Goal: Use online tool/utility: Use online tool/utility

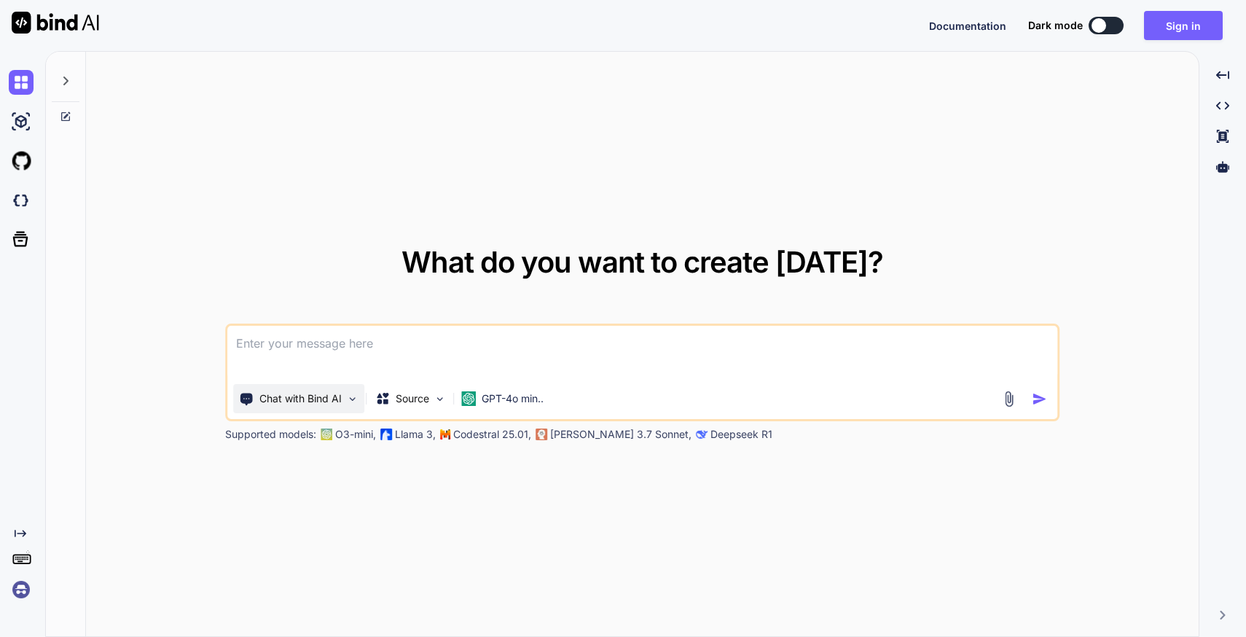
click at [314, 393] on p "Chat with Bind AI" at bounding box center [300, 398] width 82 height 15
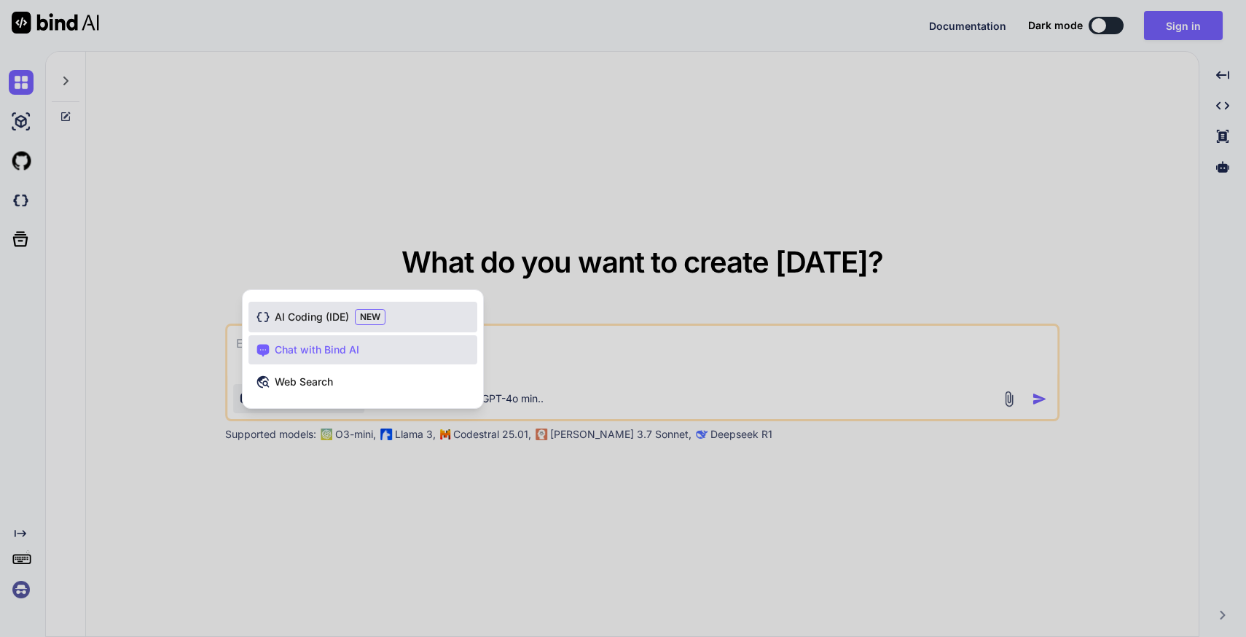
click at [331, 323] on span "AI Coding (IDE)" at bounding box center [312, 317] width 74 height 15
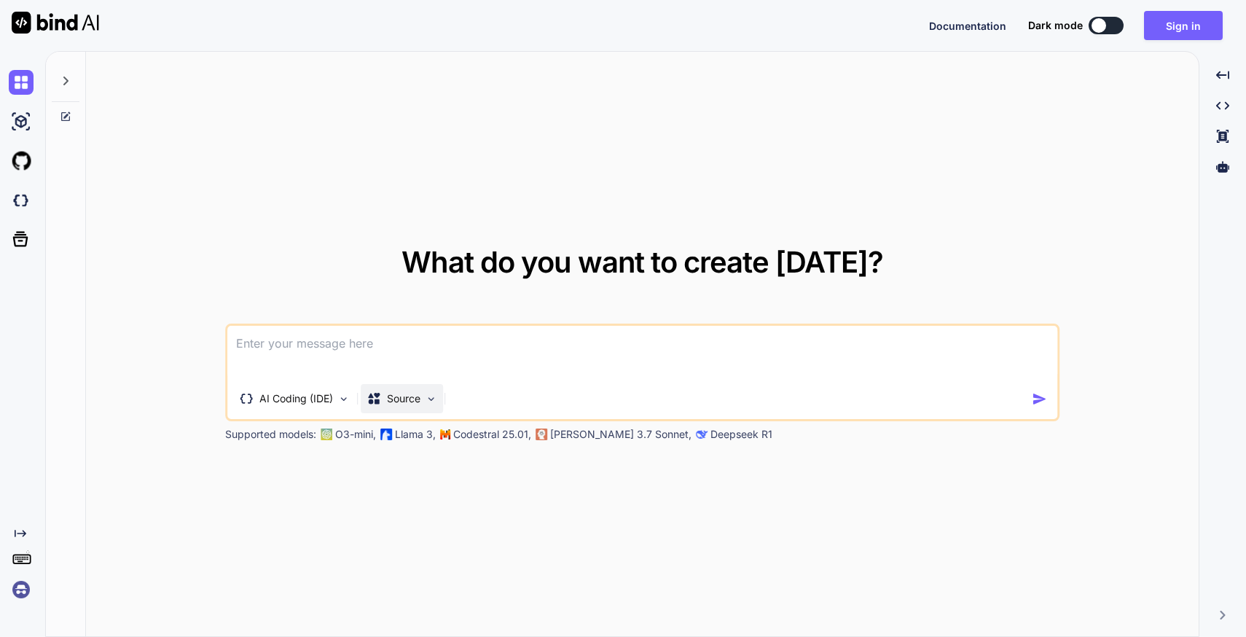
click at [399, 402] on p "Source" at bounding box center [404, 398] width 34 height 15
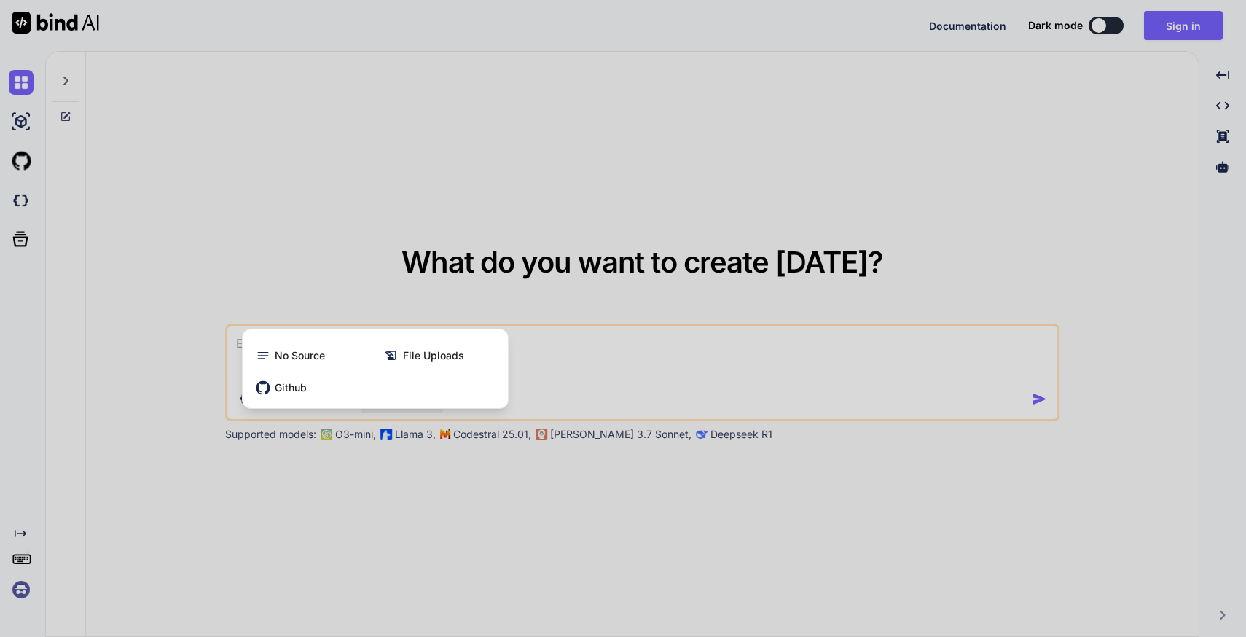
click at [549, 378] on div at bounding box center [623, 318] width 1246 height 637
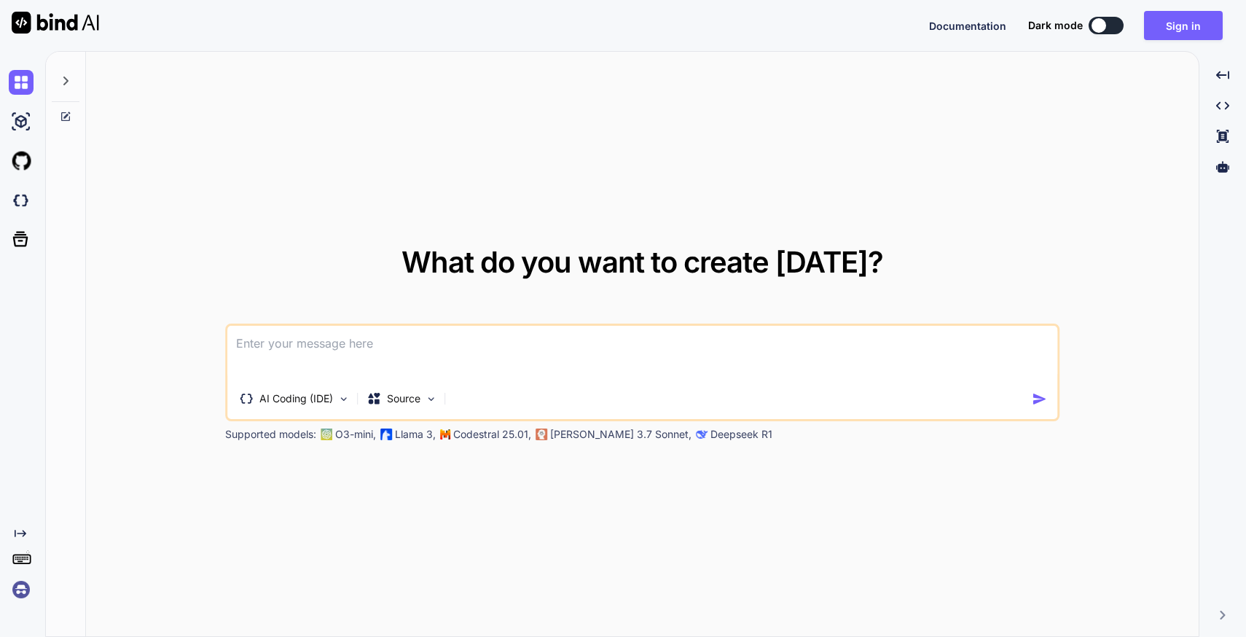
click at [264, 347] on textarea at bounding box center [642, 353] width 831 height 54
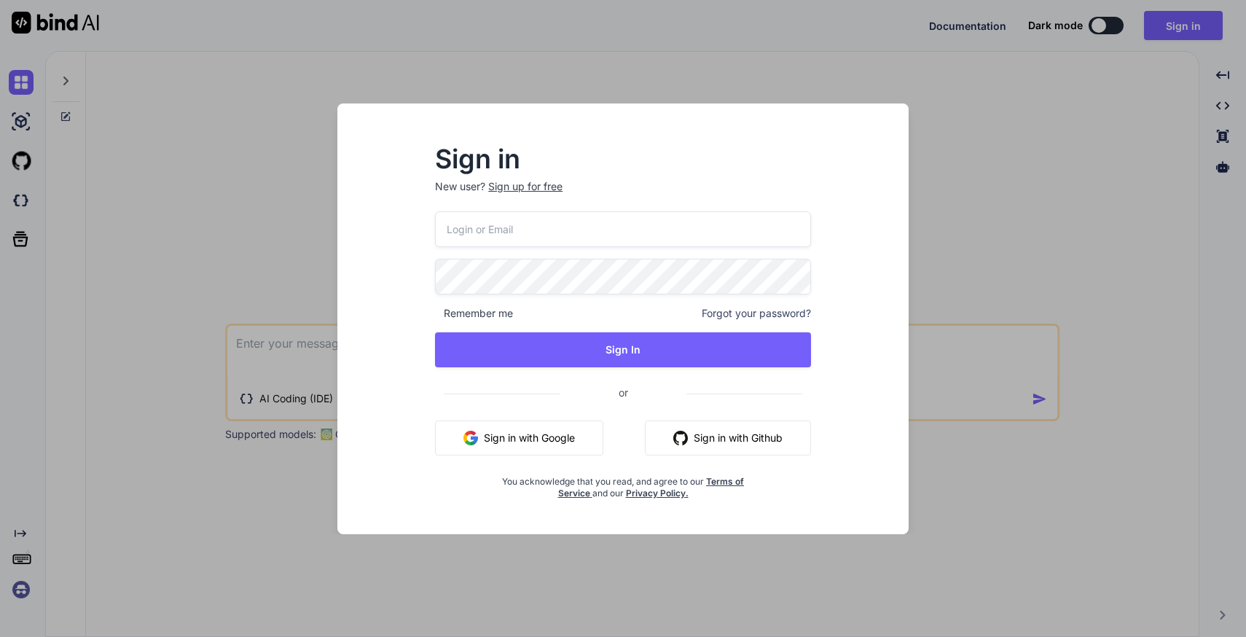
click at [516, 181] on div "Sign up for free" at bounding box center [525, 186] width 74 height 15
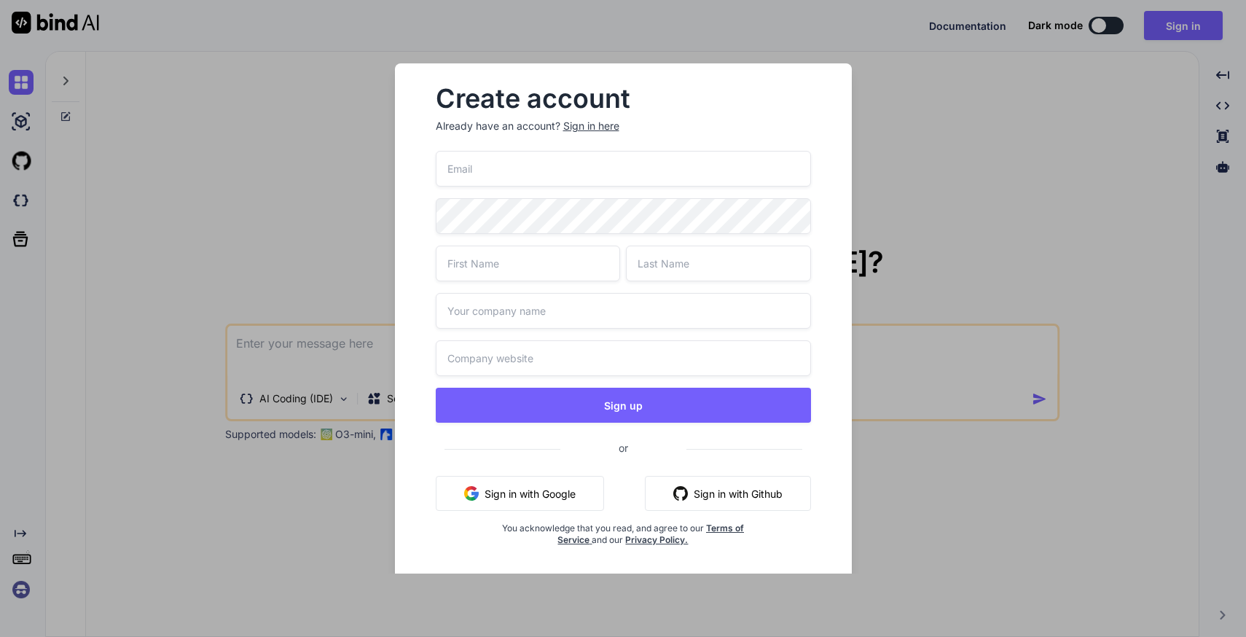
click at [485, 170] on input "email" at bounding box center [623, 169] width 375 height 36
type input "max2006tr-00@yahoo.com"
click at [542, 257] on input "text" at bounding box center [528, 264] width 185 height 36
type input "max"
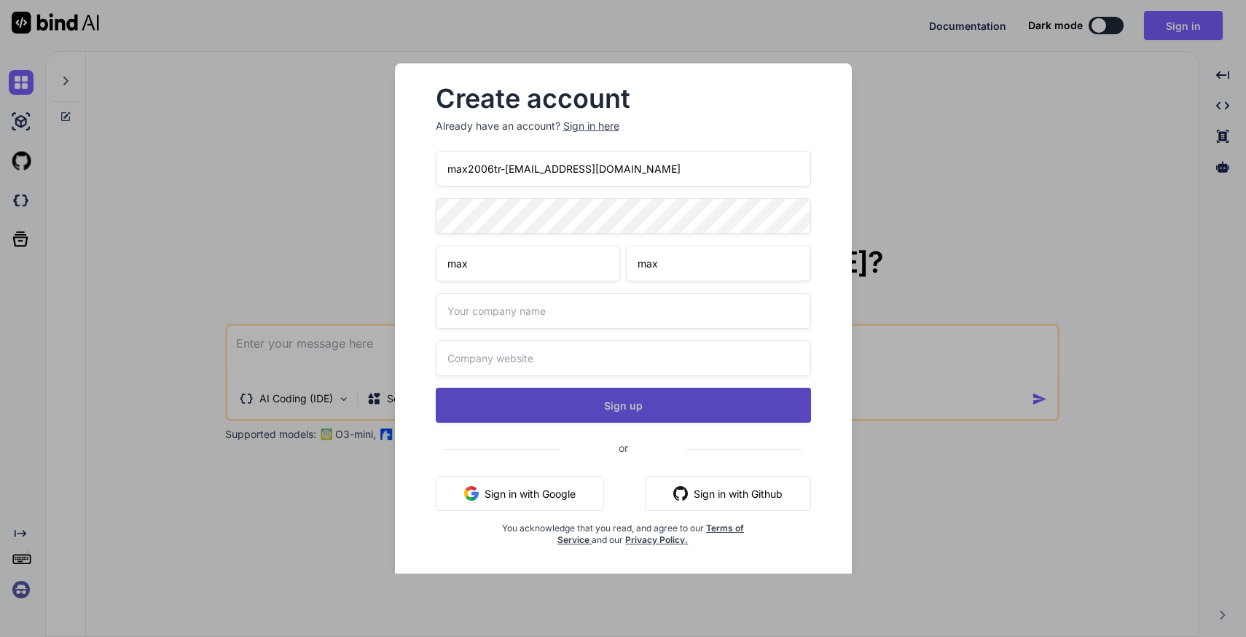
click at [568, 409] on button "Sign up" at bounding box center [623, 405] width 375 height 35
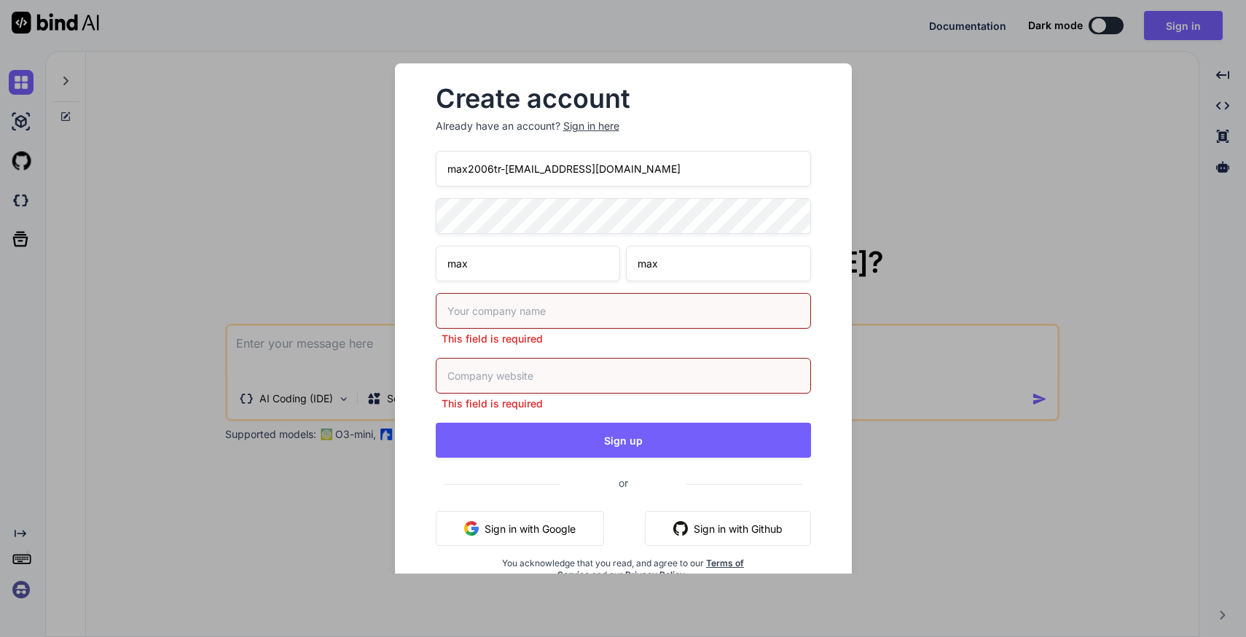
click at [491, 316] on input "text" at bounding box center [623, 311] width 375 height 36
type input "max"
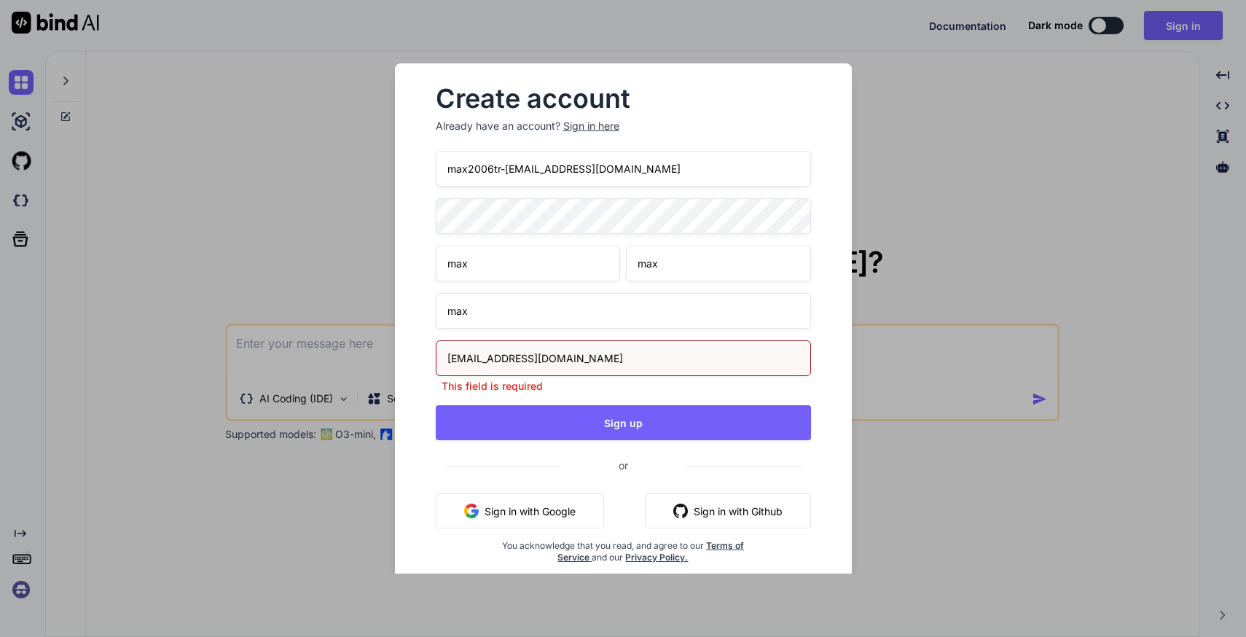
drag, startPoint x: 468, startPoint y: 358, endPoint x: 577, endPoint y: 361, distance: 108.6
click at [577, 361] on input "max2006tr-00@yahoo.com.com" at bounding box center [623, 358] width 375 height 36
click at [577, 367] on input "max.com" at bounding box center [623, 358] width 375 height 36
type input "max.com"
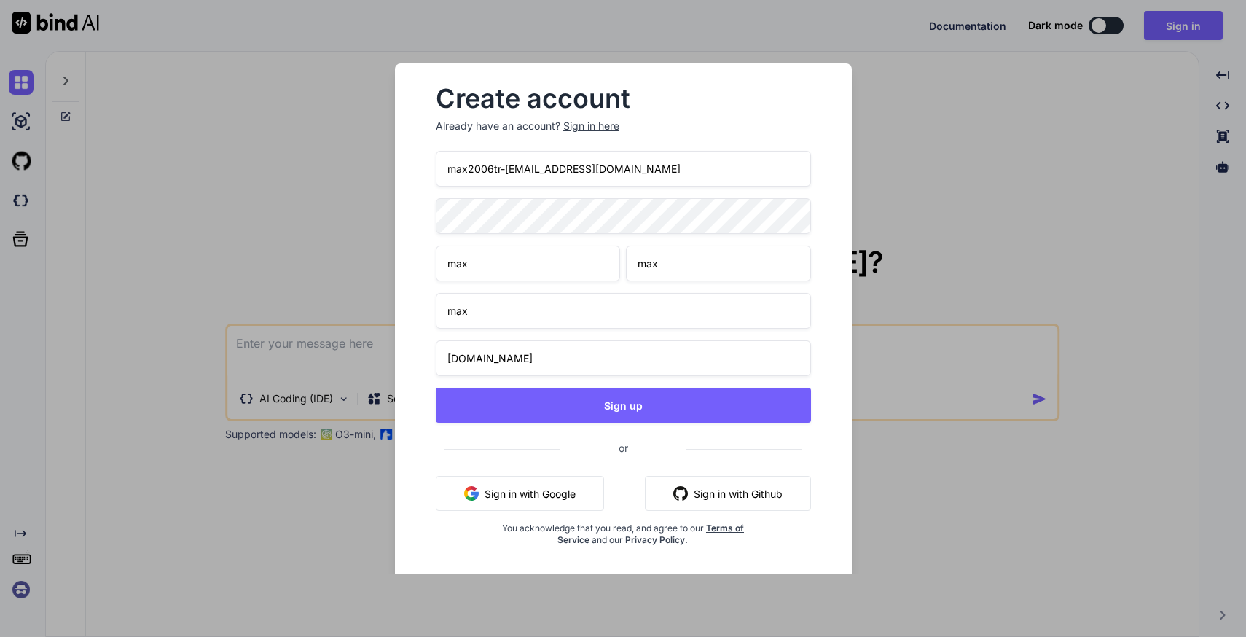
click at [530, 311] on input "max" at bounding box center [623, 311] width 375 height 36
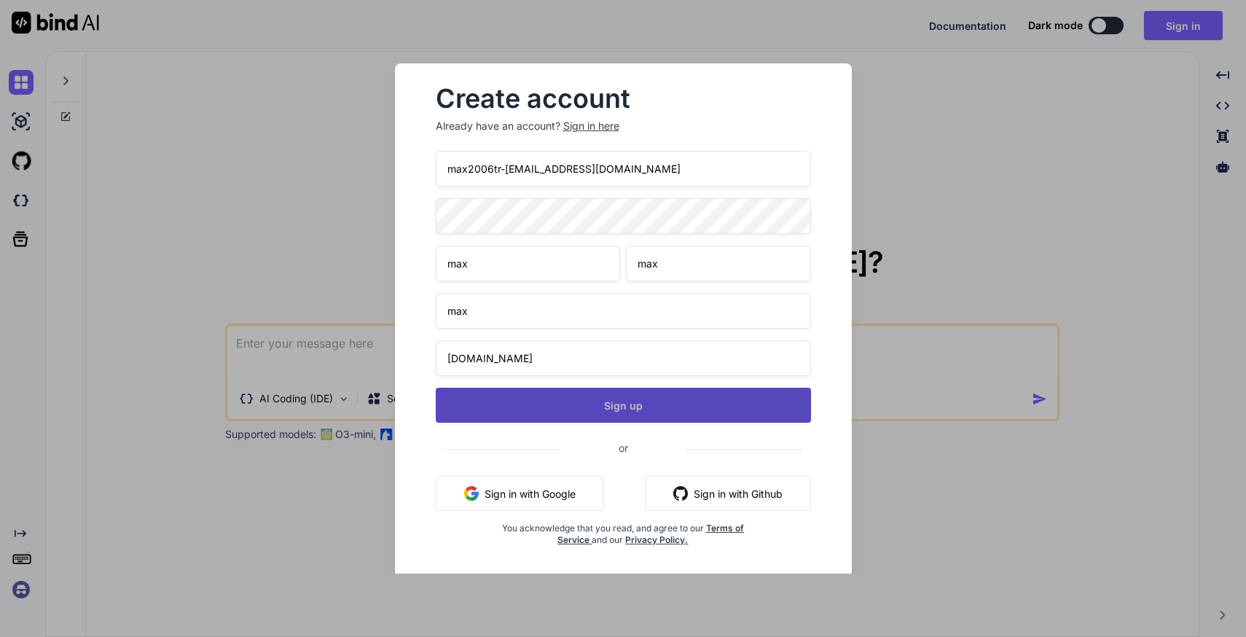
click at [583, 409] on button "Sign up" at bounding box center [623, 405] width 375 height 35
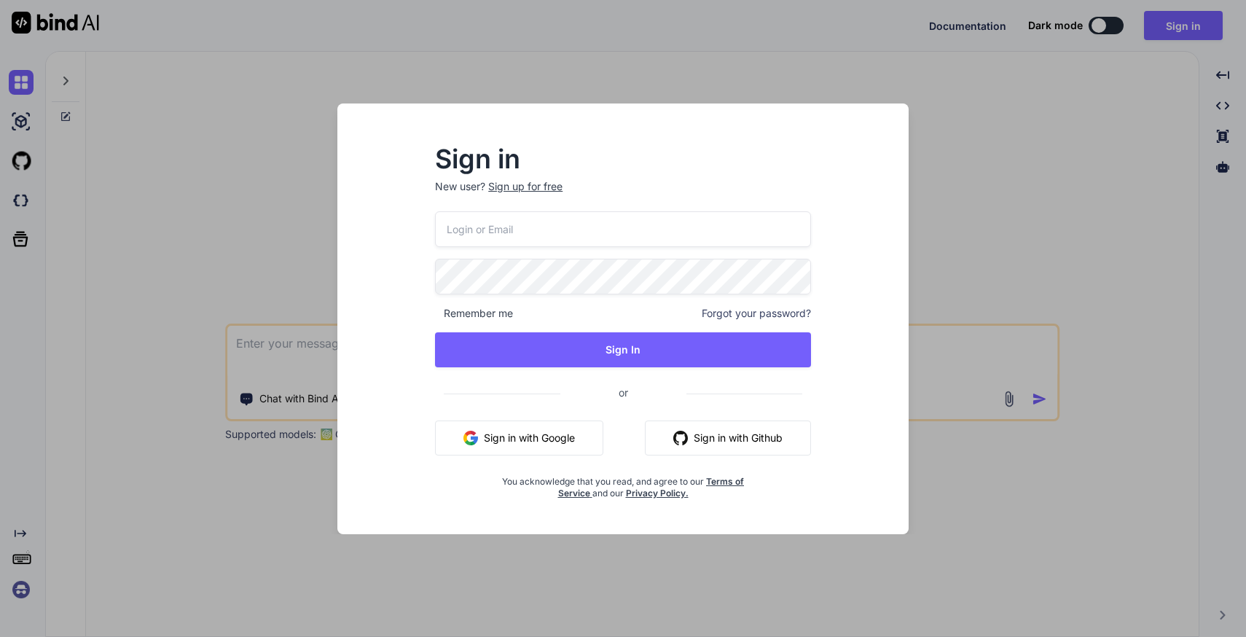
click at [501, 236] on input "email" at bounding box center [623, 229] width 376 height 36
type input "max2006tr-[EMAIL_ADDRESS][DOMAIN_NAME]"
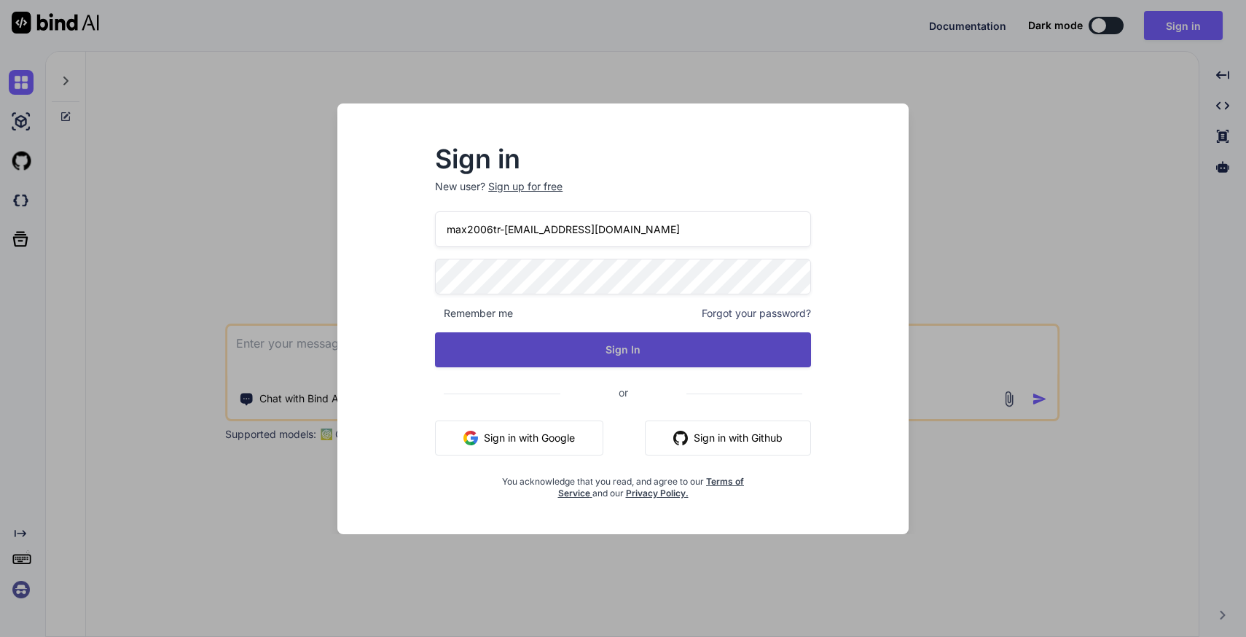
click at [563, 355] on button "Sign In" at bounding box center [623, 349] width 376 height 35
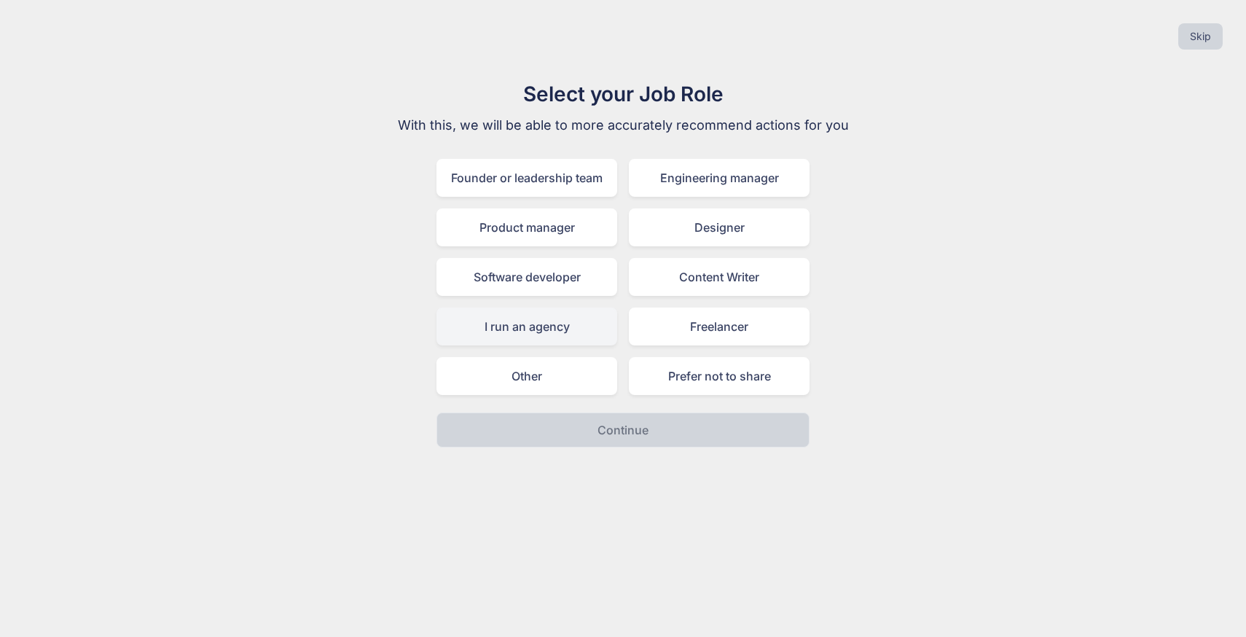
click at [542, 329] on div "I run an agency" at bounding box center [527, 327] width 181 height 38
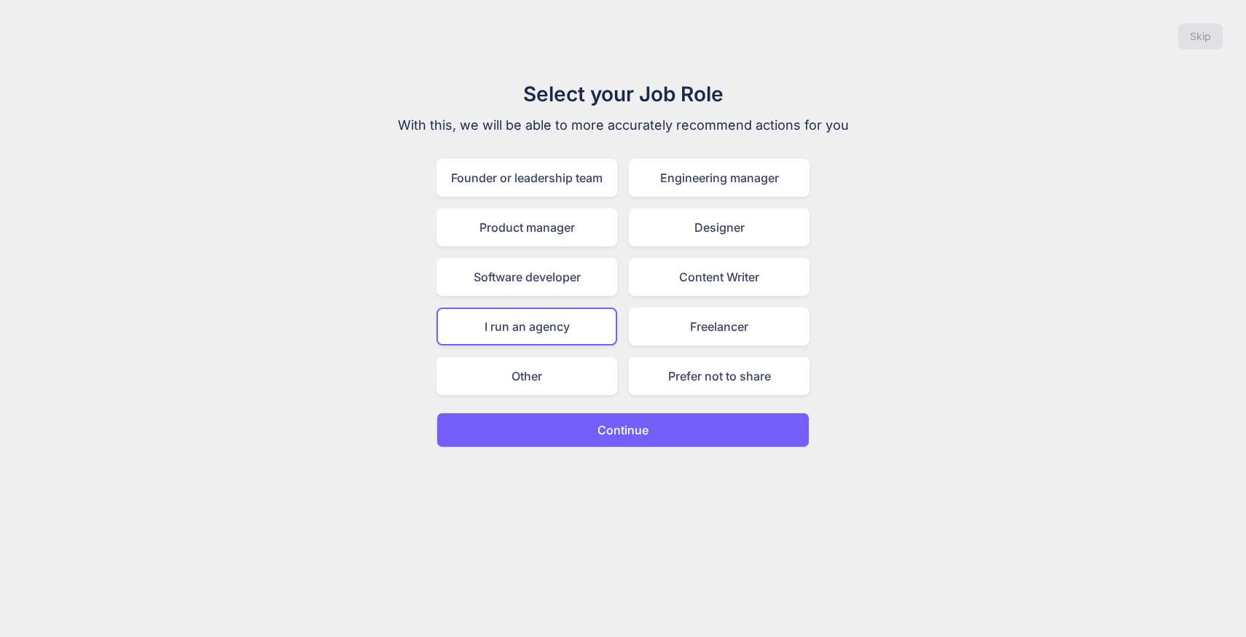
click at [592, 422] on button "Continue" at bounding box center [623, 430] width 373 height 35
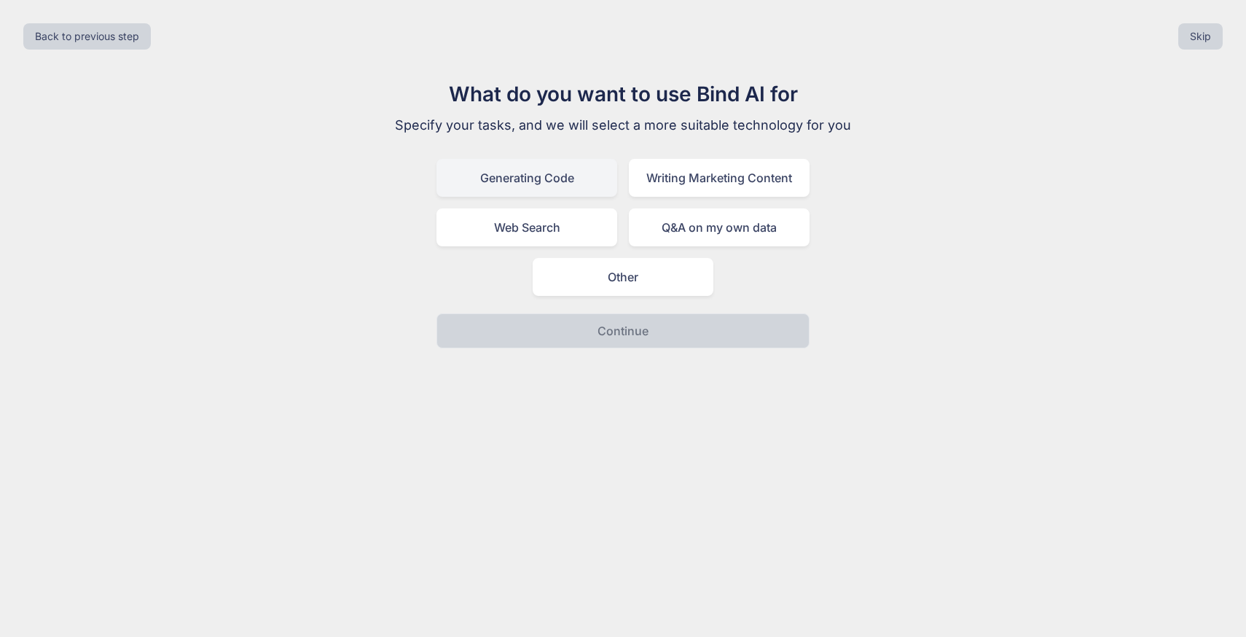
click at [558, 187] on div "Generating Code" at bounding box center [527, 178] width 181 height 38
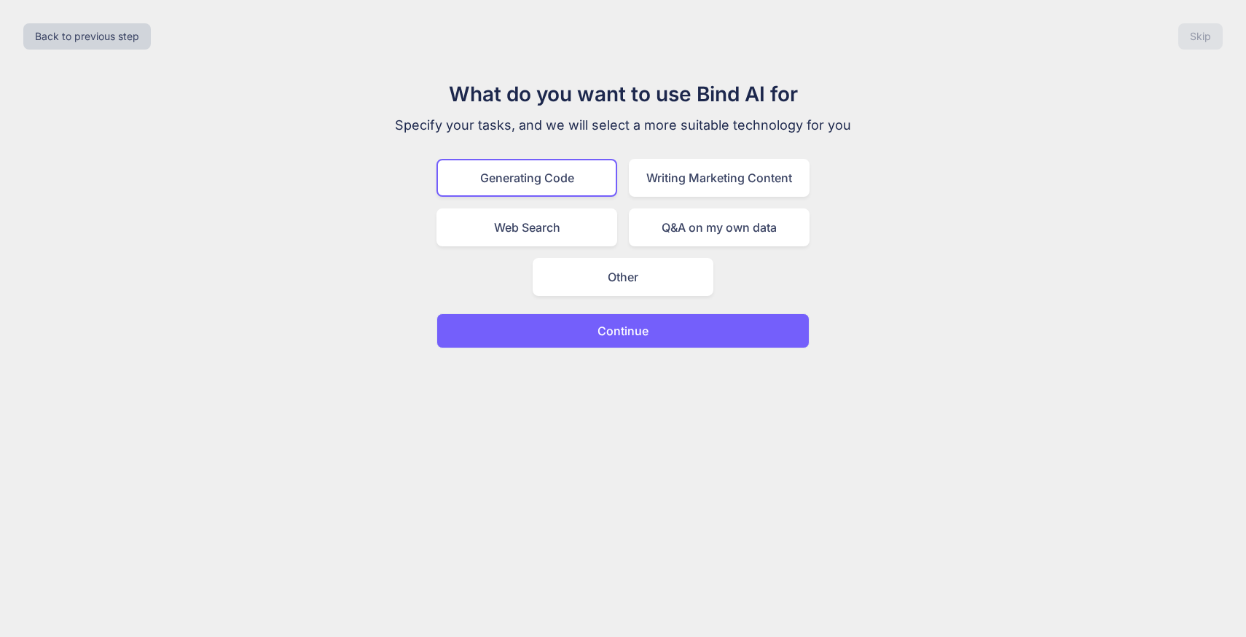
click at [612, 338] on p "Continue" at bounding box center [623, 330] width 51 height 17
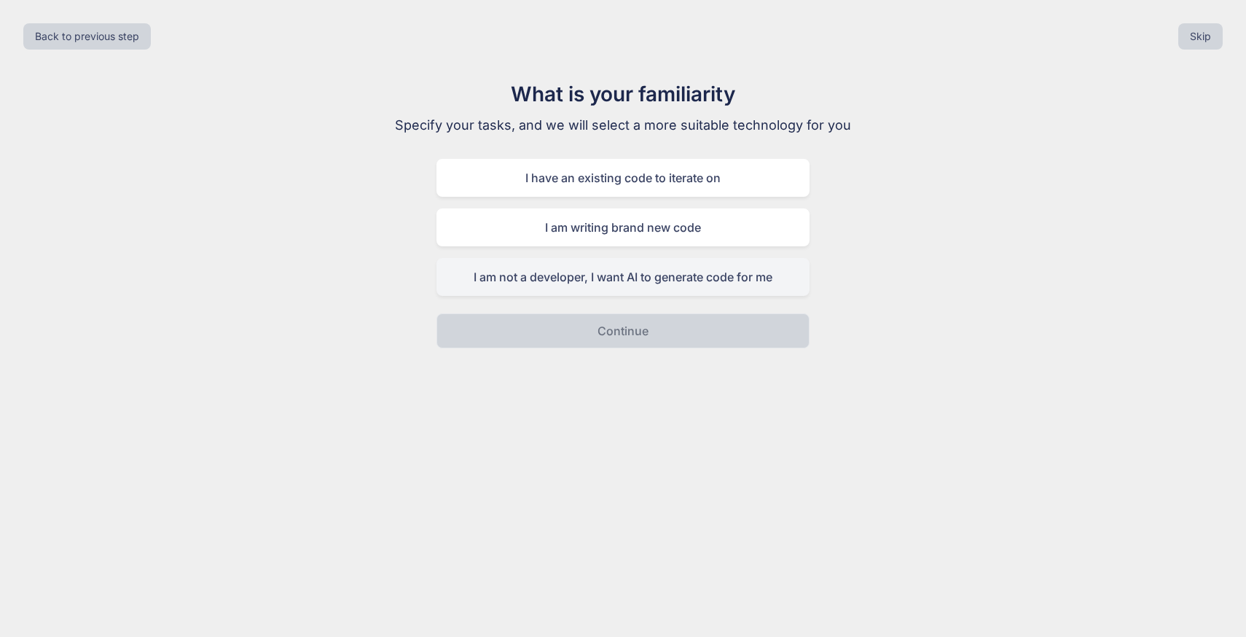
click at [594, 278] on div "I am not a developer, I want AI to generate code for me" at bounding box center [623, 277] width 373 height 38
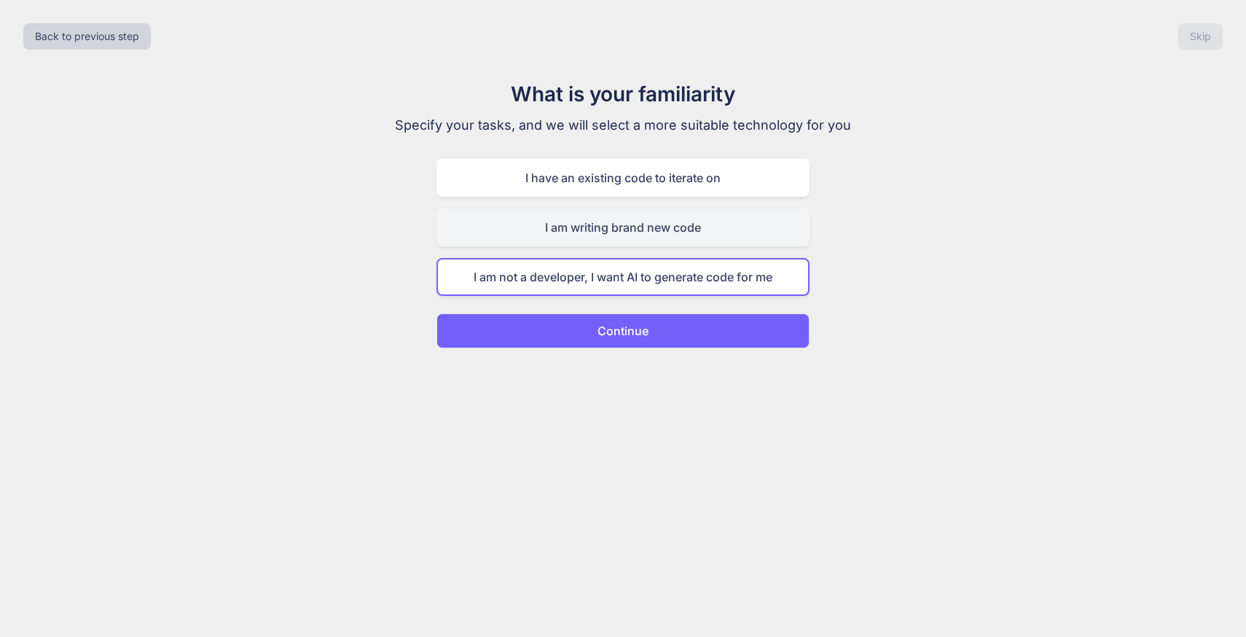
click at [636, 226] on div "I am writing brand new code" at bounding box center [623, 227] width 373 height 38
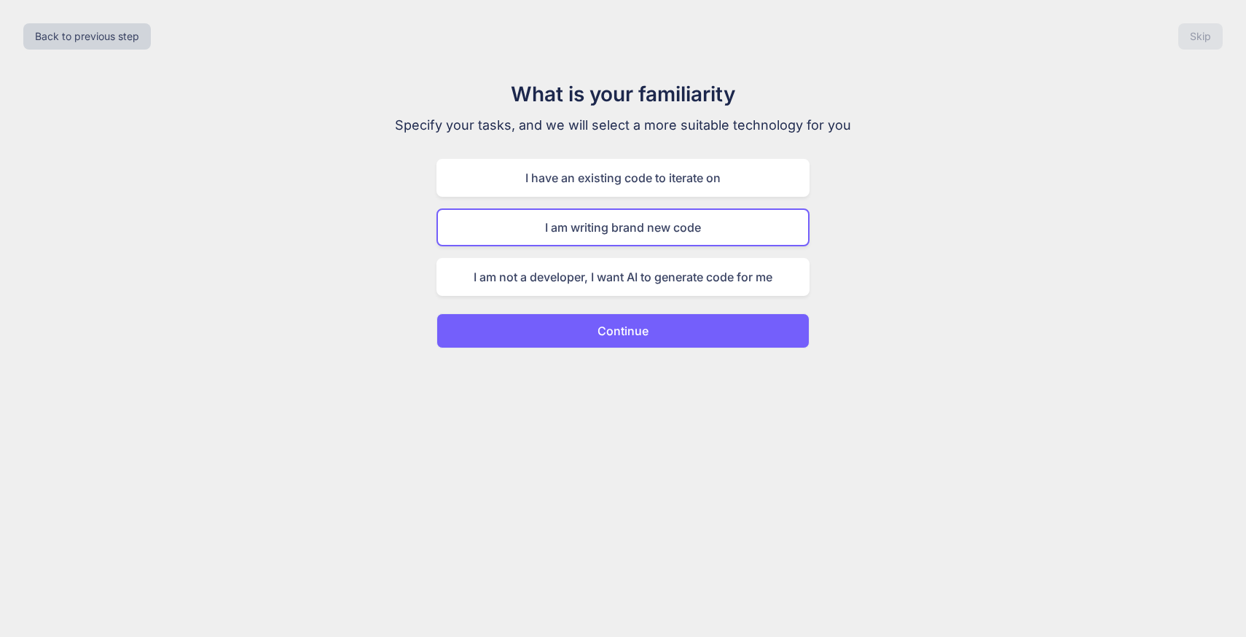
click at [571, 328] on button "Continue" at bounding box center [623, 330] width 373 height 35
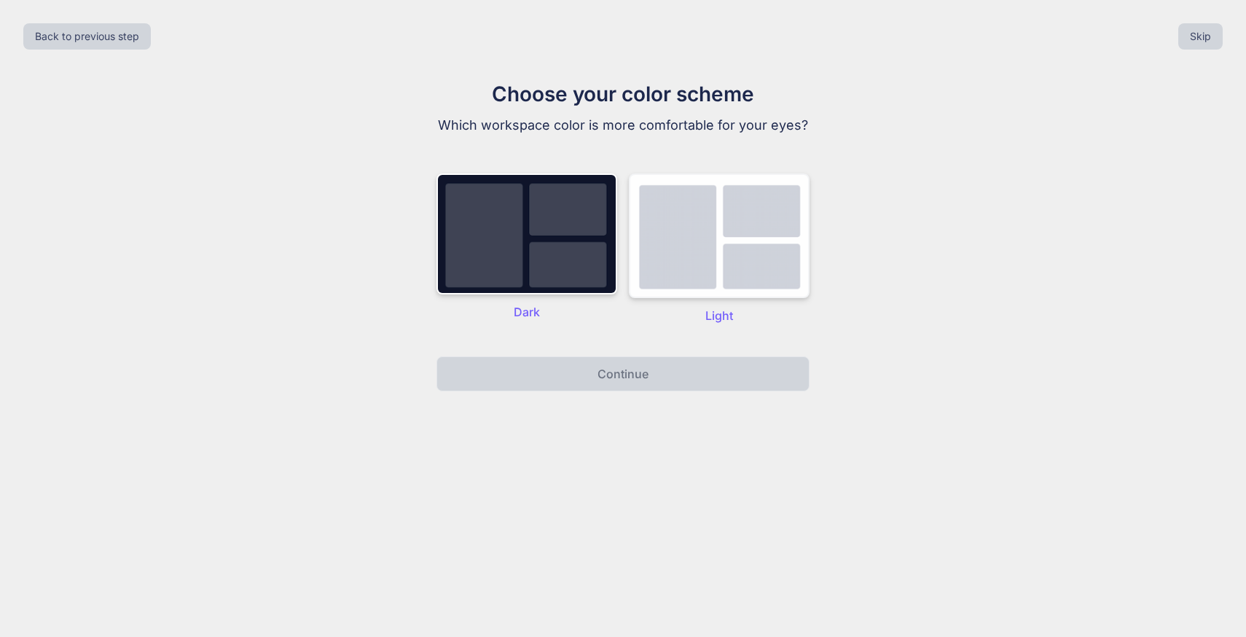
click at [778, 221] on img at bounding box center [719, 235] width 181 height 125
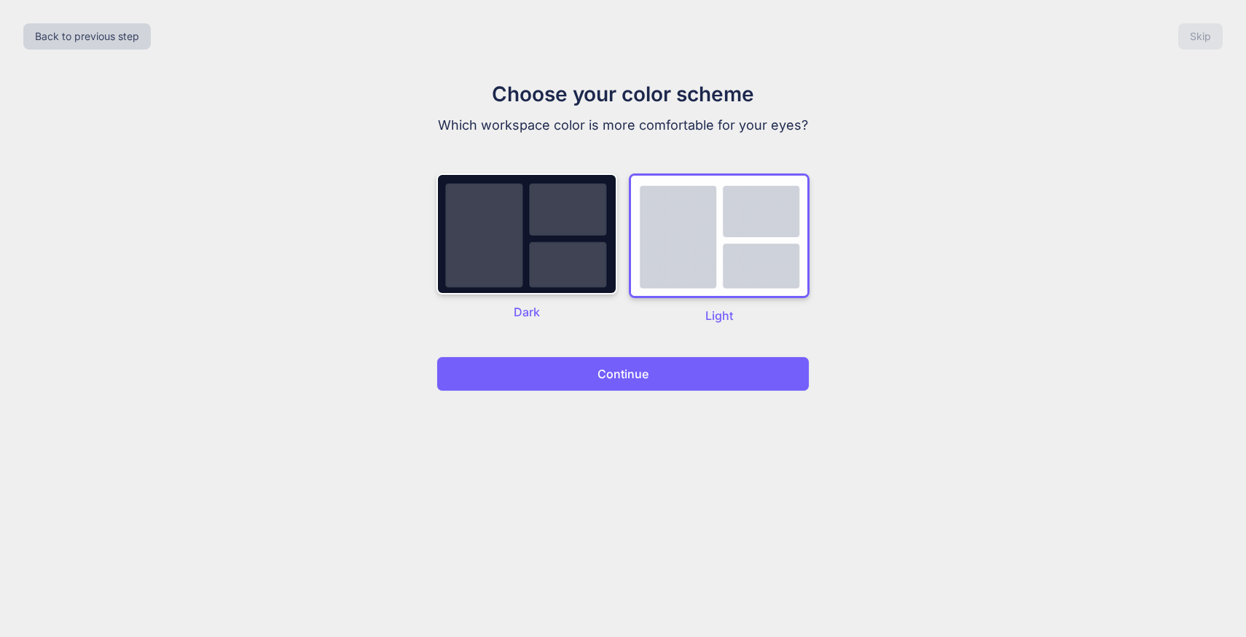
click at [633, 373] on p "Continue" at bounding box center [623, 373] width 51 height 17
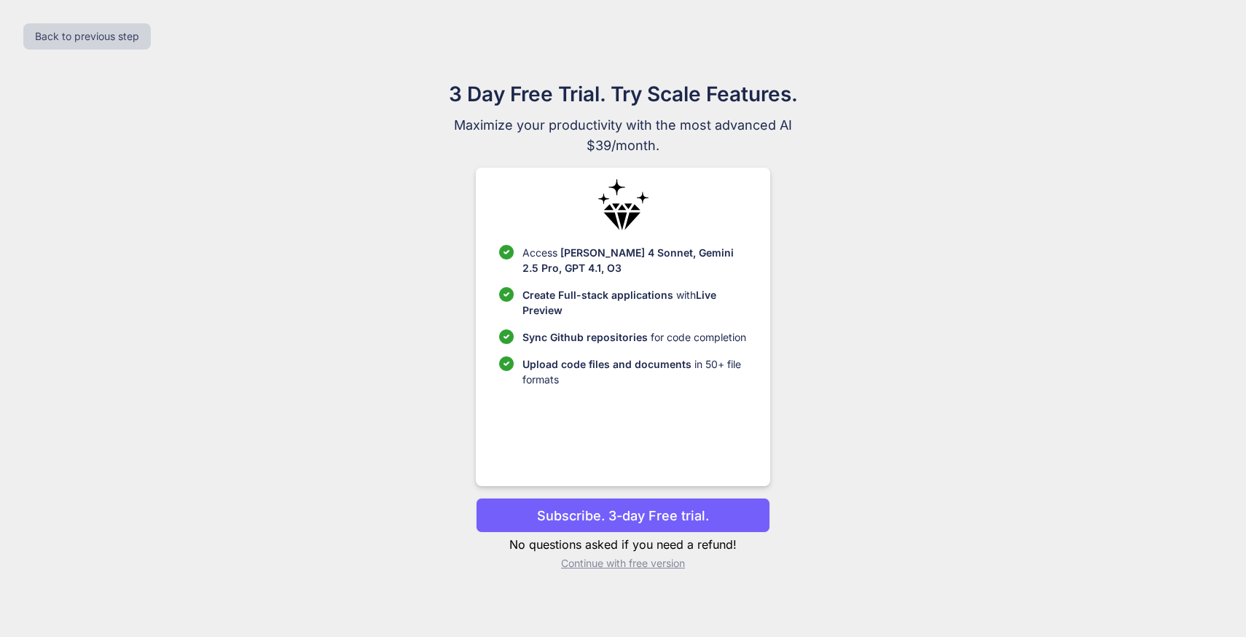
click at [576, 125] on span "Maximize your productivity with the most advanced AI" at bounding box center [623, 125] width 490 height 20
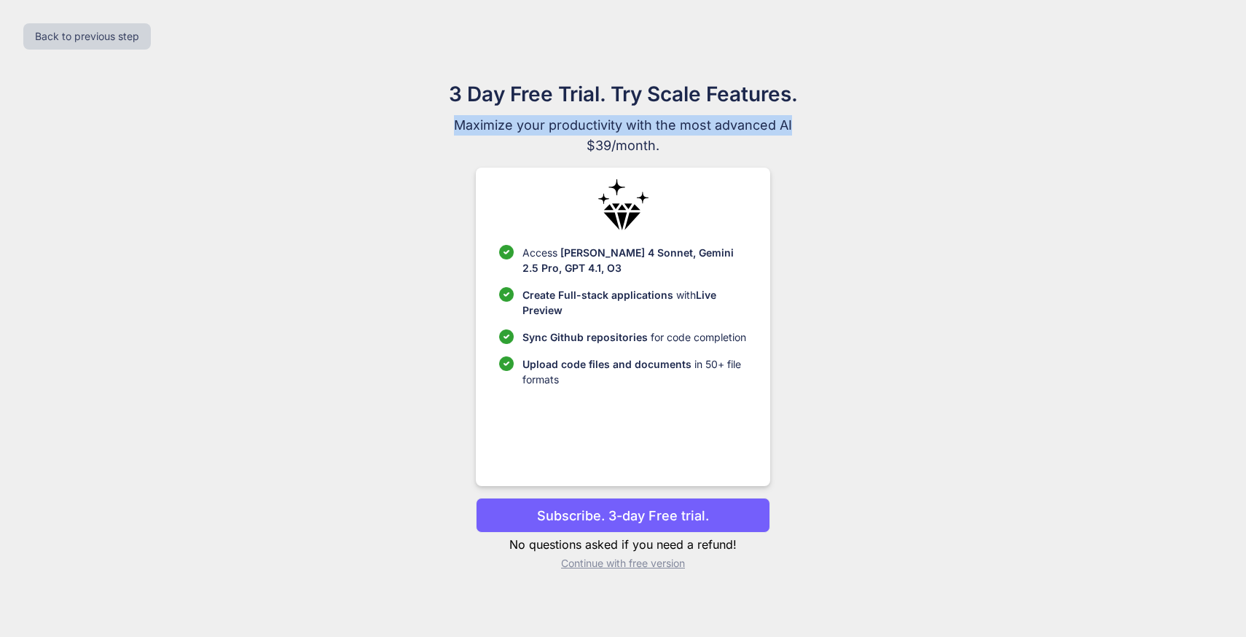
click at [622, 519] on p "Subscribe. 3-day Free trial." at bounding box center [623, 516] width 172 height 20
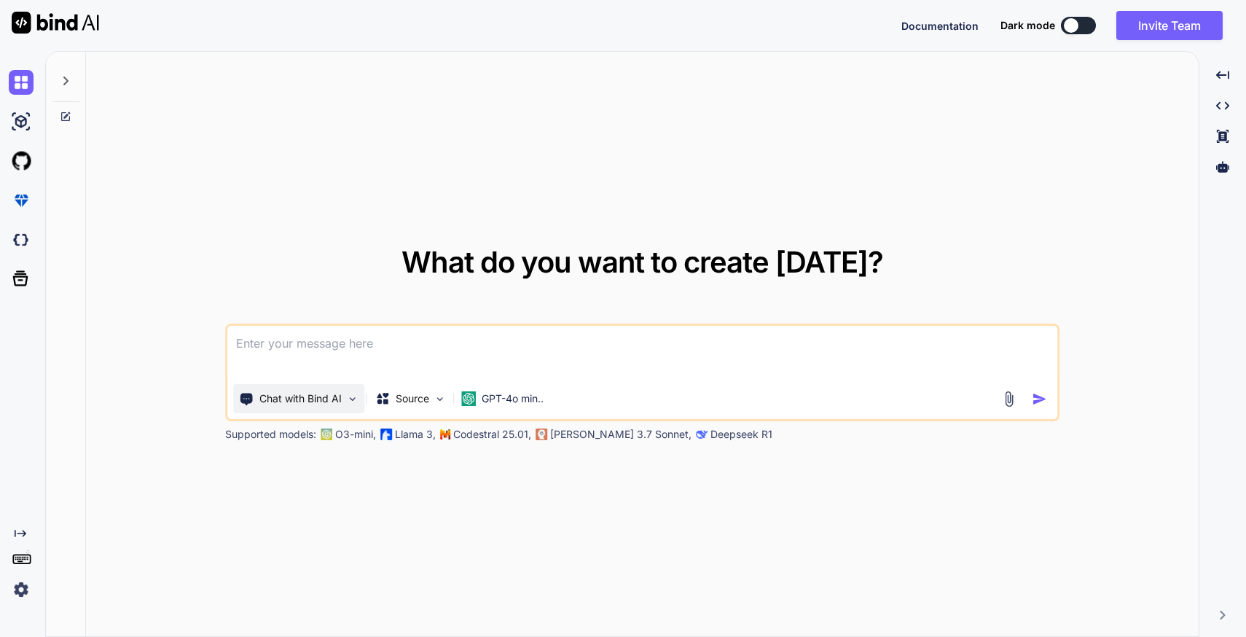
click at [320, 399] on p "Chat with Bind AI" at bounding box center [300, 398] width 82 height 15
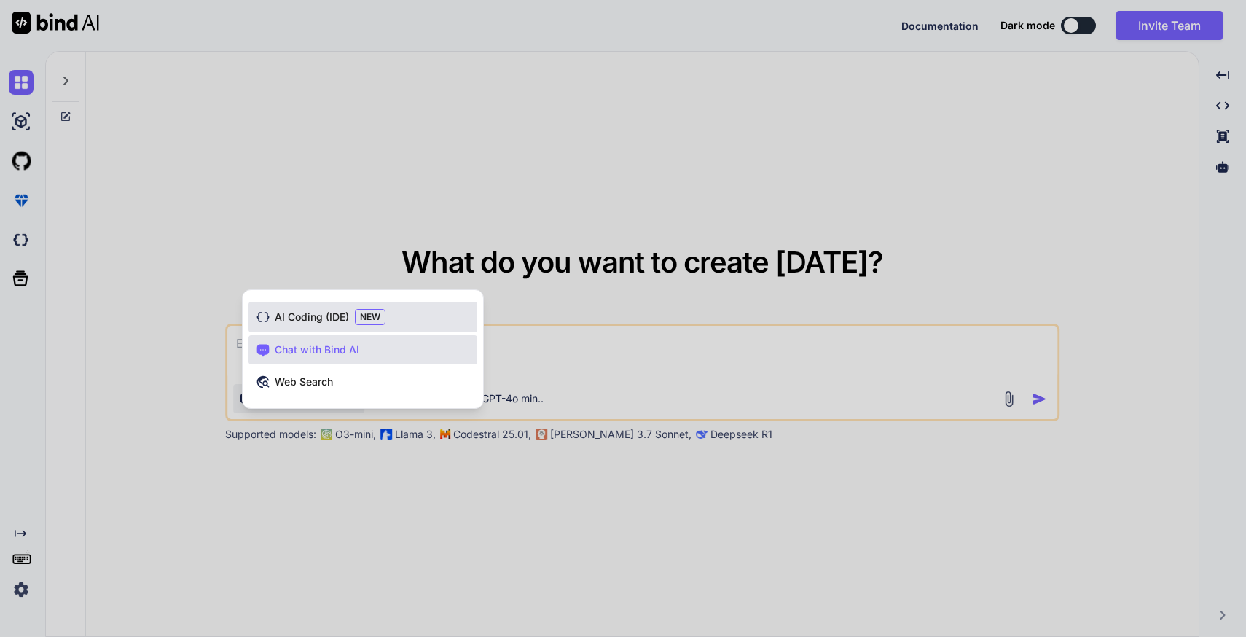
click at [300, 319] on span "AI Coding (IDE)" at bounding box center [312, 317] width 74 height 15
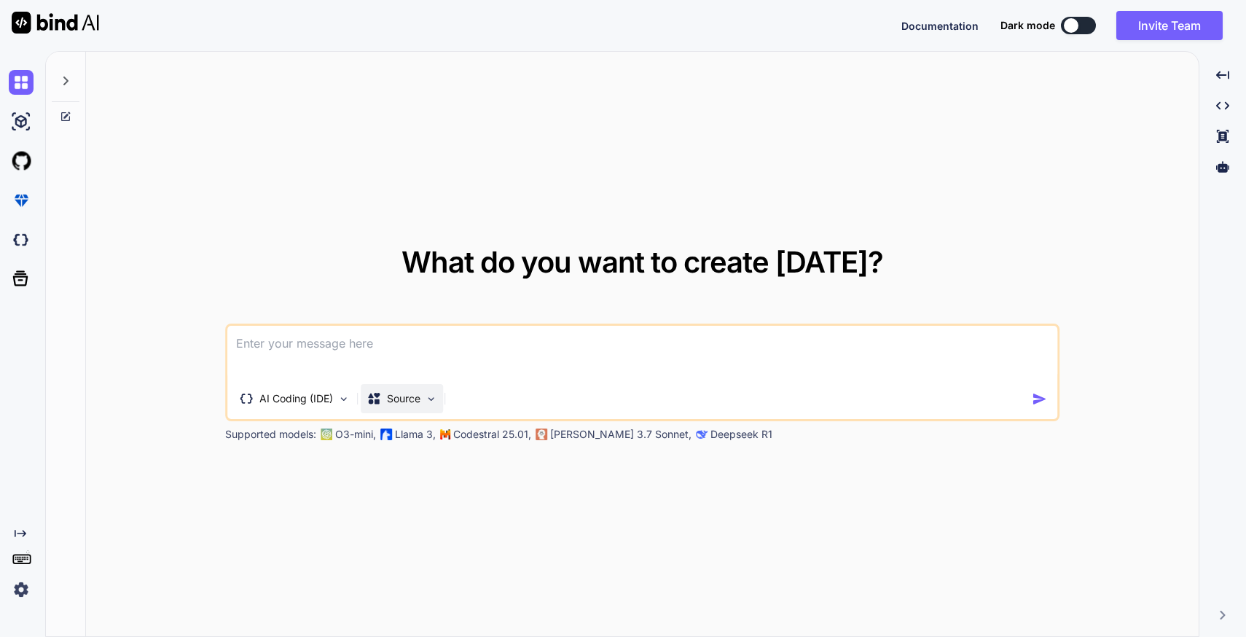
click at [404, 398] on p "Source" at bounding box center [404, 398] width 34 height 15
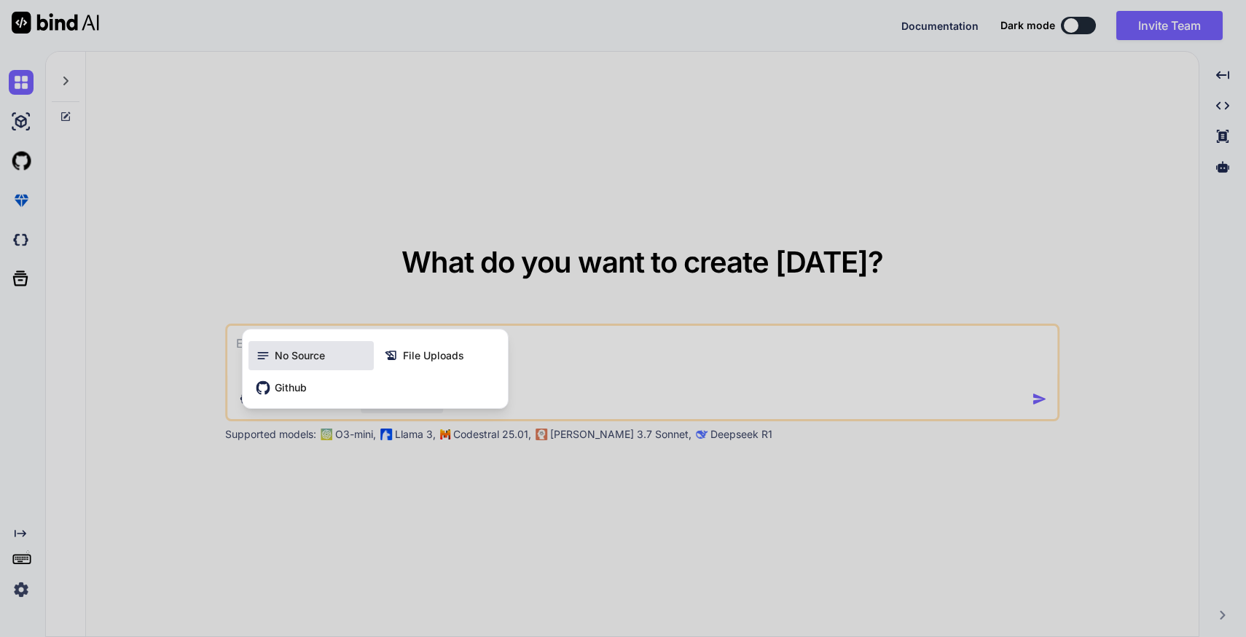
click at [315, 357] on span "No Source" at bounding box center [300, 355] width 50 height 15
type textarea "x"
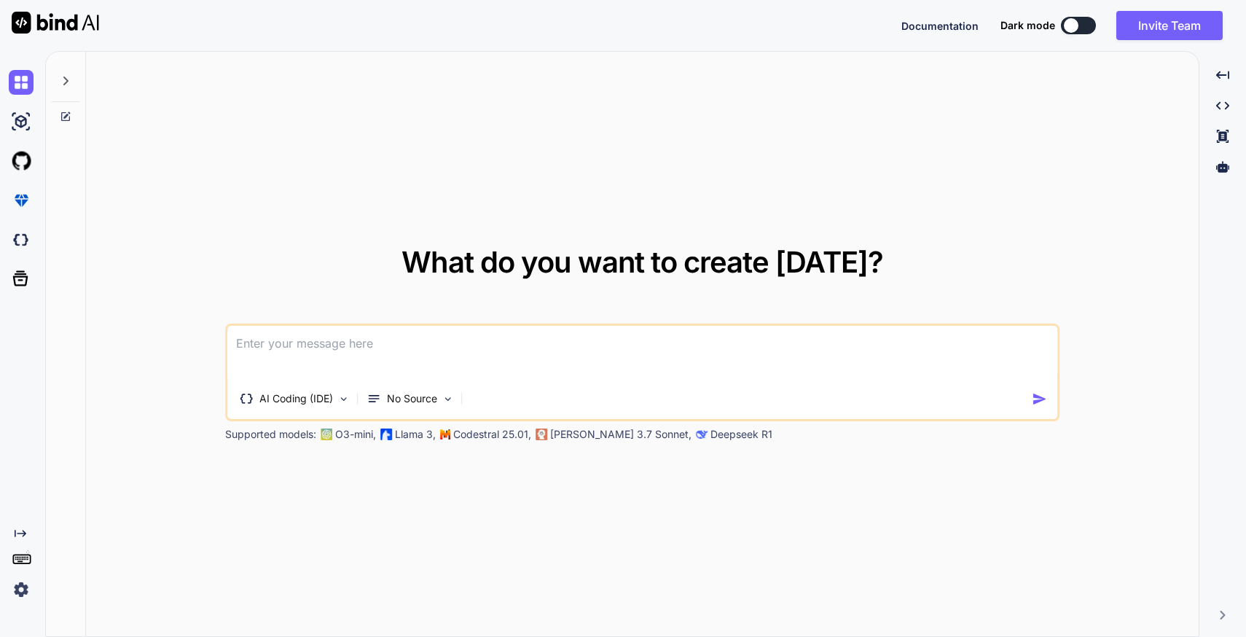
click at [262, 350] on textarea at bounding box center [642, 353] width 831 height 54
type textarea "p"
type textarea "x"
type textarea "pl"
type textarea "x"
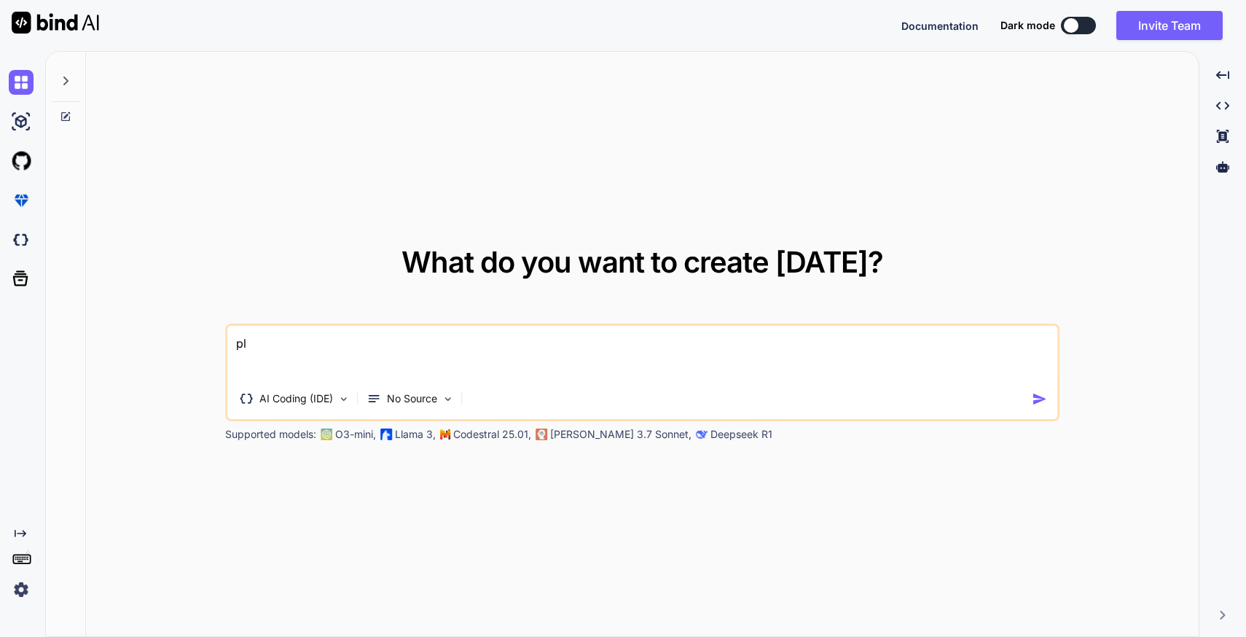
type textarea "ple"
type textarea "x"
type textarea "plea"
type textarea "x"
type textarea "pleas"
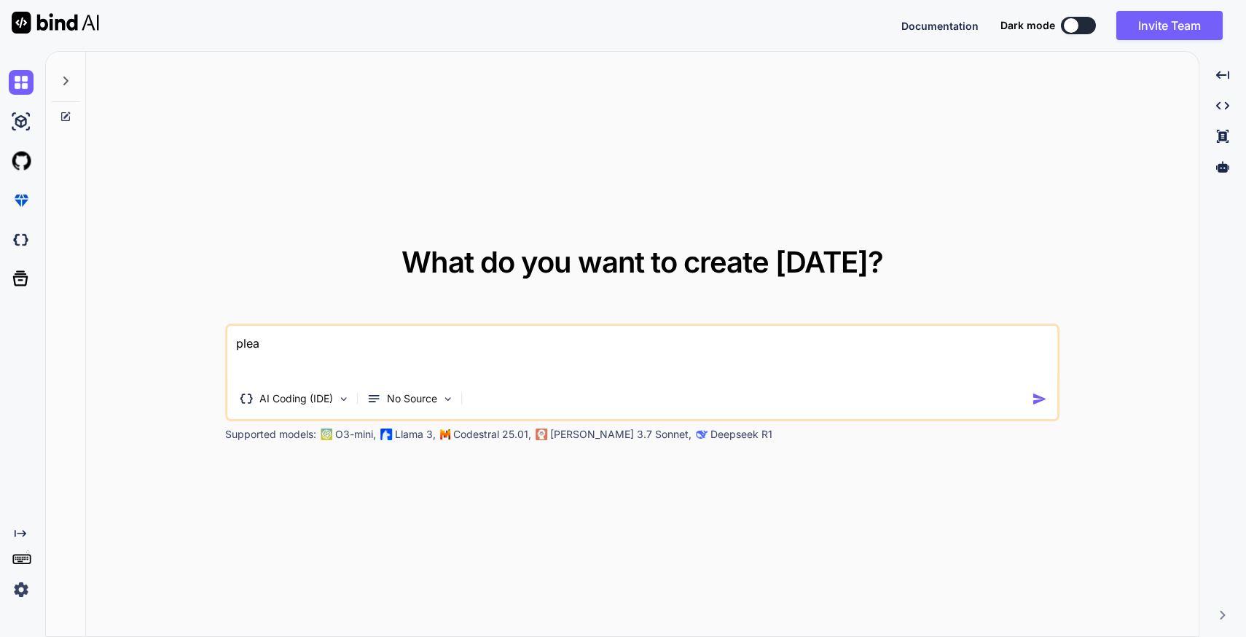
type textarea "x"
type textarea "please"
type textarea "x"
type textarea "please"
type textarea "x"
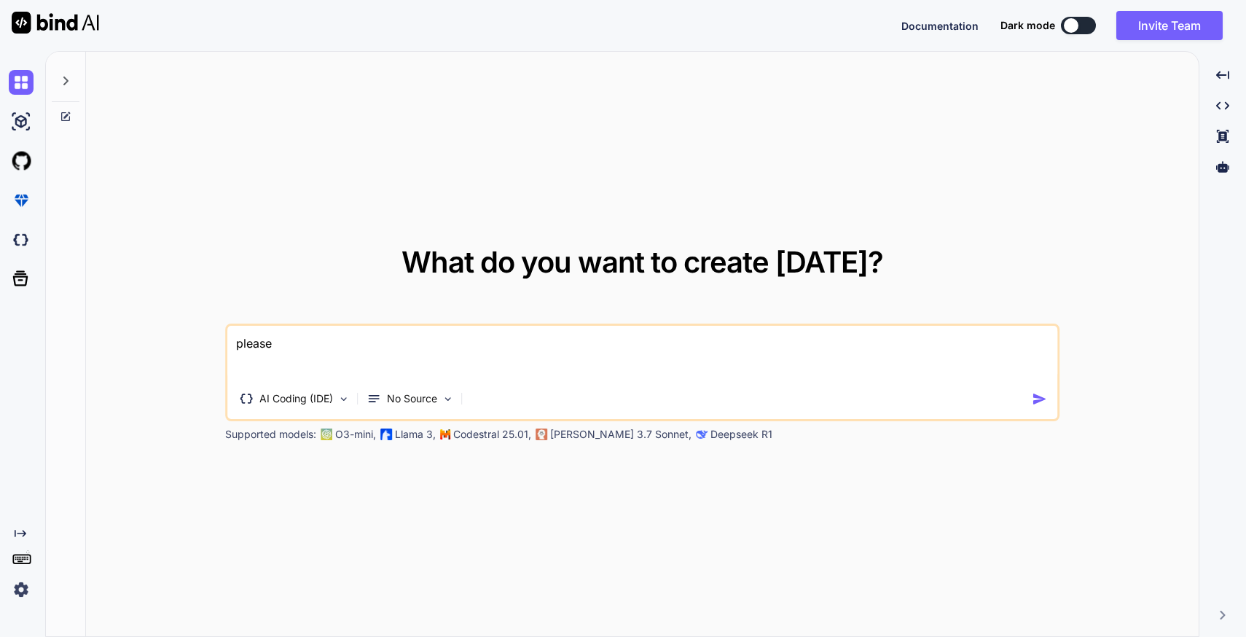
type textarea "please c"
type textarea "x"
type textarea "please cr"
type textarea "x"
type textarea "please cre"
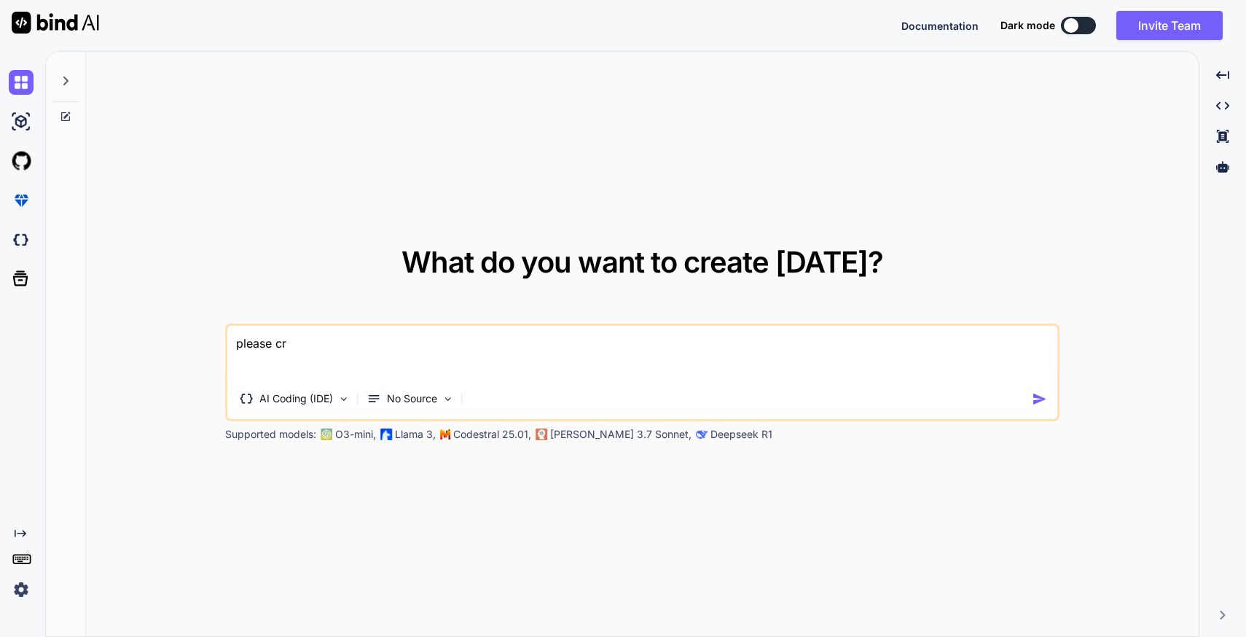
type textarea "x"
type textarea "please crea"
type textarea "x"
type textarea "please creat"
type textarea "x"
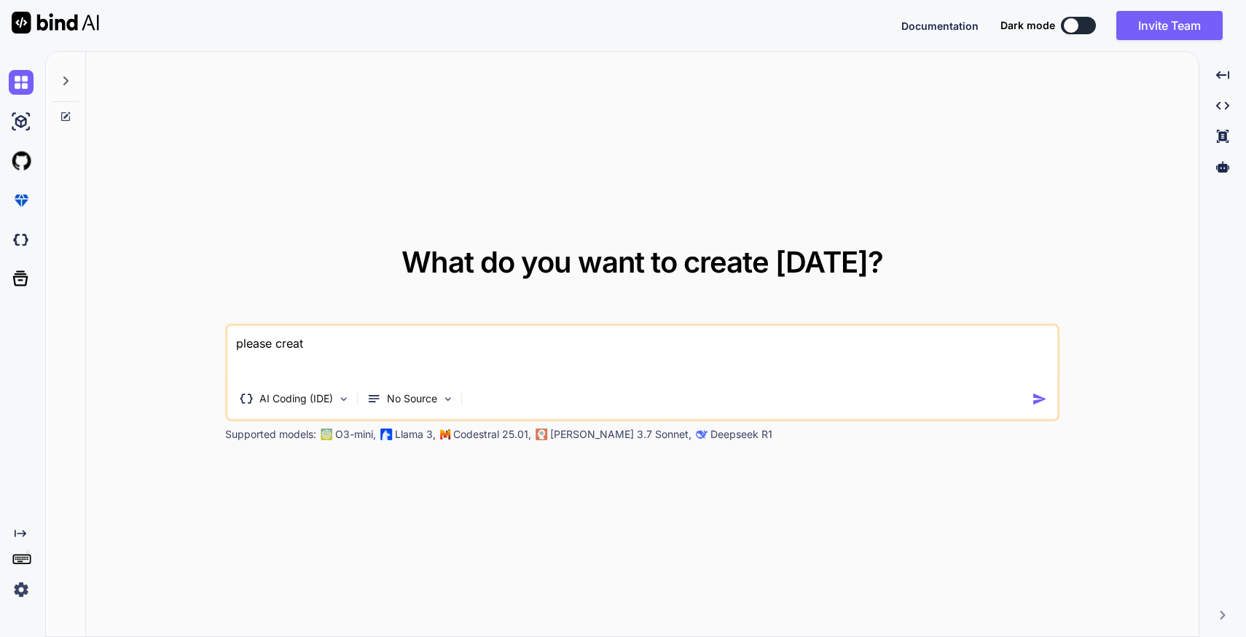
type textarea "please create"
type textarea "x"
type textarea "please create"
type textarea "x"
type textarea "please create a"
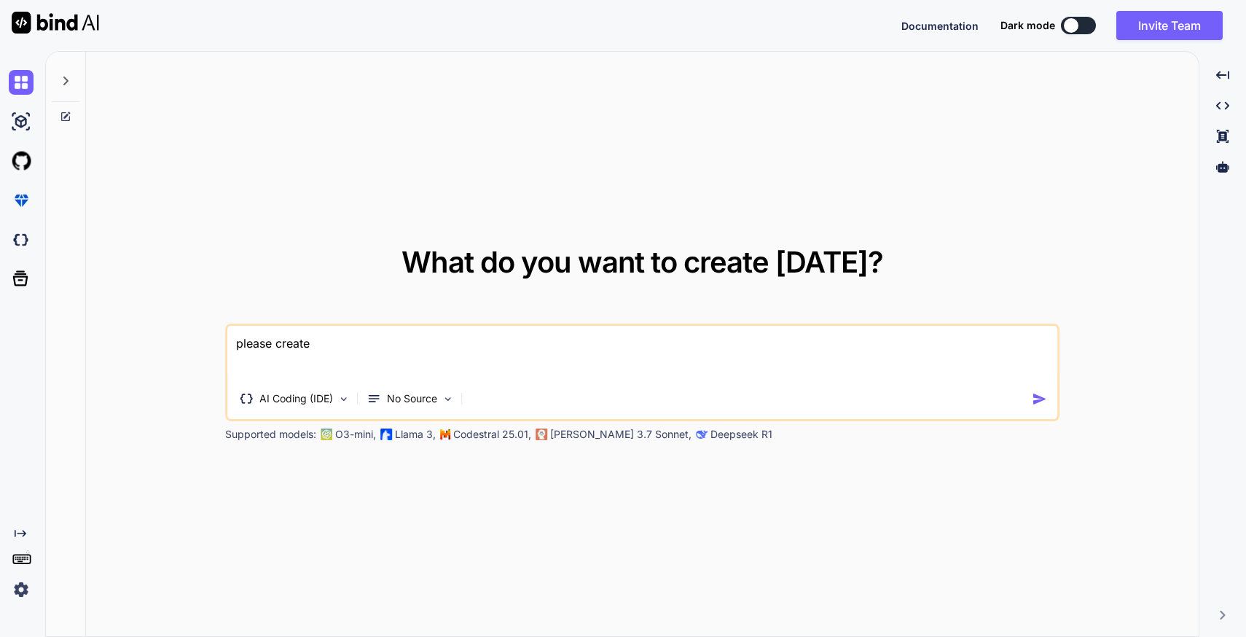
type textarea "x"
type textarea "please create a"
type textarea "x"
type textarea "please create a s"
type textarea "x"
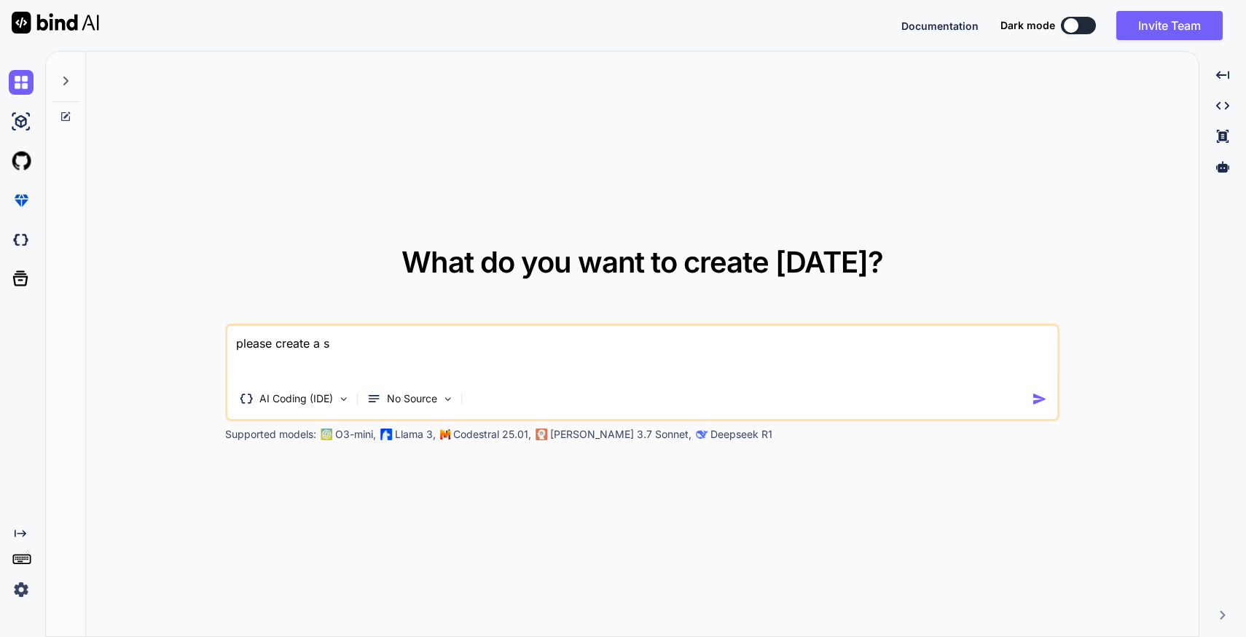
type textarea "please create a se"
type textarea "x"
type textarea "please create a s"
type textarea "x"
type textarea "please create a"
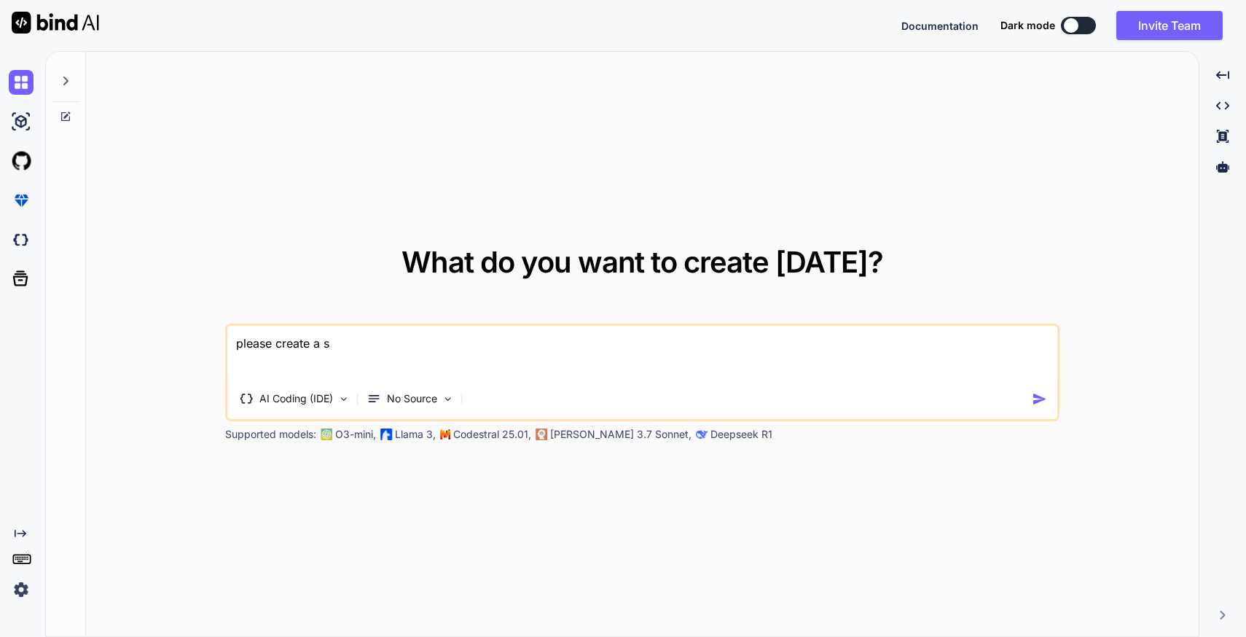
type textarea "x"
type textarea "please create a"
type textarea "x"
type textarea "please create a"
type textarea "x"
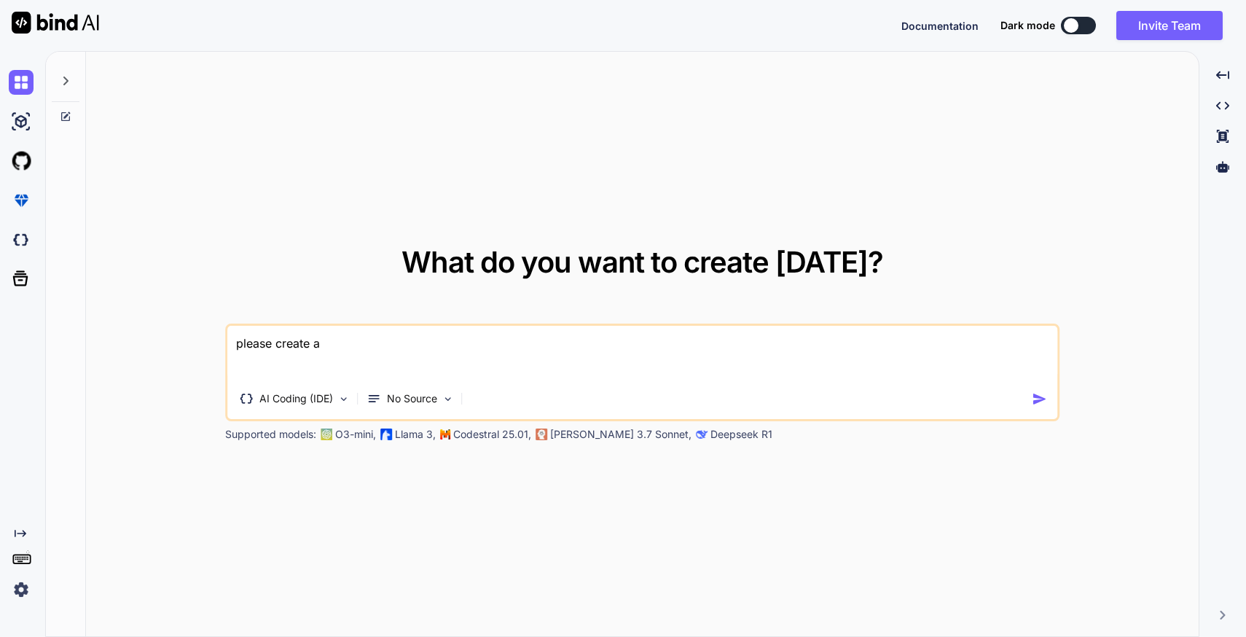
type textarea "please create a w"
type textarea "x"
type textarea "please create a we"
type textarea "x"
type textarea "please create a web"
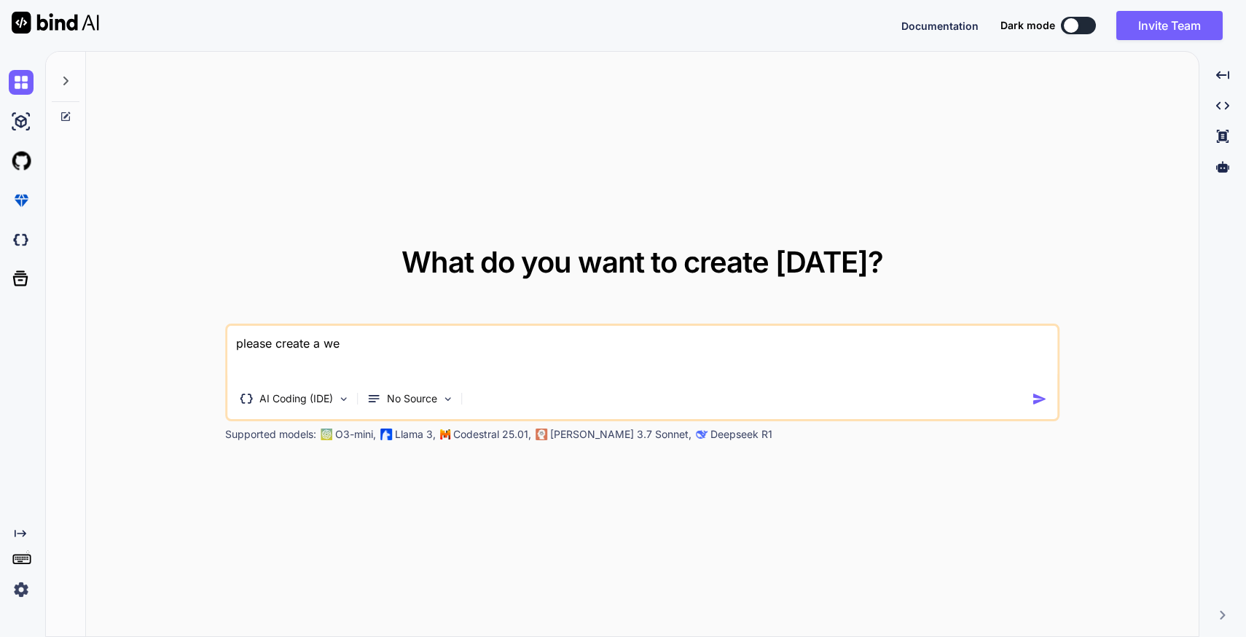
type textarea "x"
type textarea "please create a webs"
type textarea "x"
type textarea "please create a websi"
type textarea "x"
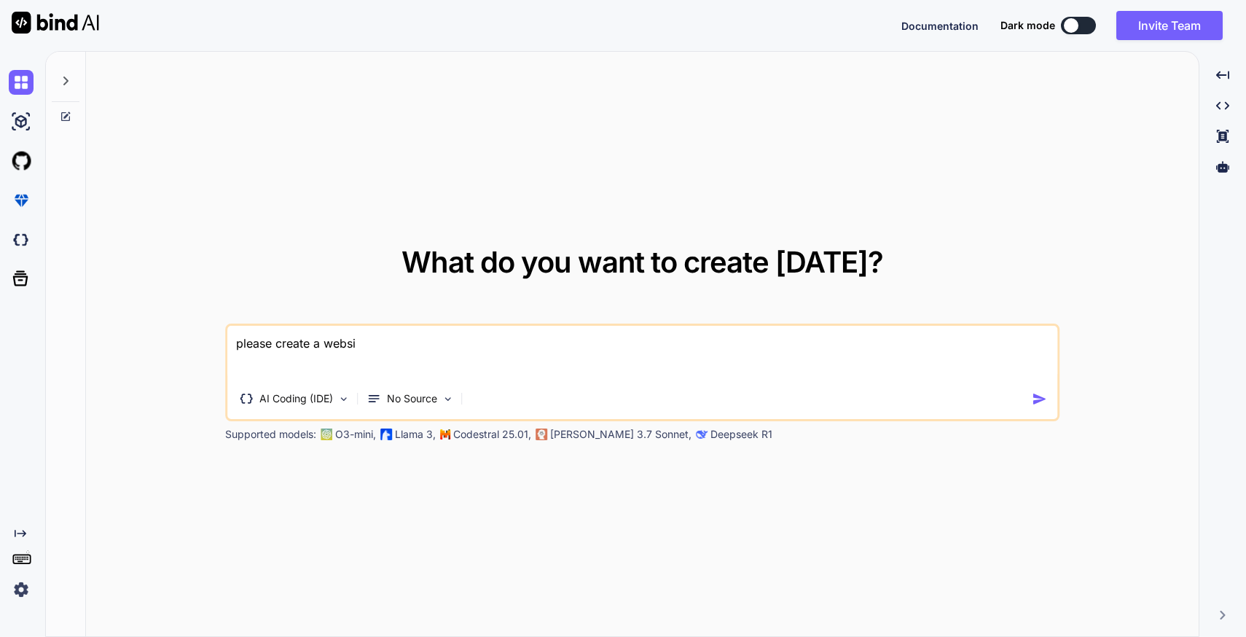
type textarea "please create a websit"
type textarea "x"
type textarea "please create a website"
type textarea "x"
type textarea "please create a website"
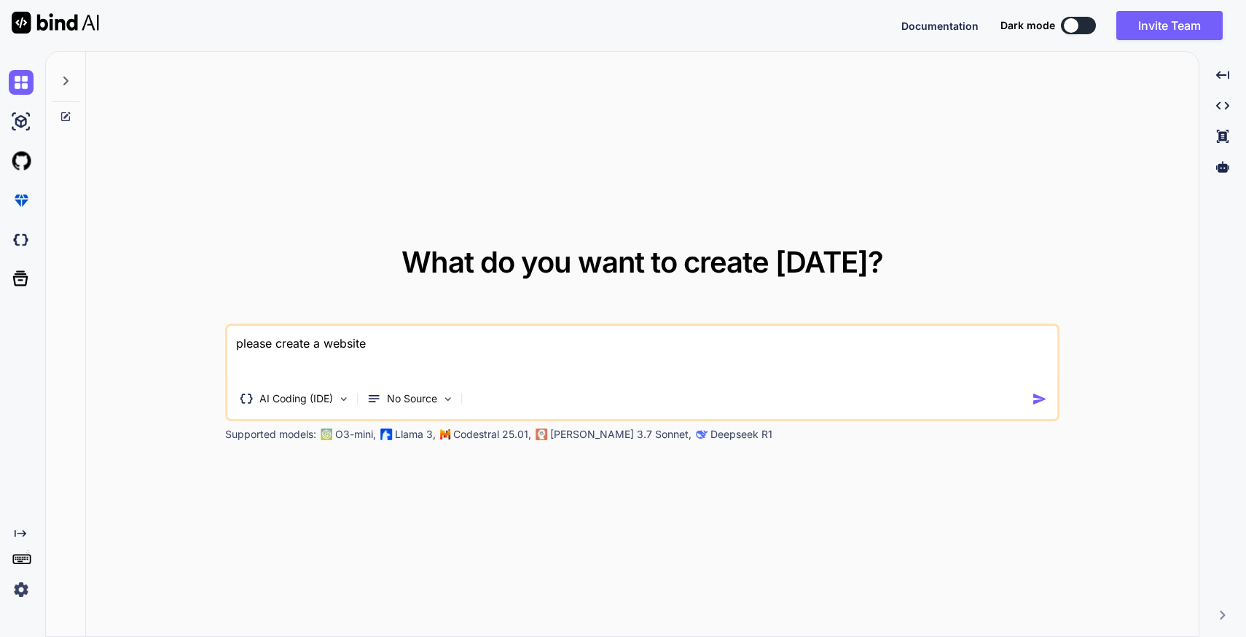
type textarea "x"
type textarea "please create a website f"
type textarea "x"
type textarea "please create a website fo"
type textarea "x"
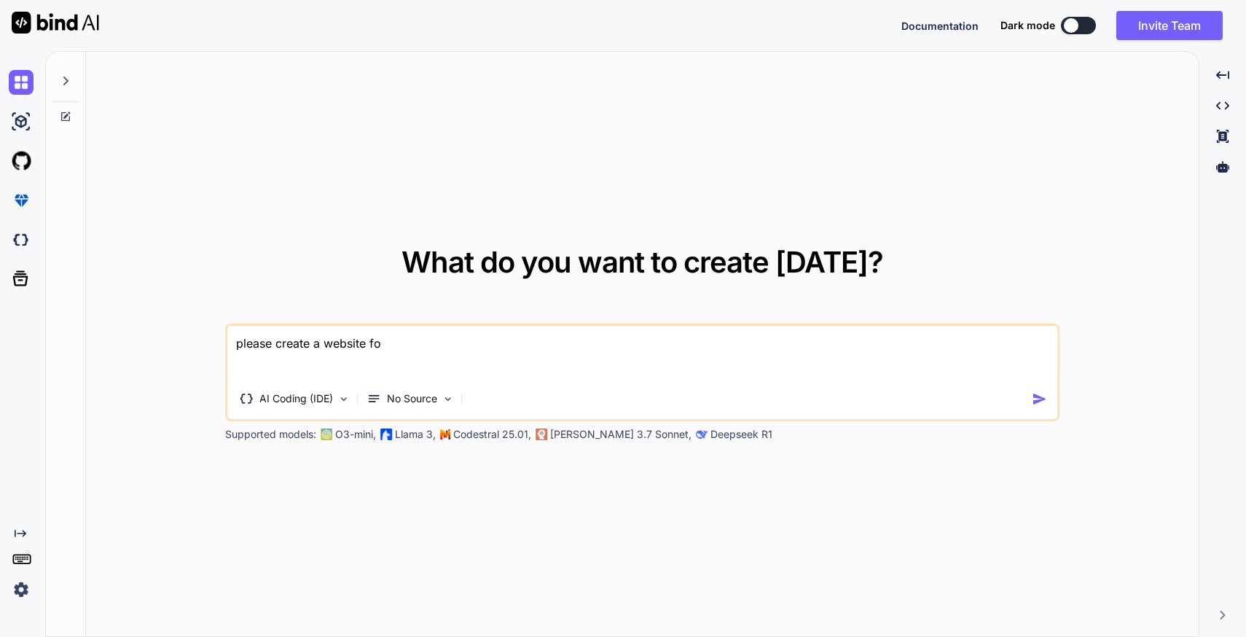
type textarea "please create a website for"
type textarea "x"
type textarea "please create a website for"
type textarea "x"
type textarea "please create a website for t"
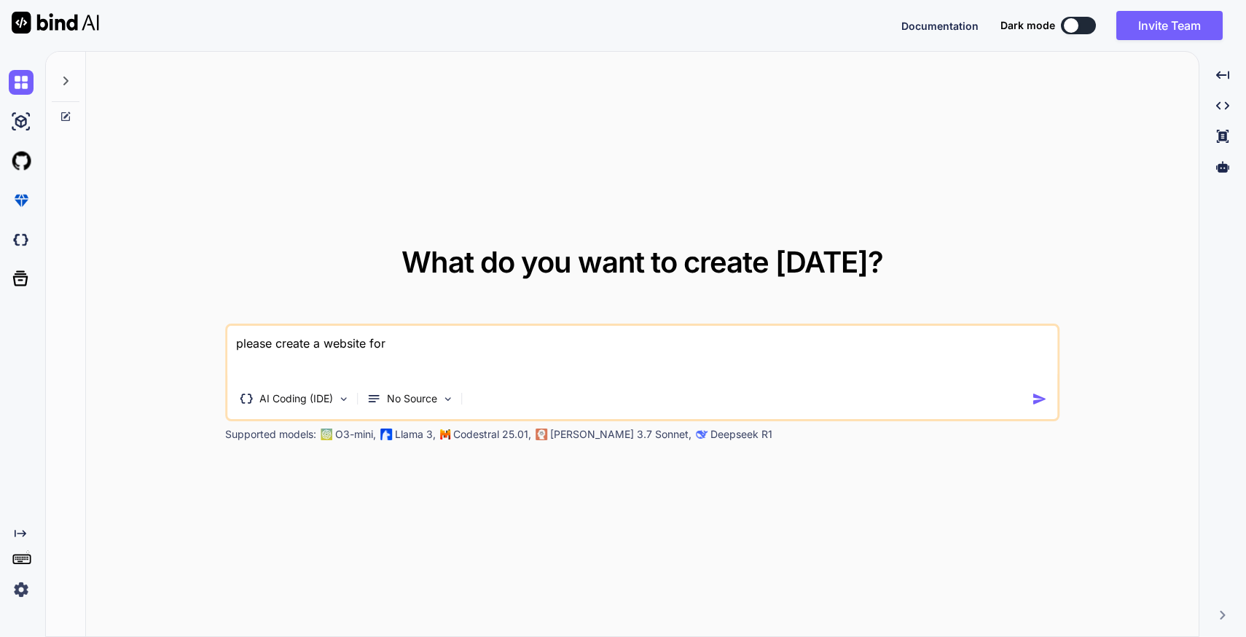
type textarea "x"
type textarea "please create a website for th"
type textarea "x"
type textarea "please create a website for the"
type textarea "x"
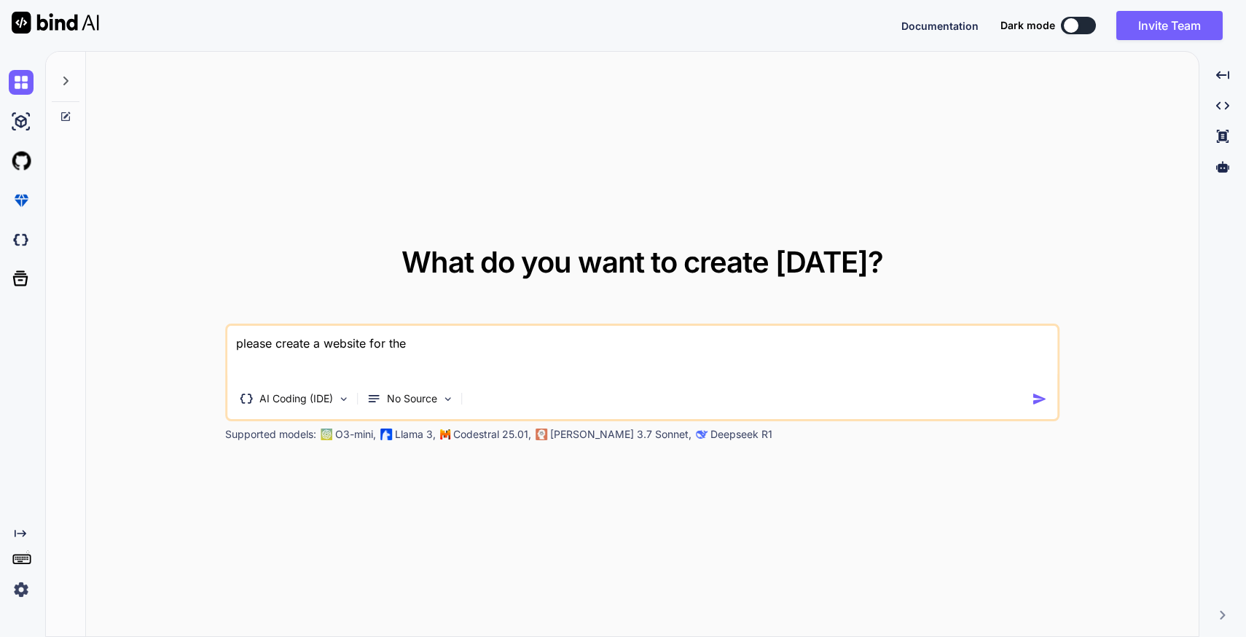
type textarea "please create a website for the"
type textarea "x"
type textarea "please create a website for the h"
type textarea "x"
type textarea "please create a website for the ho"
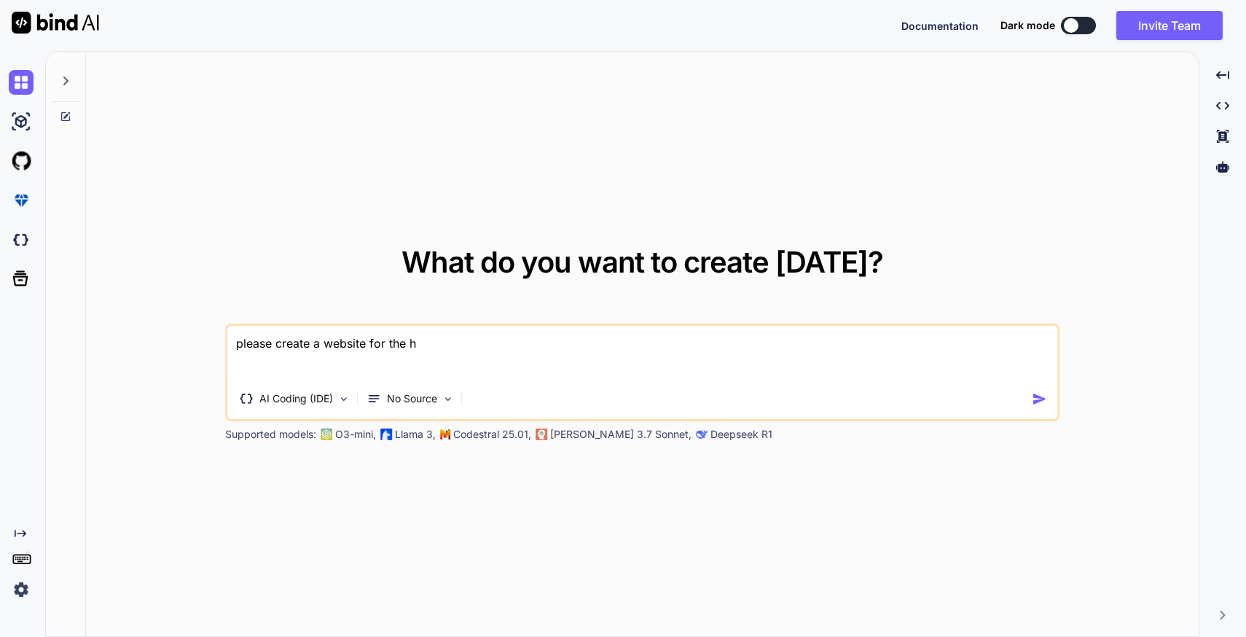
type textarea "x"
type textarea "please create a website for the hou"
type textarea "x"
type textarea "please create a website for the hous"
type textarea "x"
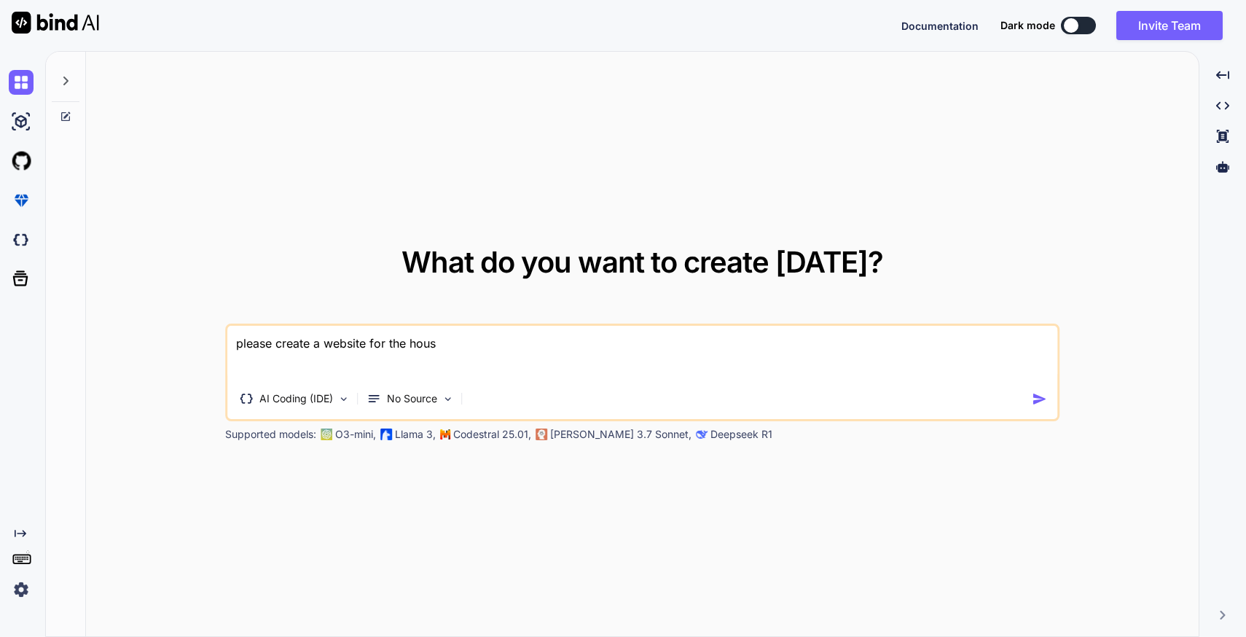
type textarea "please create a website for the house"
type textarea "x"
type textarea "please create a website for the house"
type textarea "x"
type textarea "please create a website for the house o"
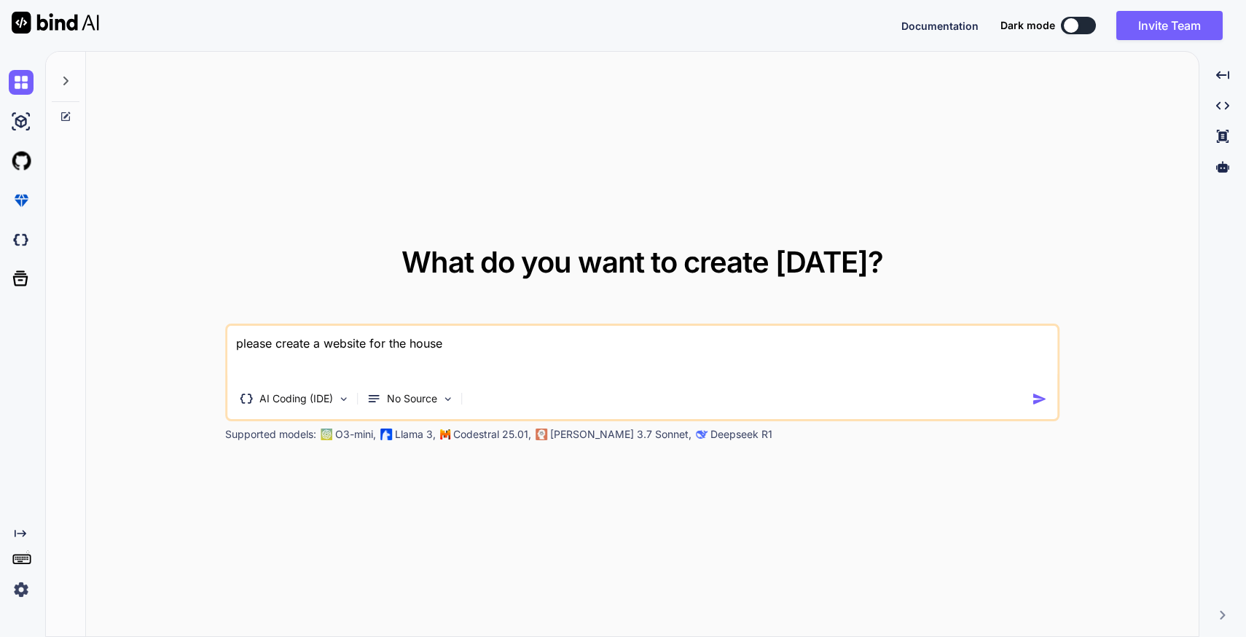
type textarea "x"
type textarea "please create a website for the house of"
type textarea "x"
type textarea "please create a website for the house of"
type textarea "x"
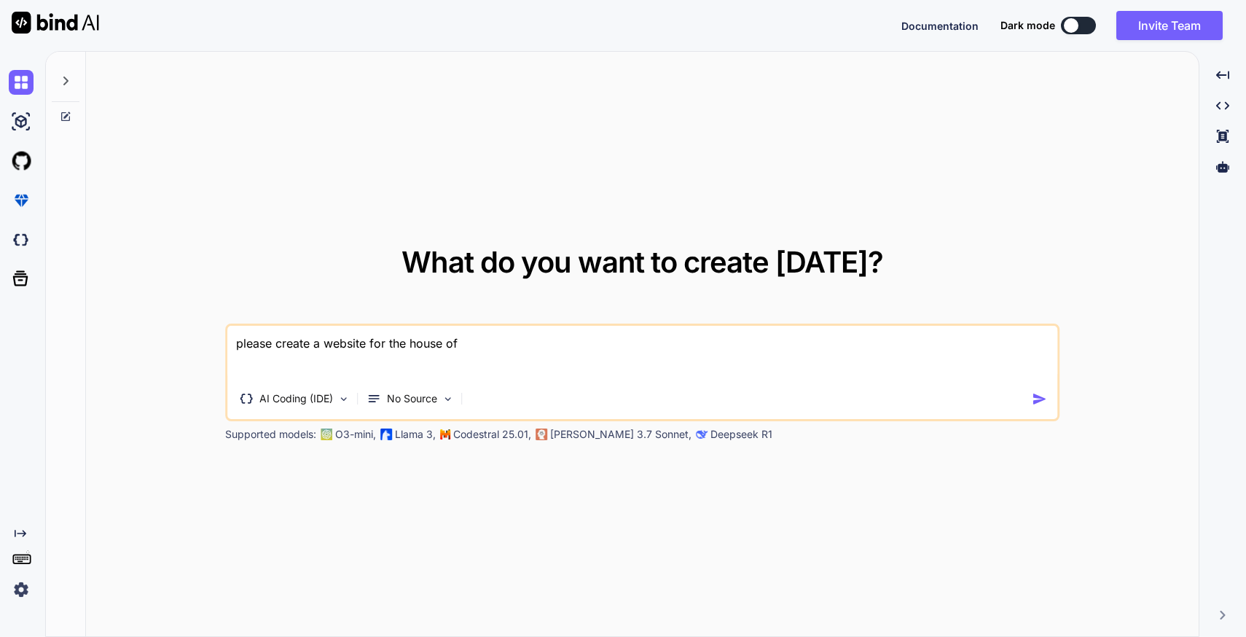
click at [330, 343] on textarea "please create a website for the house of" at bounding box center [642, 353] width 831 height 54
type textarea "please create a s for the house of"
type textarea "x"
type textarea "please create a se for the house of"
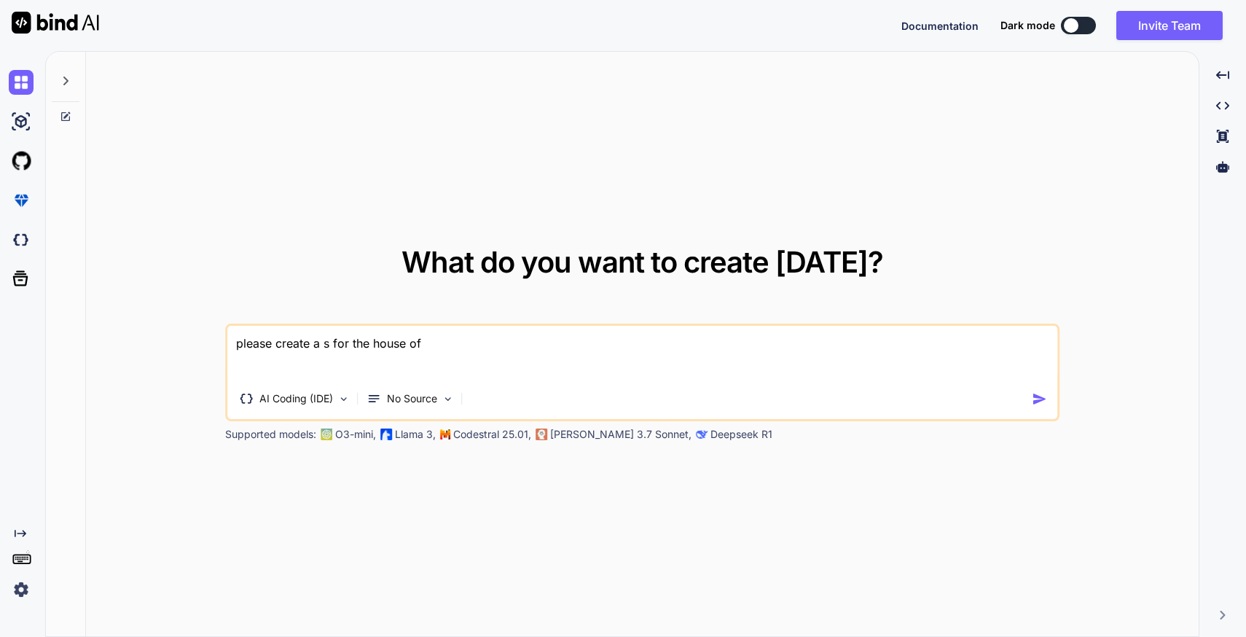
type textarea "x"
type textarea "please create a set for the house of"
type textarea "x"
type textarea "please create a set for the house of"
type textarea "x"
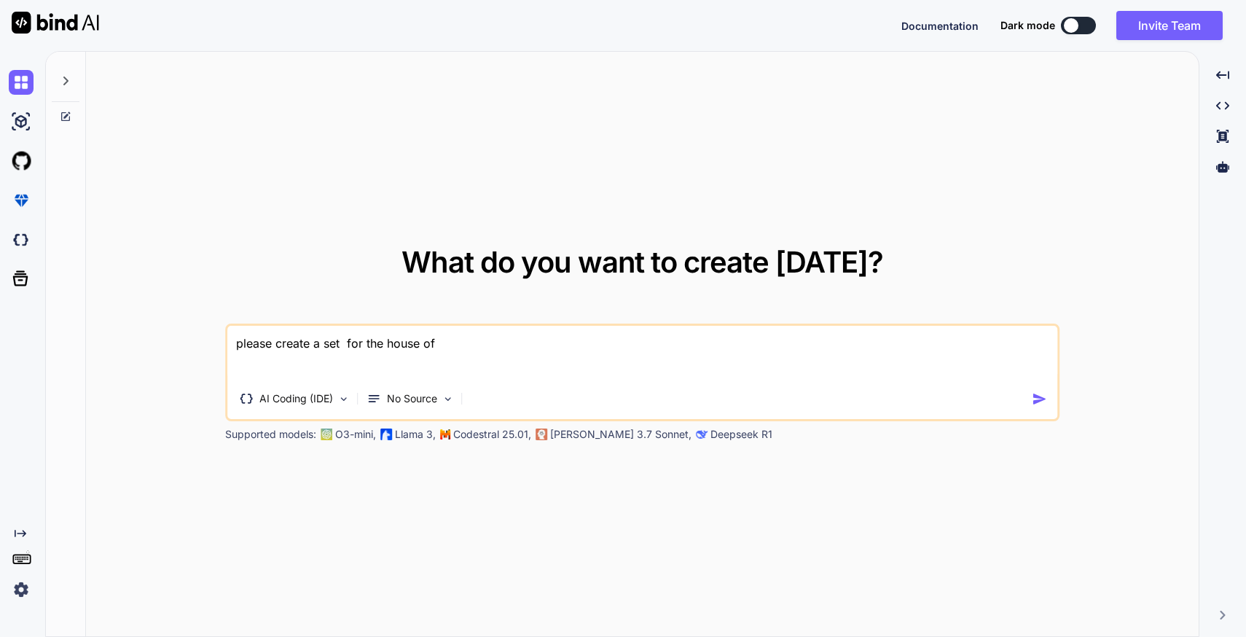
type textarea "please create a set o for the house of"
type textarea "x"
type textarea "please create a set of for the house of"
type textarea "x"
type textarea "please create a set of for the house of"
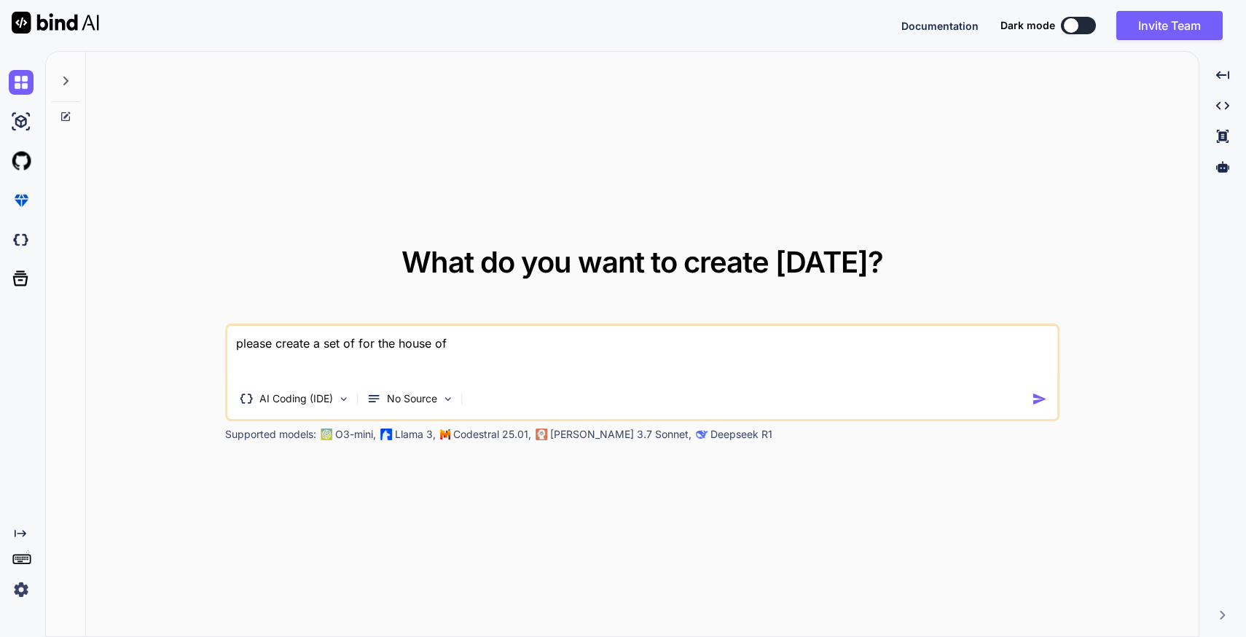
type textarea "x"
type textarea "please create a set of s for the house of"
type textarea "x"
type textarea "please create a set of se for the house of"
type textarea "x"
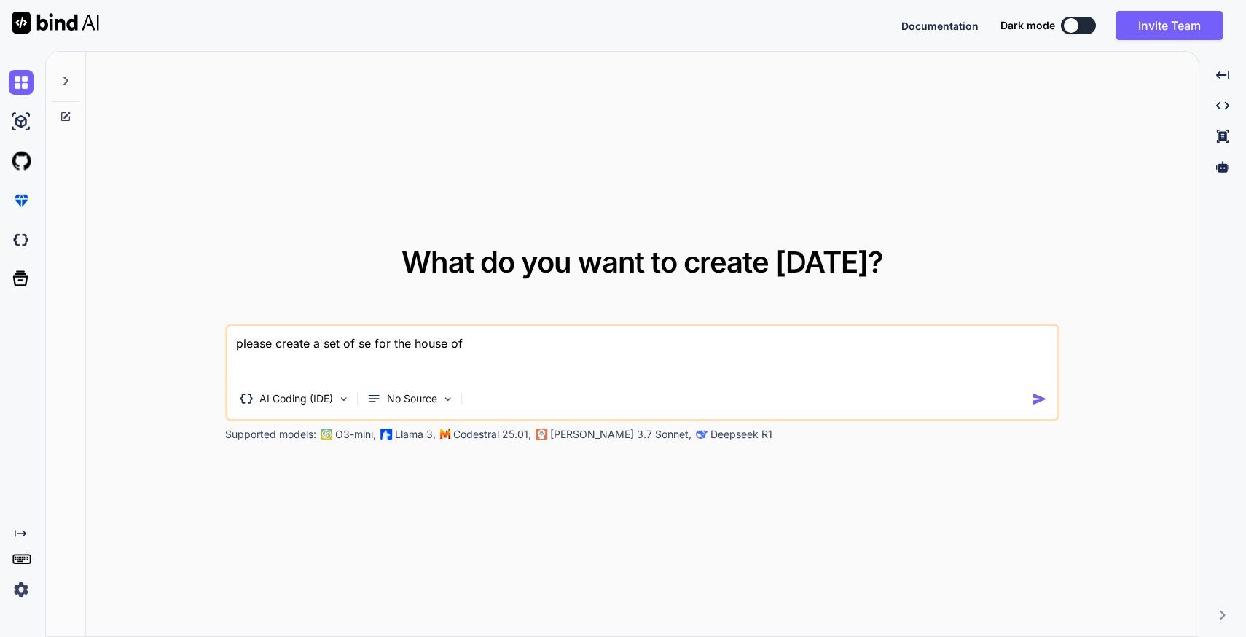
type textarea "please create a set of sec for the house of"
type textarea "x"
type textarea "please create a set of sect for the house of"
type textarea "x"
type textarea "please create a set of secti for the house of"
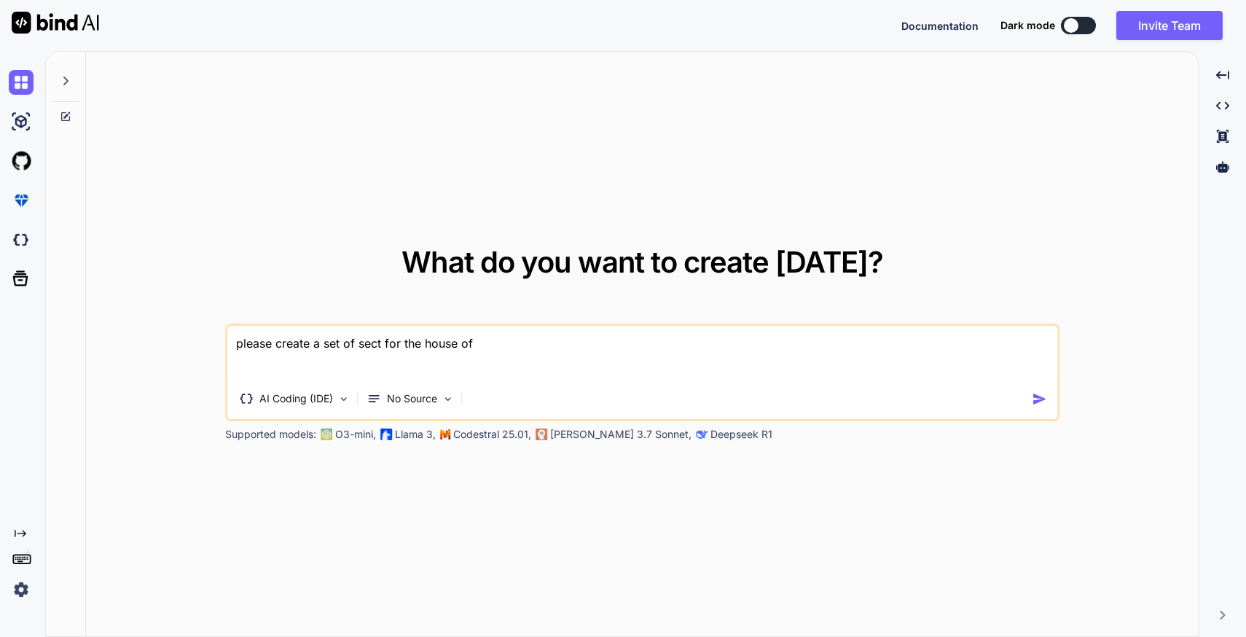
type textarea "x"
type textarea "please create a set of sectio for the house of"
type textarea "x"
type textarea "please create a set of section for the house of"
type textarea "x"
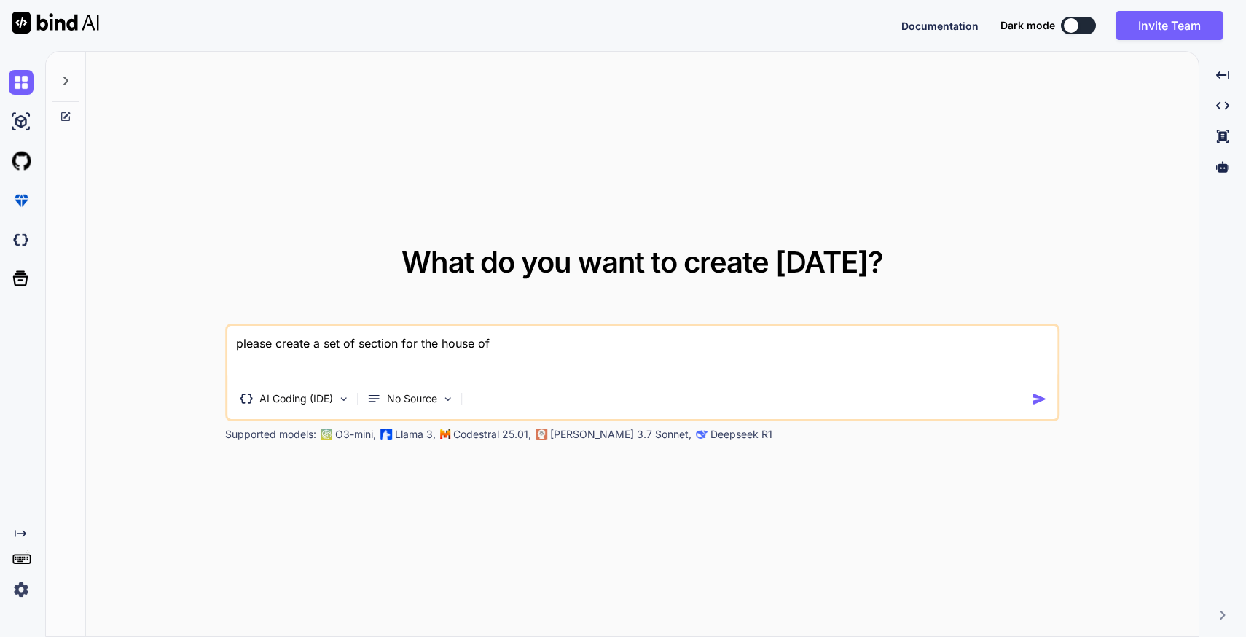
type textarea "please create a set of sections for the house of"
type textarea "x"
type textarea "please create a set of sections for the house of"
type textarea "x"
type textarea "please create a set of sections i for the house of"
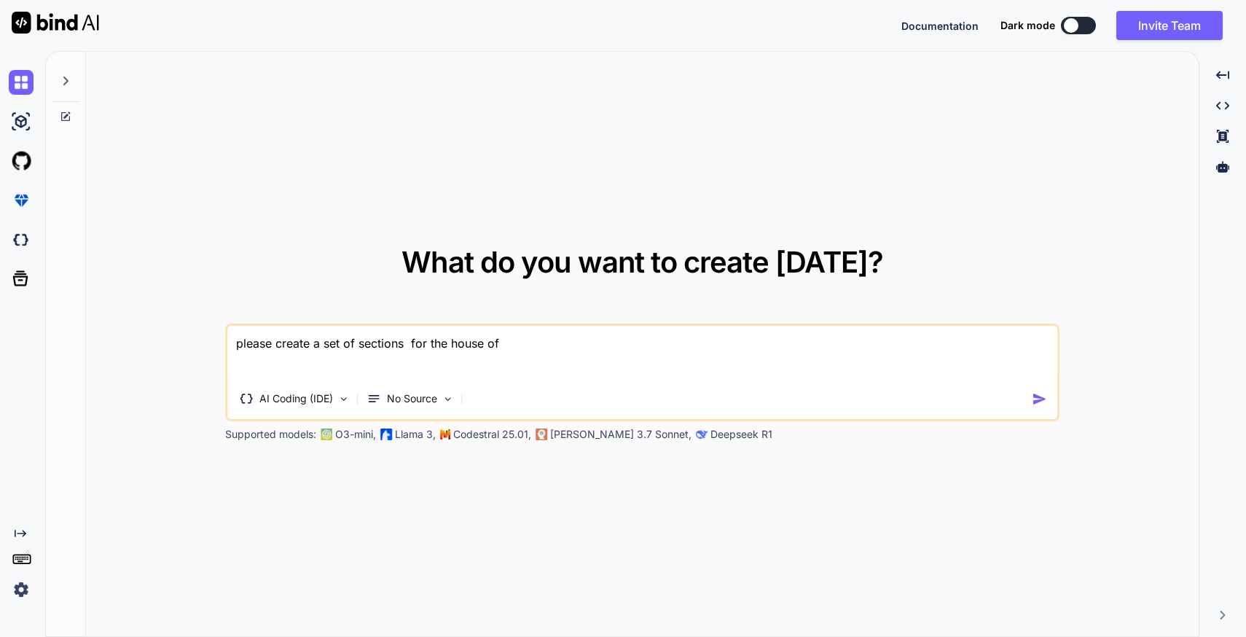
type textarea "x"
type textarea "please create a set of sections in for the house of"
type textarea "x"
type textarea "please create a set of sections in for the house of"
type textarea "x"
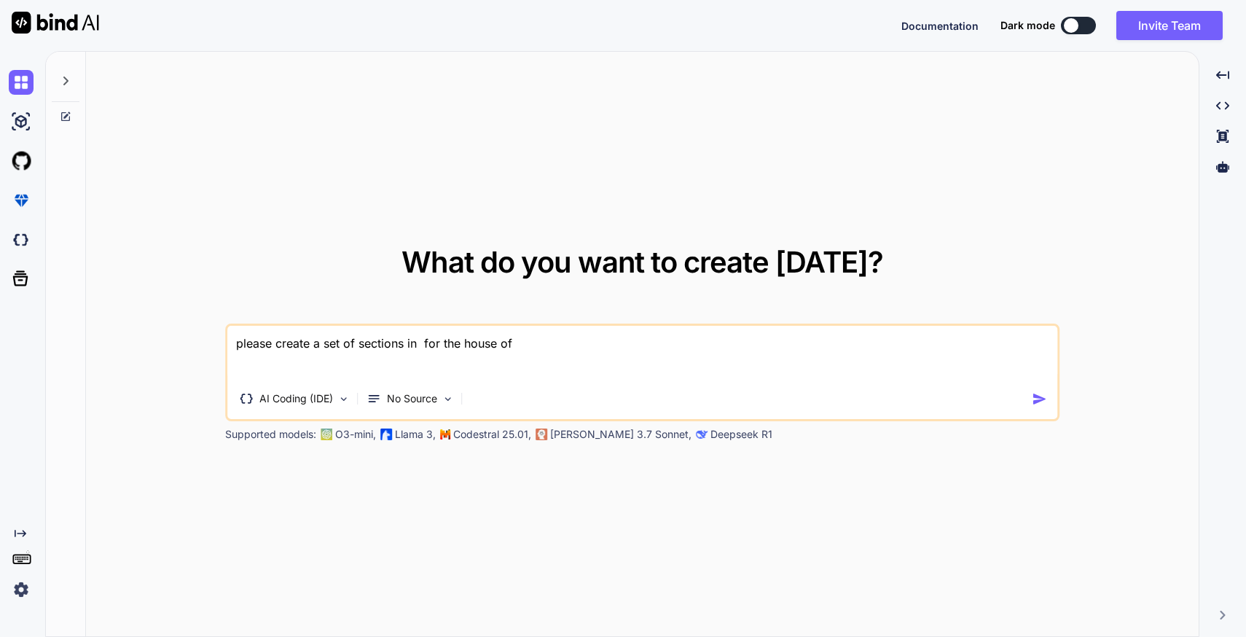
type textarea "please create a set of sections in h for the house of"
type textarea "x"
type textarea "please create a set of sections in htr for the house of"
type textarea "x"
type textarea "please create a set of sections in htrm for the house of"
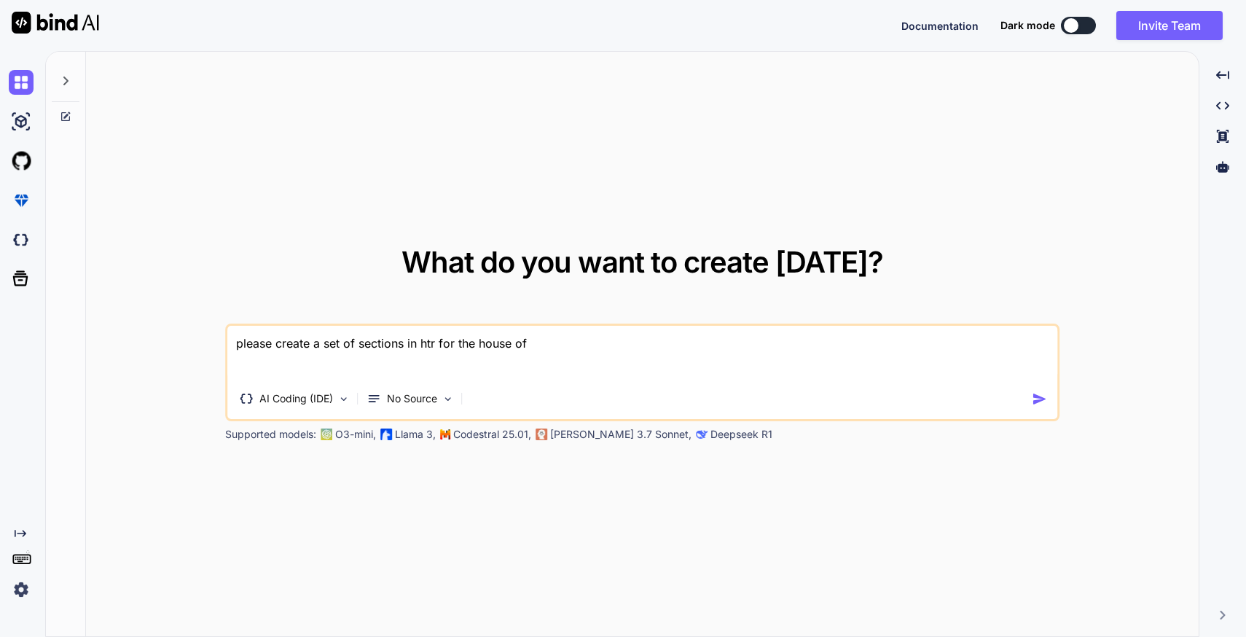
type textarea "x"
type textarea "please create a set of sections in htrml for the house of"
type textarea "x"
type textarea "please create a set of sections in htrml for the house of"
type textarea "x"
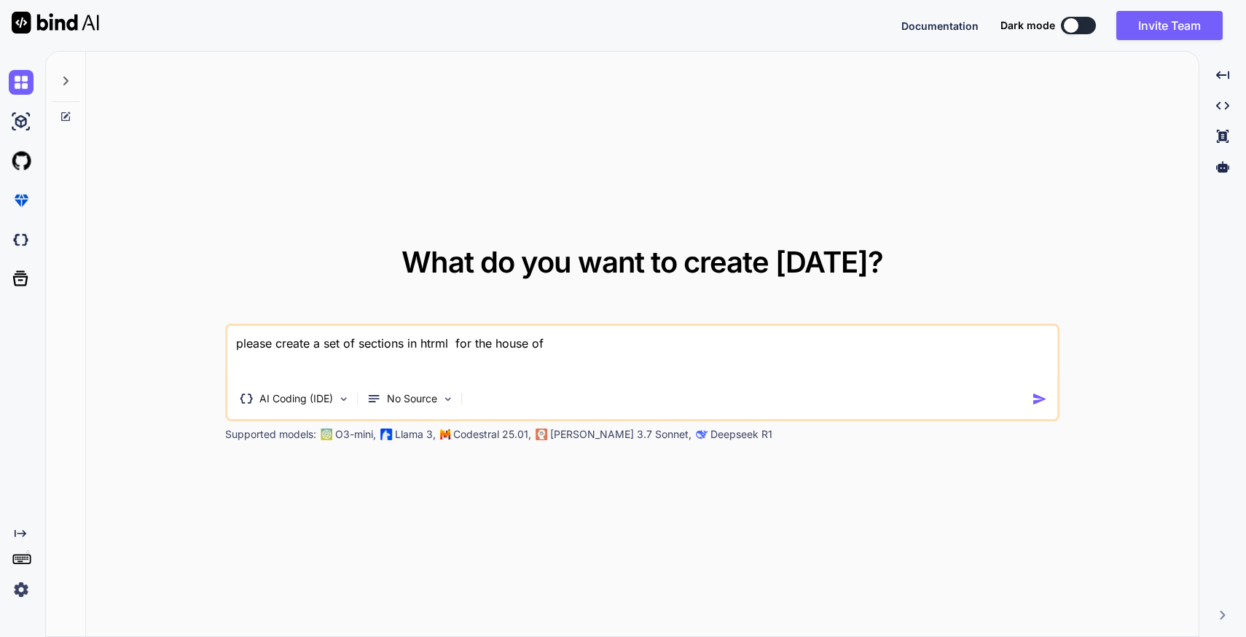
type textarea "please create a set of sections in htrml for the house of"
type textarea "x"
type textarea "please create a set of sections in htrm for the house of"
type textarea "x"
type textarea "please create a set of sections in htr for the house of"
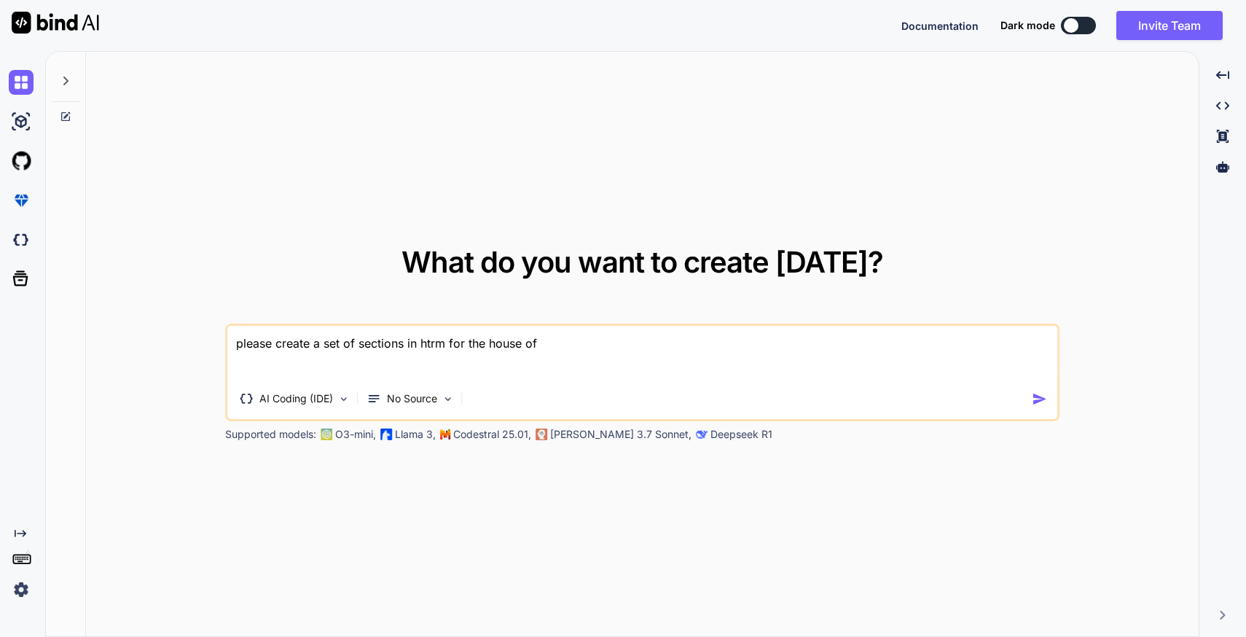
type textarea "x"
type textarea "please create a set of sections in ht for the house of"
type textarea "x"
type textarea "please create a set of sections in htm for the house of"
type textarea "x"
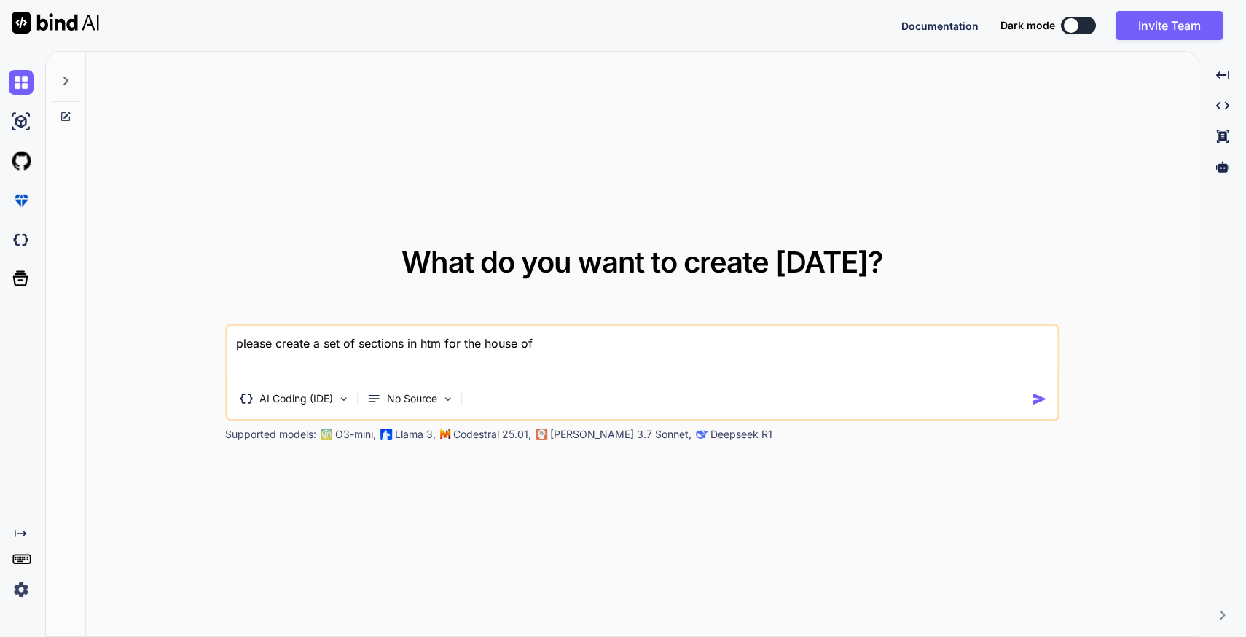
type textarea "please create a set of sections in html for the house of"
type textarea "x"
type textarea "please create a set of sections in html for the house of"
type textarea "x"
type textarea "please create a set of sections in html u for the house of"
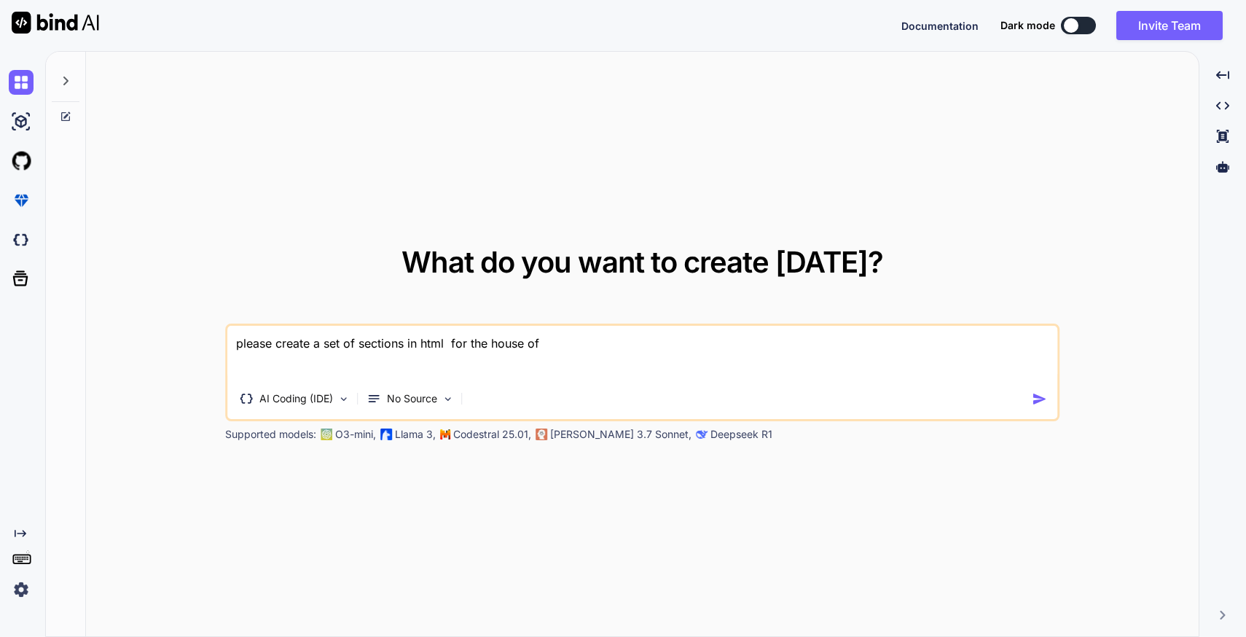
type textarea "x"
type textarea "please create a set of sections in html us for the house of"
type textarea "x"
type textarea "please create a set of sections in html usi for the house of"
type textarea "x"
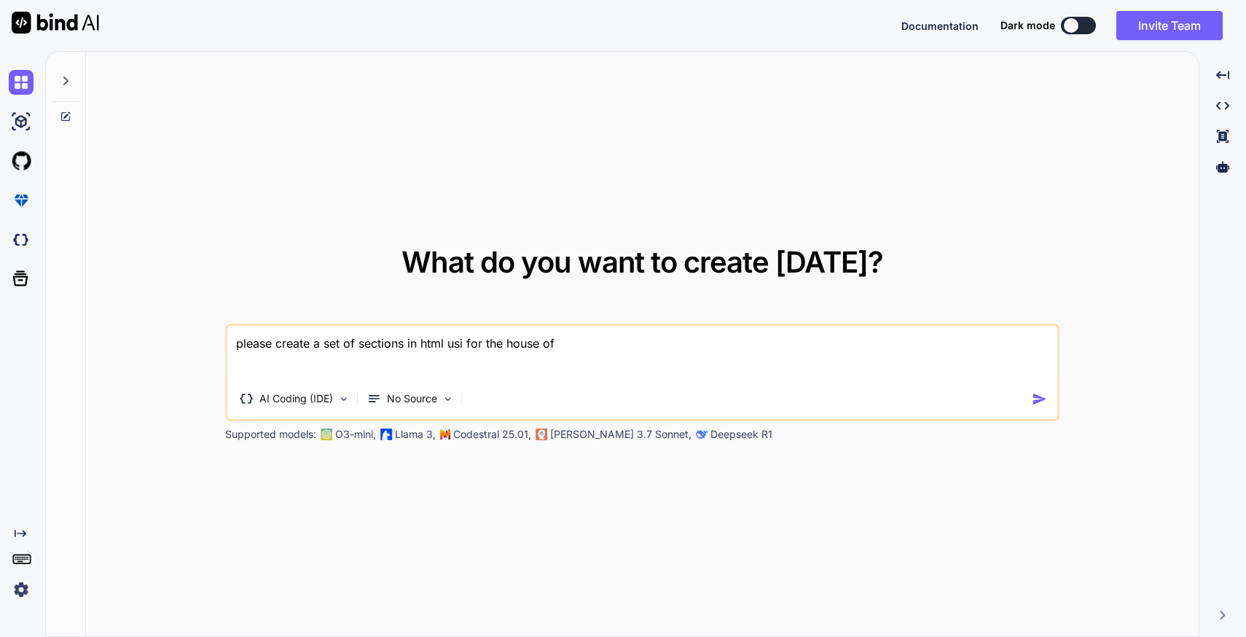
type textarea "please create a set of sections in html usin for the house of"
type textarea "x"
type textarea "please create a set of sections in html using for the house of"
type textarea "x"
type textarea "please create a set of sections in html using for the house of"
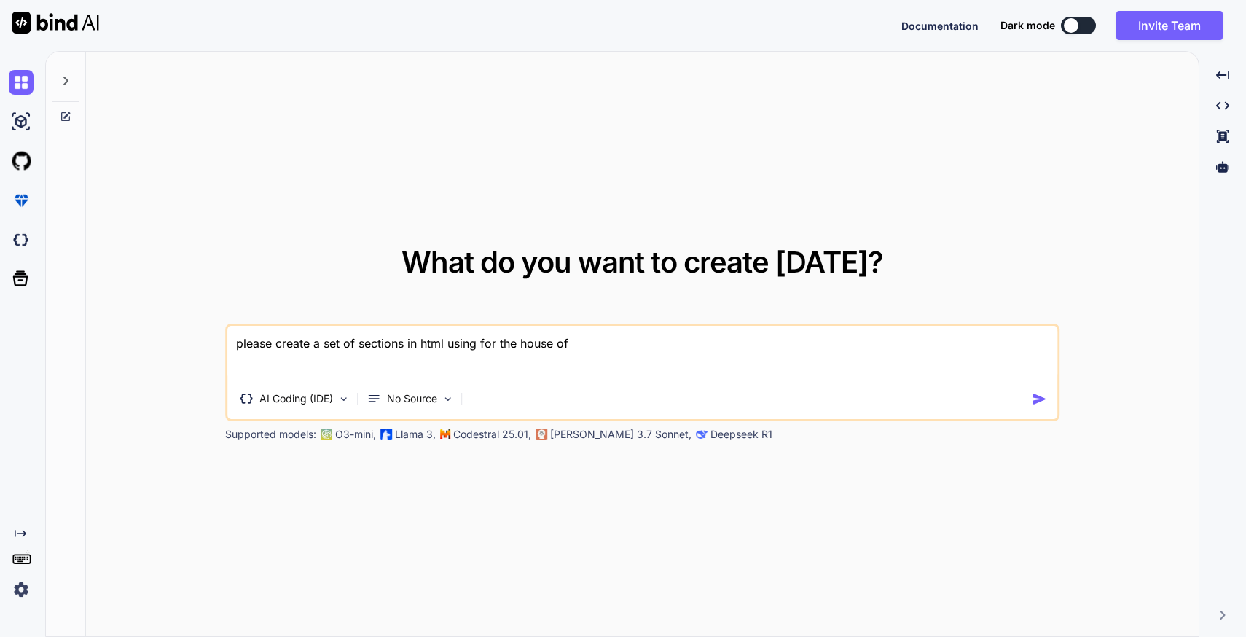
type textarea "x"
type textarea "please create a set of sections in html using t for the house of"
type textarea "x"
type textarea "please create a set of sections in html using for the house of"
type textarea "x"
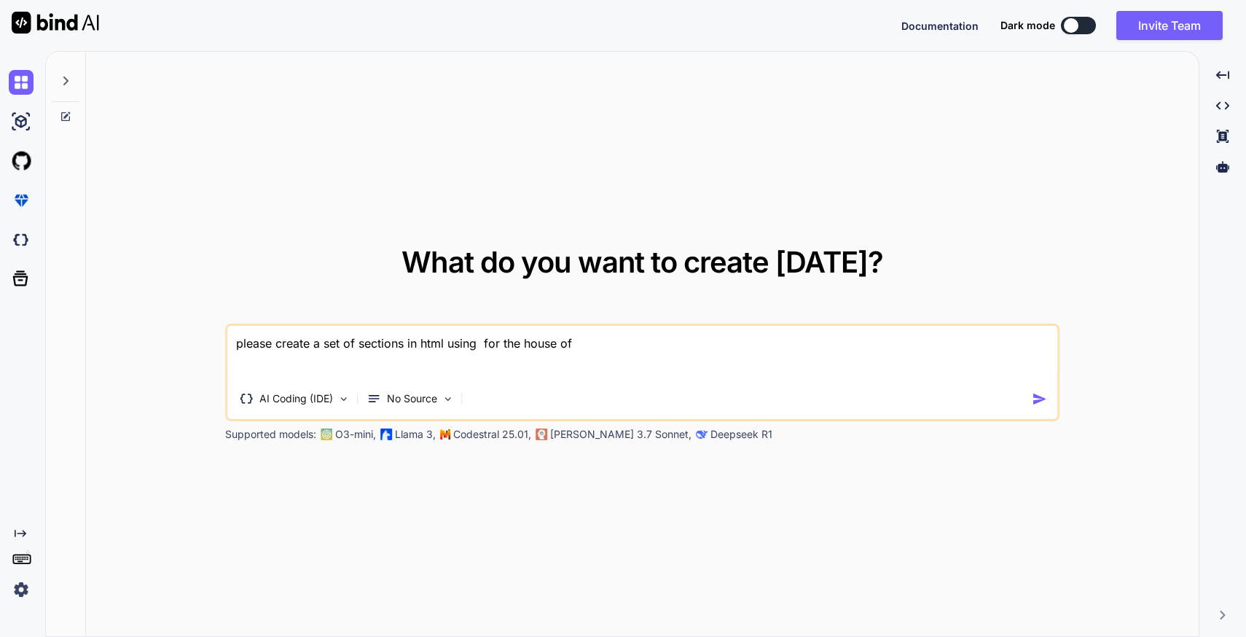
type textarea "please create a set of sections in html using for the house of"
type textarea "x"
type textarea "please create a set of sections in html using for the house of"
type textarea "x"
type textarea "please create a set of sections in html using t for the house of"
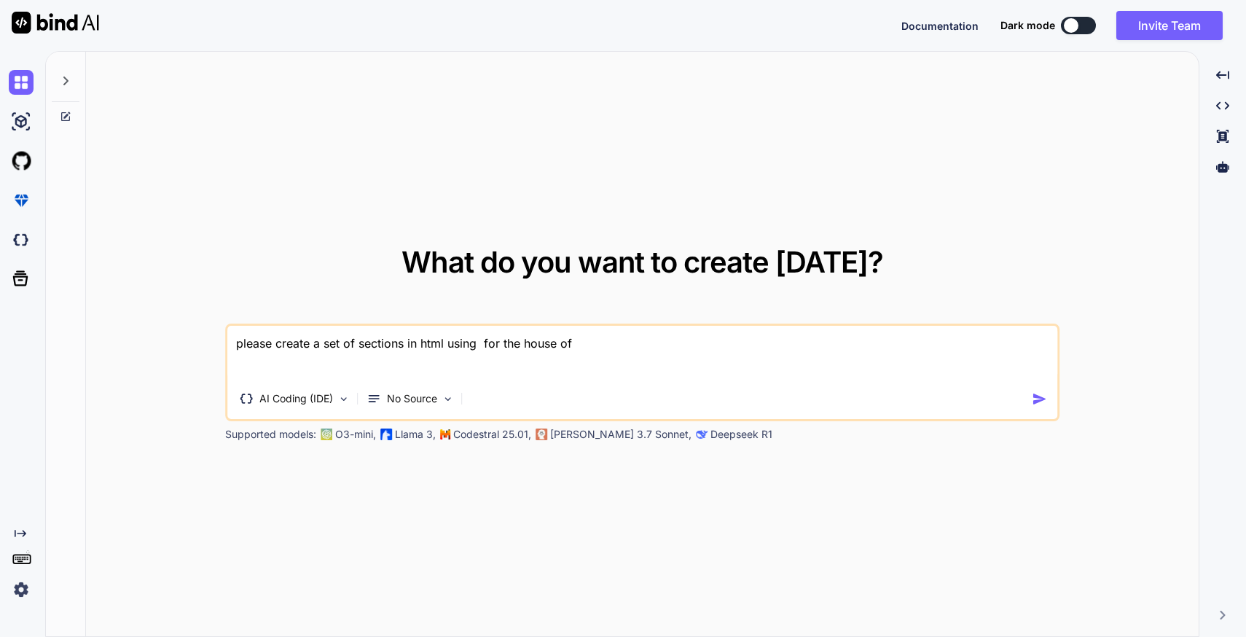
type textarea "x"
type textarea "please create a set of sections in html using ta for the house of"
type textarea "x"
type textarea "please create a set of sections in html using tai for the house of"
type textarea "x"
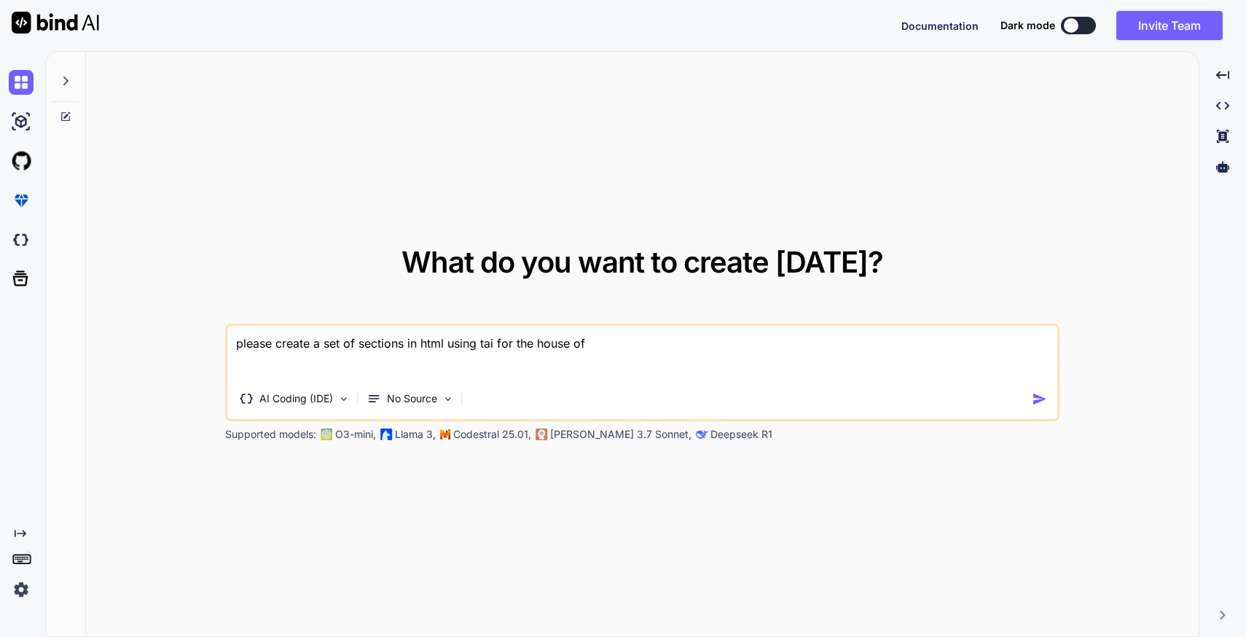
type textarea "please create a set of sections in html using tail for the house of"
type textarea "x"
type textarea "please create a set of sections in html using tailw for the house of"
type textarea "x"
type textarea "please create a set of sections in html using tailwi for the house of"
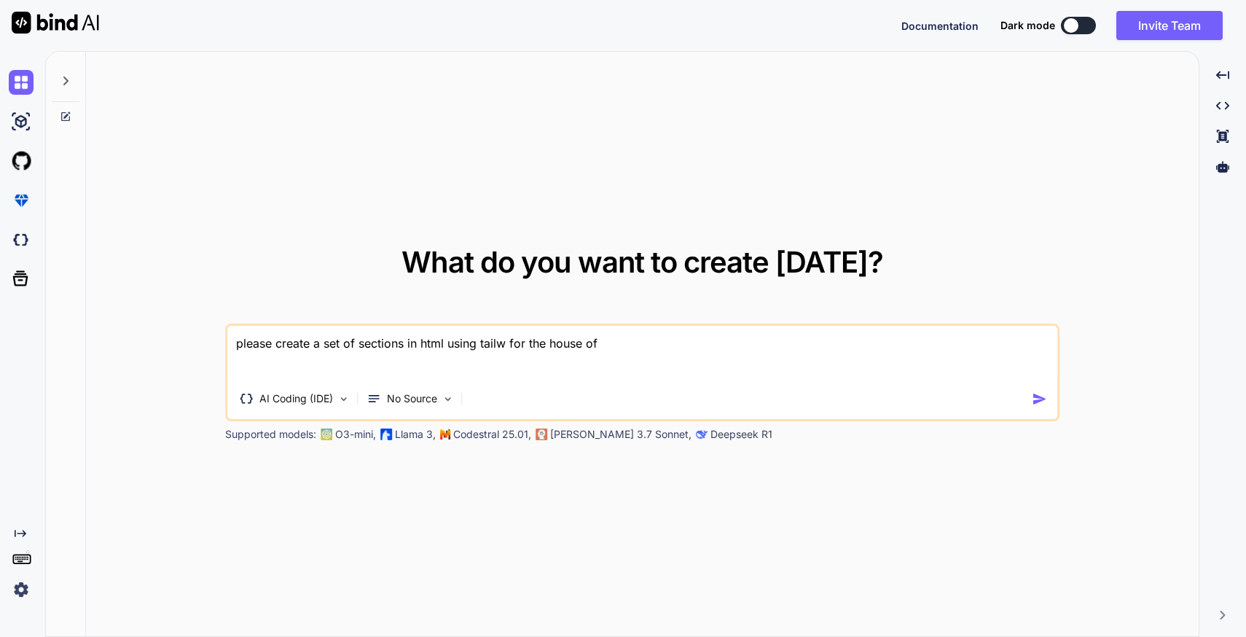
type textarea "x"
type textarea "please create a set of sections in html using tailwin for the house of"
type textarea "x"
type textarea "please create a set of sections in html using tailwind for the house of"
type textarea "x"
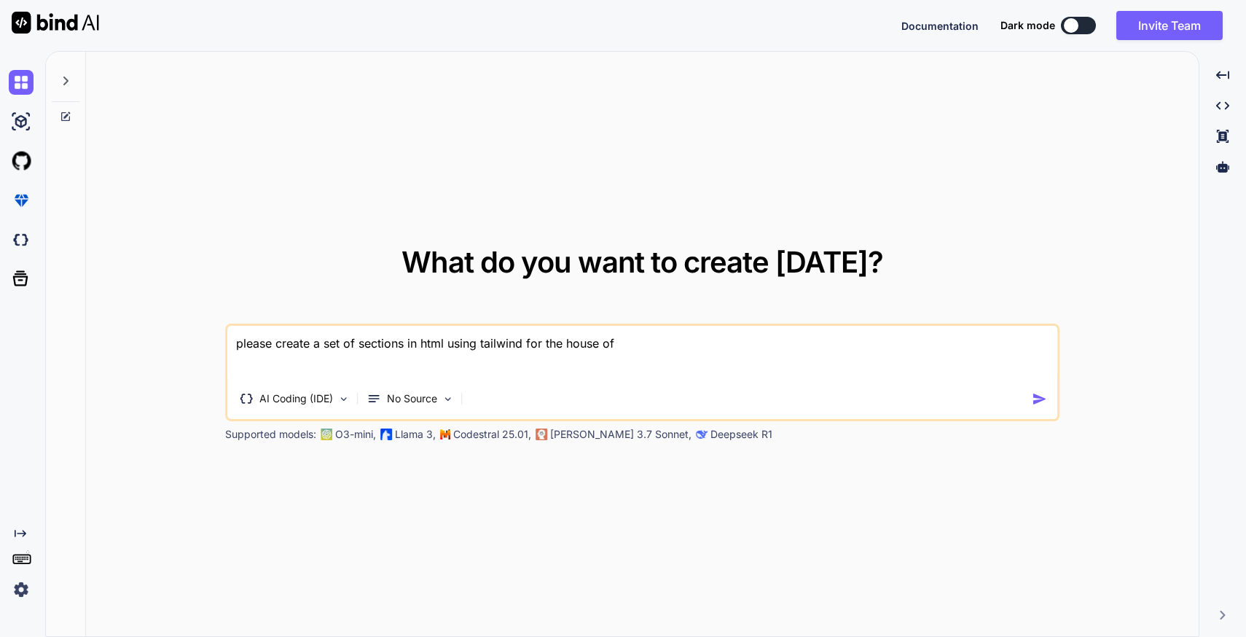
type textarea "please create a set of sections in html using tailwind for the house of"
type textarea "x"
type textarea "please create a set of sections in html using tailwind for the house of b"
type textarea "x"
type textarea "please create a set of sections in html using tailwind for the house of bu"
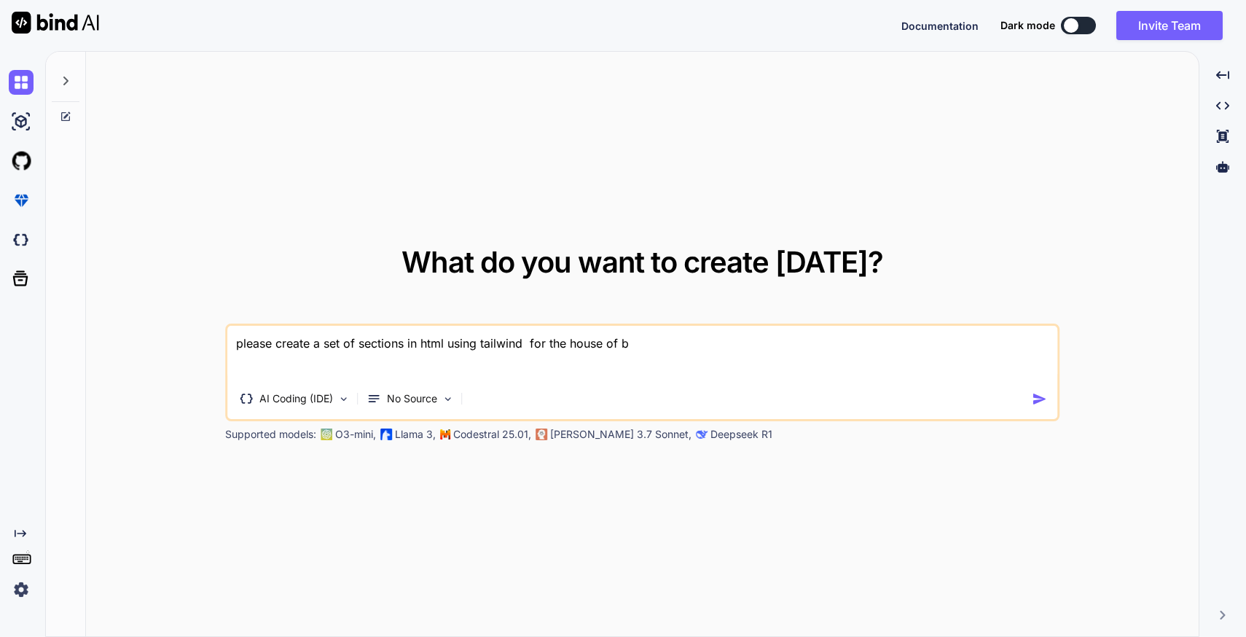
type textarea "x"
type textarea "please create a set of sections in html using tailwind for the house of bur"
click at [1039, 400] on img "button" at bounding box center [1040, 398] width 15 height 15
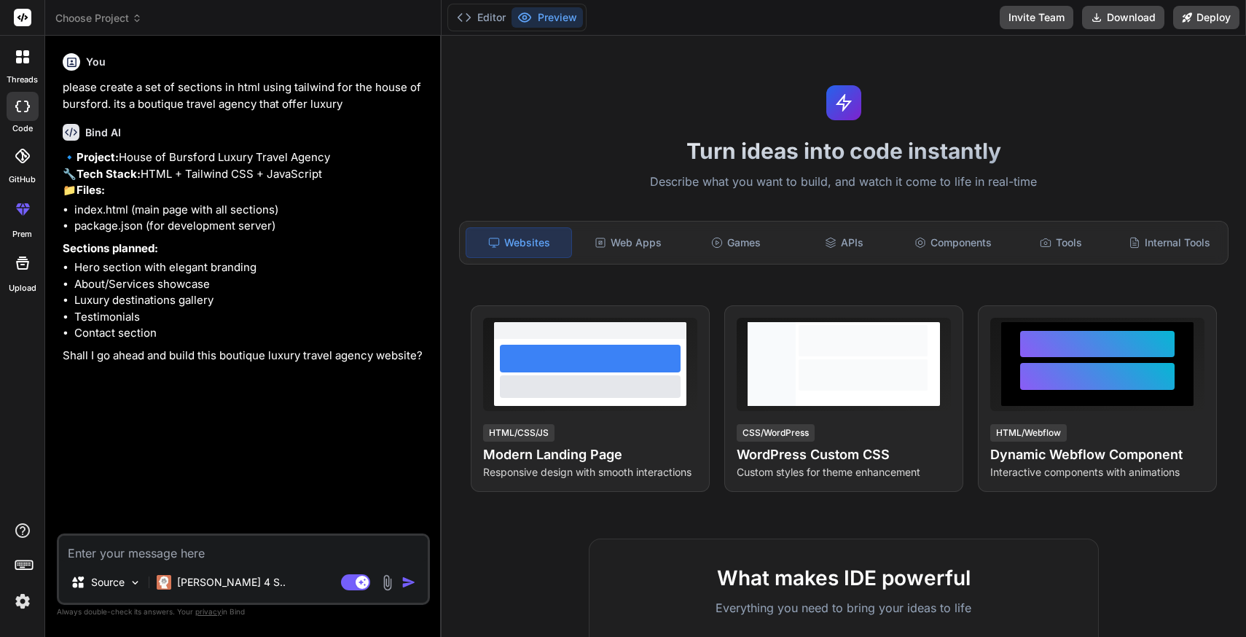
type textarea "x"
type textarea "y"
type textarea "x"
type textarea "ye"
type textarea "x"
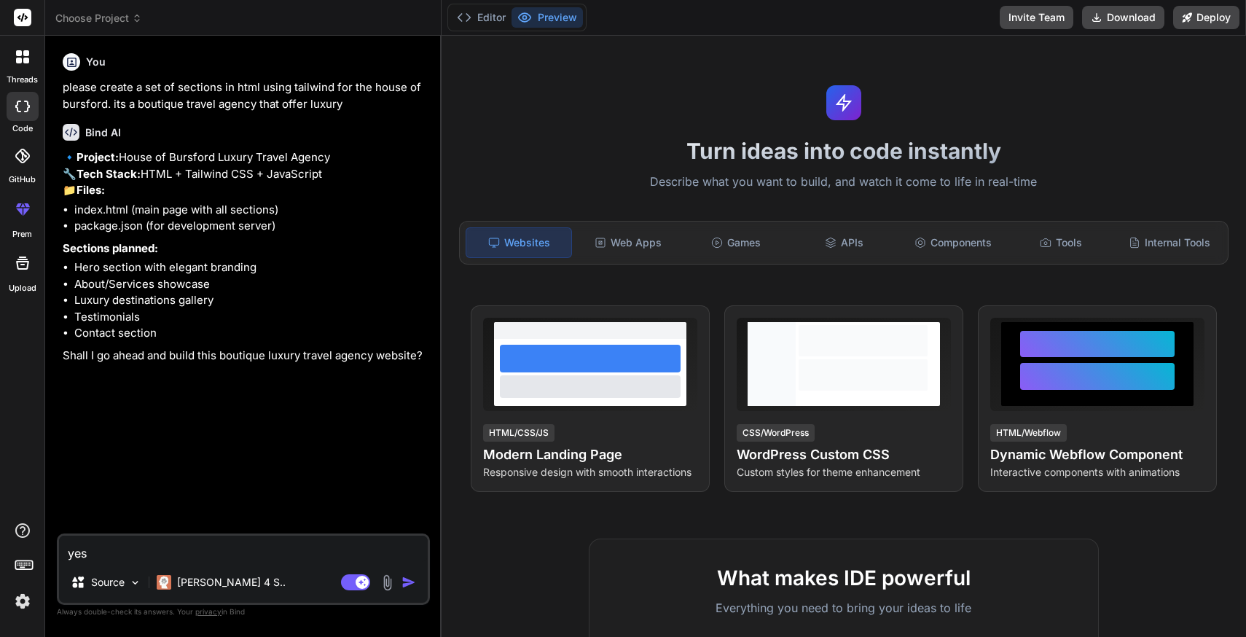
type textarea "yes"
click at [405, 584] on img "button" at bounding box center [409, 582] width 15 height 15
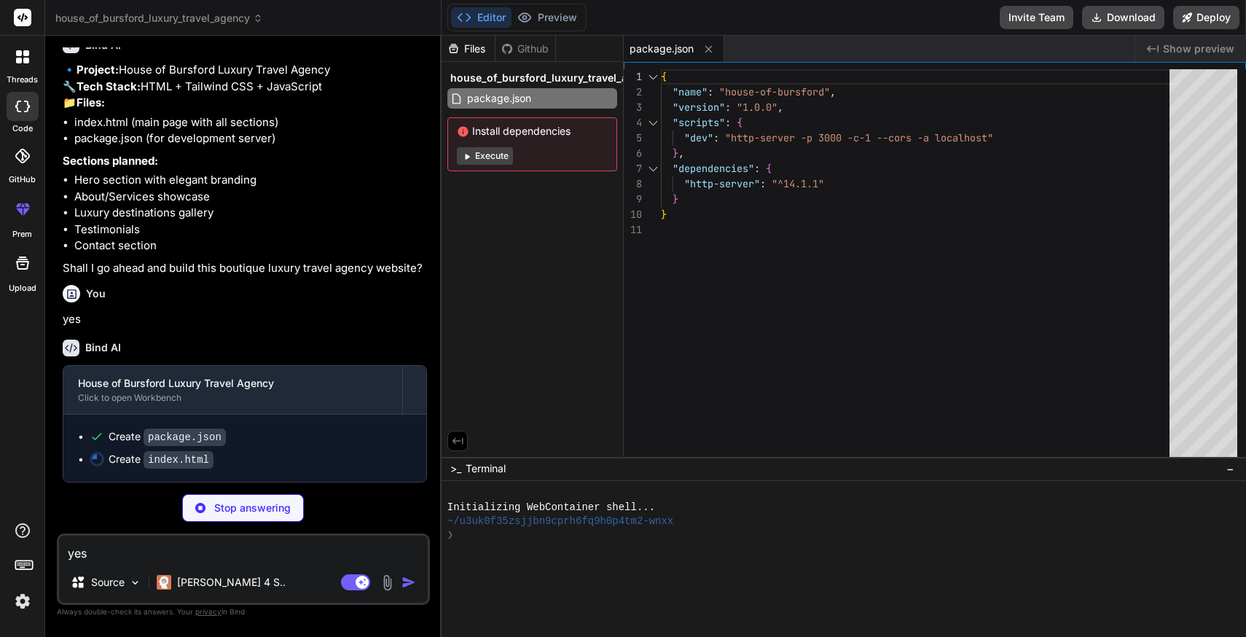
scroll to position [119, 0]
click at [485, 155] on button "Execute" at bounding box center [485, 155] width 56 height 17
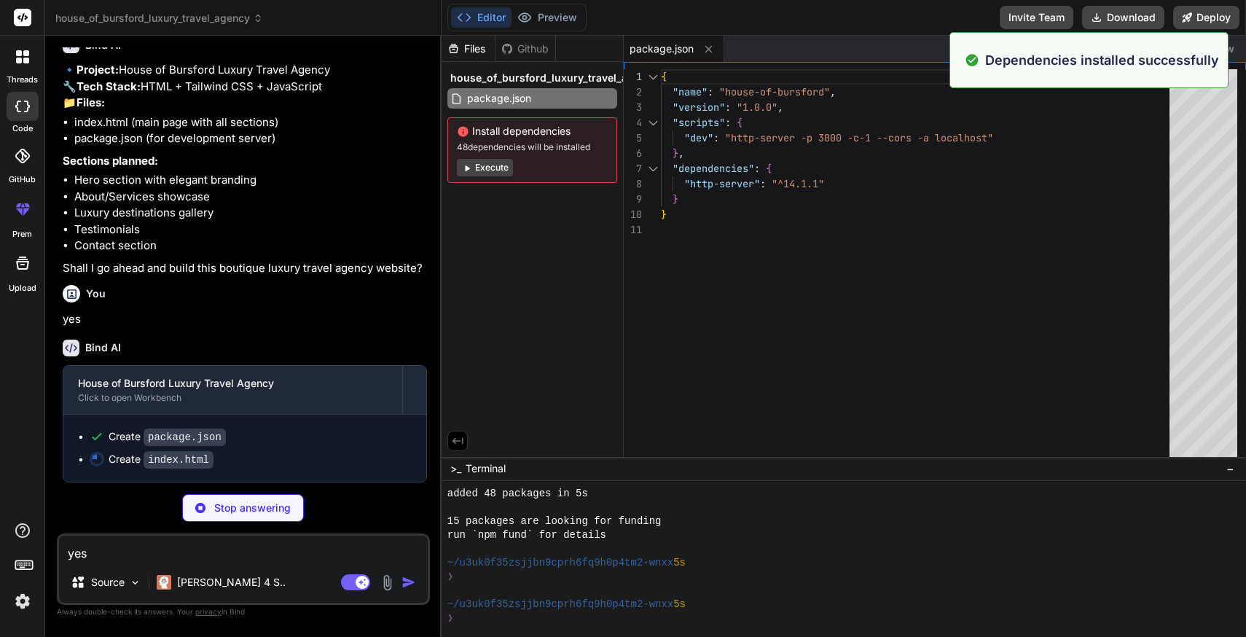
scroll to position [125, 0]
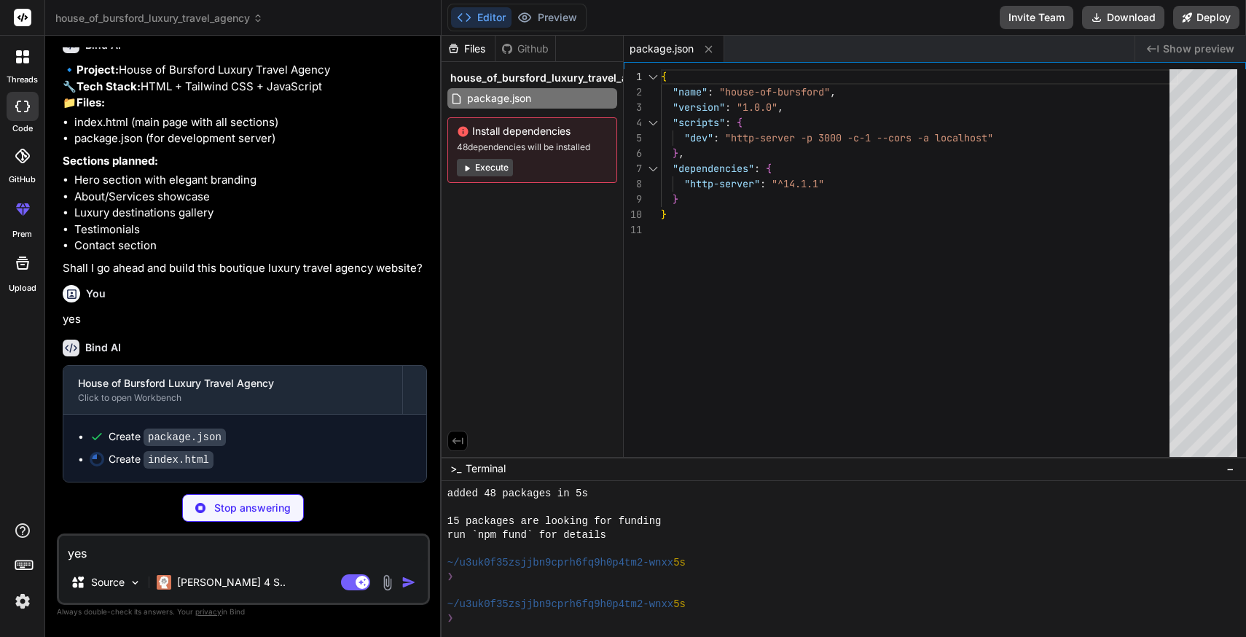
click at [482, 166] on button "Execute" at bounding box center [485, 167] width 56 height 17
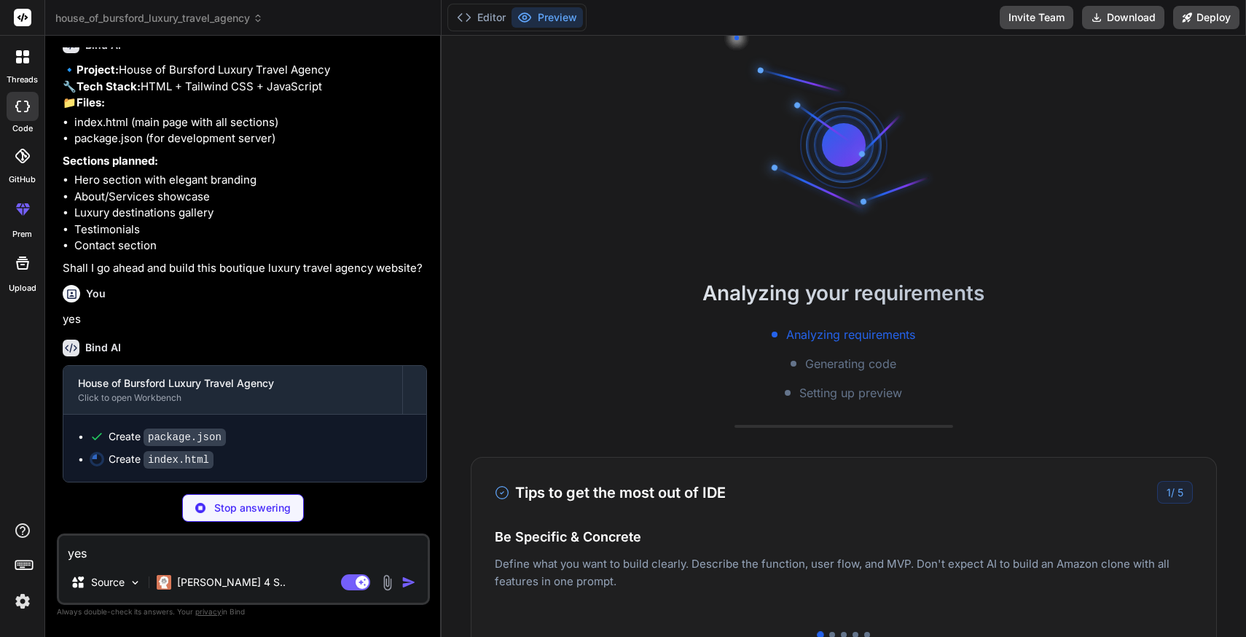
scroll to position [332, 0]
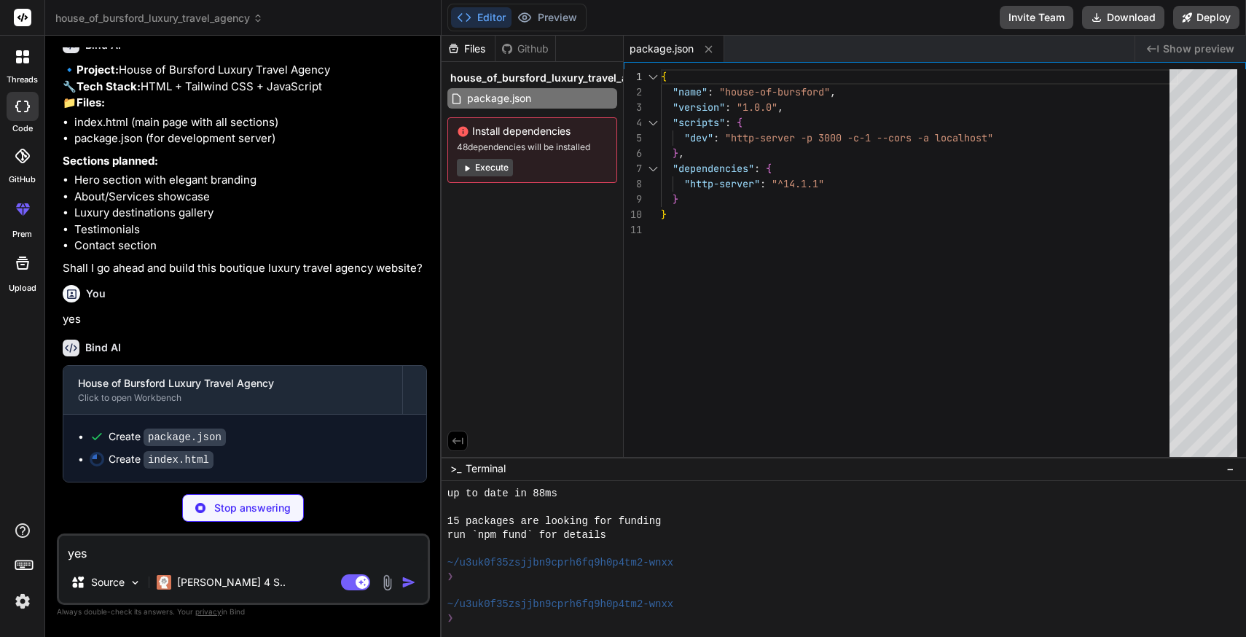
type textarea "x"
type textarea "</script> </body> </html>"
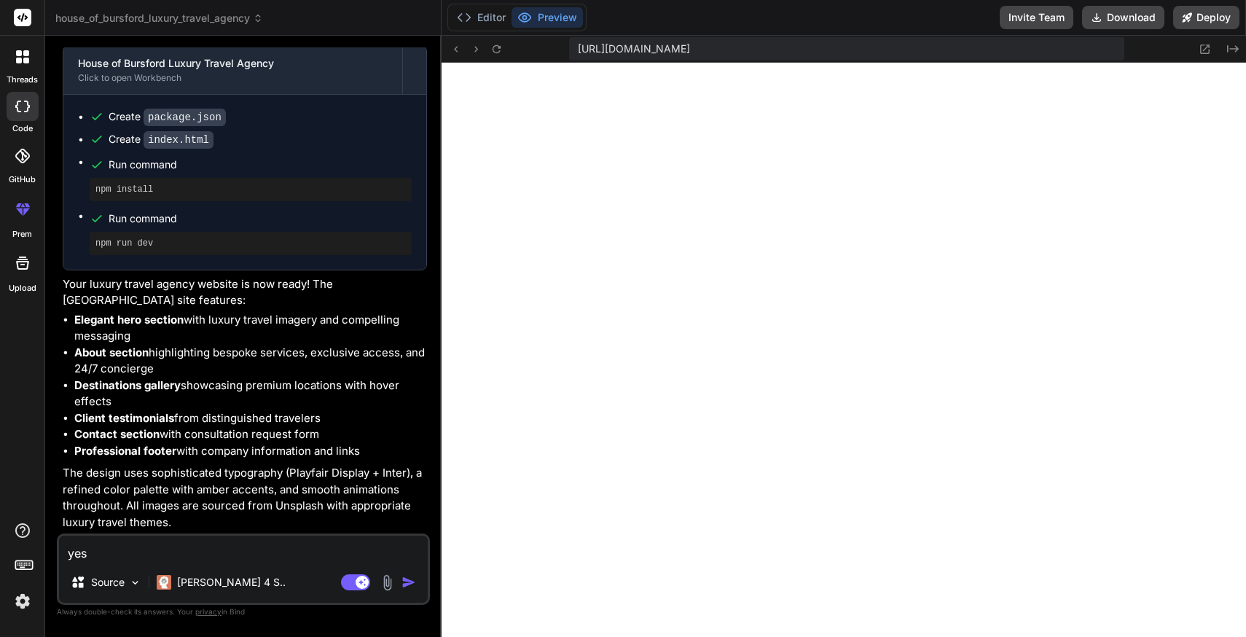
scroll to position [439, 0]
click at [1209, 49] on icon at bounding box center [1205, 48] width 9 height 9
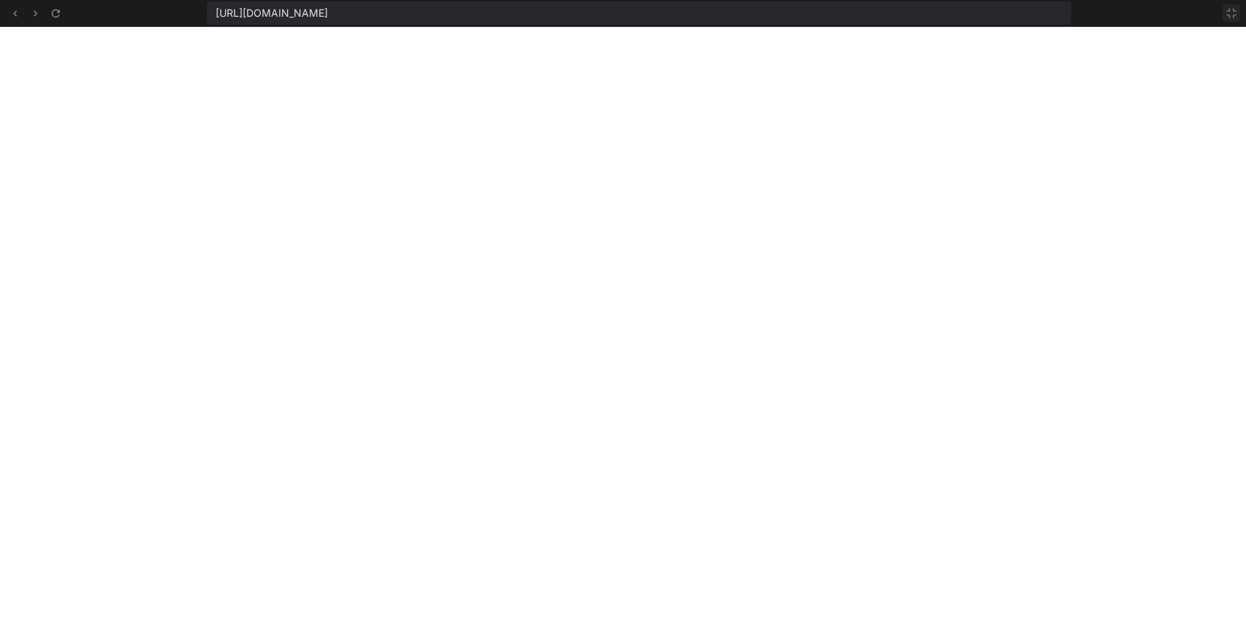
click at [1231, 15] on icon at bounding box center [1232, 13] width 12 height 12
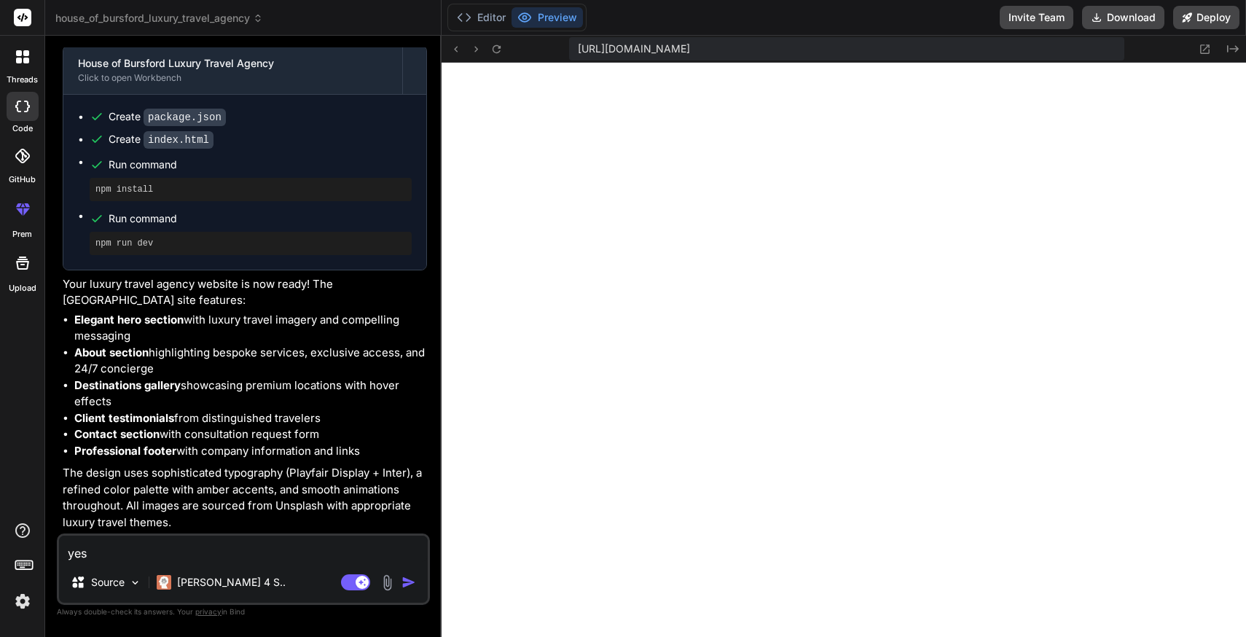
scroll to position [1066, 0]
click at [494, 22] on button "Editor" at bounding box center [481, 17] width 60 height 20
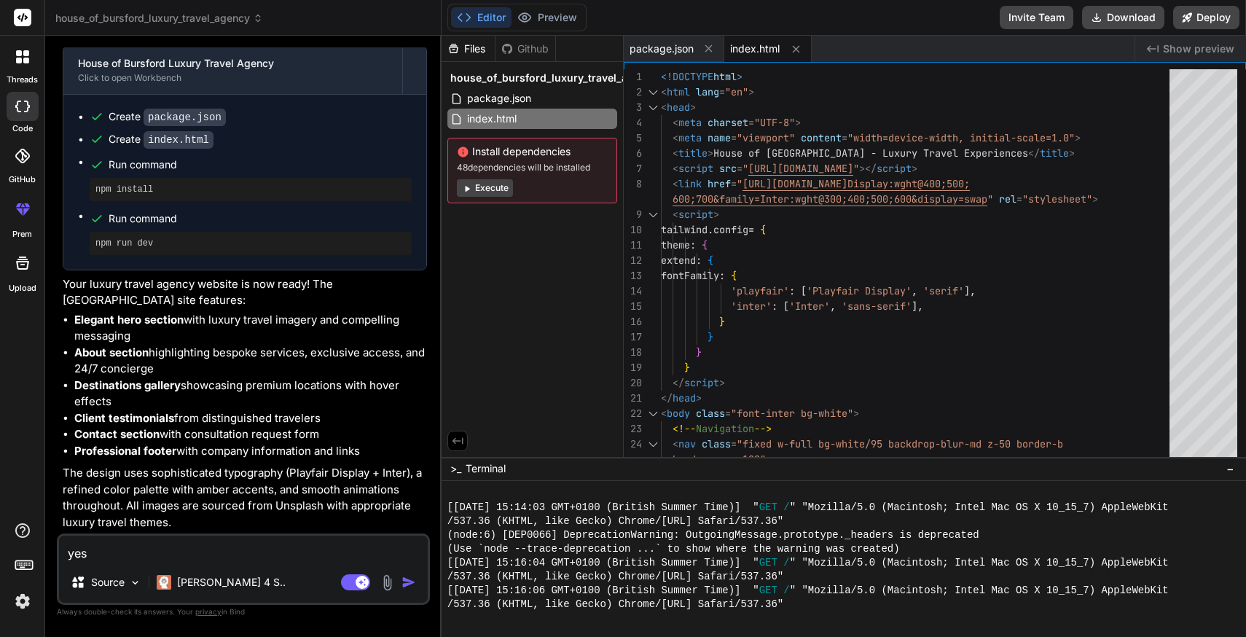
click at [488, 192] on button "Execute" at bounding box center [485, 187] width 56 height 17
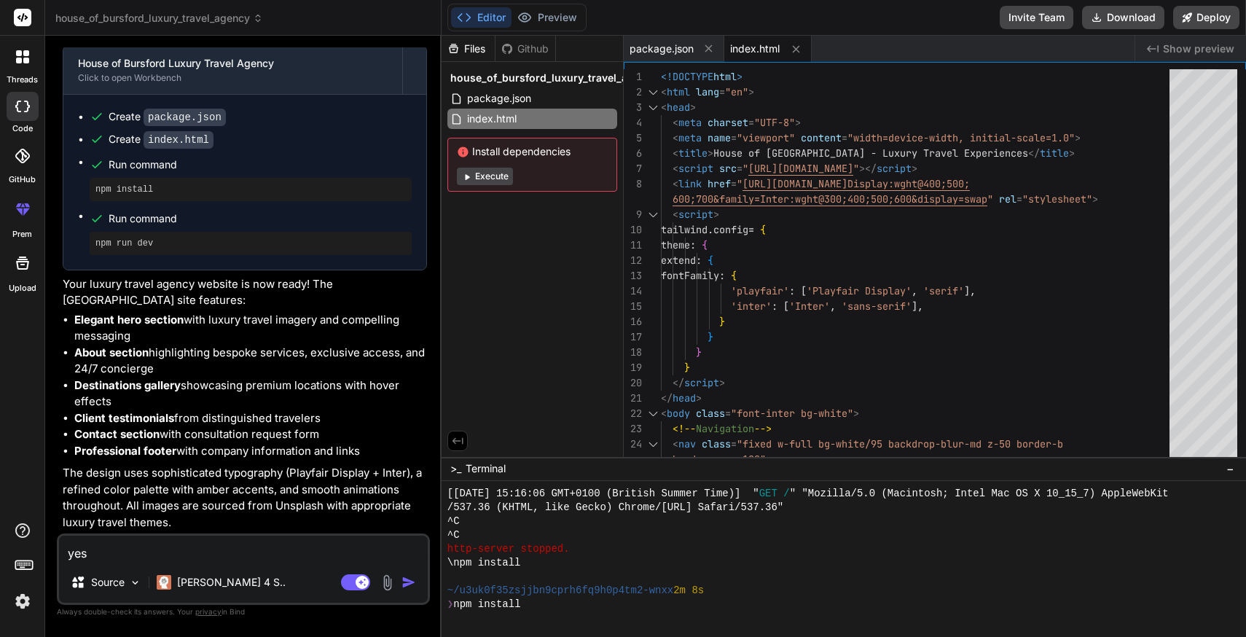
scroll to position [1260, 0]
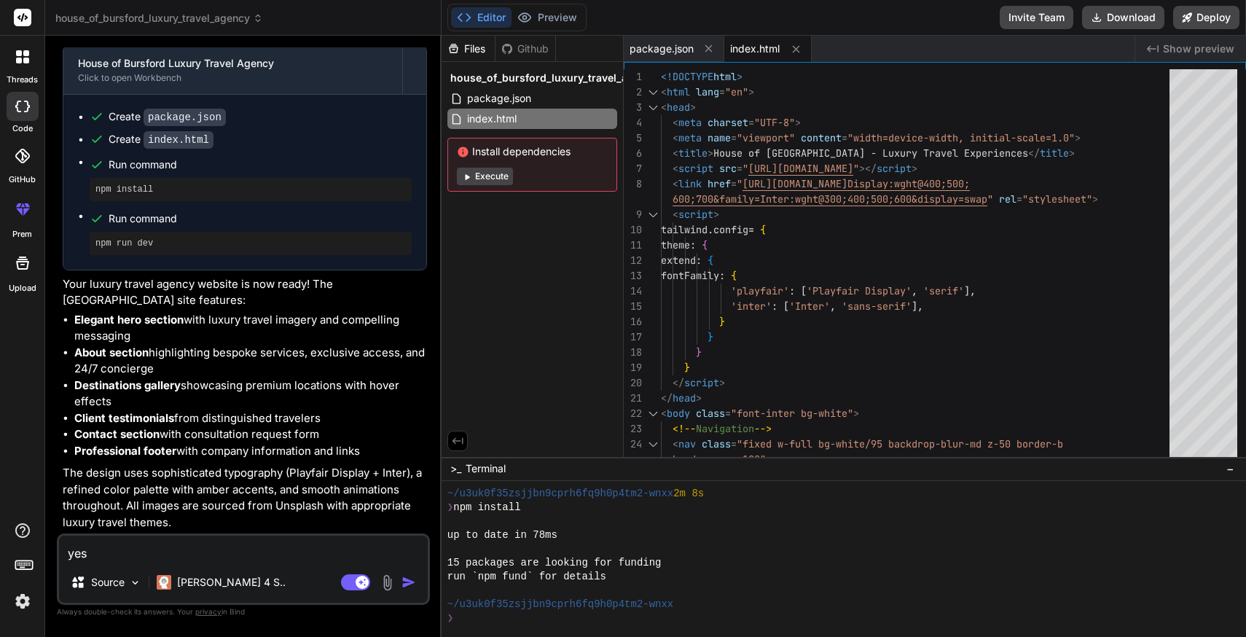
type textarea "x"
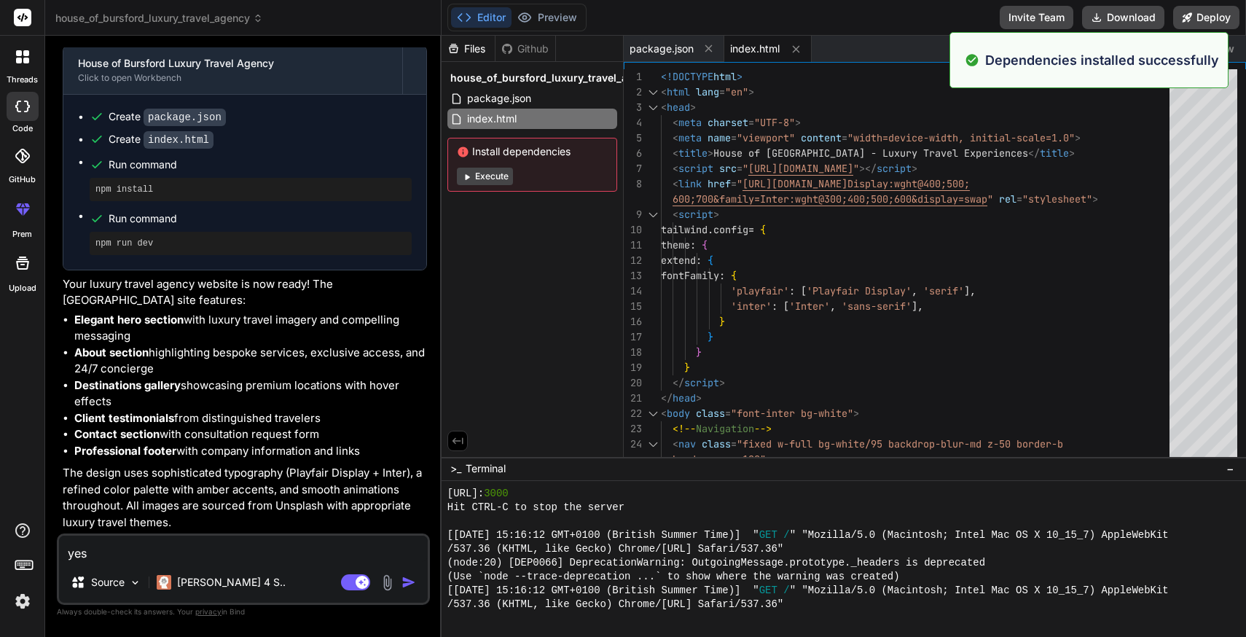
scroll to position [1689, 0]
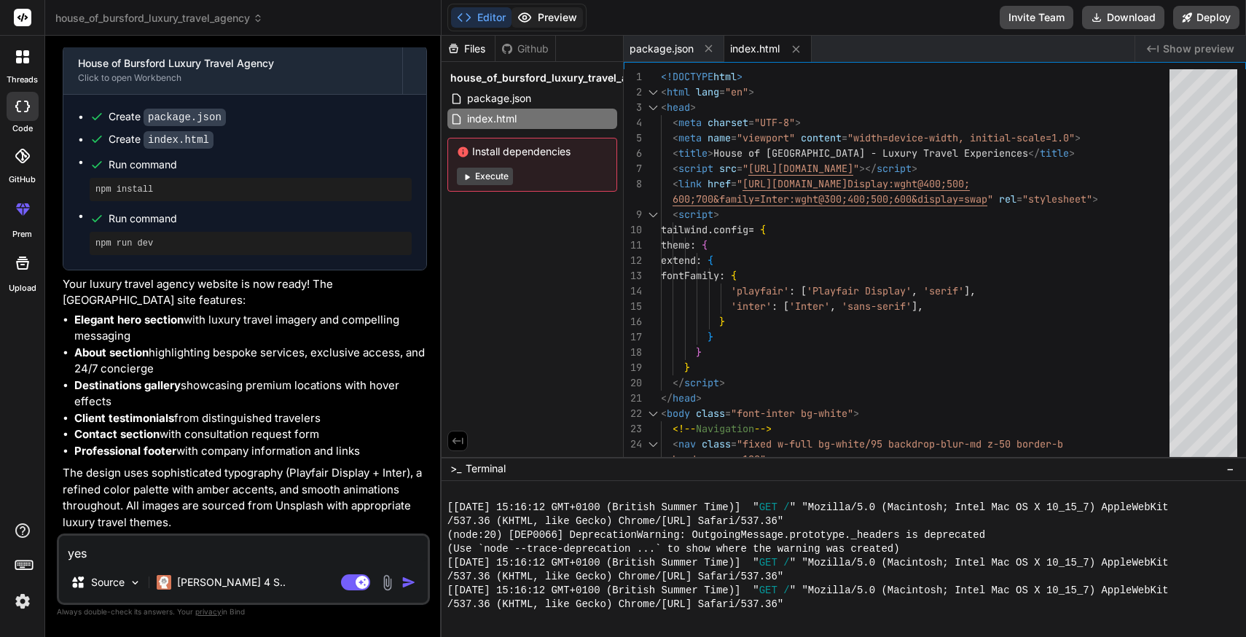
click at [552, 16] on button "Preview" at bounding box center [547, 17] width 71 height 20
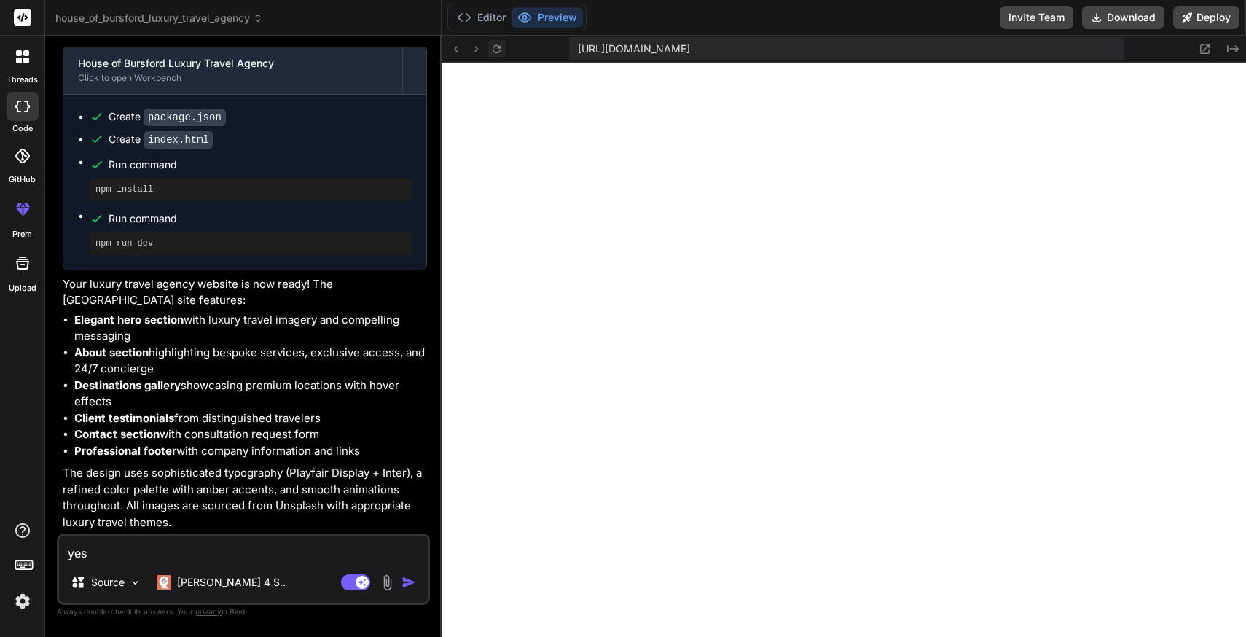
click at [494, 47] on icon at bounding box center [497, 49] width 12 height 12
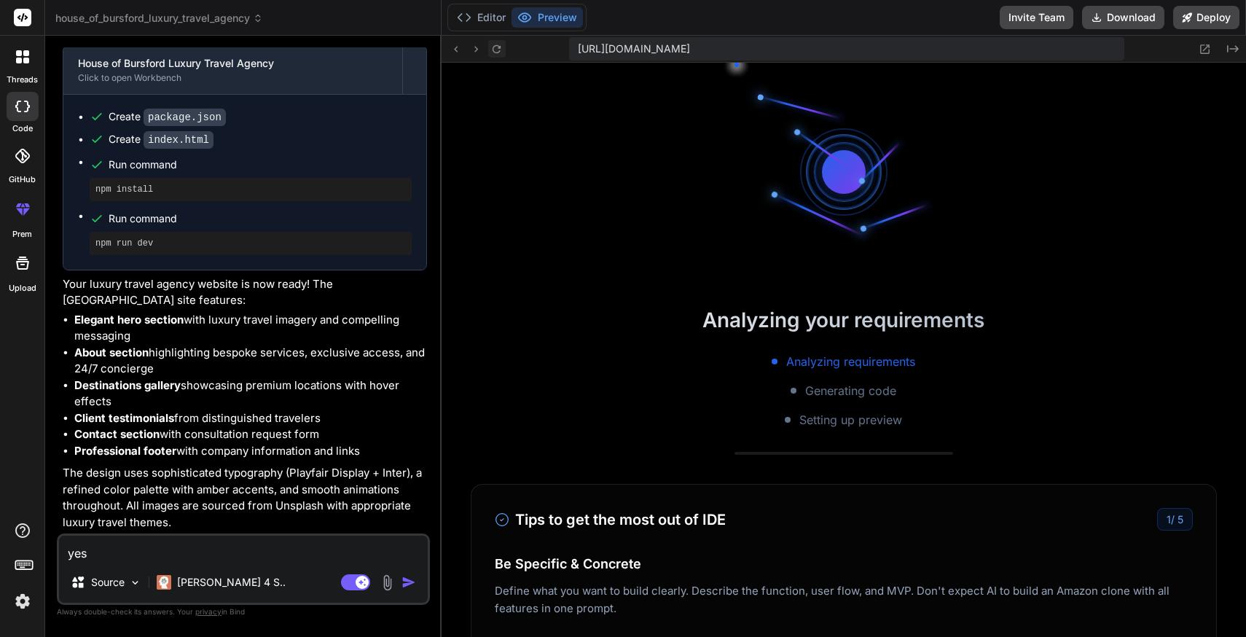
scroll to position [1745, 0]
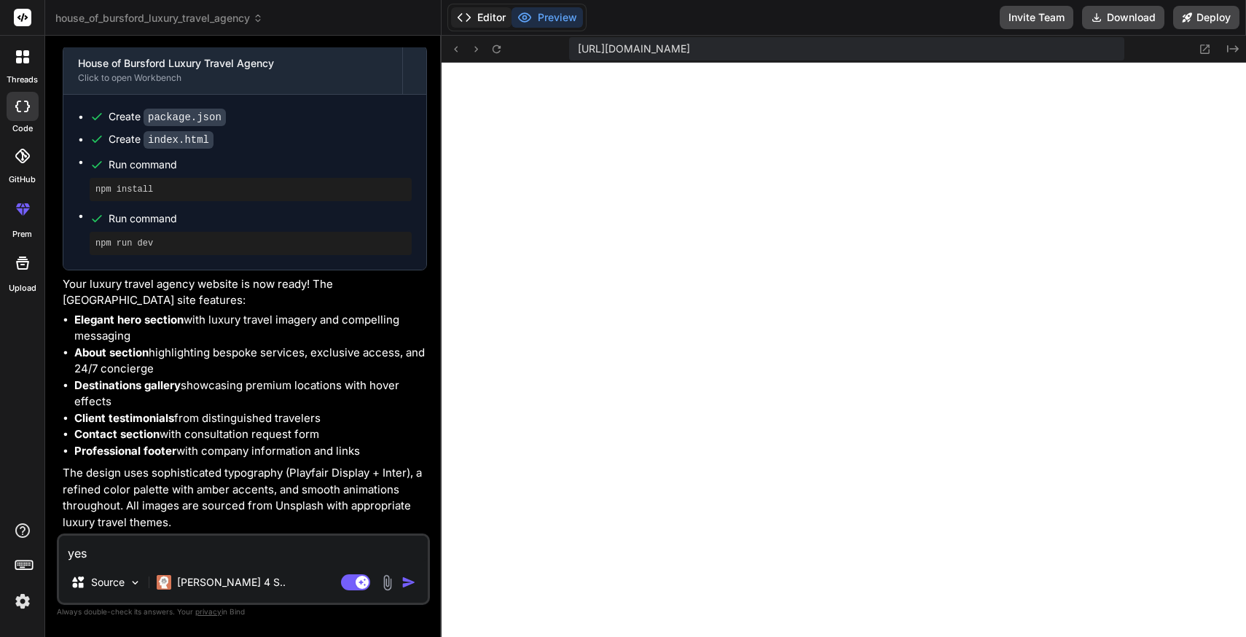
click at [486, 18] on button "Editor" at bounding box center [481, 17] width 60 height 20
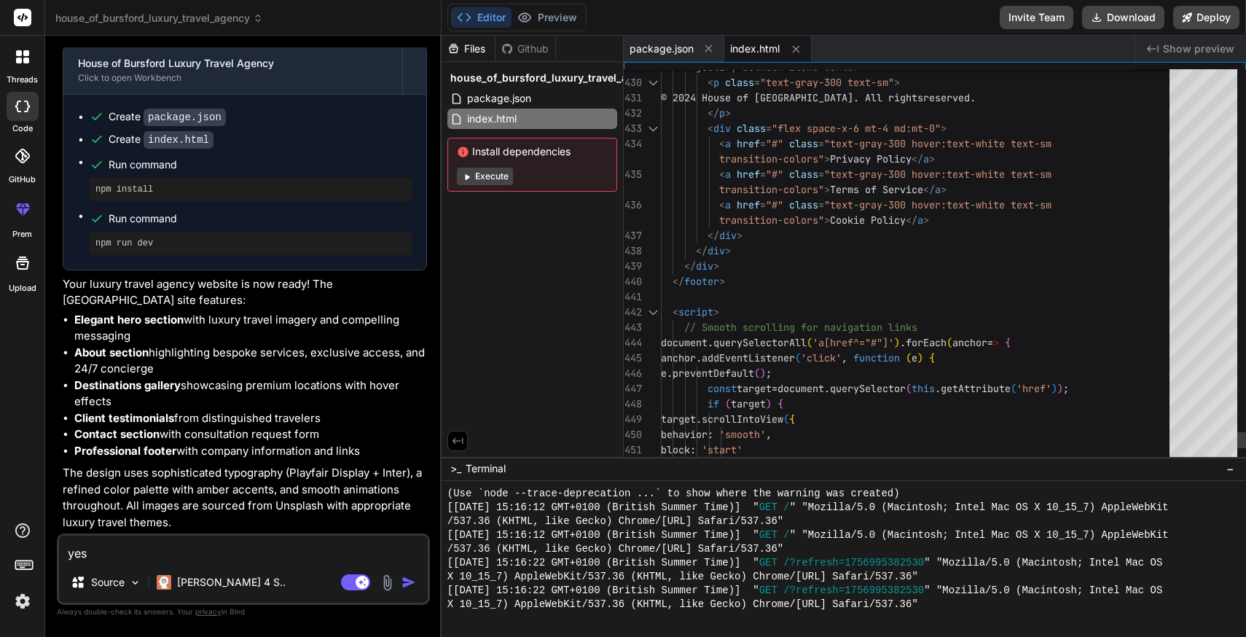
scroll to position [46, 0]
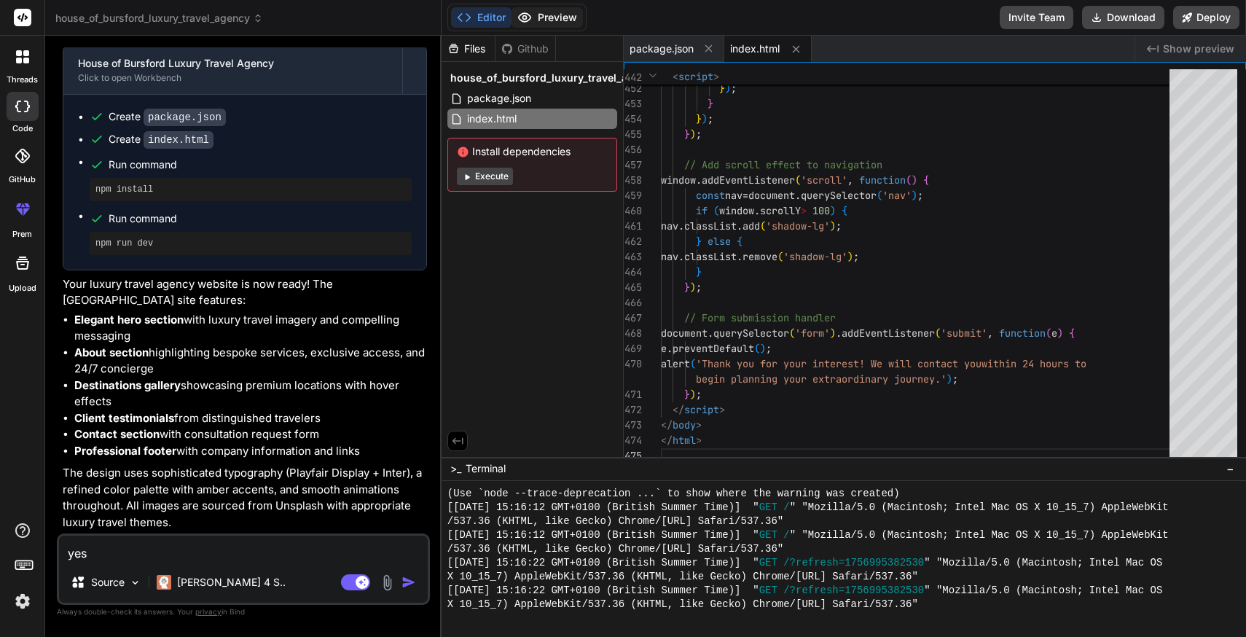
click at [557, 10] on button "Preview" at bounding box center [547, 17] width 71 height 20
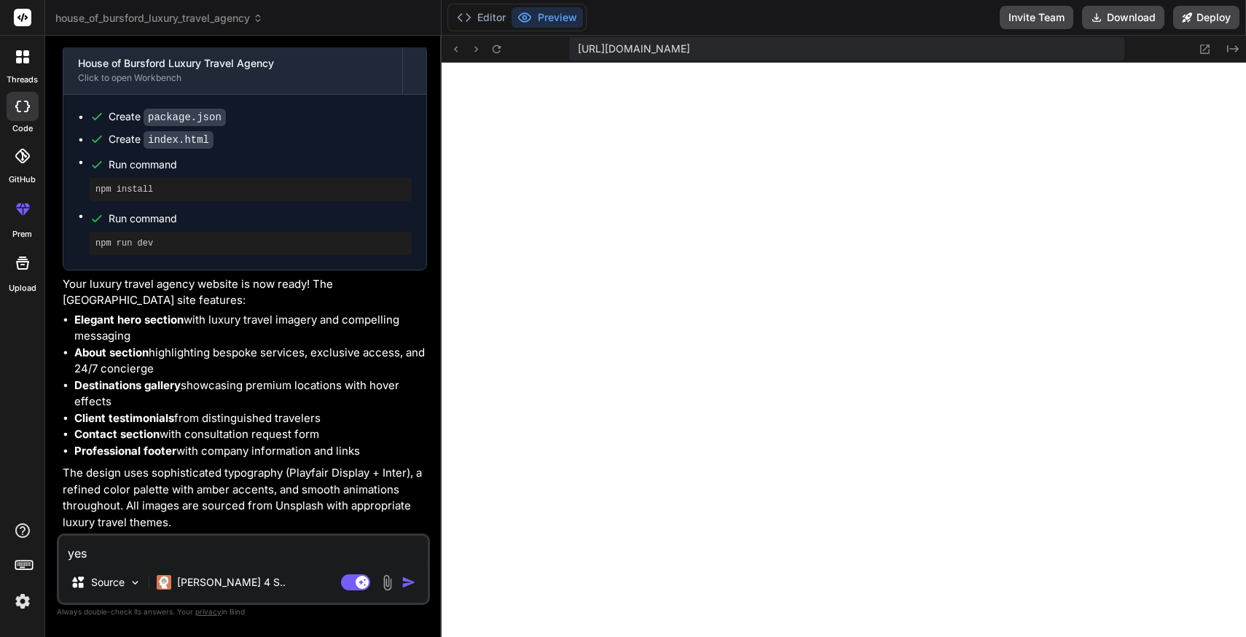
click at [133, 541] on textarea "yes" at bounding box center [243, 549] width 369 height 26
type textarea "x"
type textarea "s"
type textarea "x"
type textarea "so"
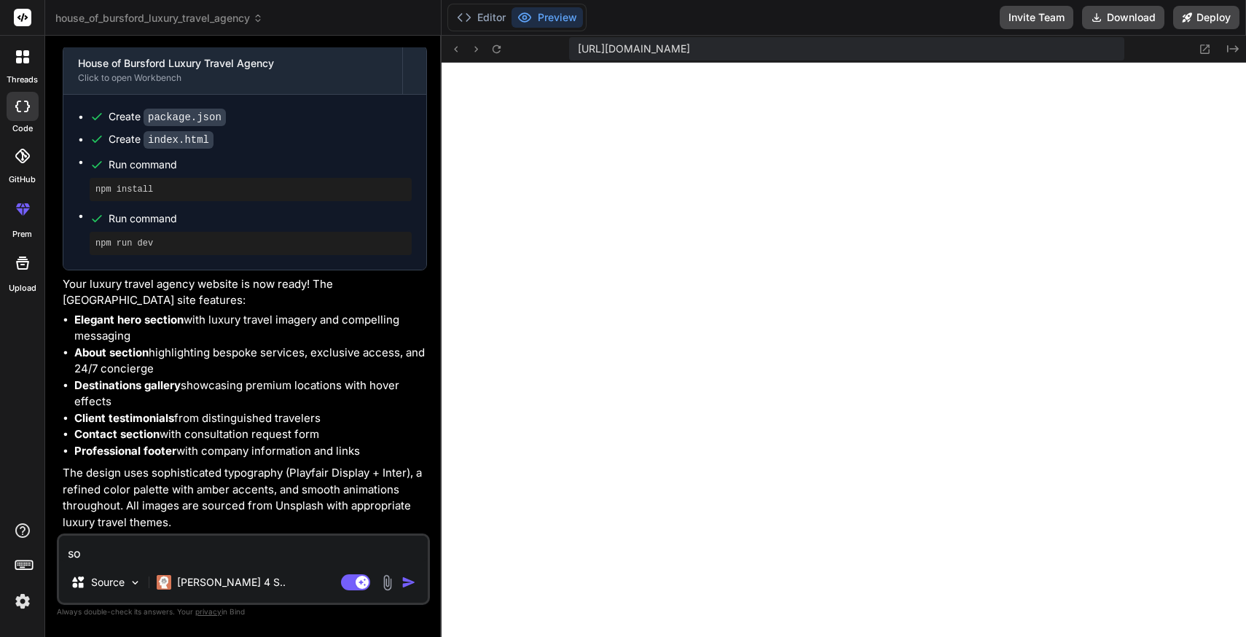
type textarea "x"
type textarea "som"
type textarea "x"
type textarea "some"
type textarea "x"
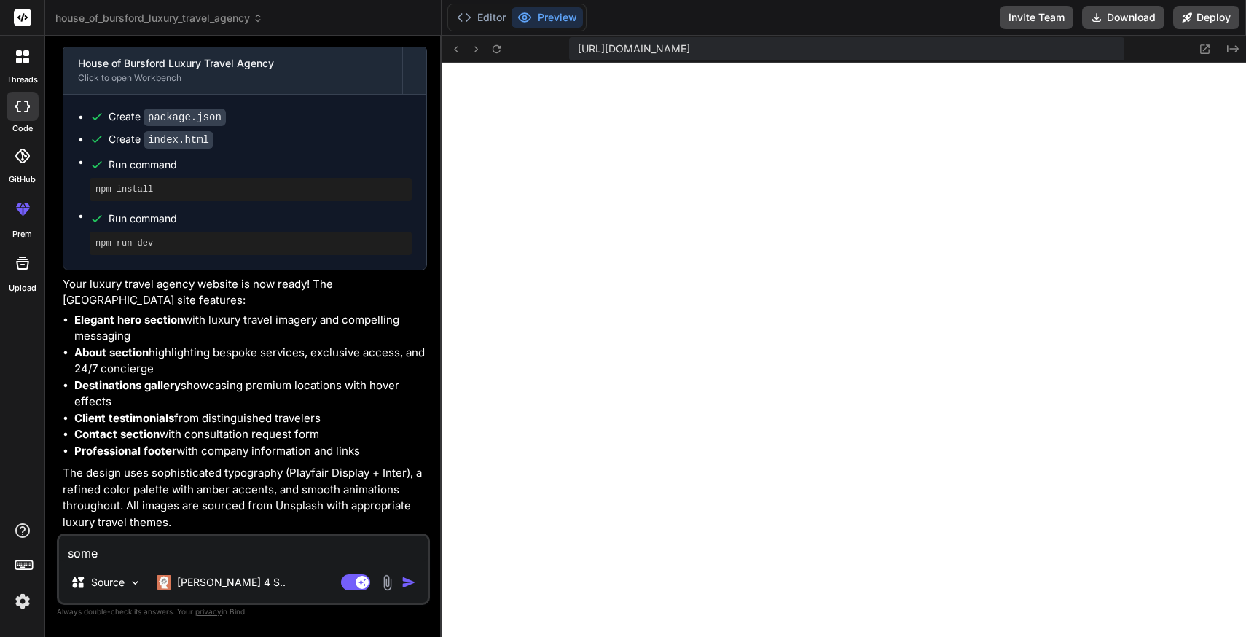
type textarea "somet"
type textarea "x"
type textarea "somethi"
type textarea "x"
type textarea "somethin"
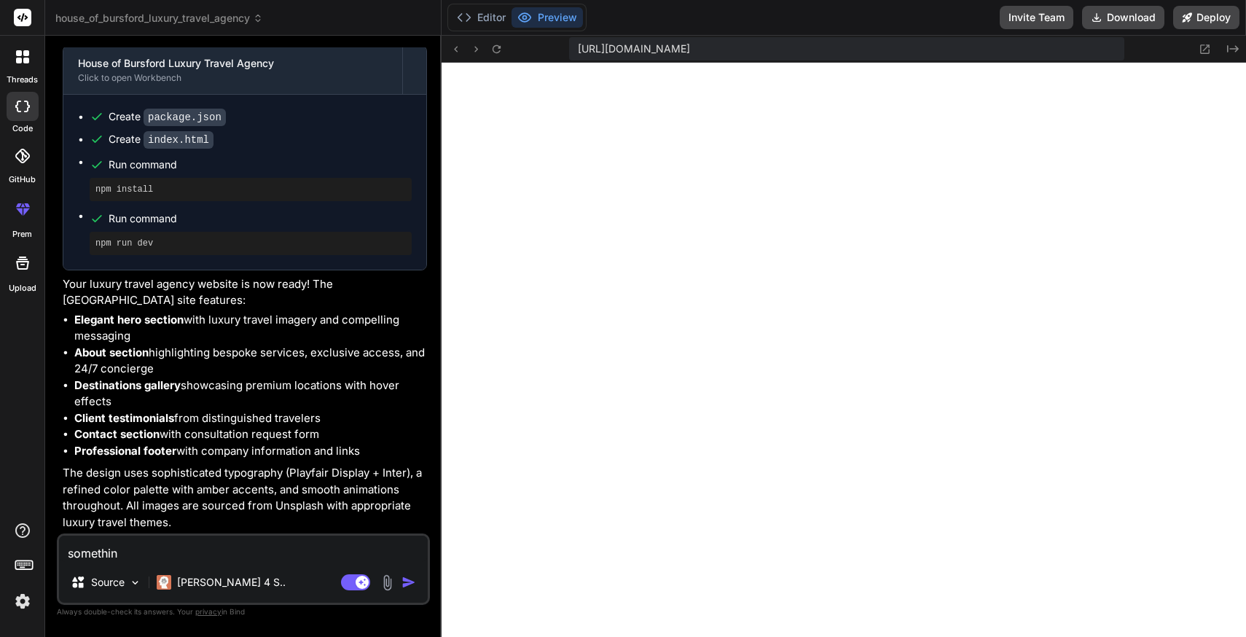
type textarea "x"
type textarea "something"
type textarea "x"
type textarea "something"
type textarea "x"
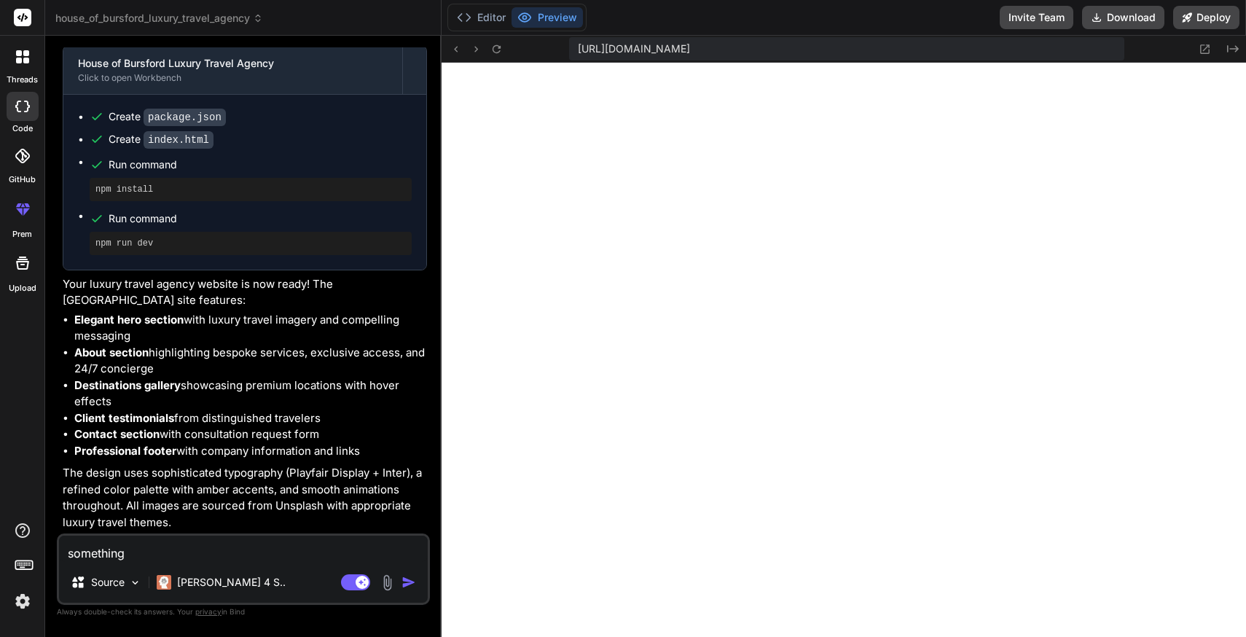
type textarea "something i"
type textarea "x"
type textarea "something is"
type textarea "x"
type textarea "something is"
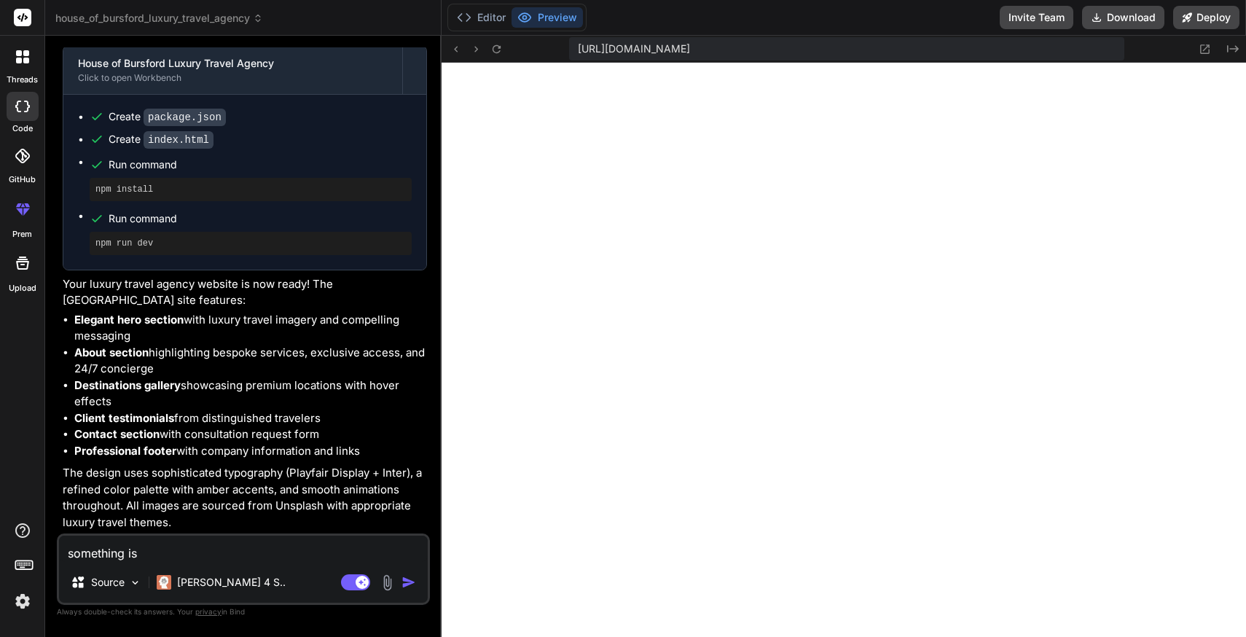
type textarea "x"
type textarea "something is n"
type textarea "x"
type textarea "something is no"
type textarea "x"
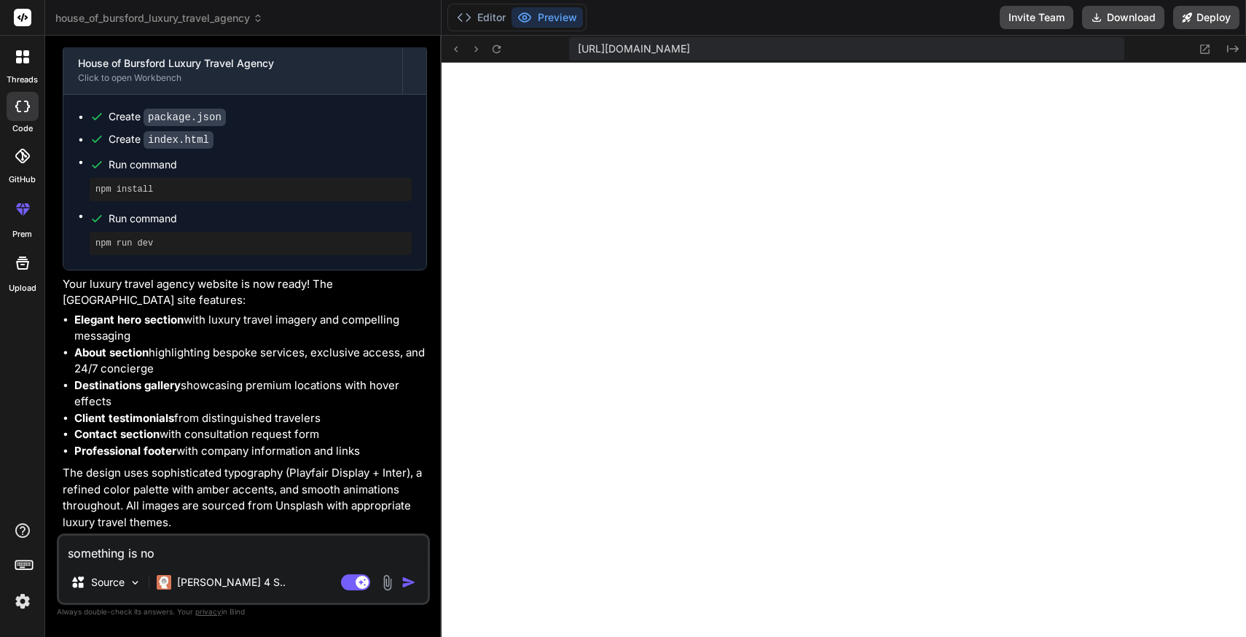
type textarea "something is not"
type textarea "x"
type textarea "something is not"
type textarea "x"
type textarea "something is not w"
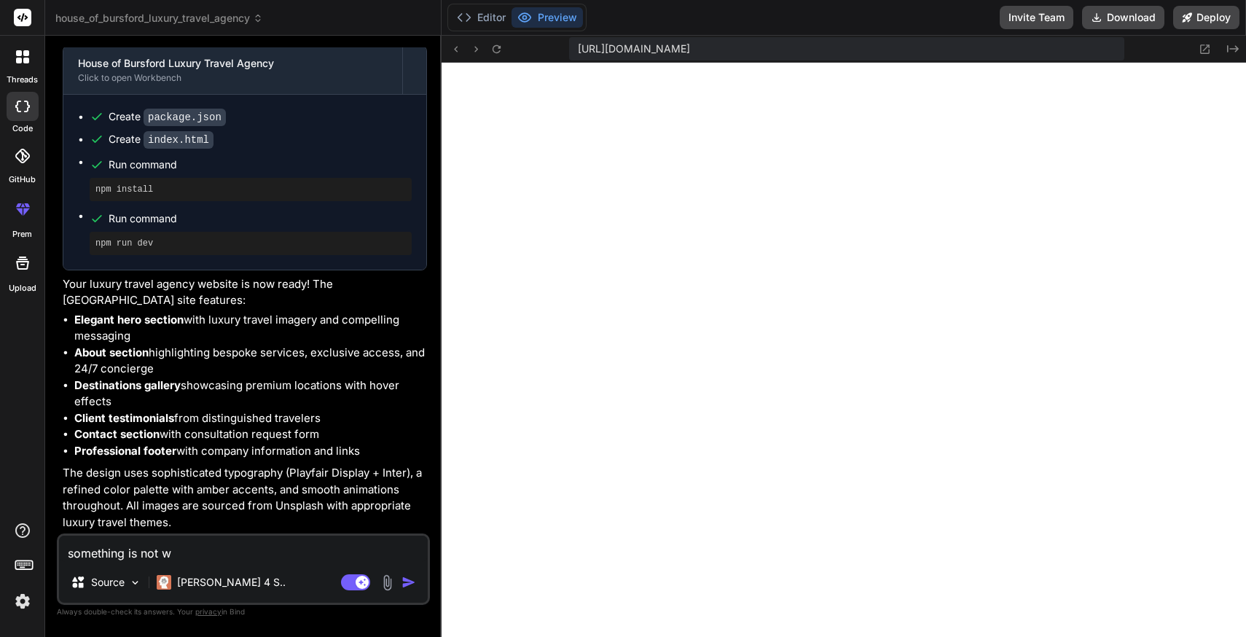
type textarea "x"
type textarea "something is not wo"
type textarea "x"
type textarea "something is not wor"
type textarea "x"
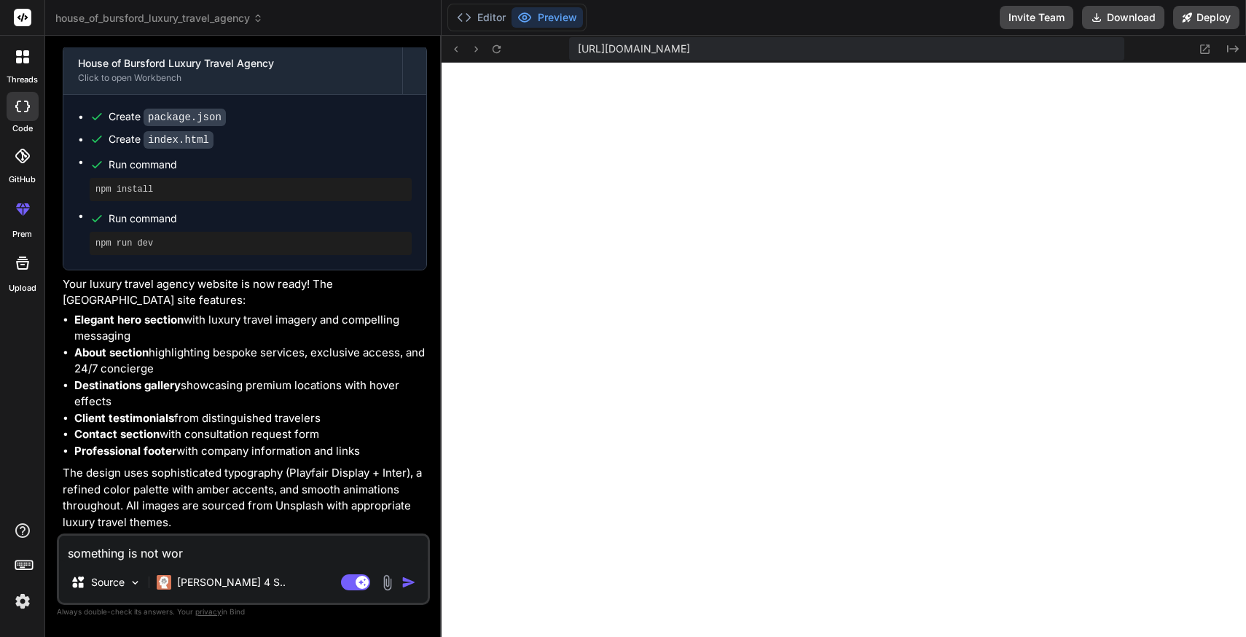
type textarea "something is not work"
type textarea "x"
type textarea "something is not worki"
type textarea "x"
type textarea "something is not workin"
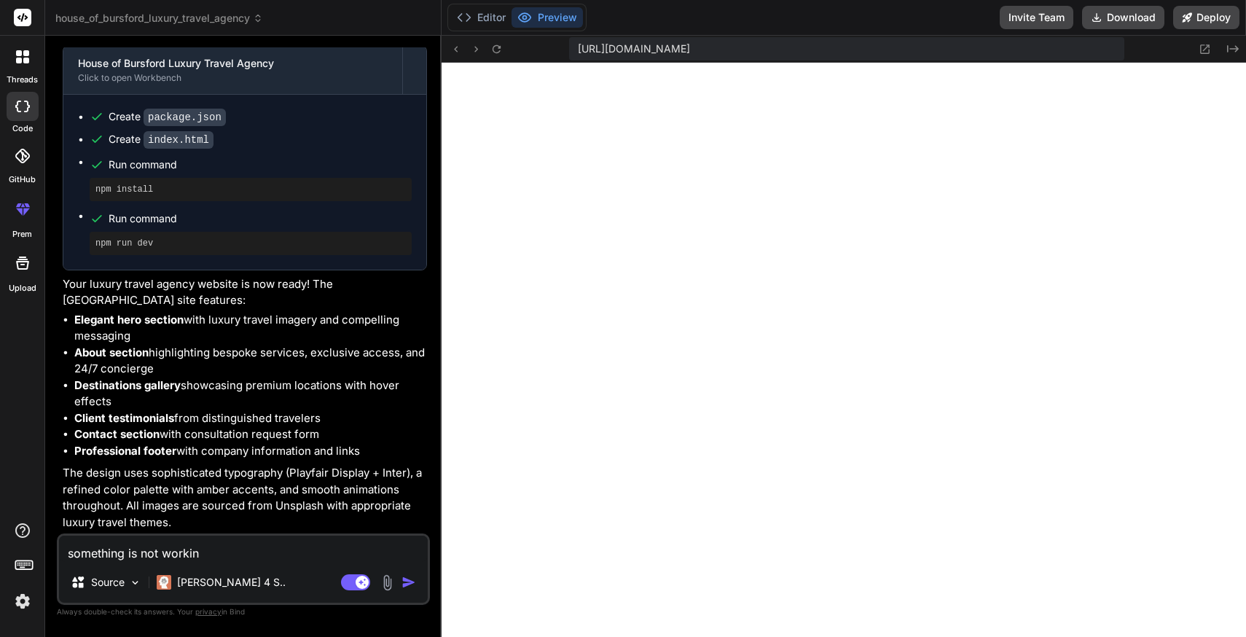
type textarea "x"
type textarea "something is not working"
type textarea "x"
type textarea "something is not working."
type textarea "x"
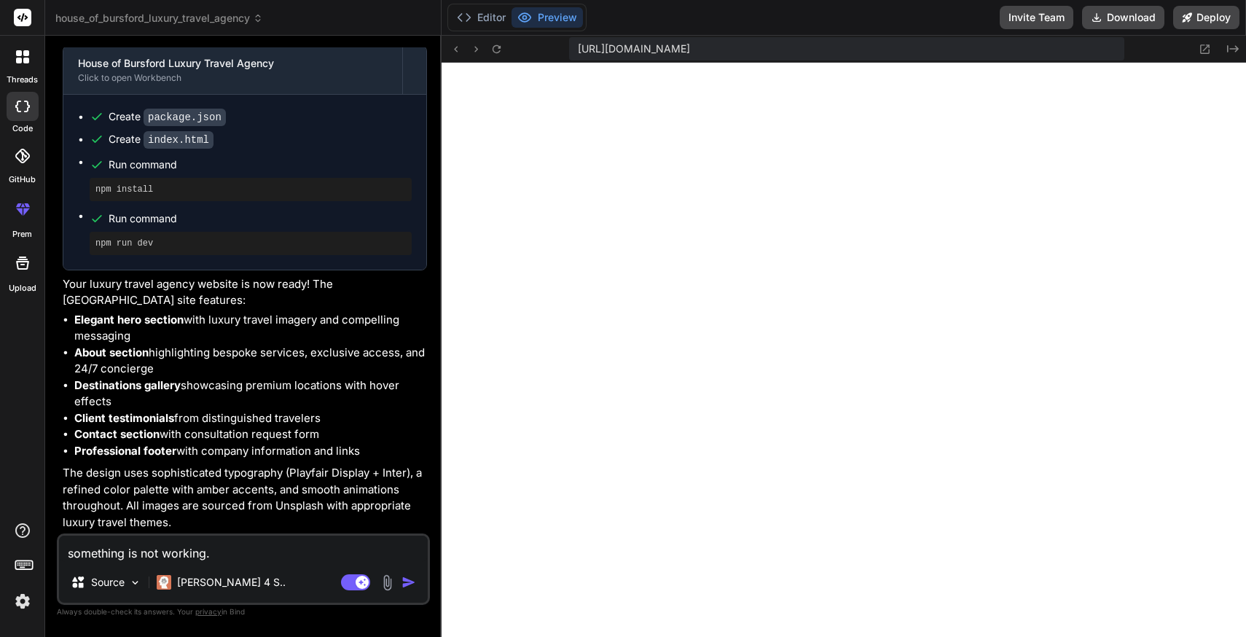
type textarea "something is not working."
type textarea "x"
type textarea "something is not working. i"
type textarea "x"
type textarea "something is not working. it"
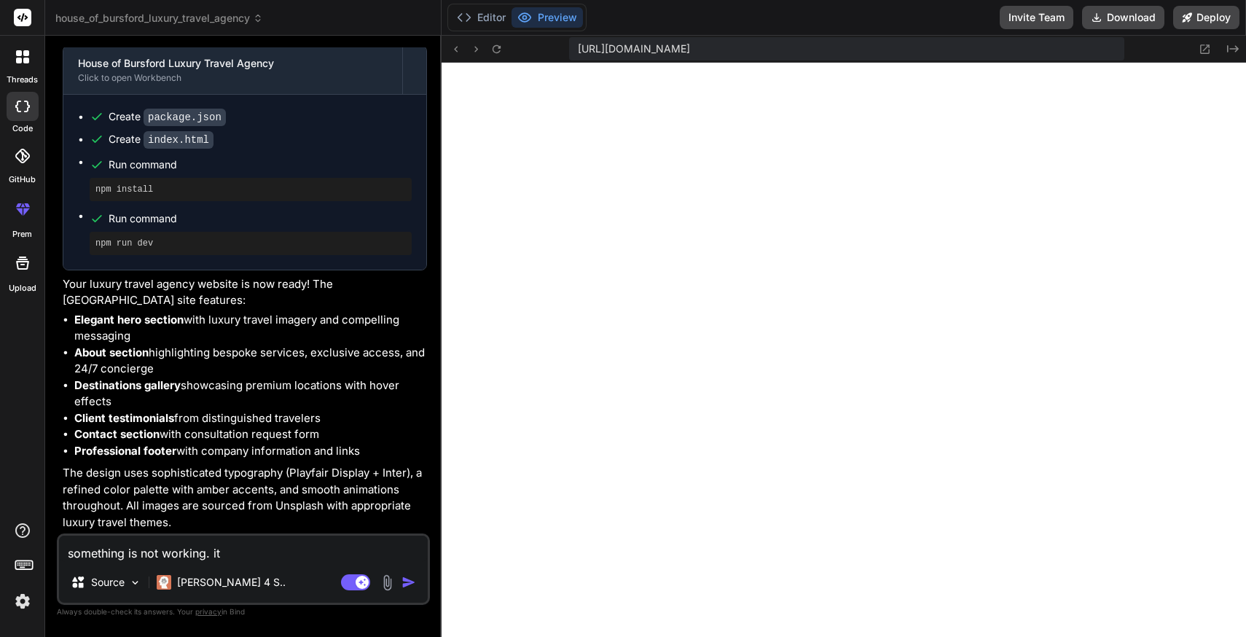
type textarea "x"
type textarea "something is not working. it"
type textarea "x"
type textarea "something is not working. it s"
type textarea "x"
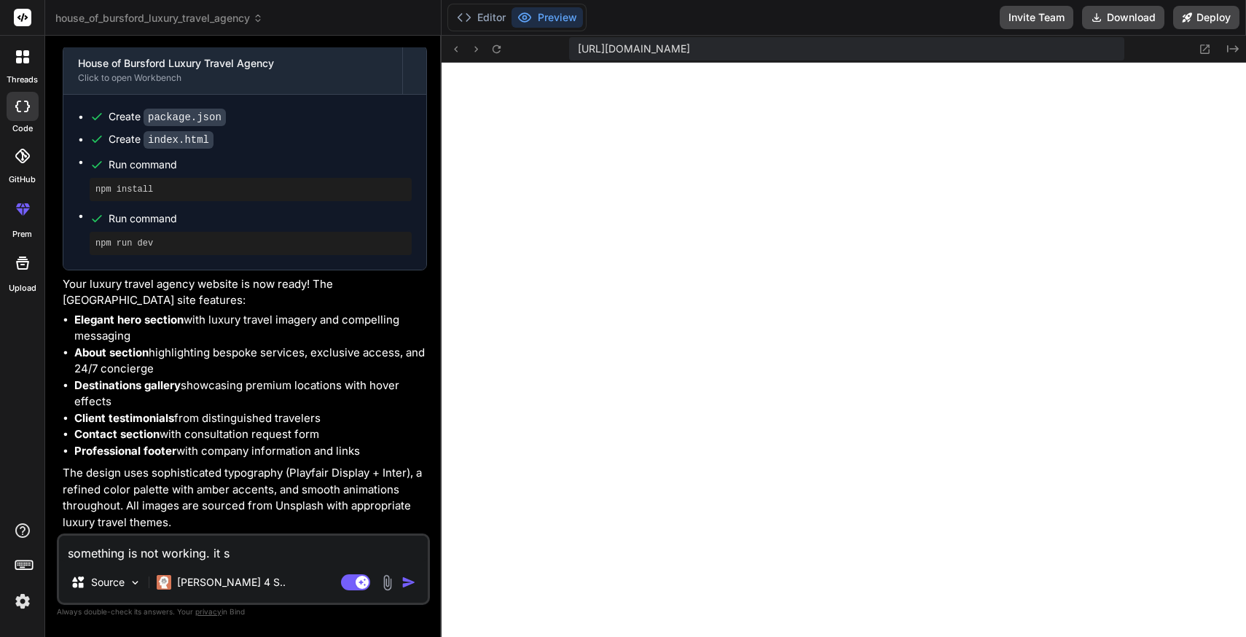
type textarea "something is not working. it se"
type textarea "x"
type textarea "something is not working. it see"
type textarea "x"
type textarea "something is not working. it seem"
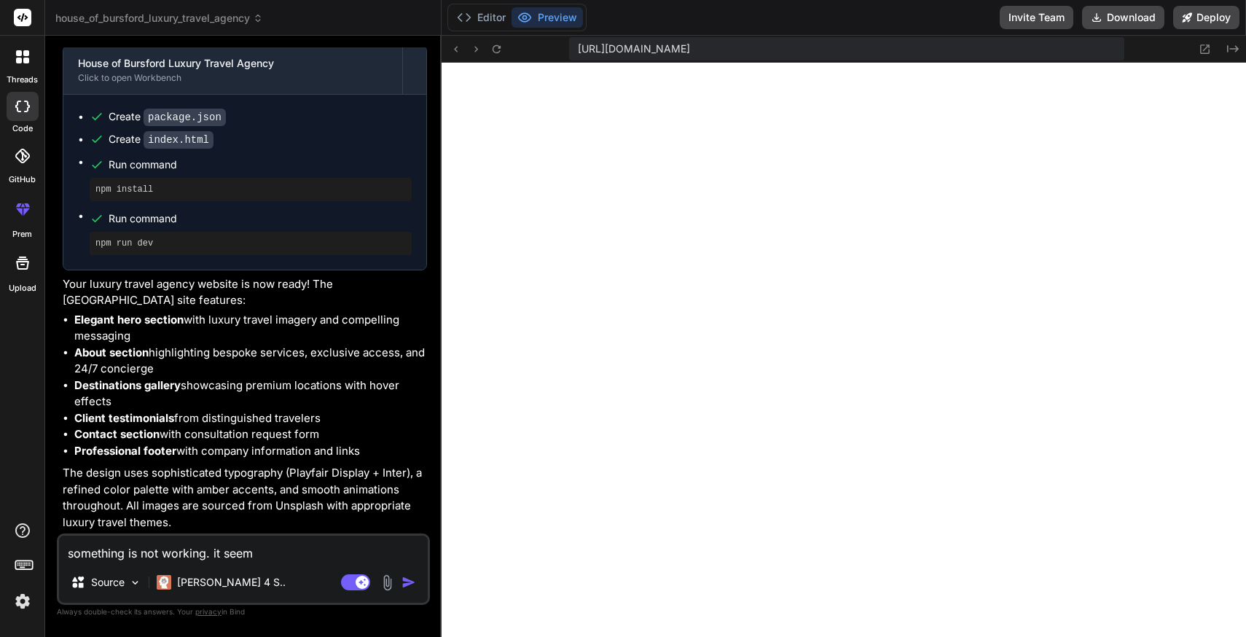
type textarea "x"
type textarea "something is not working. it seems"
type textarea "x"
type textarea "something is not working. it seems"
type textarea "x"
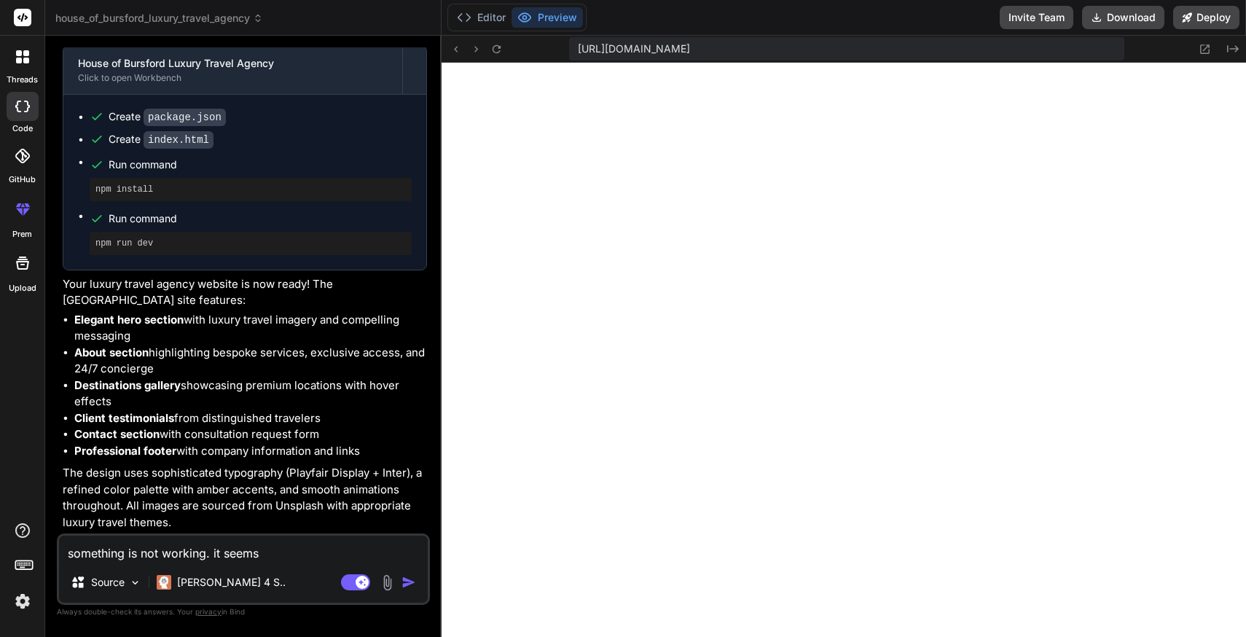
type textarea "something is not working. it seems c"
type textarea "x"
type textarea "something is not working. it seems cs"
type textarea "x"
type textarea "something is not working. it seems css"
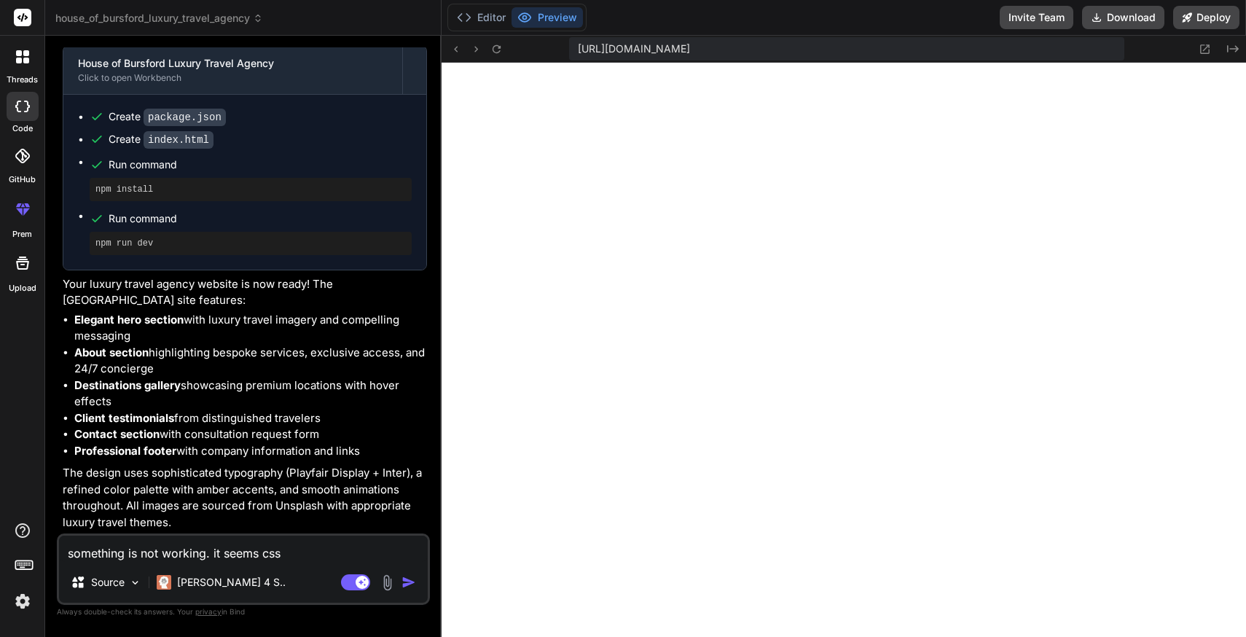
type textarea "x"
type textarea "something is not working. it seems css"
type textarea "x"
type textarea "something is not working. it seems css i"
type textarea "x"
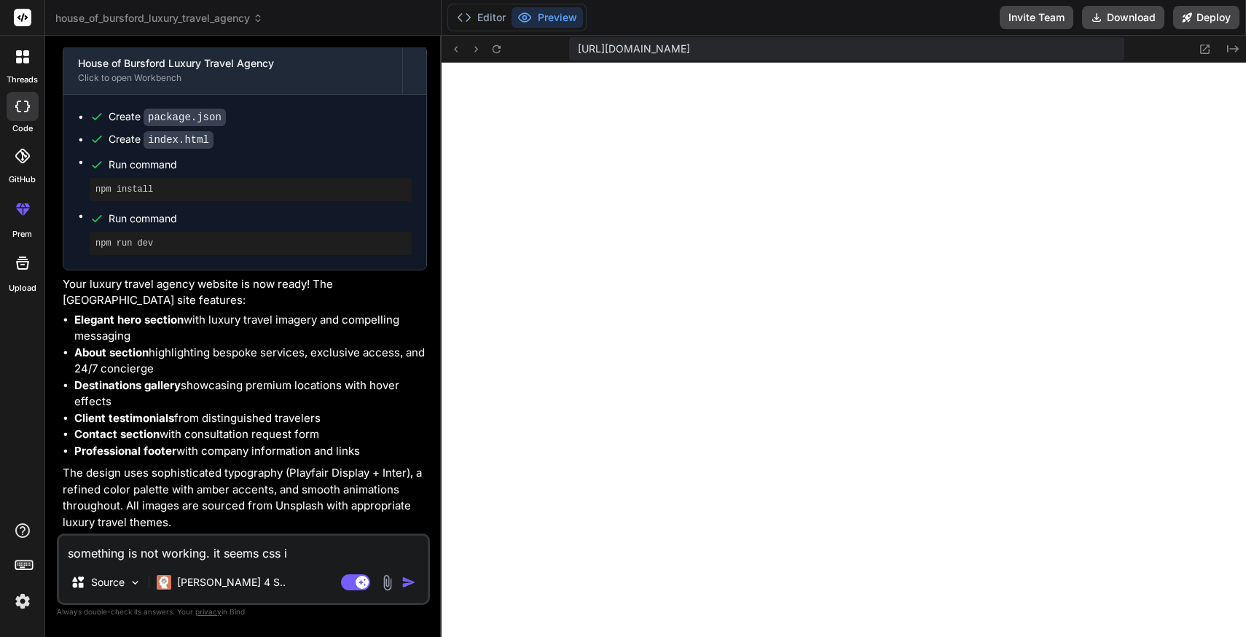
type textarea "something is not working. it seems css is"
type textarea "x"
type textarea "something is not working. it seems css is"
type textarea "x"
type textarea "something is not working. it seems css is n"
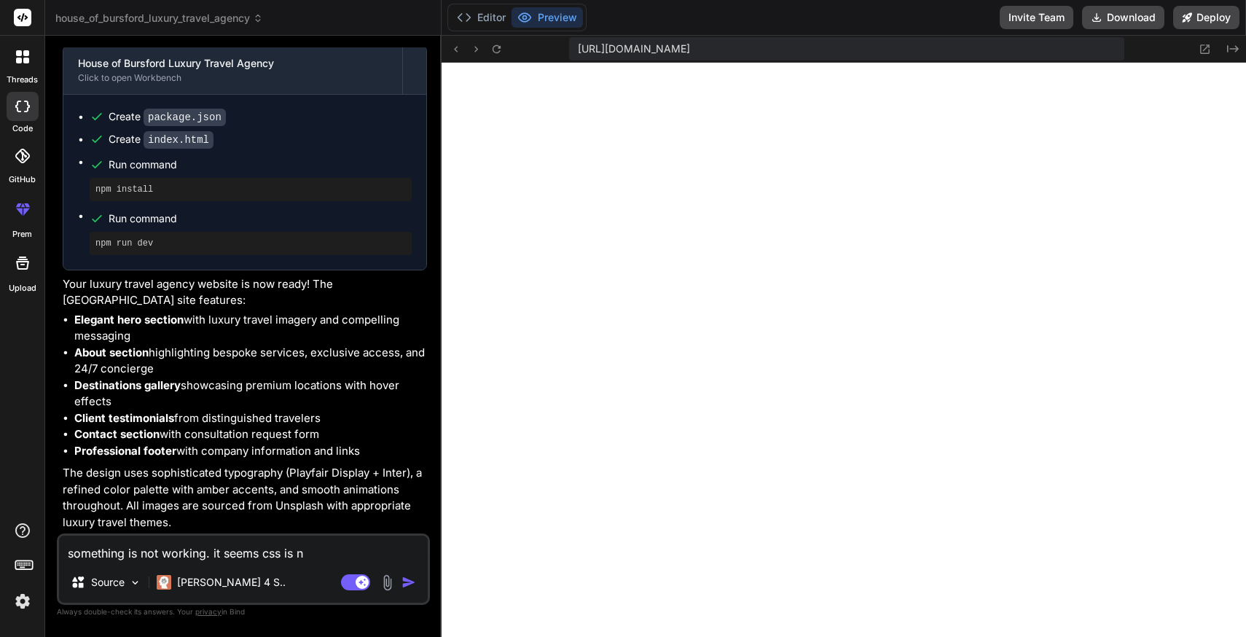
type textarea "x"
type textarea "something is not working. it seems css is no"
type textarea "x"
type textarea "something is not working. it seems css is not"
type textarea "x"
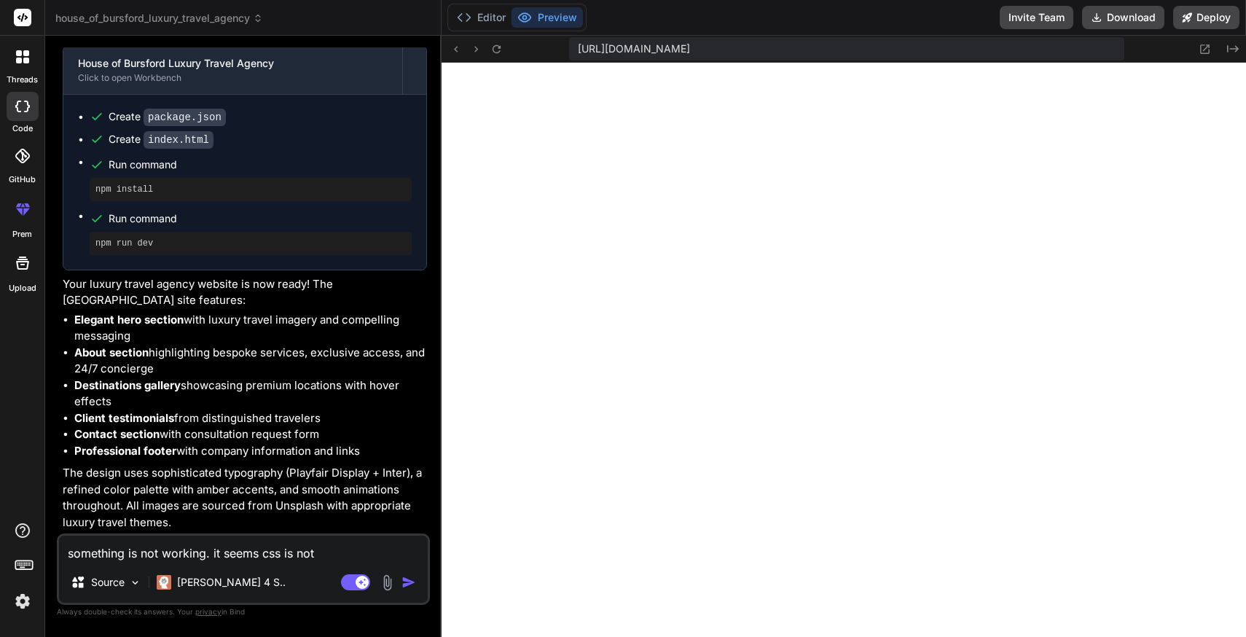
type textarea "something is not working. it seems css is not"
type textarea "x"
type textarea "something is not working. it seems css is not t"
type textarea "x"
type textarea "something is not working. it seems css is not th"
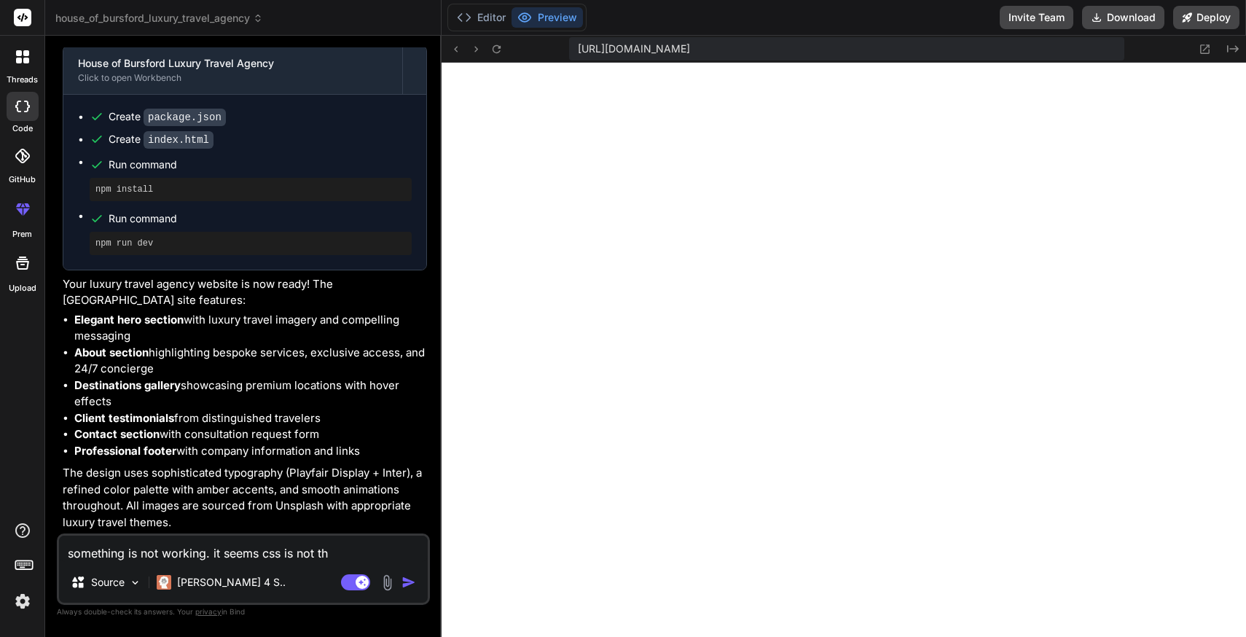
type textarea "x"
type textarea "something is not working. it seems css is not the"
type textarea "x"
type textarea "something is not working. it seems css is not ther"
type textarea "x"
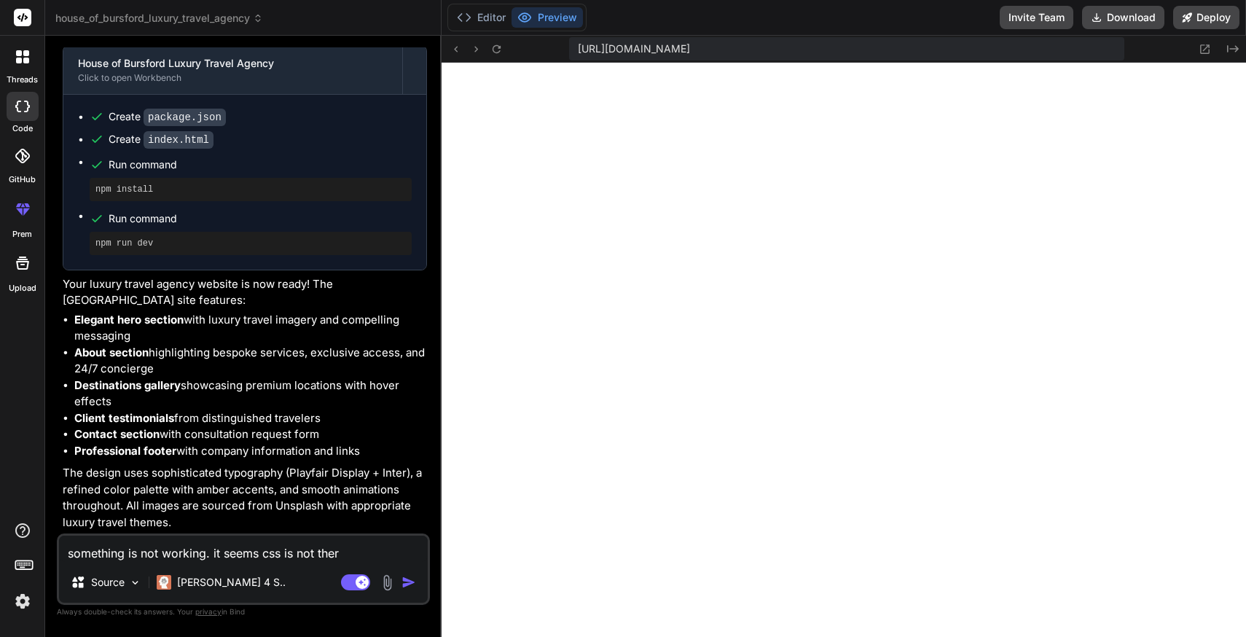
type textarea "something is not working. it seems css is not there"
type textarea "x"
type textarea "something is not working. it seems css is not there."
type textarea "x"
type textarea "something is not working. it seems css is not there."
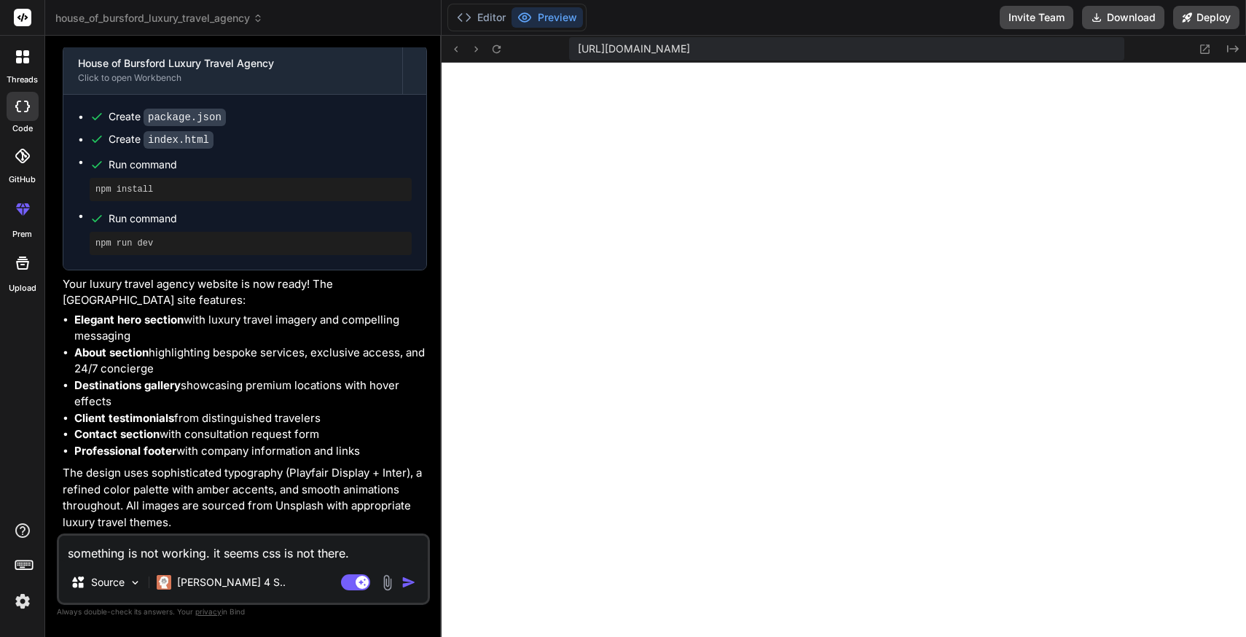
type textarea "x"
type textarea "something is not working. it seems css is not there. i"
type textarea "x"
type textarea "something is not working. it seems css is not there. it"
type textarea "x"
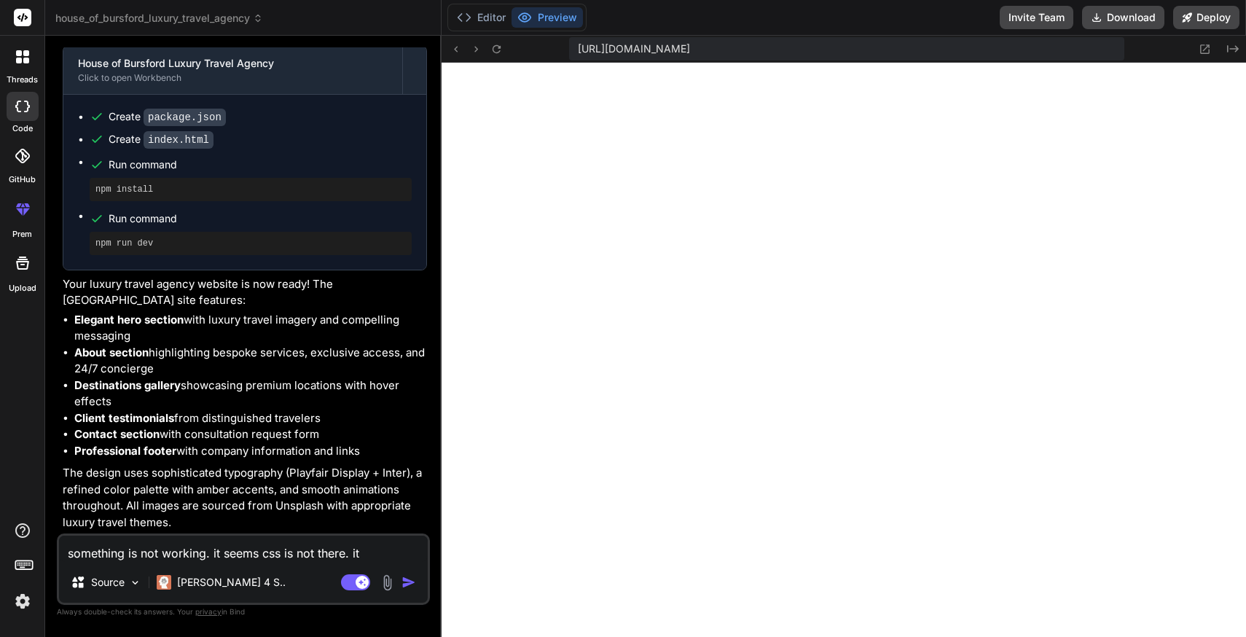
type textarea "something is not working. it seems css is not there. it"
type textarea "x"
type textarea "something is not working. it seems css is not there. it i"
type textarea "x"
type textarea "something is not working. it seems css is not there. it is"
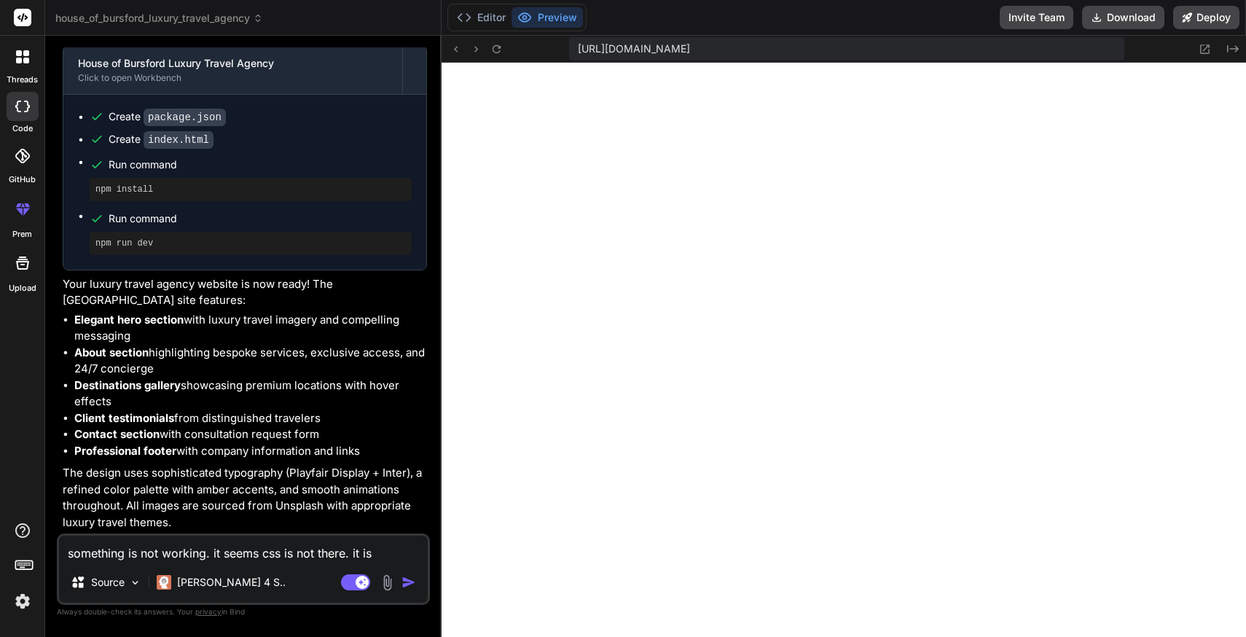
type textarea "x"
type textarea "something is not working. it seems css is not there. it is n"
type textarea "x"
type textarea "something is not working. it seems css is not there. it is no"
type textarea "x"
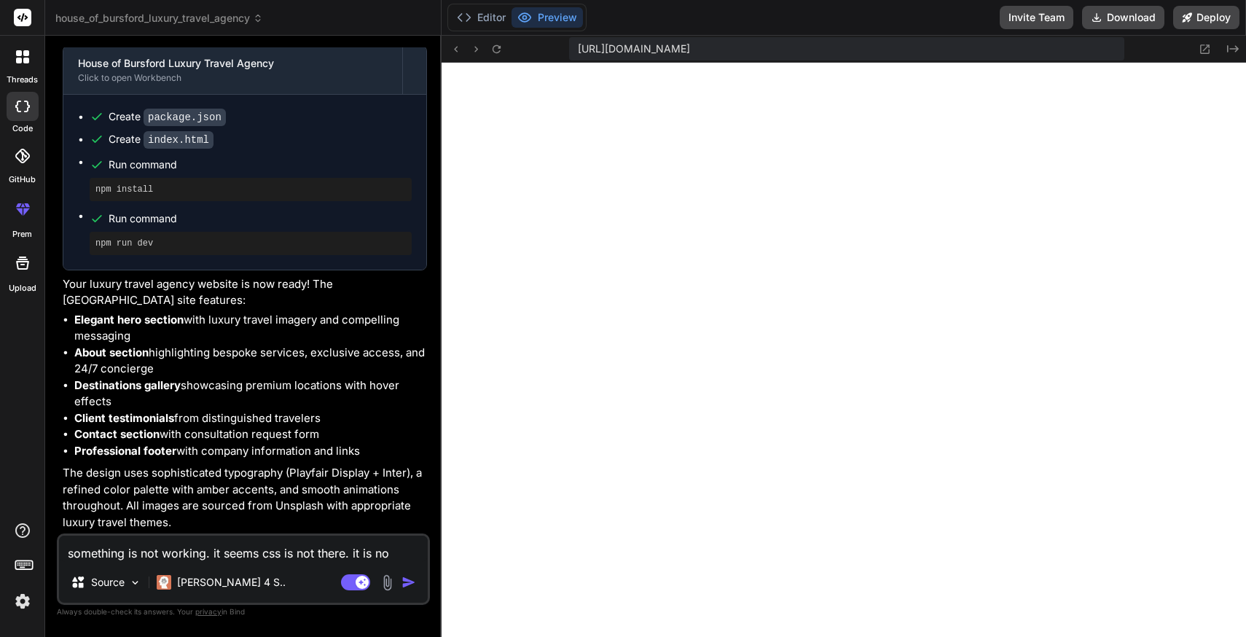
type textarea "something is not working. it seems css is not there. it is not"
type textarea "x"
type textarea "something is not working. it seems css is not there. it is not"
type textarea "x"
type textarea "something is not working. it seems css is not there. it is not s"
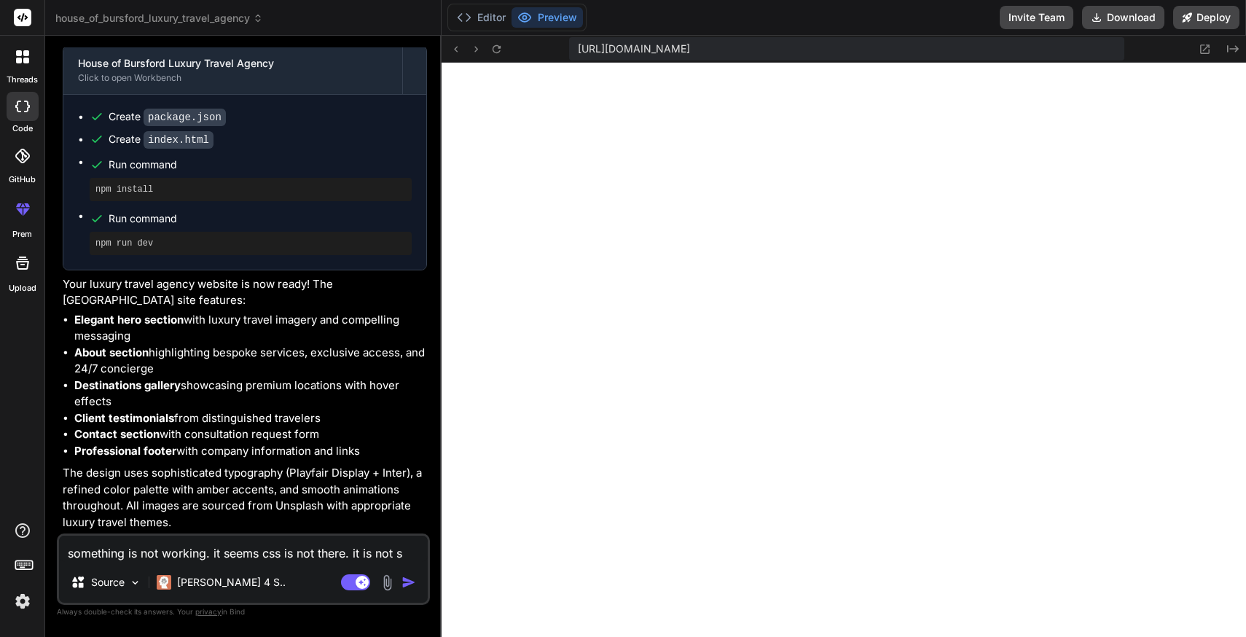
type textarea "x"
type textarea "something is not working. it seems css is not there. it is not st"
type textarea "x"
type textarea "something is not working. it seems css is not there. it is not sty"
type textarea "x"
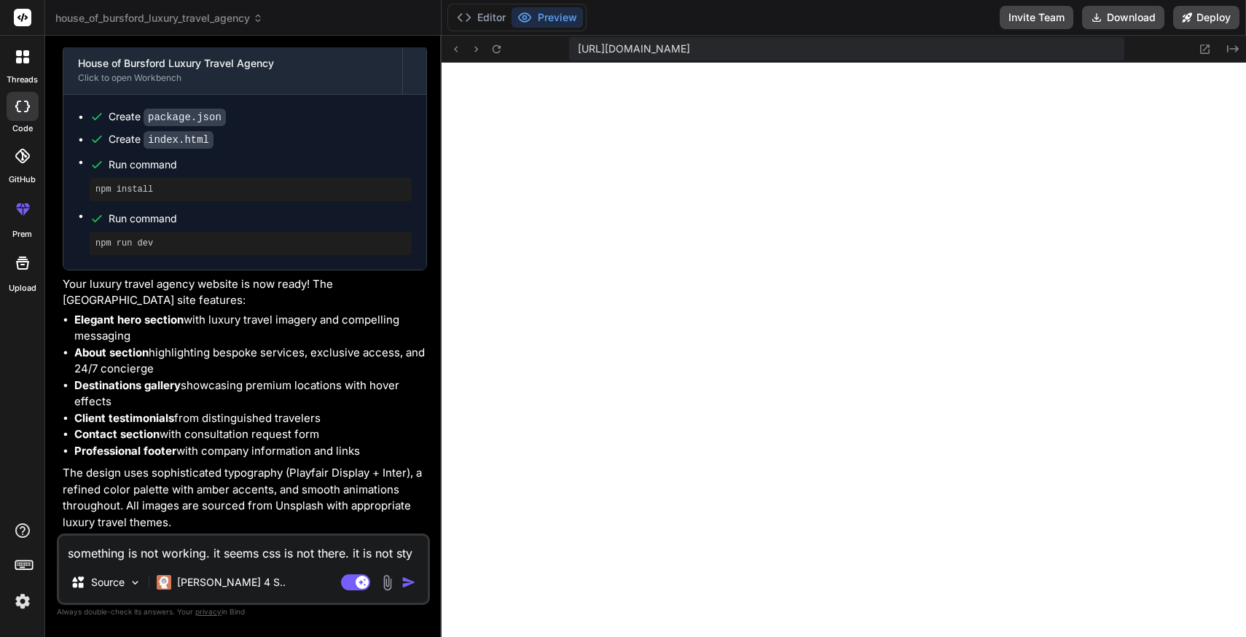
type textarea "something is not working. it seems css is not there. it is not styl"
type textarea "x"
type textarea "something is not working. it seems css is not there. it is not style"
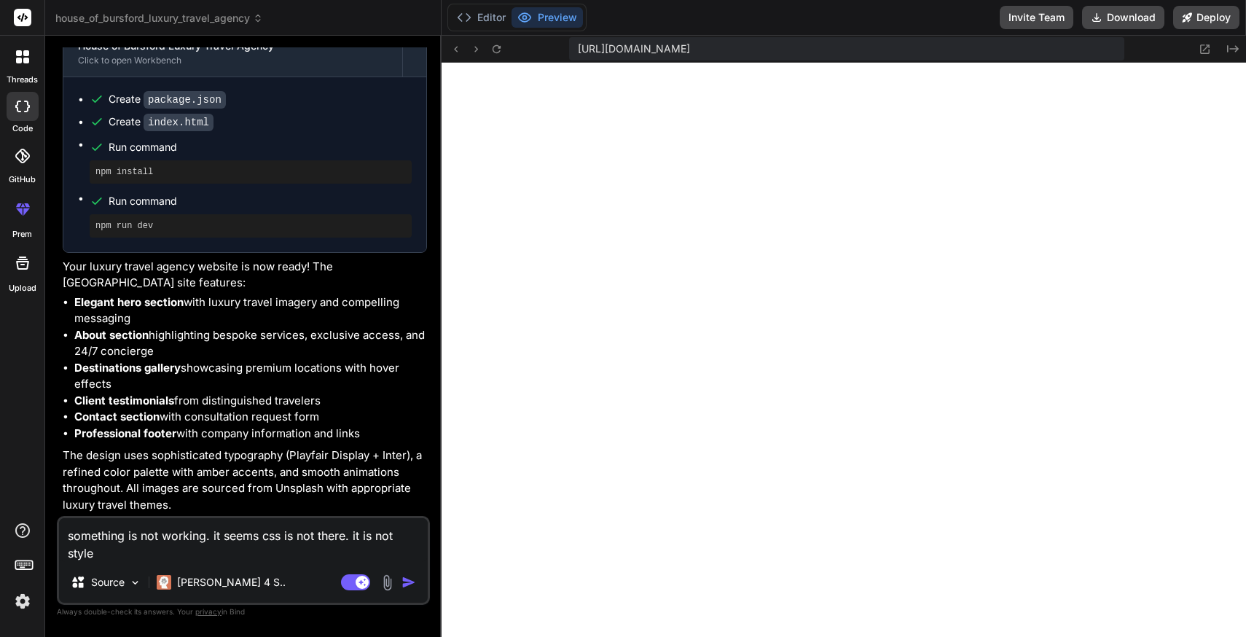
type textarea "x"
type textarea "something is not working. it seems css is not there. it is not styled"
type textarea "x"
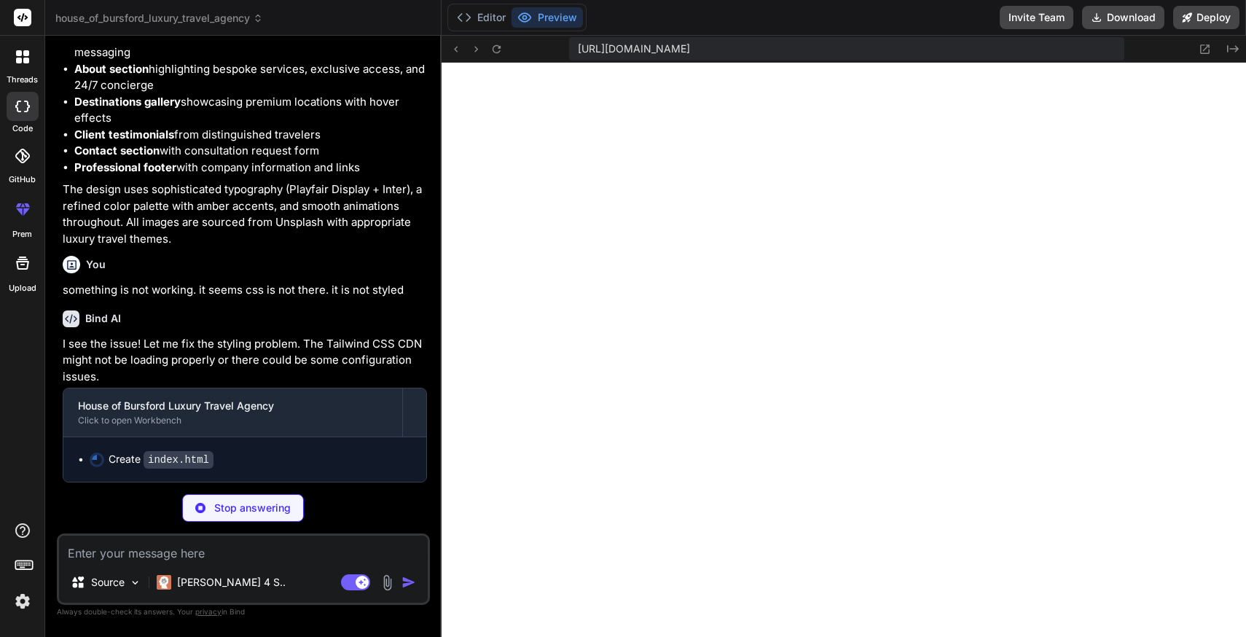
scroll to position [722, 0]
type textarea "x"
type textarea "alert('Thank you for your interest! We will contact you within 24 hours to begi…"
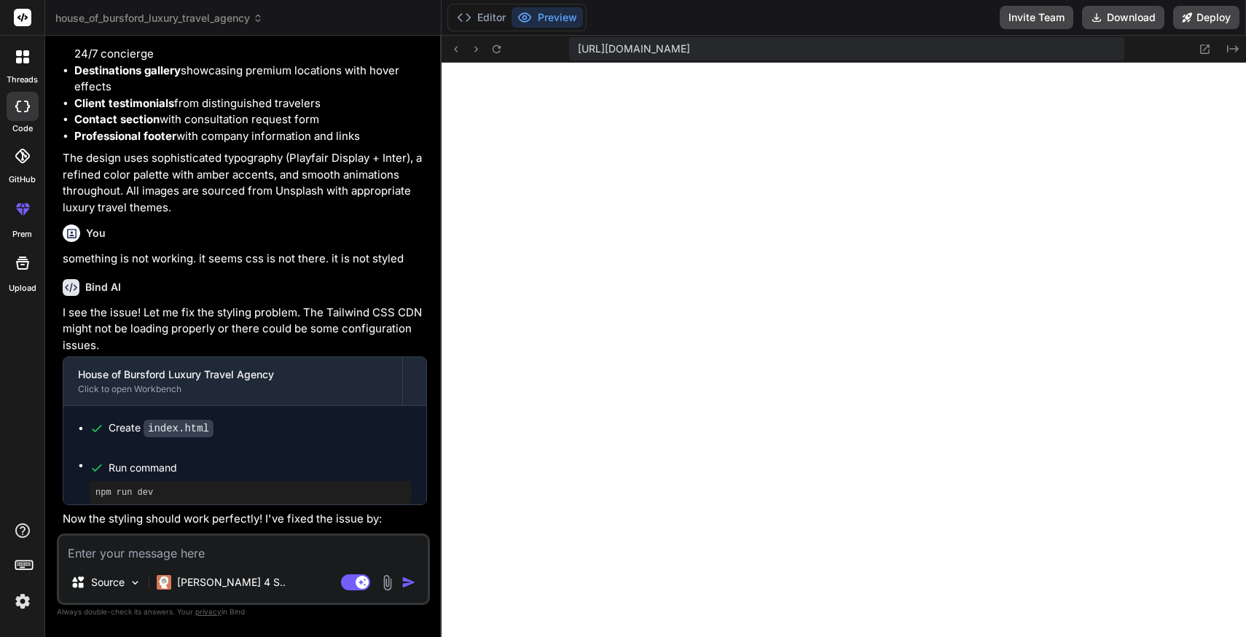
scroll to position [2243, 0]
click at [477, 20] on button "Editor" at bounding box center [481, 17] width 60 height 20
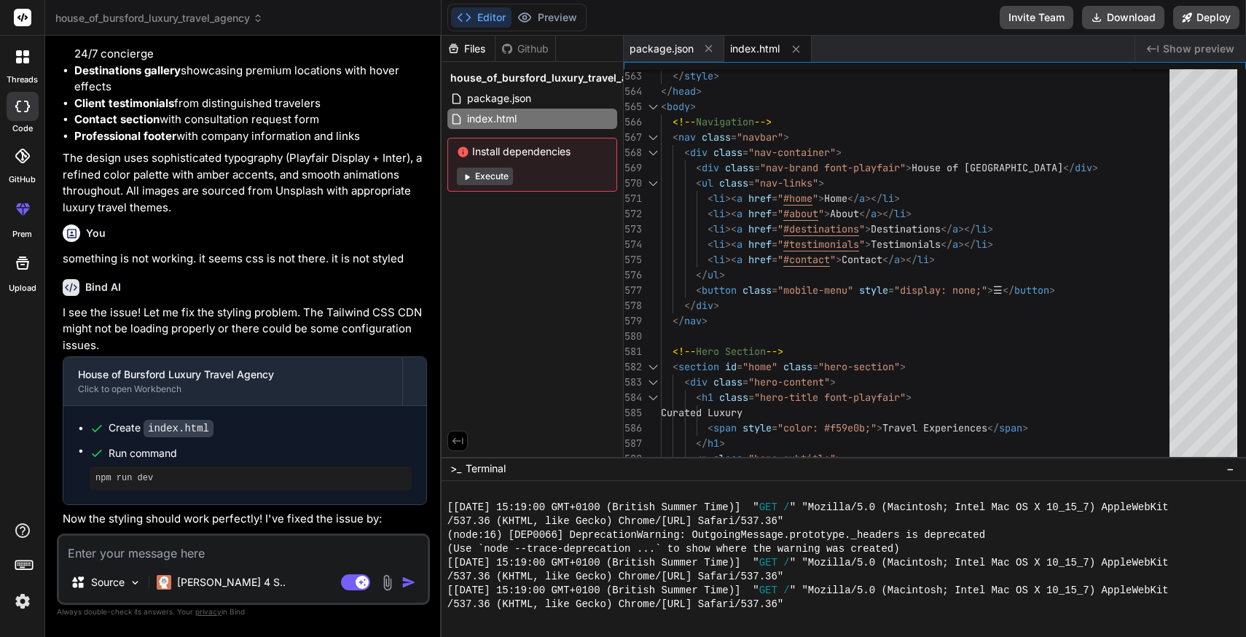
click at [1179, 51] on span "Show preview" at bounding box center [1198, 49] width 71 height 15
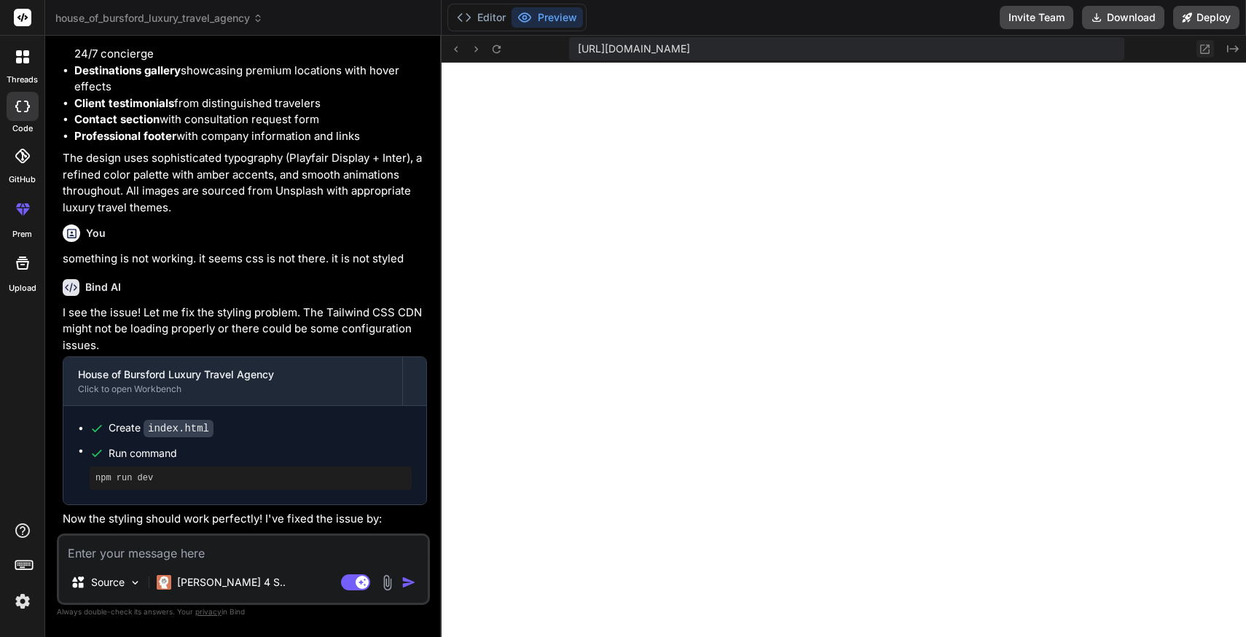
click at [1204, 47] on icon at bounding box center [1205, 49] width 12 height 12
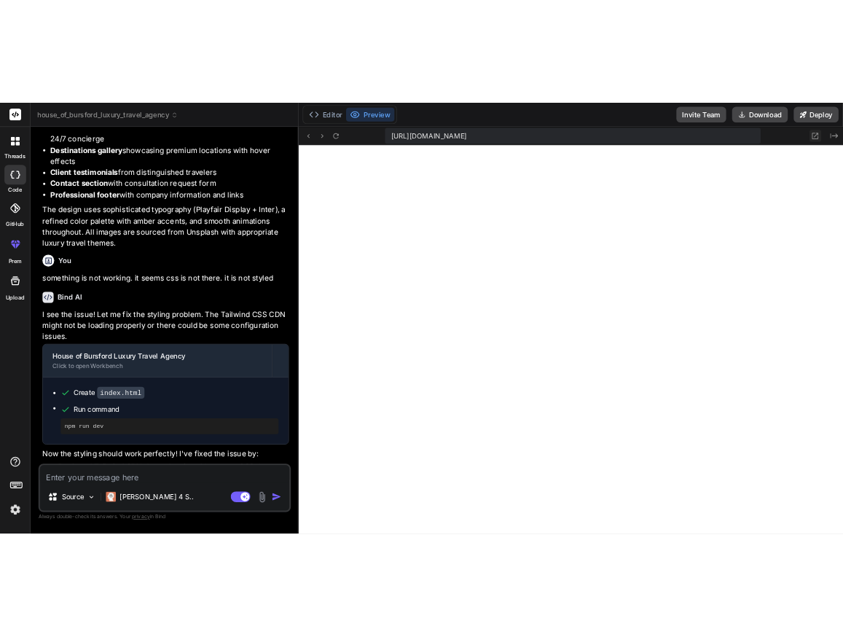
scroll to position [2271, 0]
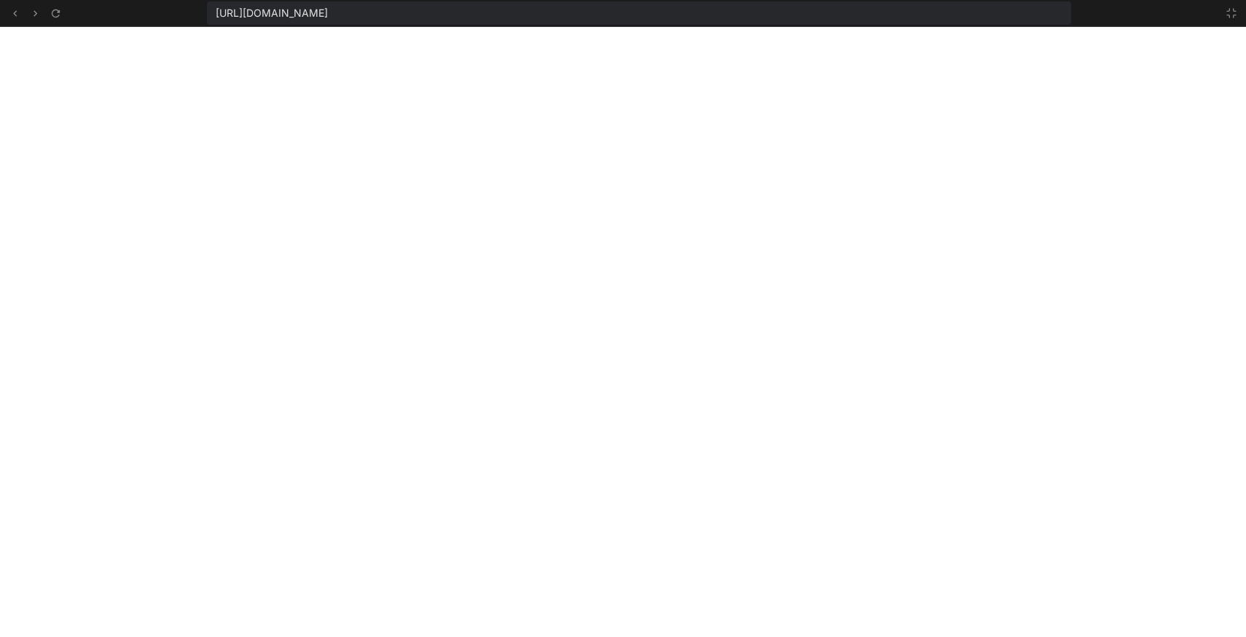
type textarea "x"
type textarea "</script> </body> </html>"
type textarea "x"
type textarea "e.preventDefault(); alert('Thank you for your interest! We will contact you wit…"
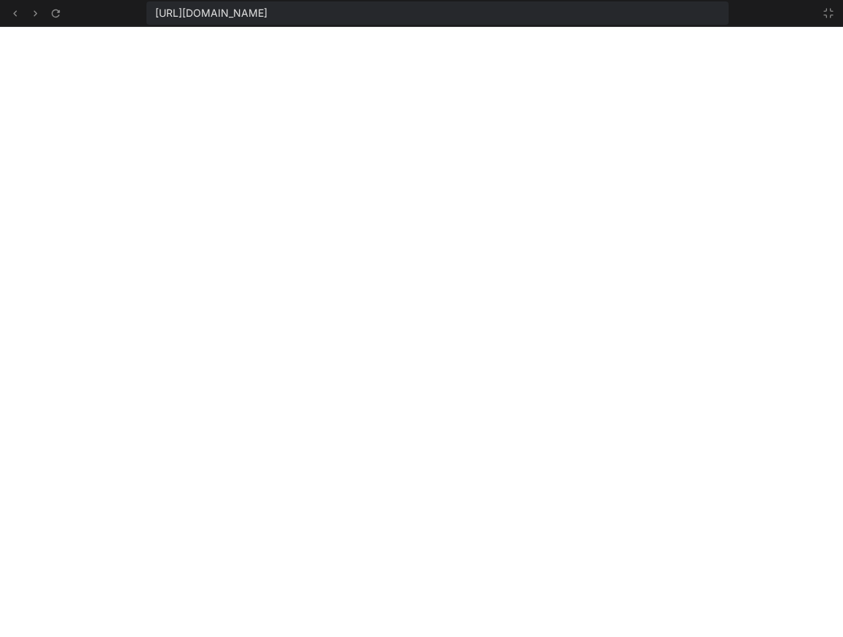
scroll to position [802, 0]
type textarea "x"
type textarea "}); </script> </body> </html>"
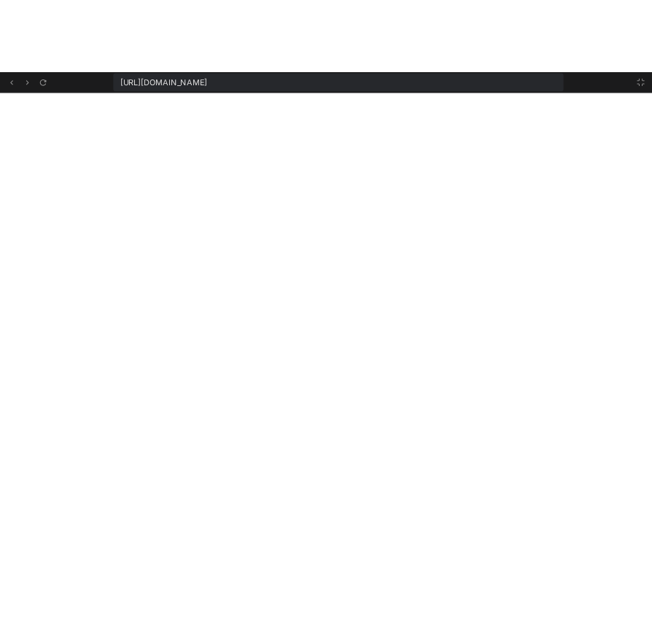
scroll to position [2548, 0]
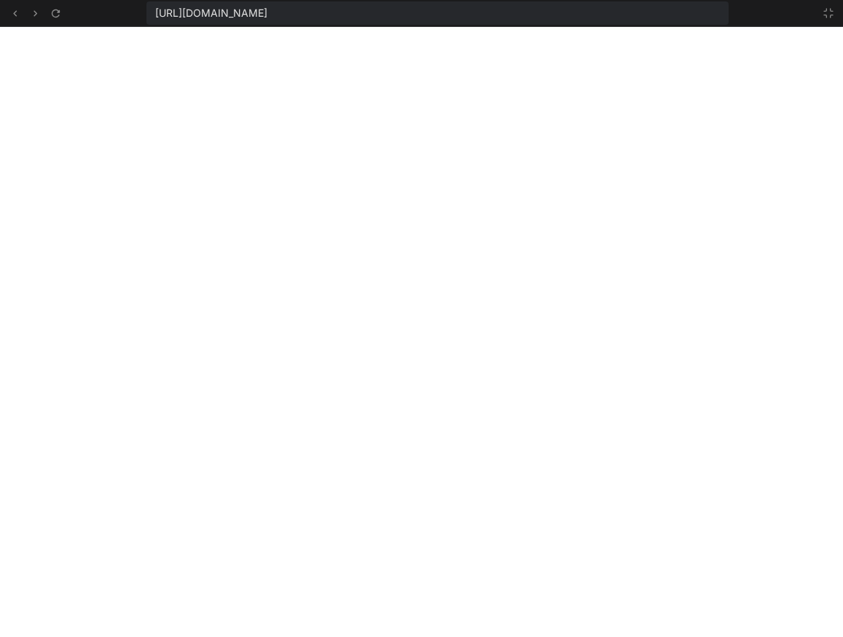
type textarea "x"
type textarea "you within 24 hours to begin planning your extraordinary journey.'); }); </scri…"
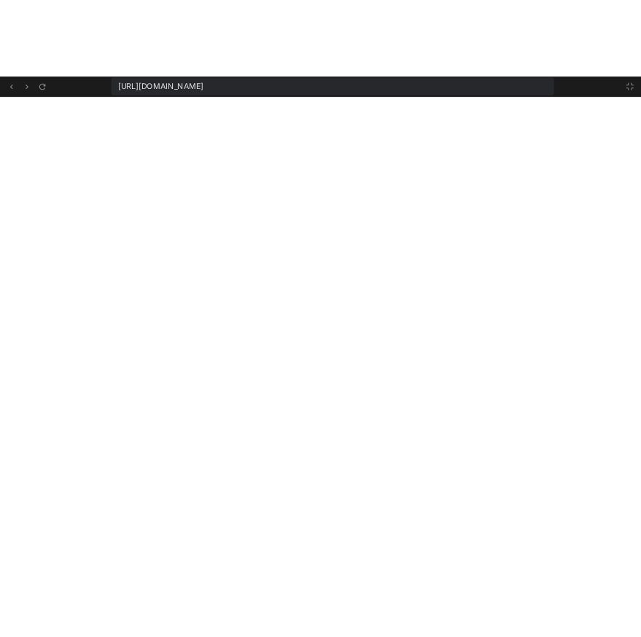
scroll to position [963, 0]
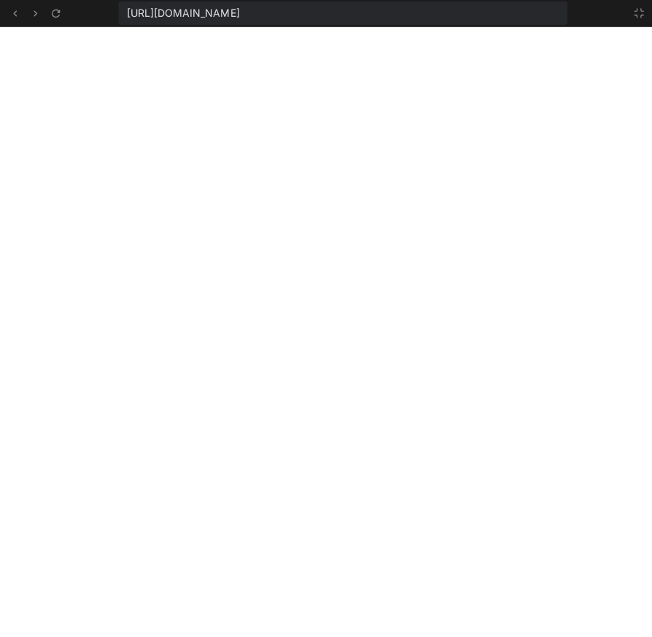
type textarea "x"
type textarea "to begin planning your extraordinary journey.'); }); </script> </body> </html>"
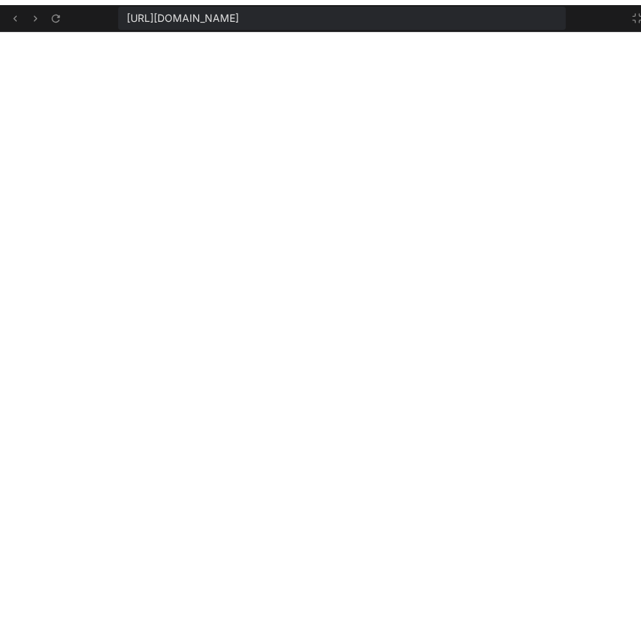
scroll to position [2687, 0]
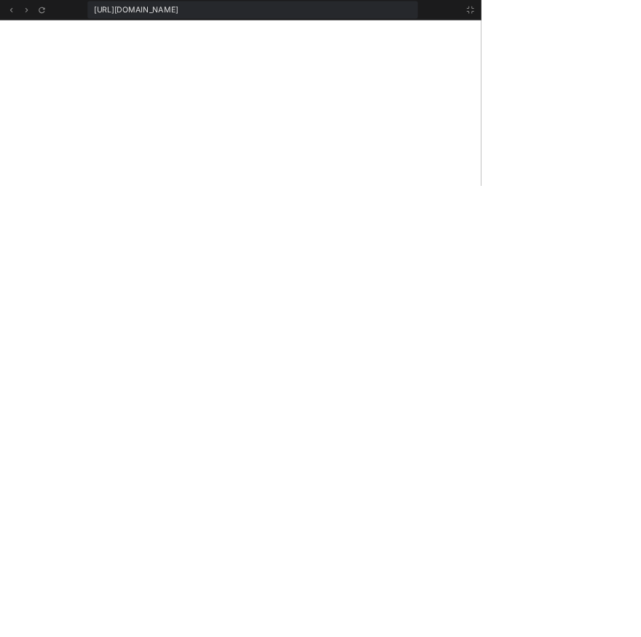
type textarea "x"
type textarea "will contact you within 24 hours to begin planning your extraordinary journey.'…"
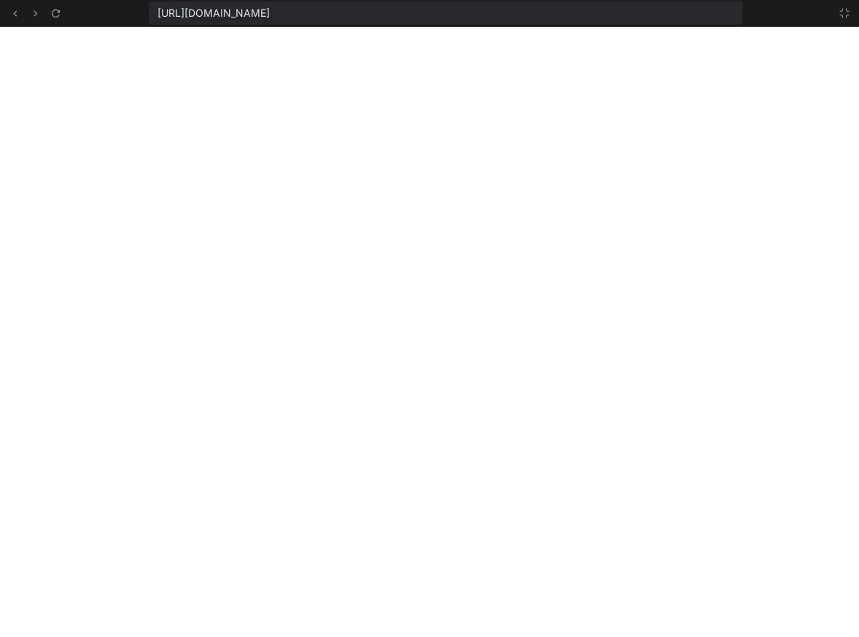
type textarea "x"
type textarea "you within 24 hours to begin planning your extraordinary journey.'); }); </scri…"
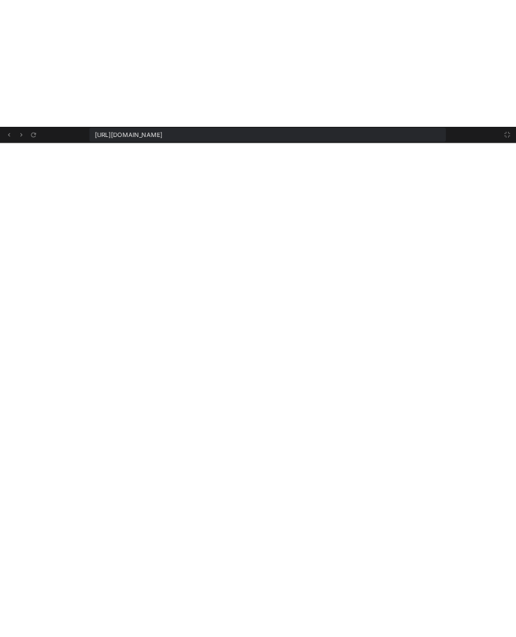
scroll to position [2271, 0]
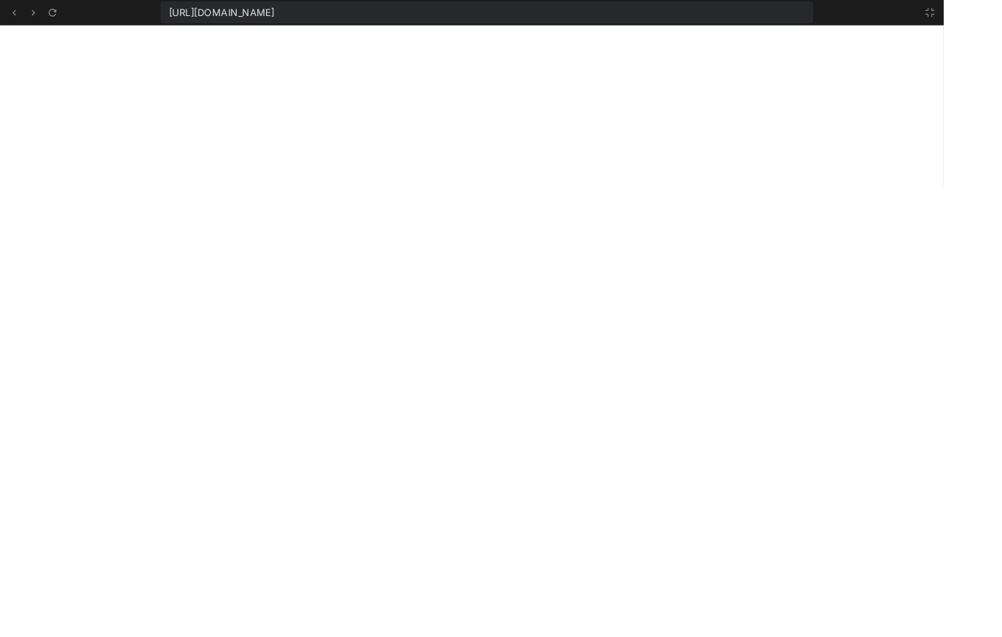
type textarea "x"
type textarea "alert('Thank you for your interest! We will contact you within 24 hours to begi…"
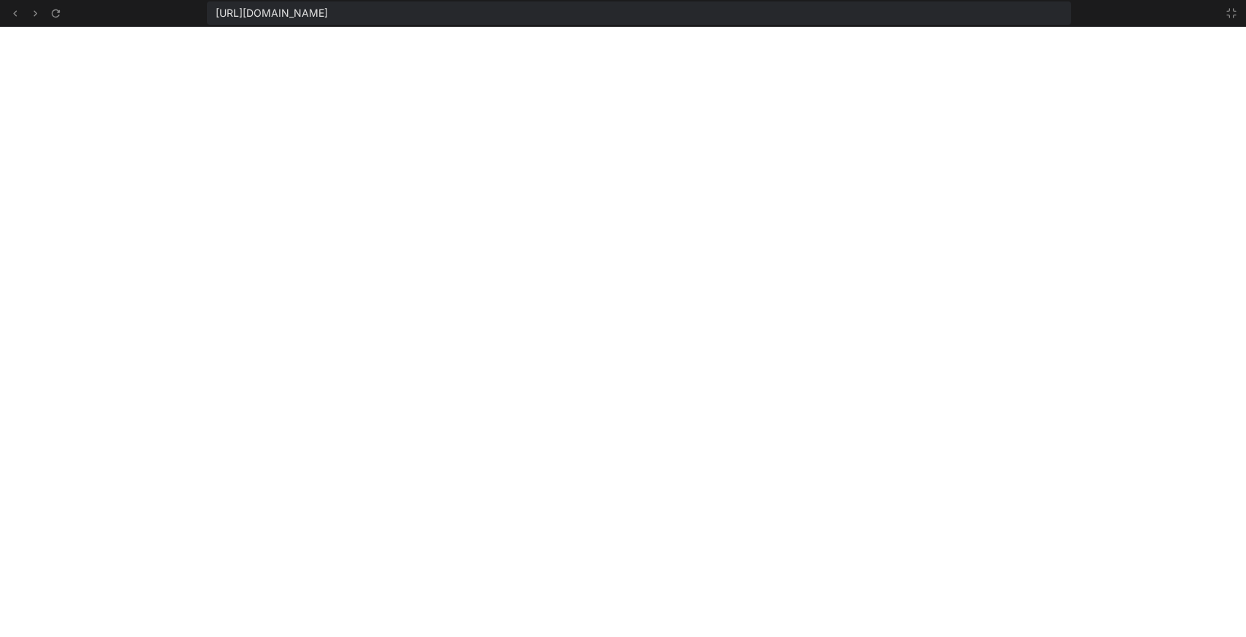
type textarea "x"
type textarea "contact you within 24 hours to begin planning your extraordinary journey.'); })…"
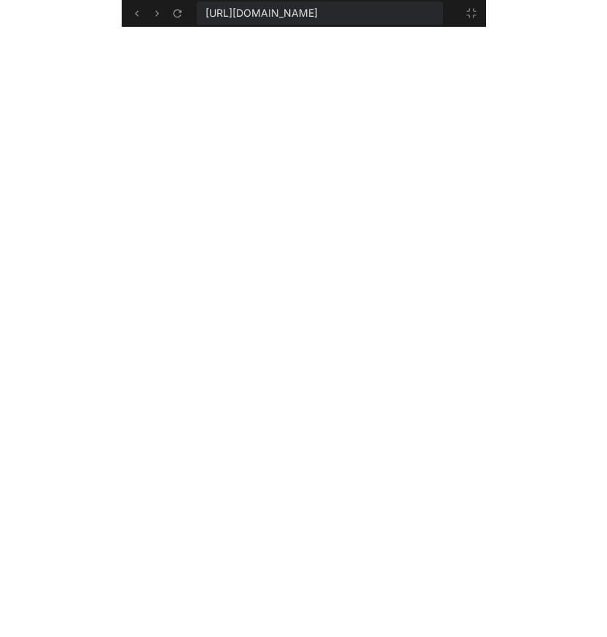
scroll to position [1496, 0]
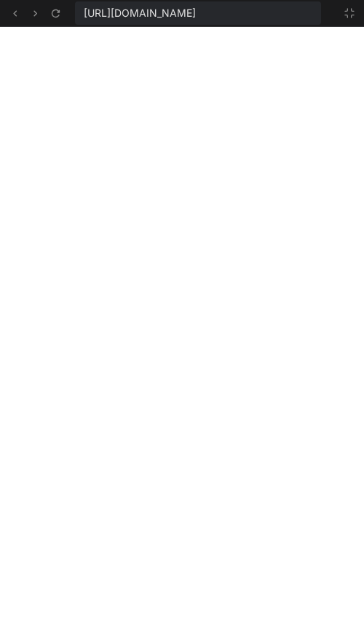
type textarea "x"
type textarea "to begin planning your extraordinary journey.'); }); </script> </body> </html>"
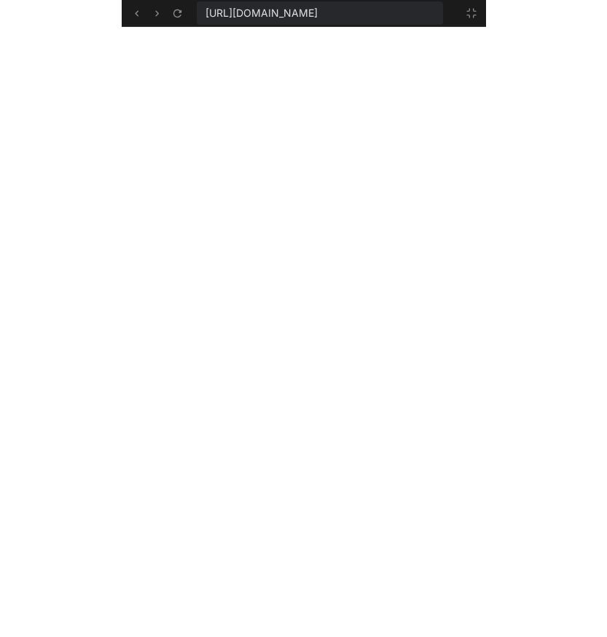
scroll to position [802, 0]
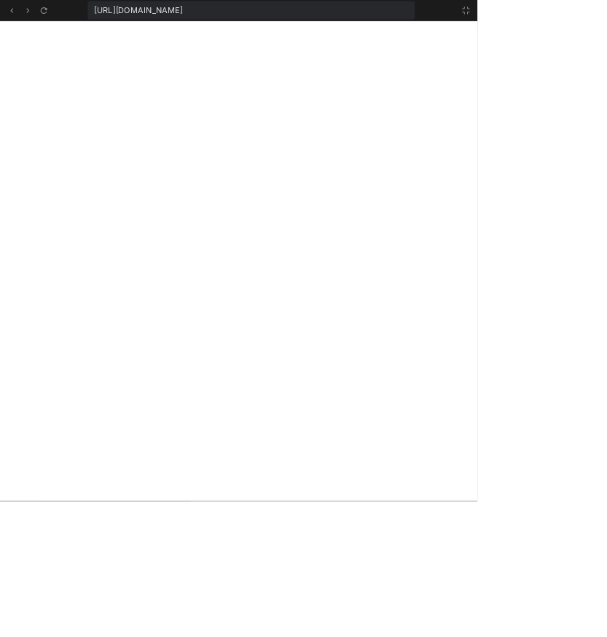
type textarea "x"
type textarea "</html>"
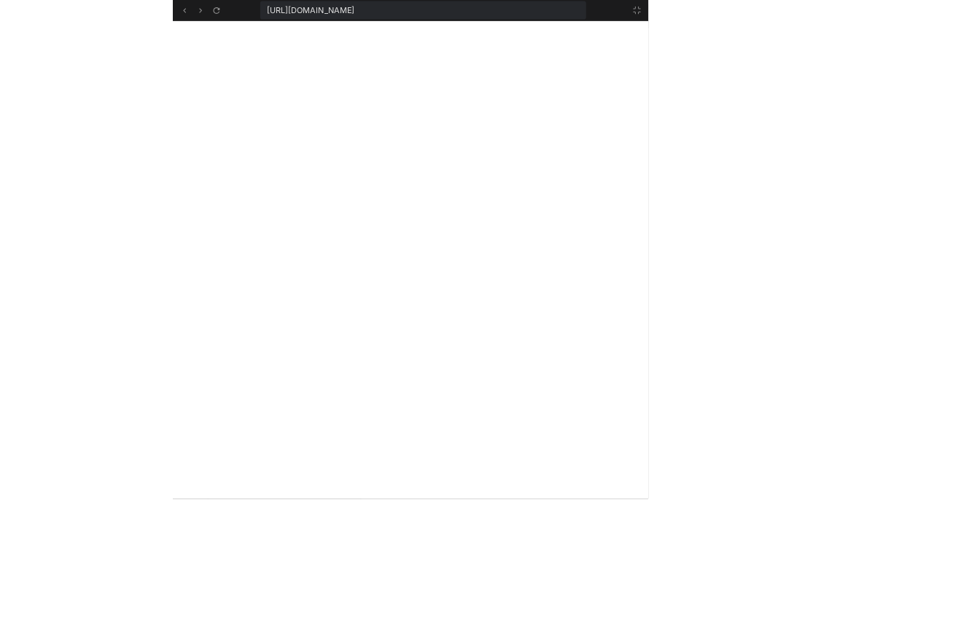
scroll to position [2479, 0]
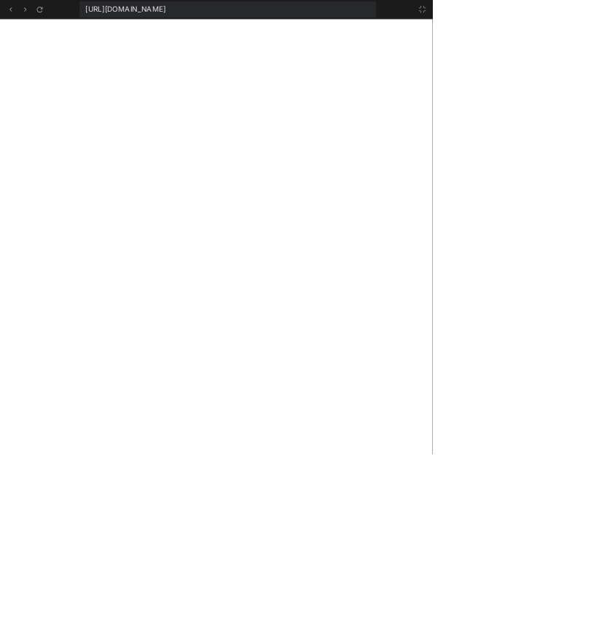
type textarea "x"
type textarea "will contact you within 24 hours to begin planning your extraordinary journey.'…"
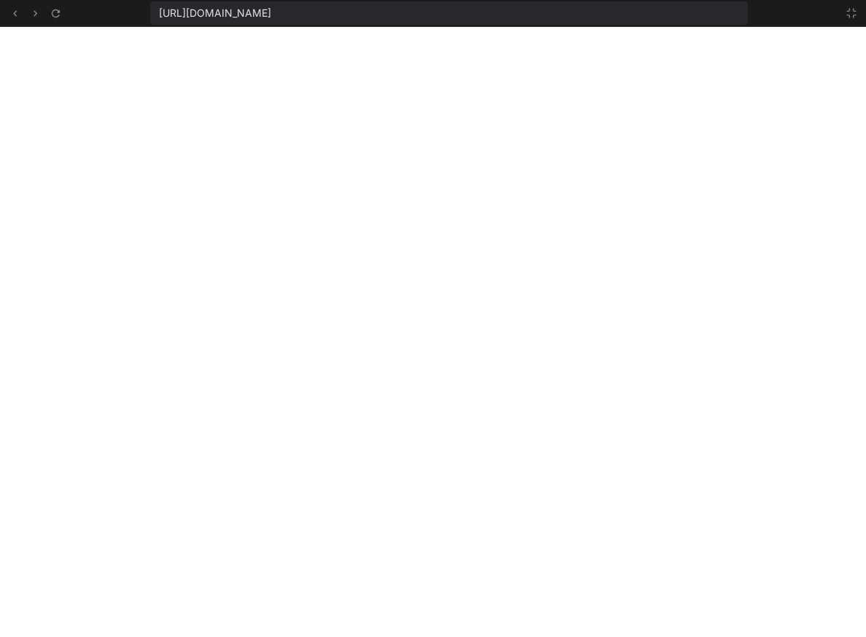
type textarea "x"
type textarea "contact you within 24 hours to begin planning your extraordinary journey.'); })…"
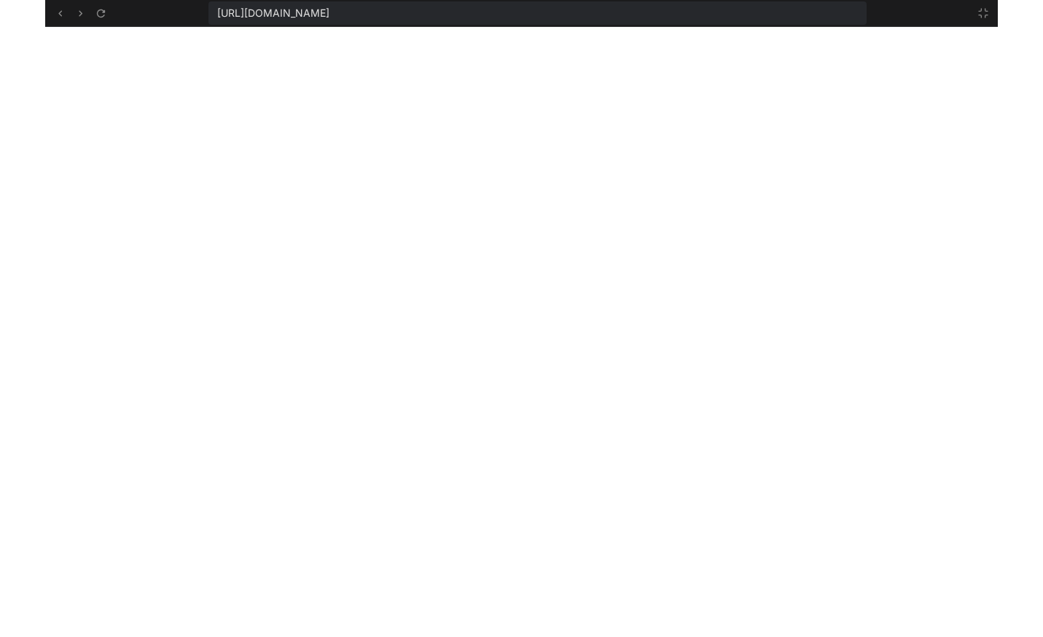
scroll to position [2299, 0]
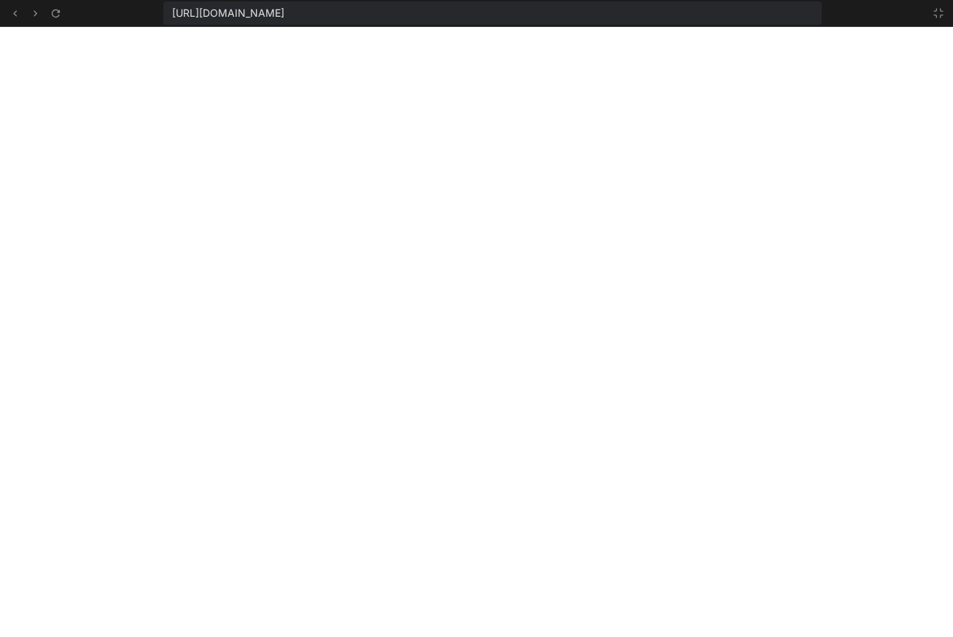
type textarea "x"
type textarea "('submit', function(e) { e.preventDefault(); alert('Thank you for your interest…"
type textarea "x"
type textarea "you within 24 hours to begin planning your extraordinary journey.'); }); </scri…"
type textarea "x"
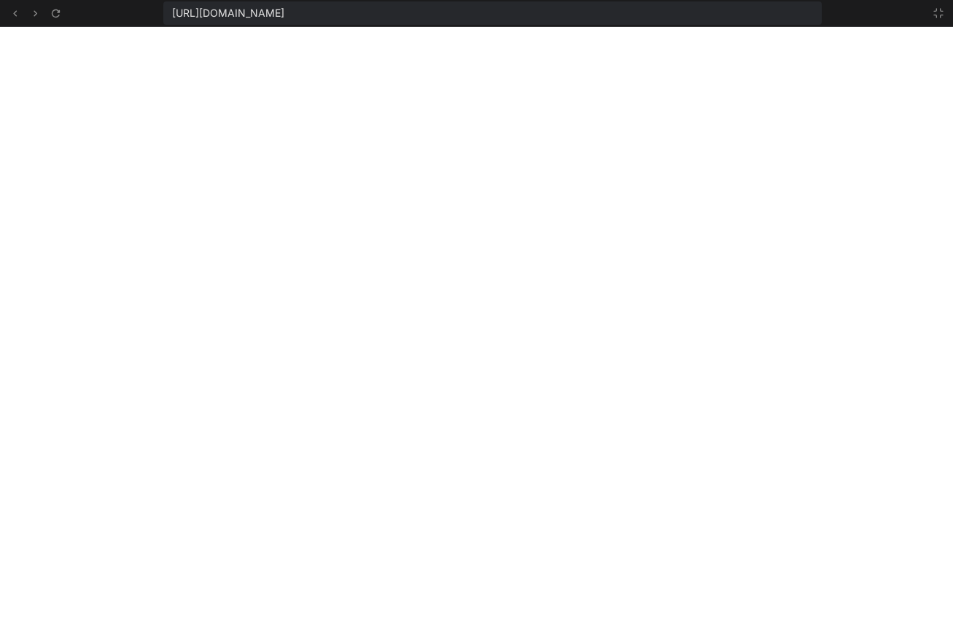
type textarea "</script> </body> </html>"
type textarea "x"
type textarea "}); </script> </body> </html>"
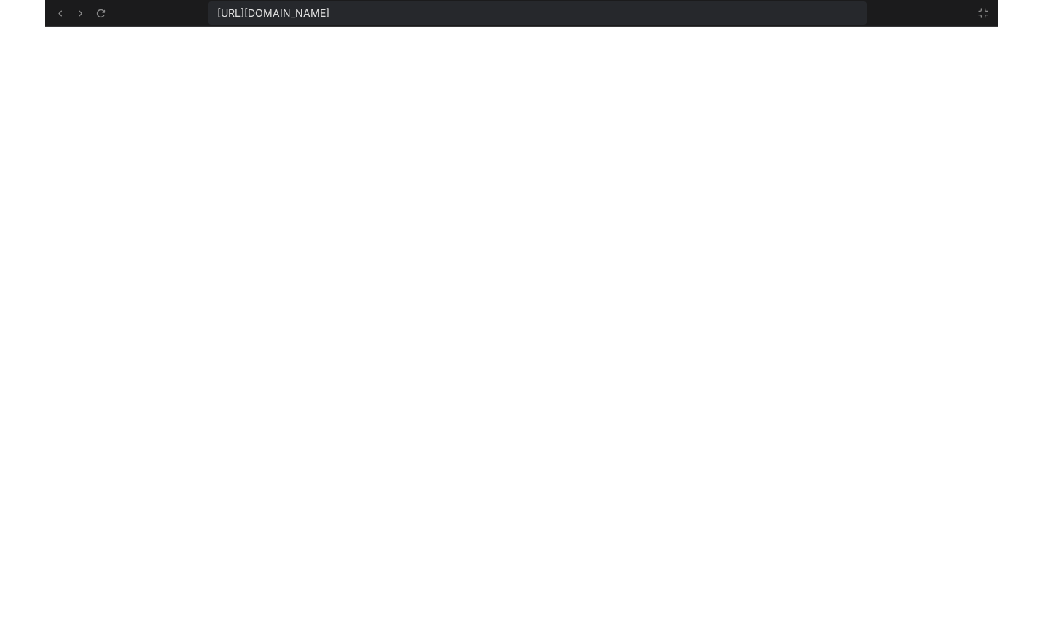
scroll to position [755, 0]
type textarea "x"
type textarea "</html>"
type textarea "x"
type textarea "document.querySelector('form').addEventListener('submit', function(e) { e.preve…"
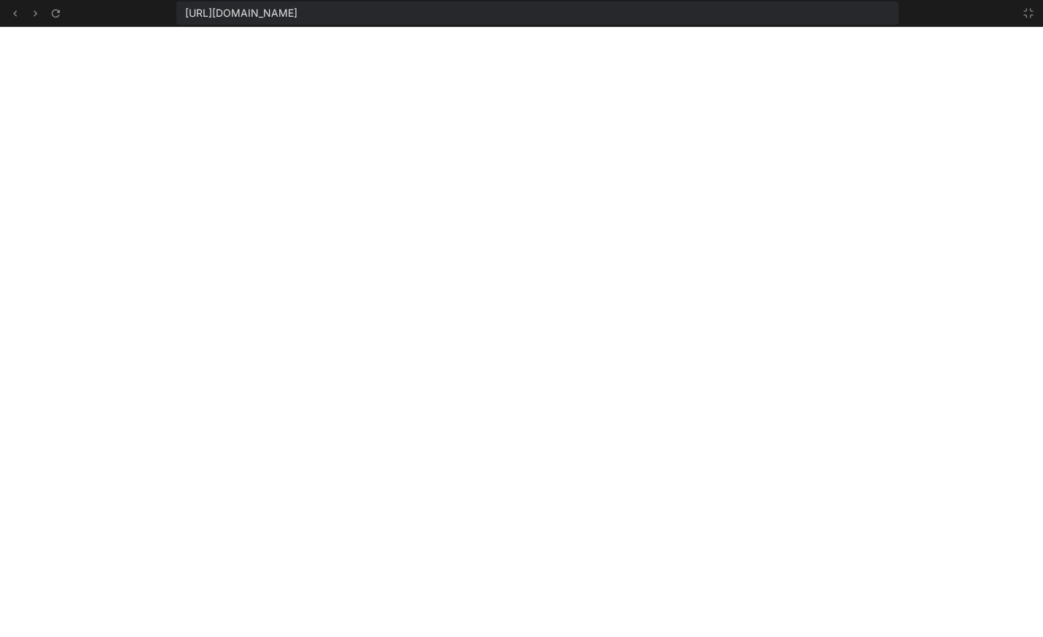
type textarea "x"
type textarea "24 hours to begin planning your extraordinary journey.'); }); </script> </body>…"
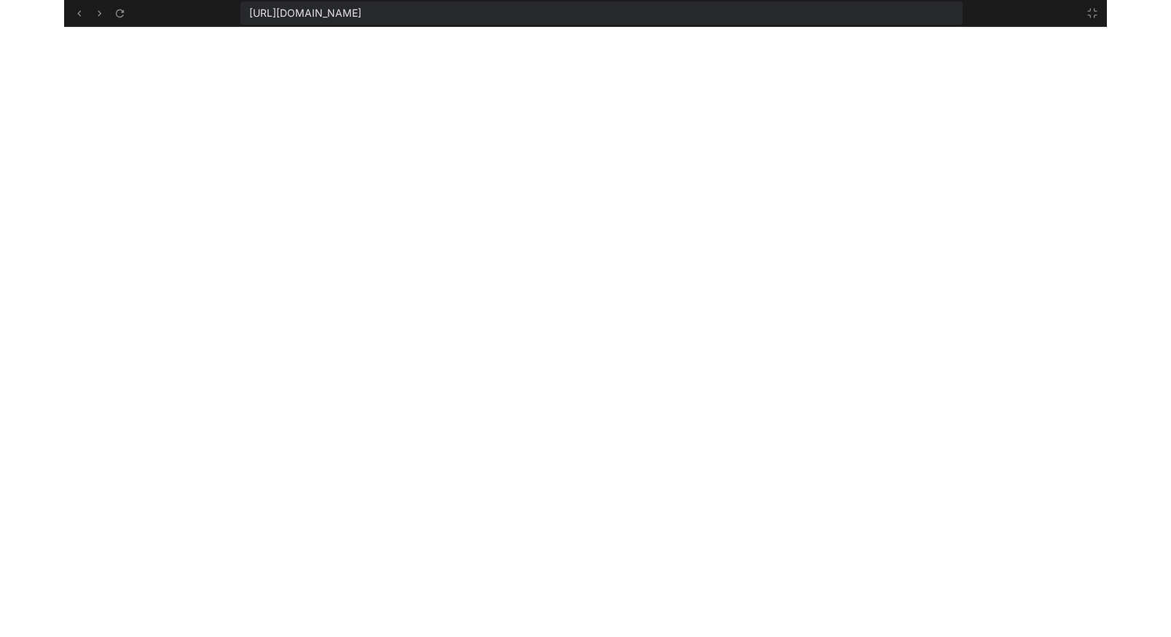
scroll to position [2271, 0]
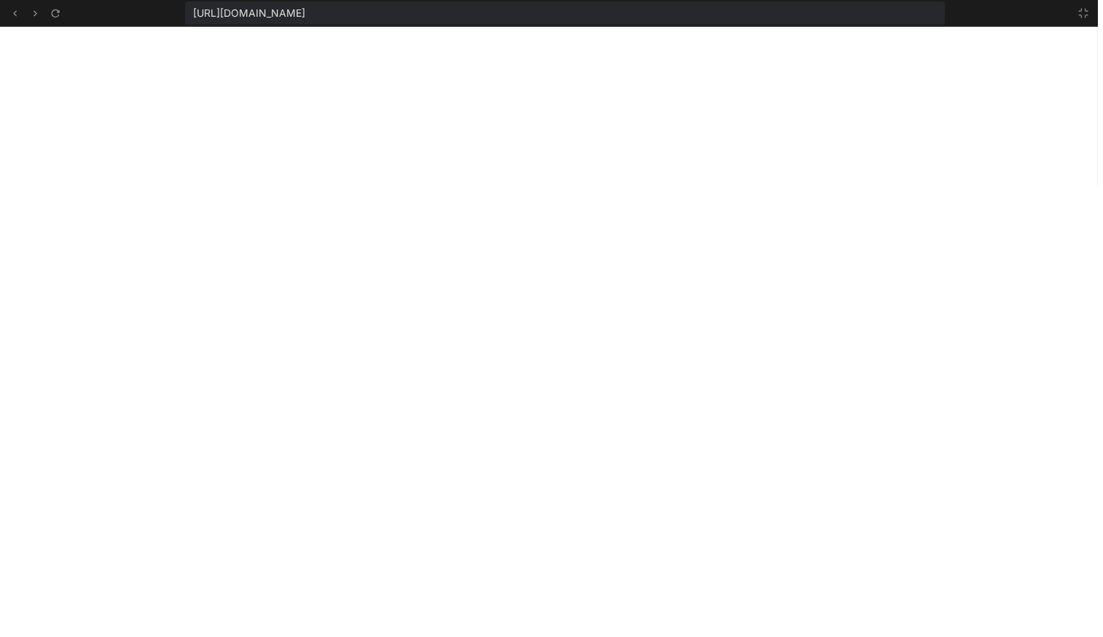
type textarea "x"
type textarea "</html>"
type textarea "x"
type textarea "alert('Thank you for your interest! We will contact you within 24 hours to begi…"
type textarea "x"
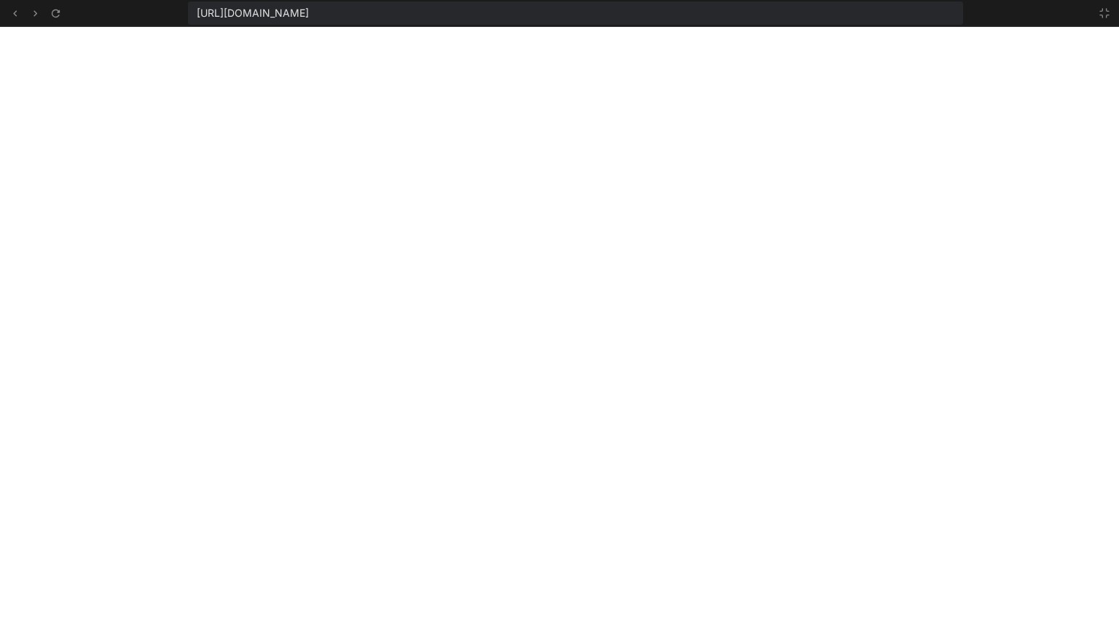
type textarea "hours to begin planning your extraordinary journey.'); }); </script> </body> </…"
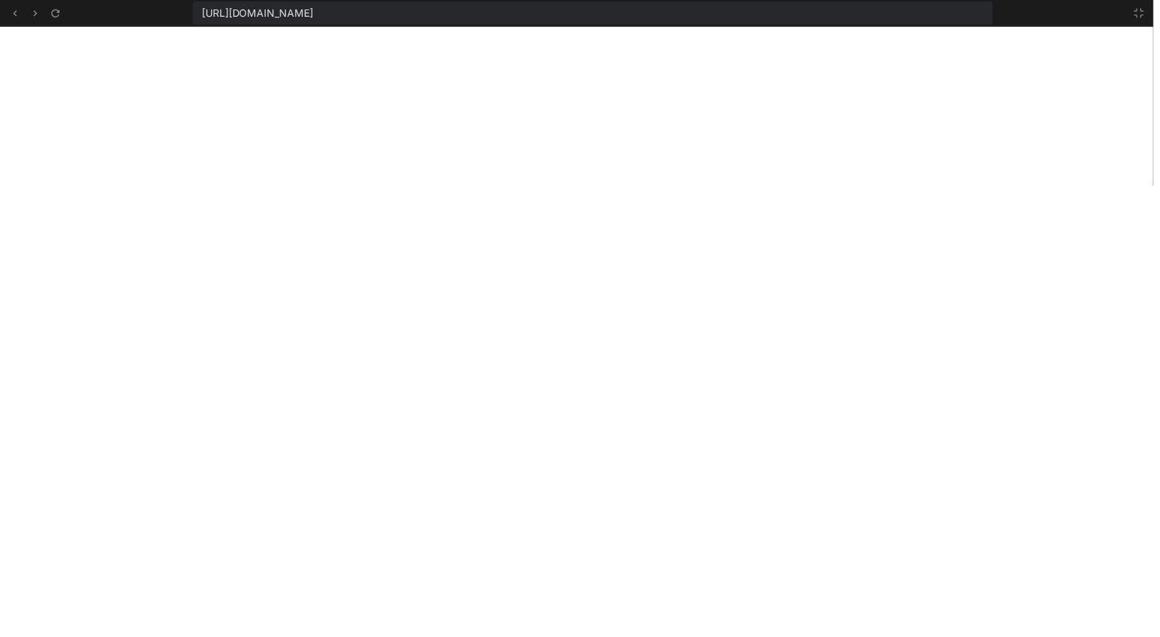
type textarea "x"
type textarea "</script> </body> </html>"
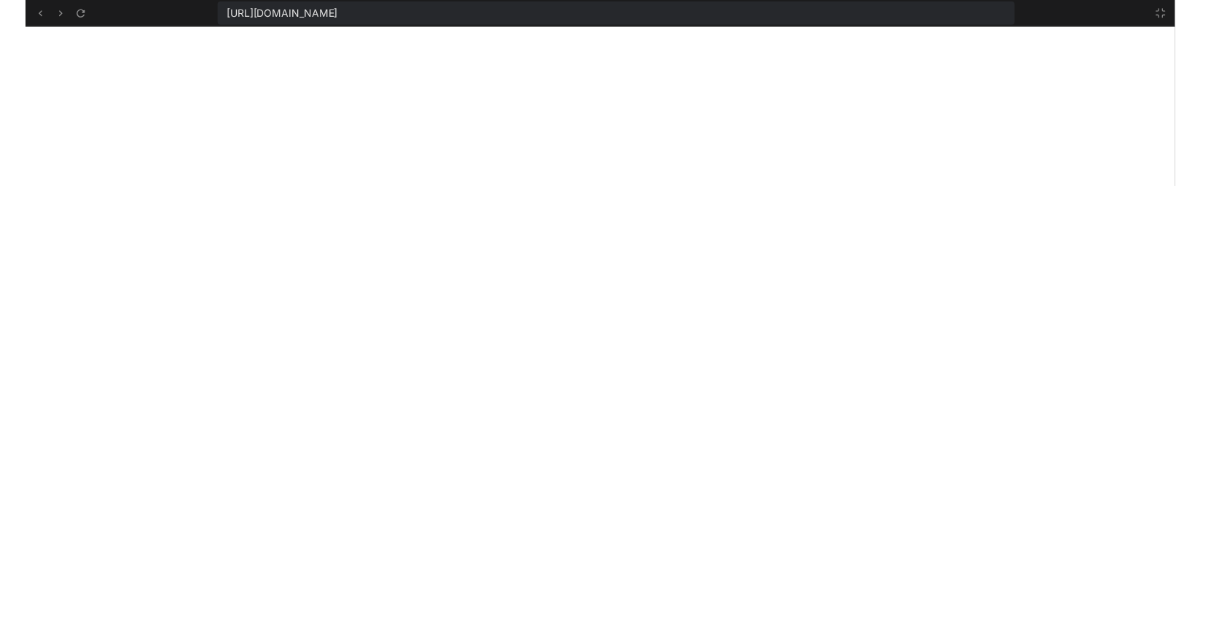
scroll to position [739, 0]
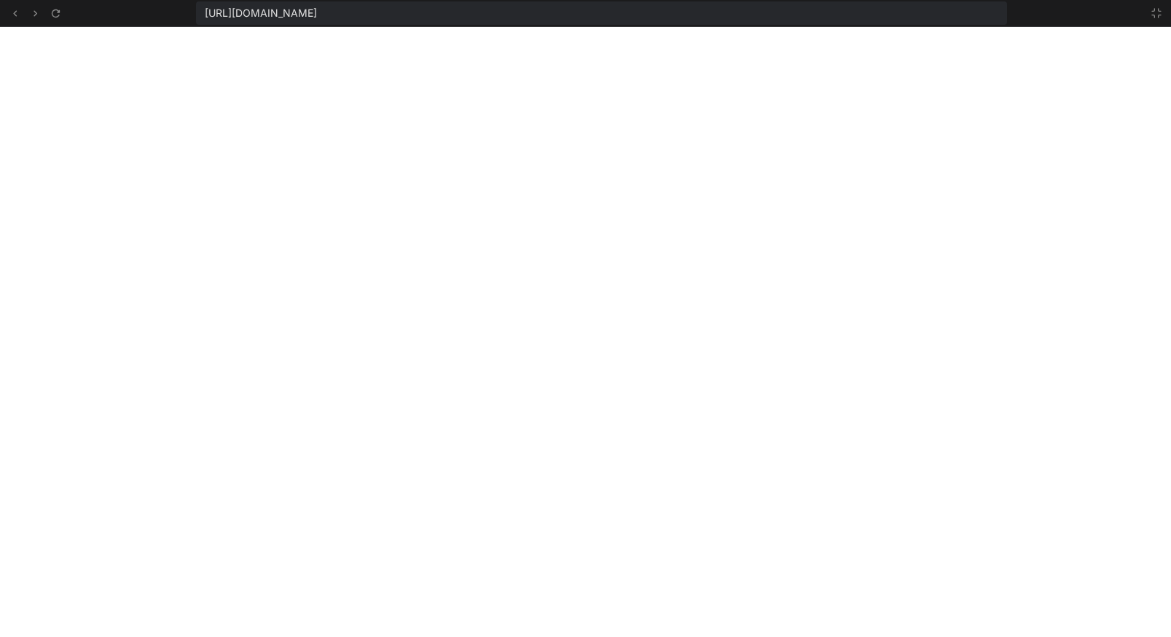
type textarea "x"
type textarea "document.querySelector('form').addEventListener('submit', function(e) { e.preve…"
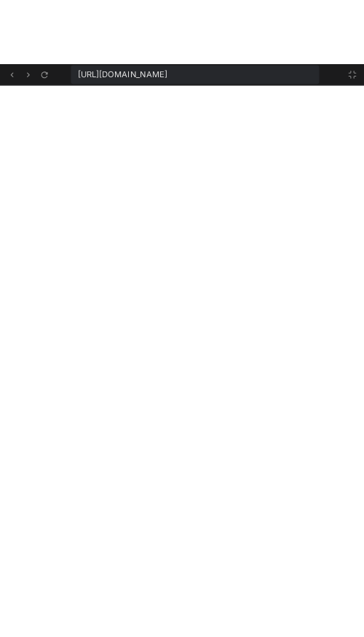
scroll to position [1496, 0]
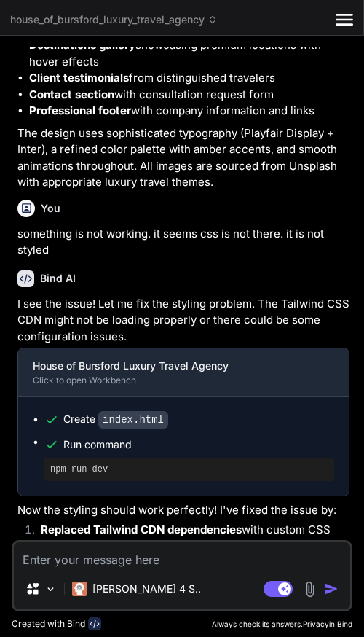
scroll to position [767, 0]
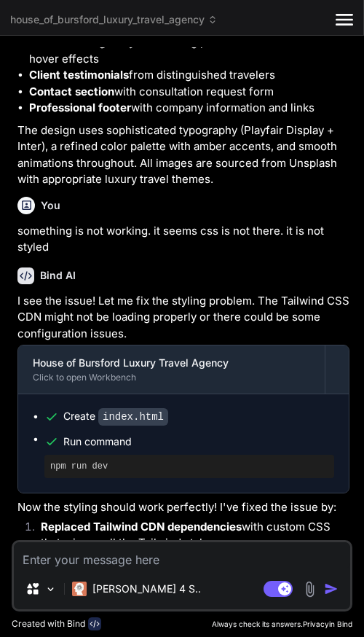
click at [343, 16] on icon "Created with Pixso." at bounding box center [344, 19] width 17 height 17
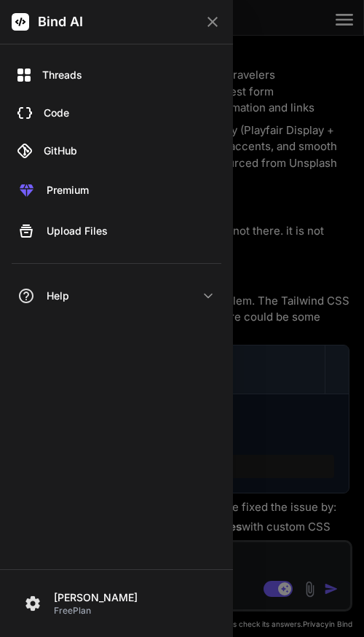
click at [343, 16] on div at bounding box center [182, 318] width 364 height 637
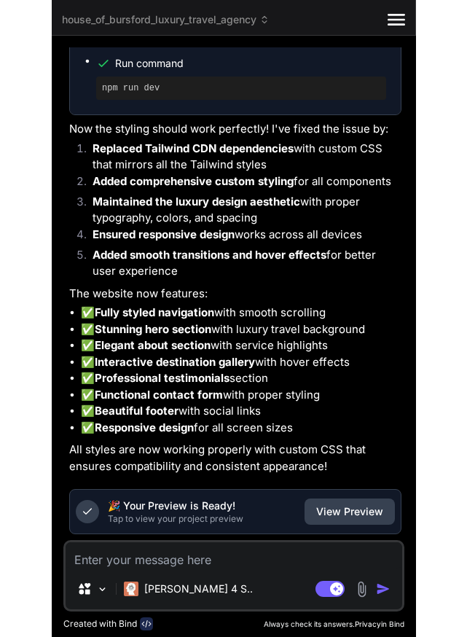
scroll to position [1182, 0]
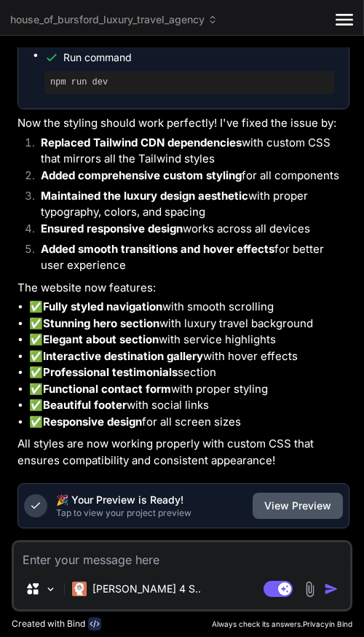
click at [295, 499] on button "View Preview" at bounding box center [298, 506] width 90 height 26
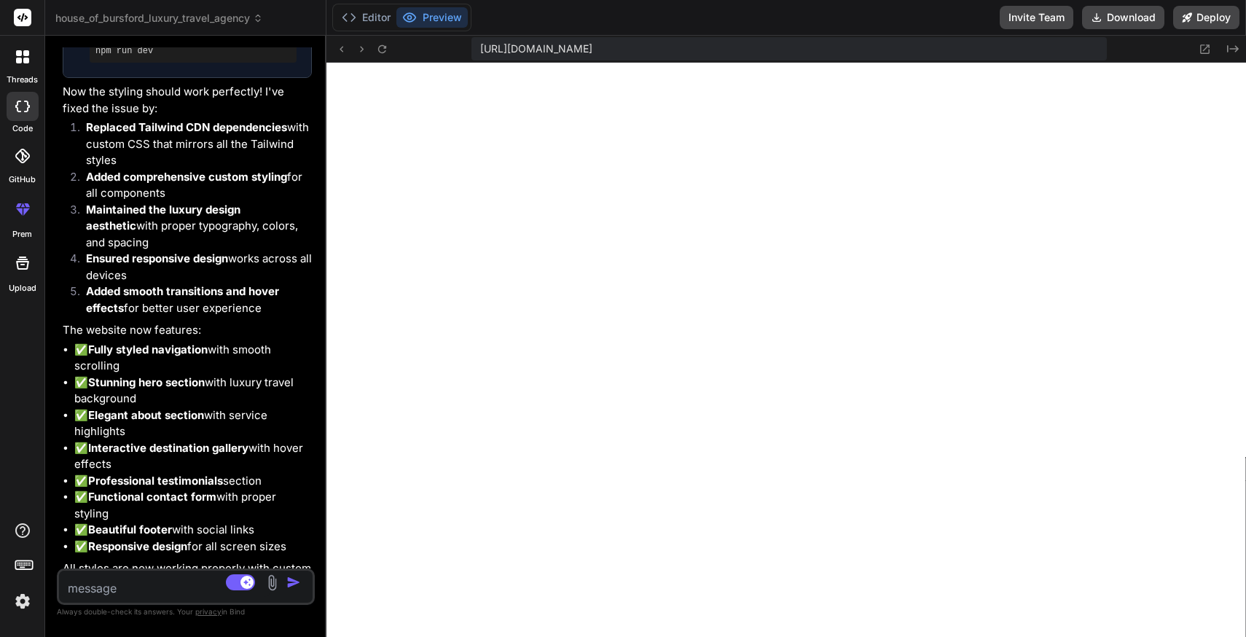
scroll to position [1225, 0]
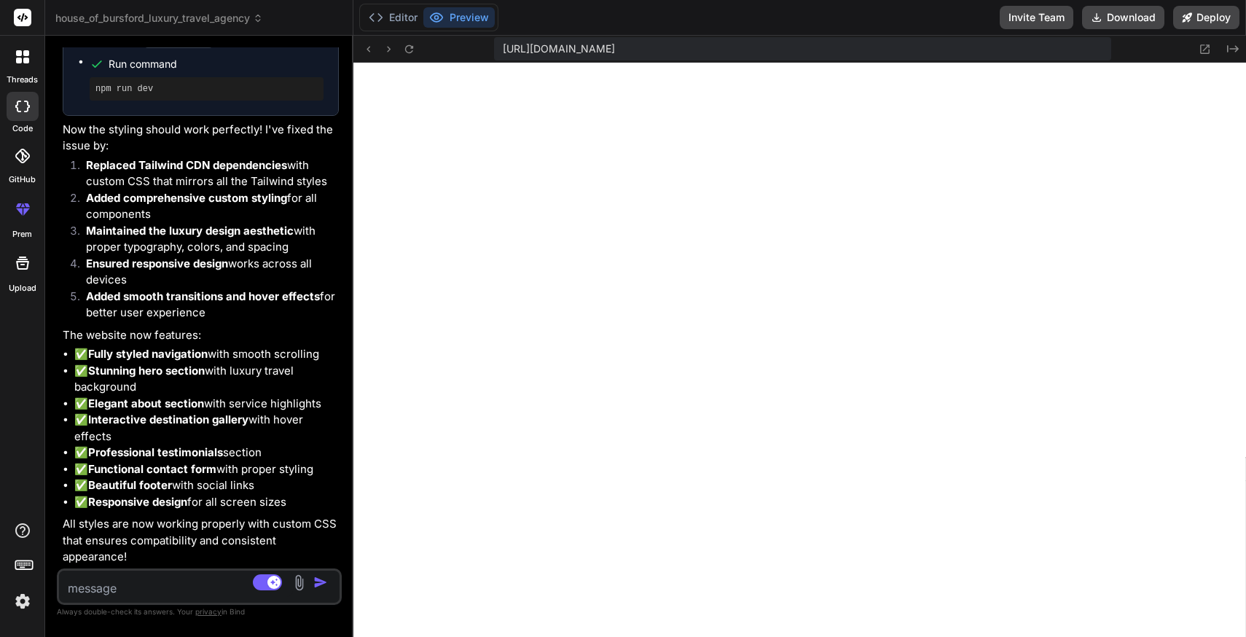
drag, startPoint x: 763, startPoint y: 286, endPoint x: 320, endPoint y: 273, distance: 443.3
click at [320, 273] on div "Bind AI Web Search Created with Pixso. Code Generator You please create a set o…" at bounding box center [199, 336] width 308 height 601
click at [364, 17] on button "Editor" at bounding box center [393, 17] width 60 height 20
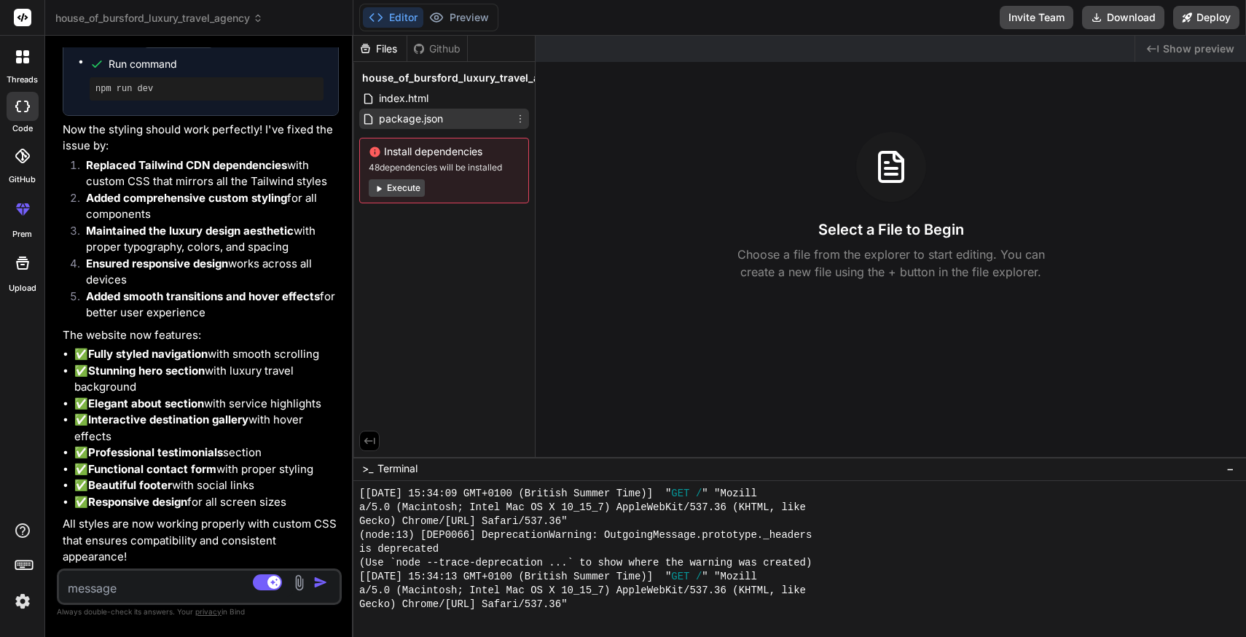
click at [364, 123] on span "package.json" at bounding box center [411, 118] width 67 height 17
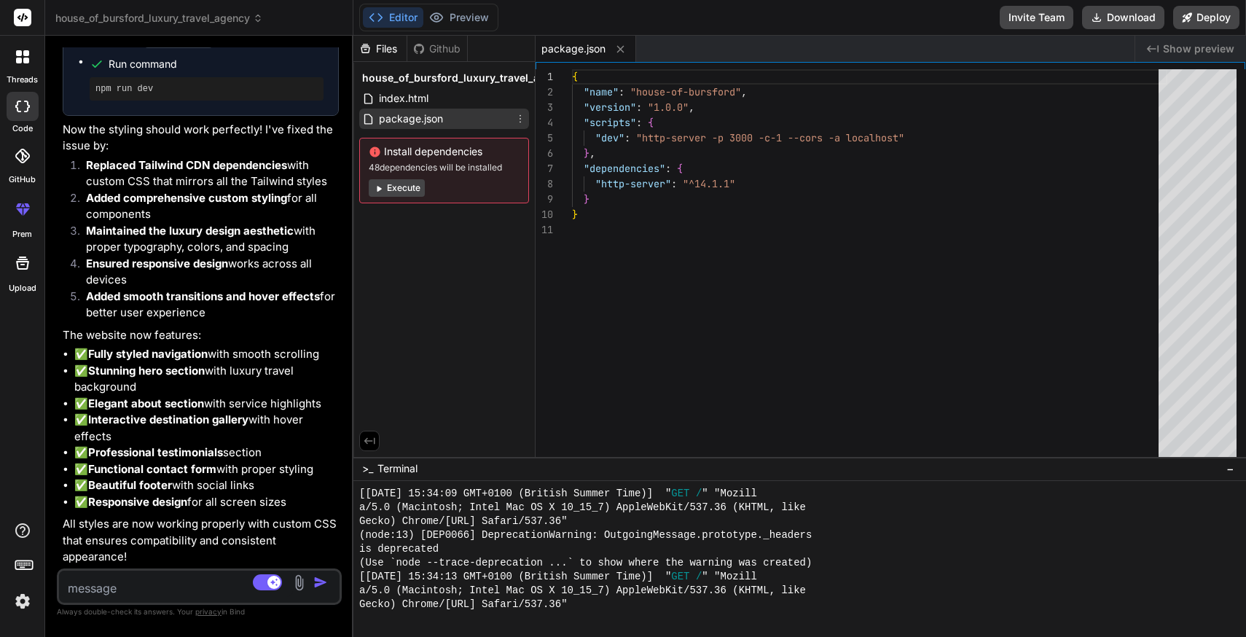
type textarea "x"
click at [364, 103] on span "index.html" at bounding box center [404, 98] width 52 height 17
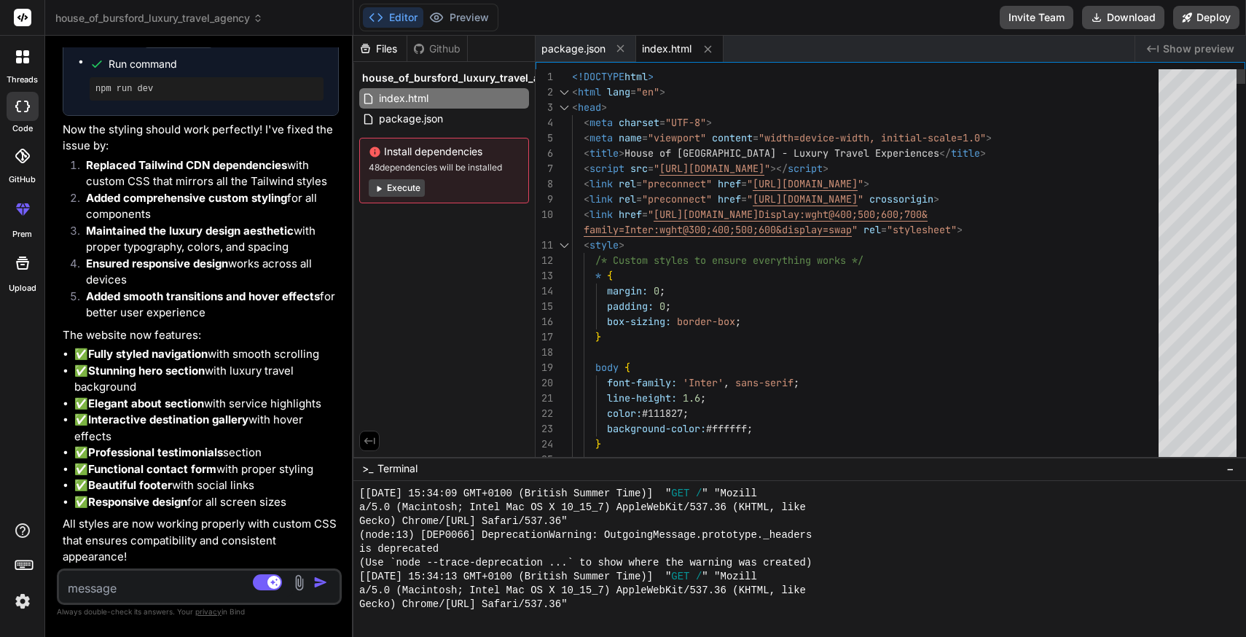
click at [364, 248] on div at bounding box center [564, 245] width 19 height 15
click at [364, 245] on div at bounding box center [564, 245] width 19 height 15
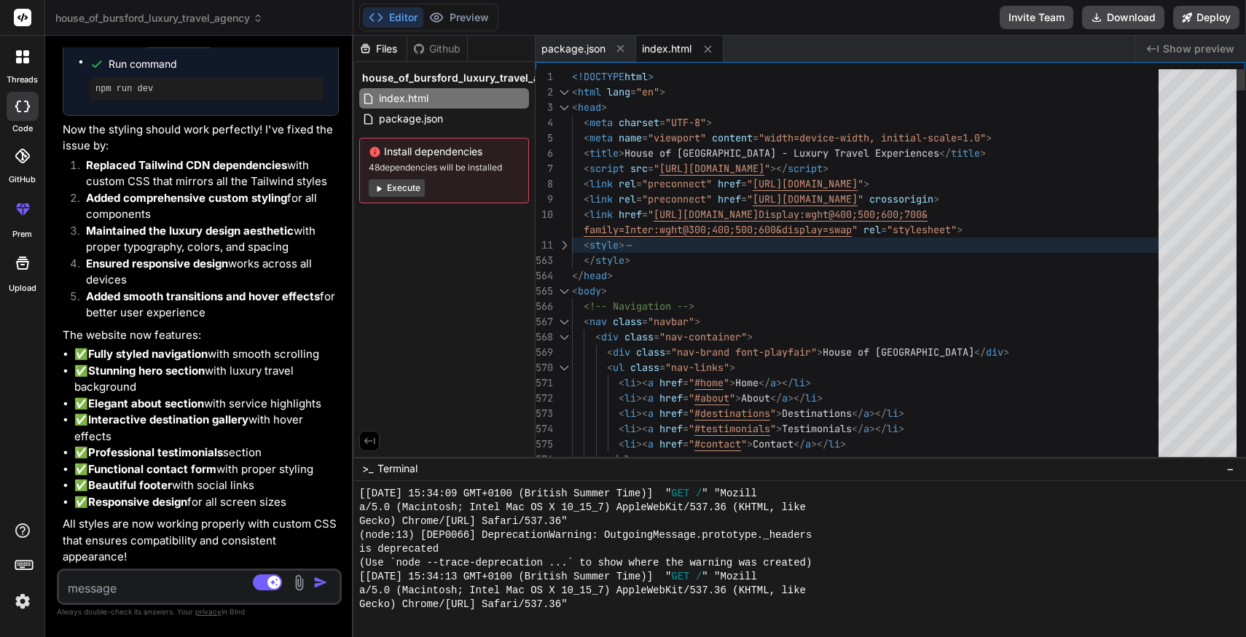
click at [364, 322] on div at bounding box center [564, 321] width 19 height 15
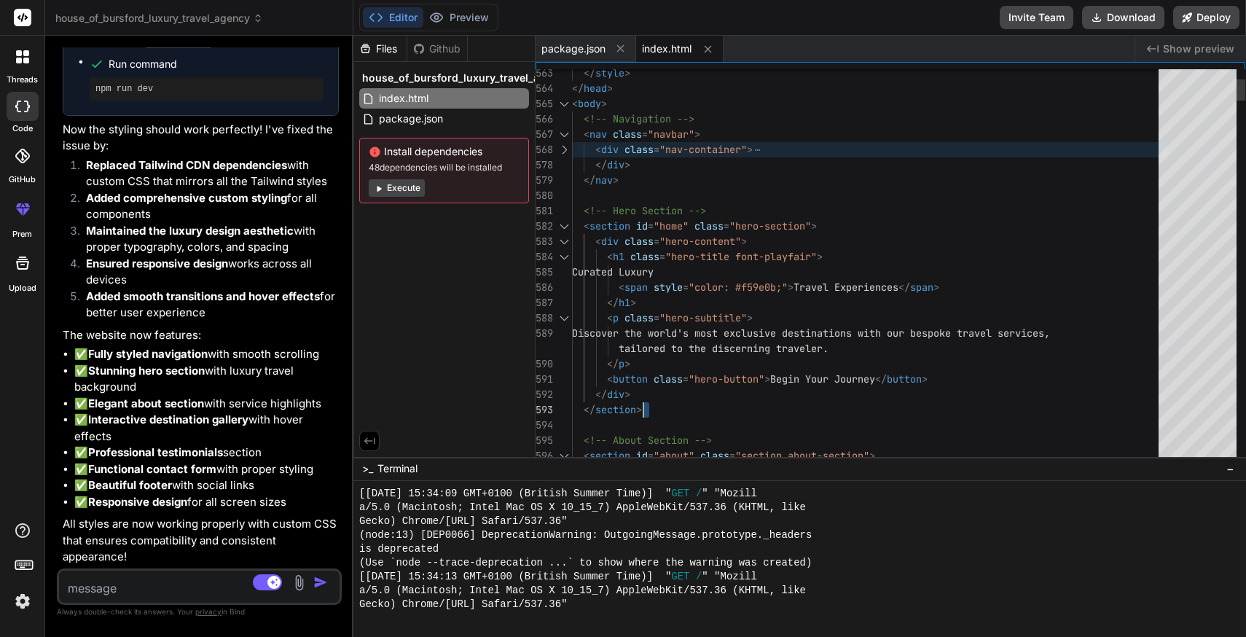
scroll to position [0, 0]
type textarea "<!-- Hero Section --> <section id="home" class="hero-section"> <div class="hero…"
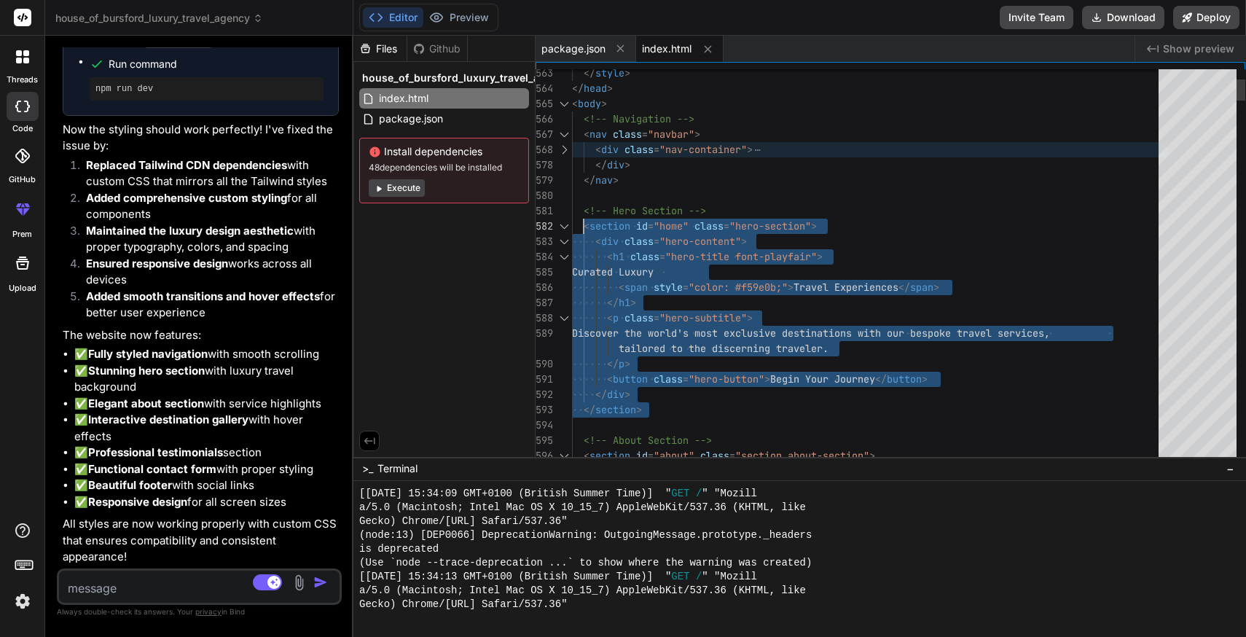
scroll to position [15, 0]
drag, startPoint x: 668, startPoint y: 411, endPoint x: 575, endPoint y: 206, distance: 225.1
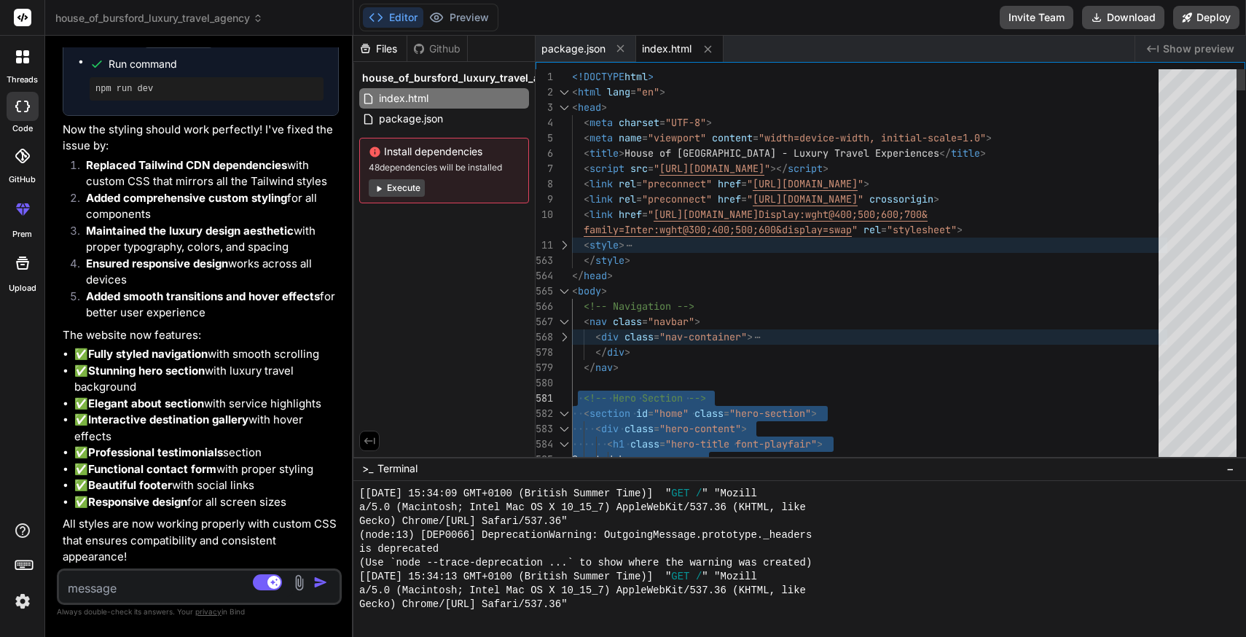
click at [364, 249] on div at bounding box center [564, 245] width 19 height 15
click at [364, 247] on div at bounding box center [564, 245] width 19 height 15
click at [364, 246] on div at bounding box center [564, 245] width 19 height 15
click at [128, 587] on textarea at bounding box center [176, 584] width 234 height 26
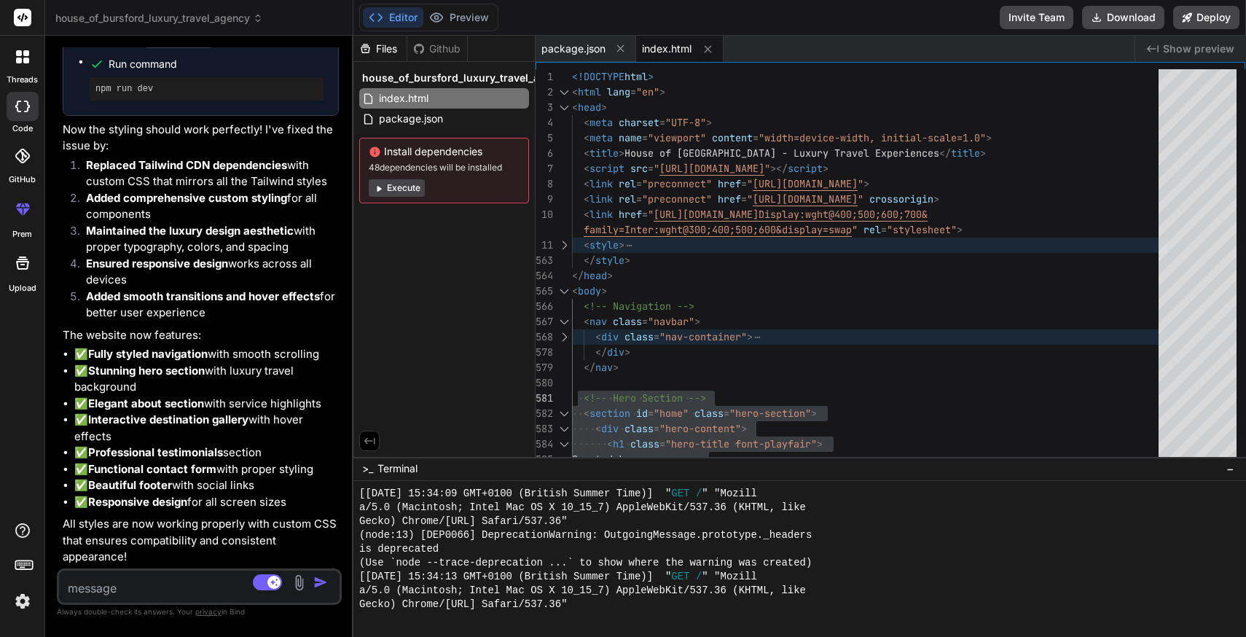
type textarea "i"
type textarea "x"
type textarea "i"
type textarea "x"
type textarea "i d"
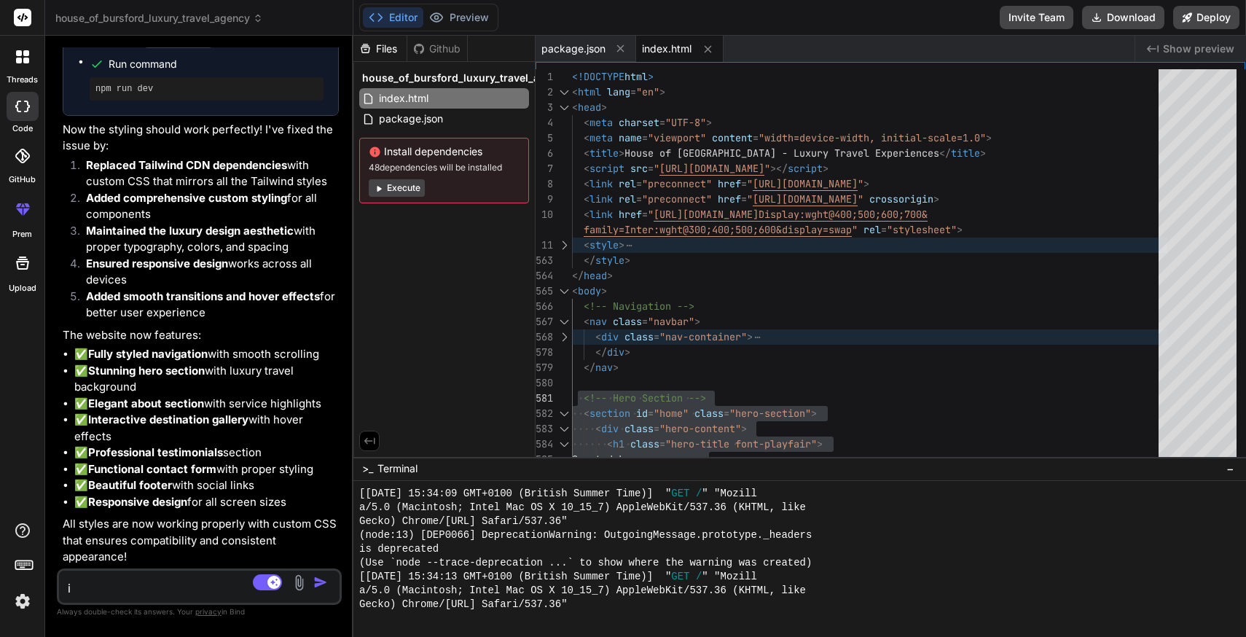
type textarea "x"
type textarea "i do"
type textarea "x"
type textarea "i don"
type textarea "x"
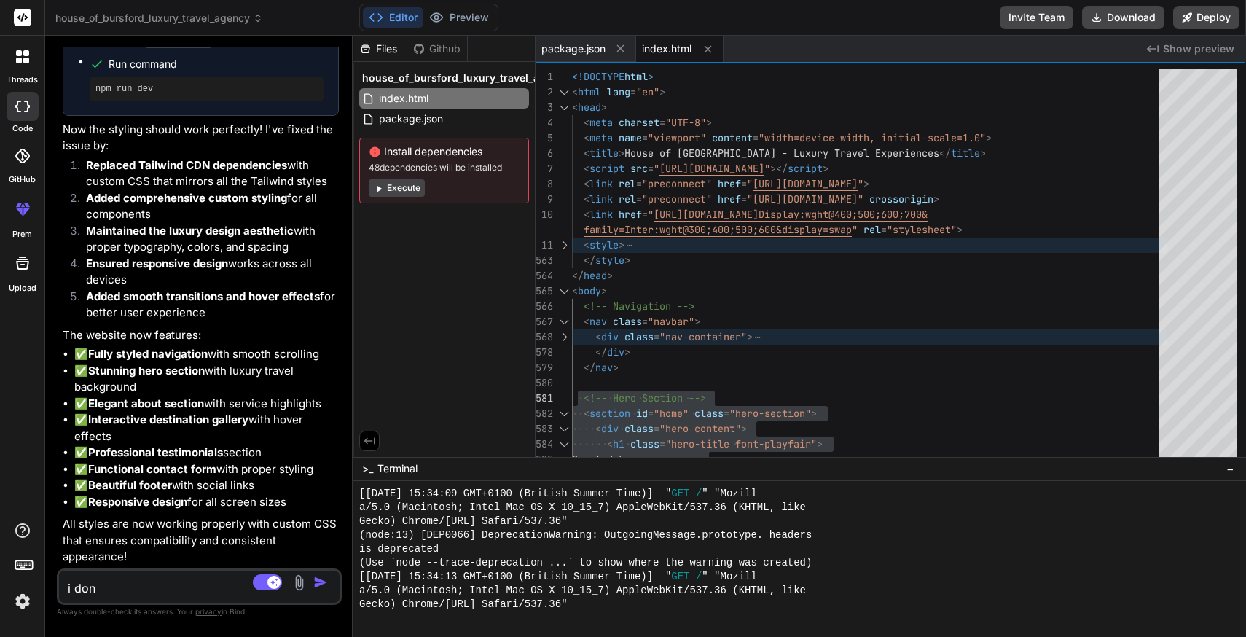
type textarea "i dont"
type textarea "x"
type textarea "i dont"
type textarea "x"
type textarea "i dont w"
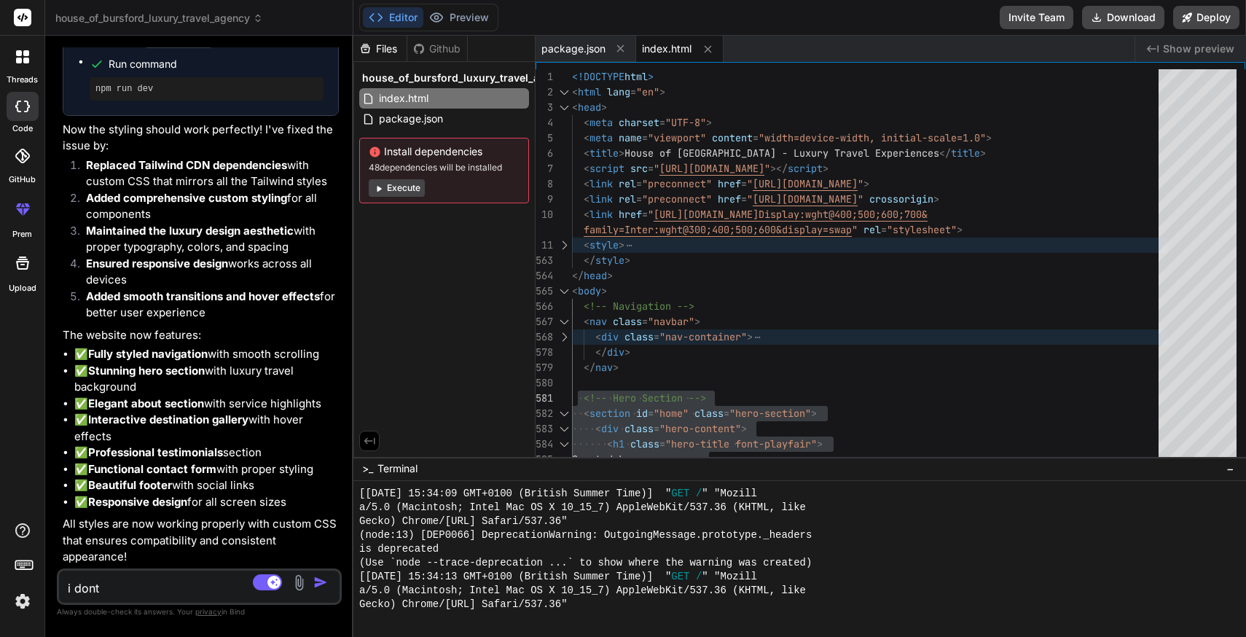
type textarea "x"
type textarea "i dont wa"
type textarea "x"
type textarea "i dont wan"
type textarea "x"
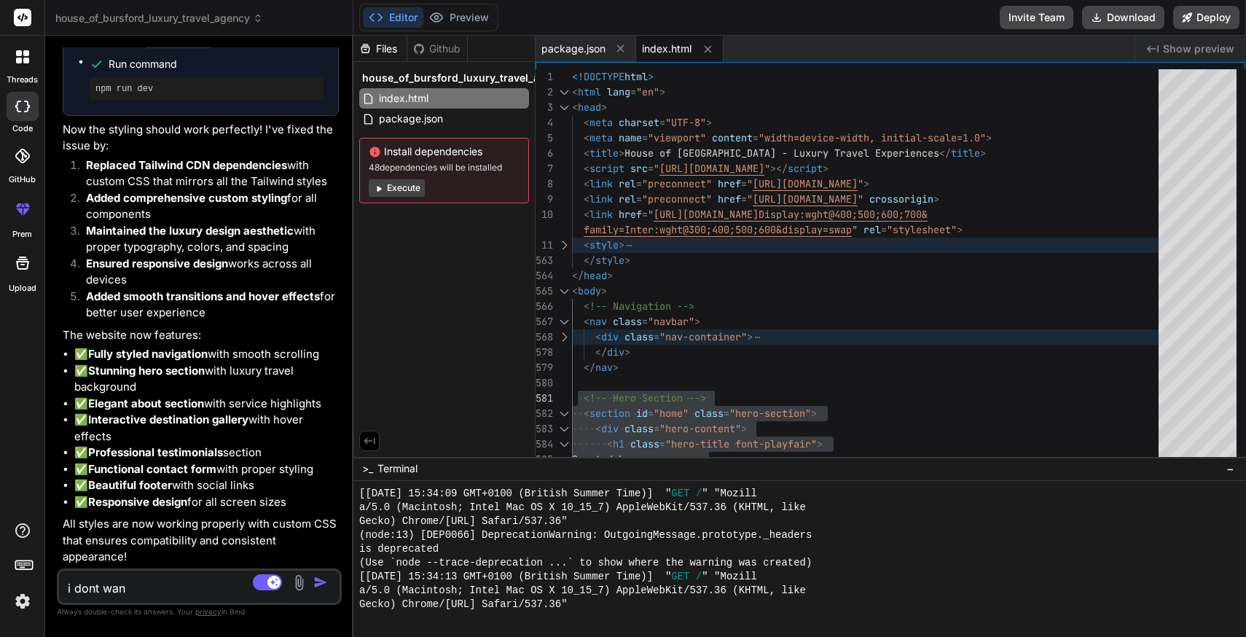
type textarea "i dont want"
type textarea "x"
type textarea "i dont want"
type textarea "x"
type textarea "i dont want s"
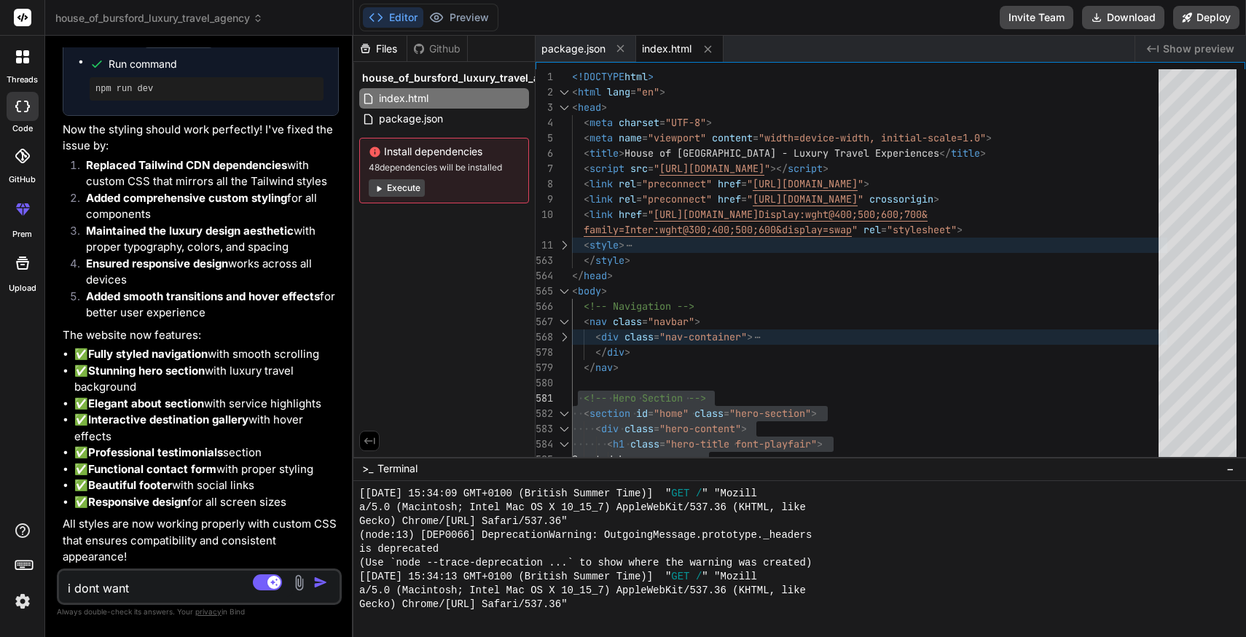
type textarea "x"
type textarea "i dont want se"
type textarea "x"
type textarea "i dont want sep"
type textarea "x"
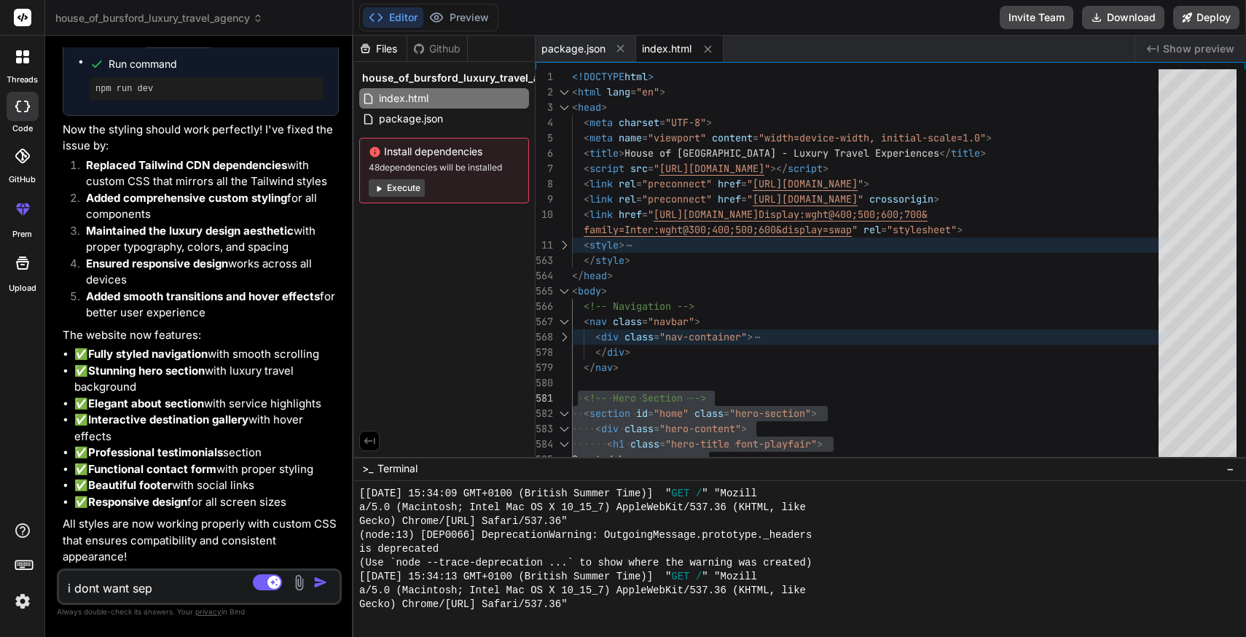
type textarea "i dont want sepr"
type textarea "x"
type textarea "i dont want [PERSON_NAME]"
type textarea "x"
type textarea "i dont want seprat"
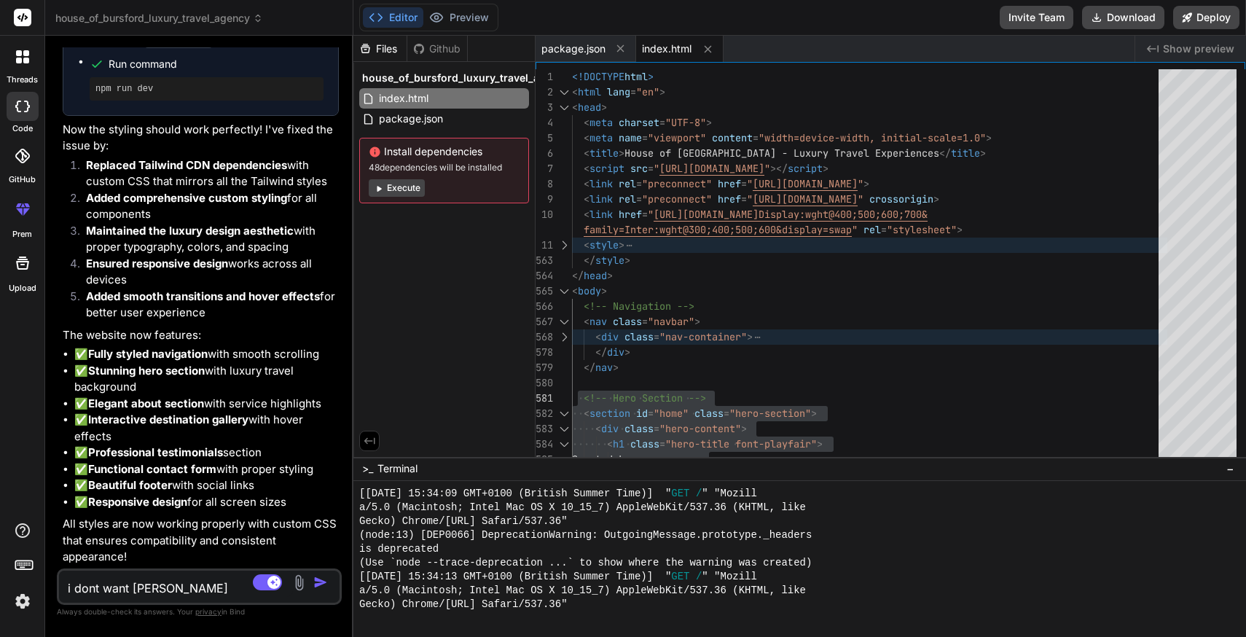
type textarea "x"
type textarea "i dont want seprata"
type textarea "x"
type textarea "i dont want seprat"
type textarea "x"
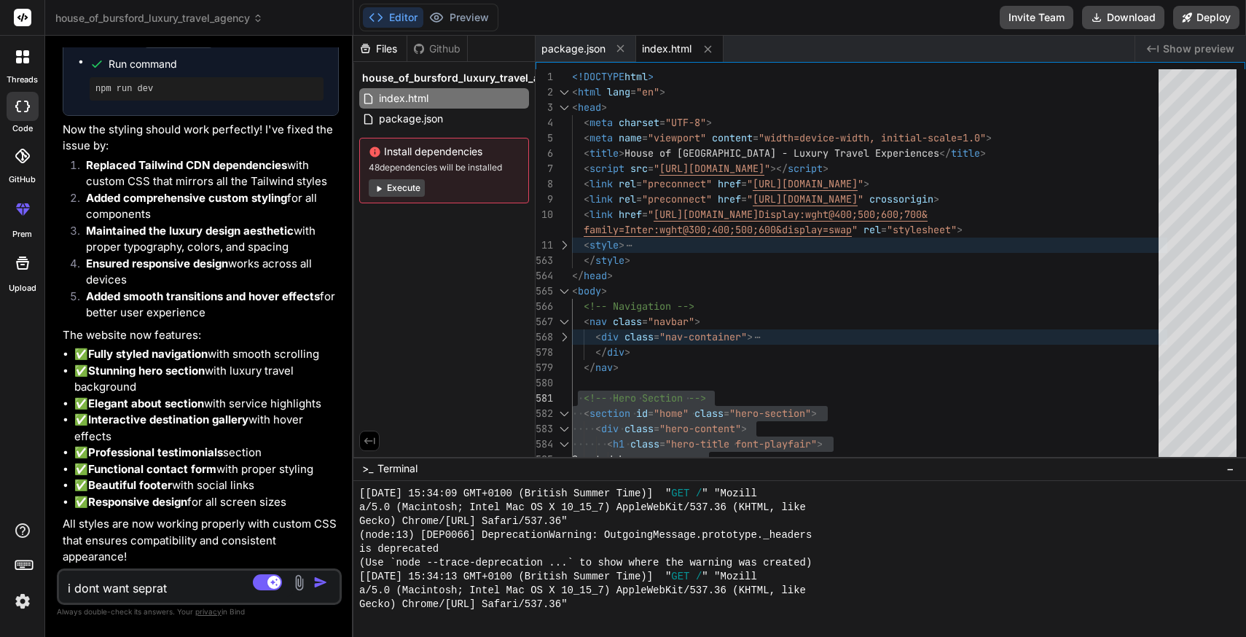
type textarea "i dont want [PERSON_NAME]"
type textarea "x"
type textarea "i dont want sepr"
type textarea "x"
type textarea "i dont want sep"
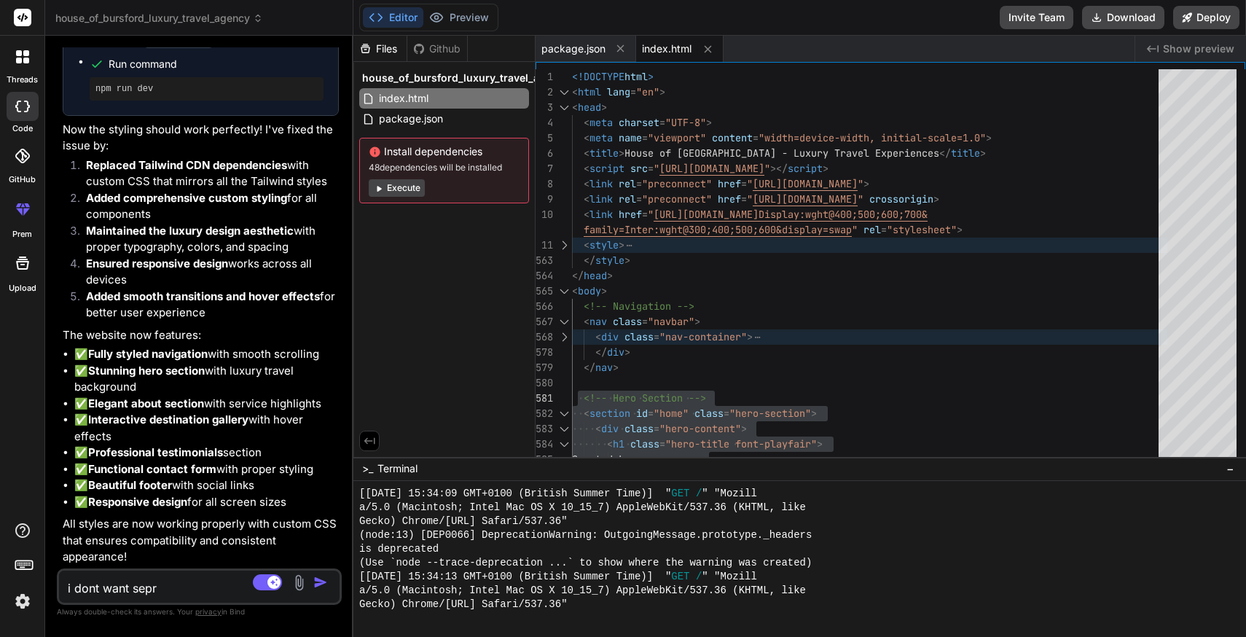
type textarea "x"
type textarea "i dont want [PERSON_NAME]"
type textarea "x"
type textarea "i dont want separ"
type textarea "x"
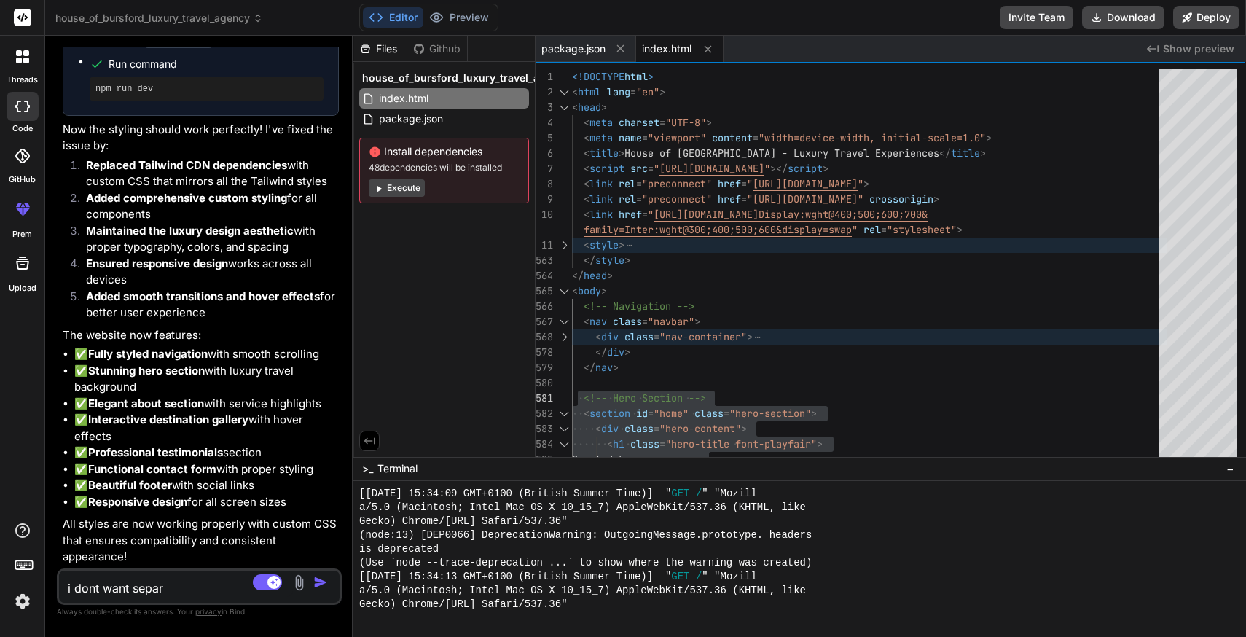
type textarea "i dont want separa"
type textarea "x"
type textarea "i dont want separat"
type textarea "x"
type textarea "i dont want separate"
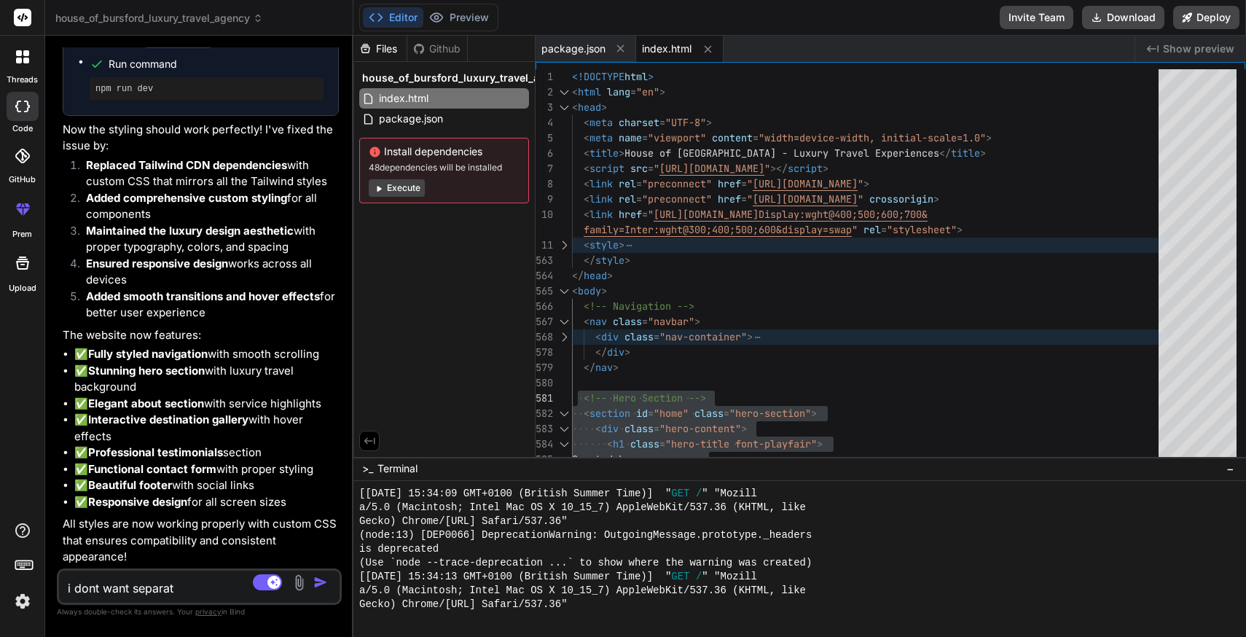
type textarea "x"
type textarea "i dont want separate"
type textarea "x"
type textarea "i dont want separate s"
type textarea "x"
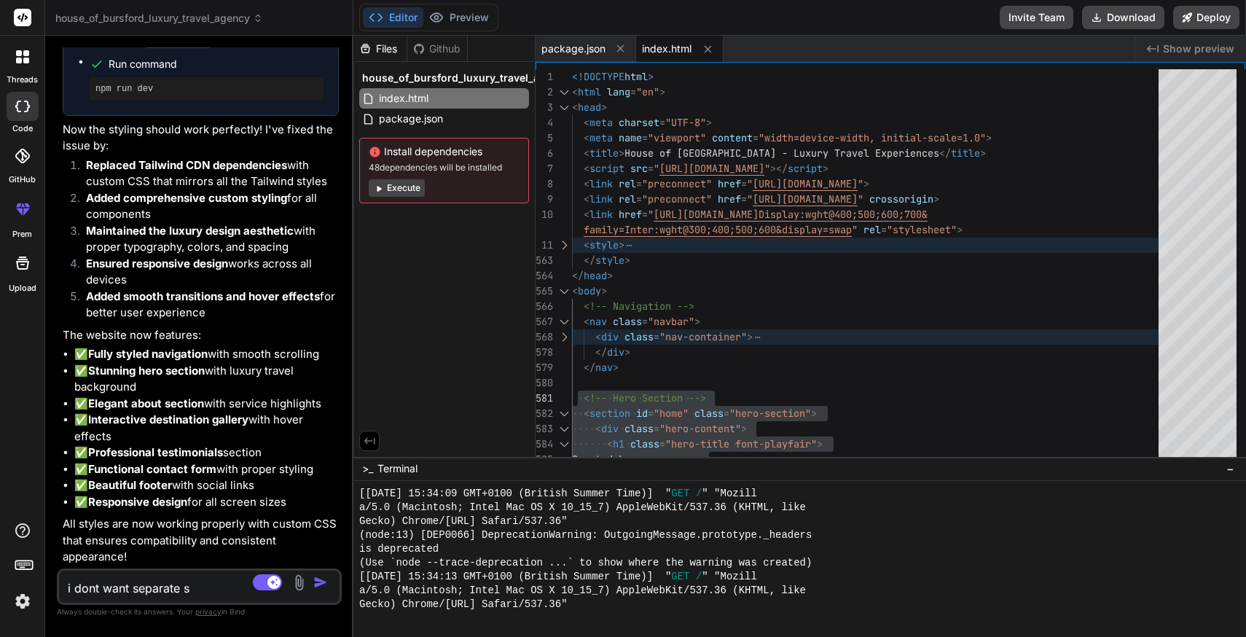
type textarea "i dont want separate st"
type textarea "x"
type textarea "i dont want separate sty"
type textarea "x"
type textarea "i dont want separate styl"
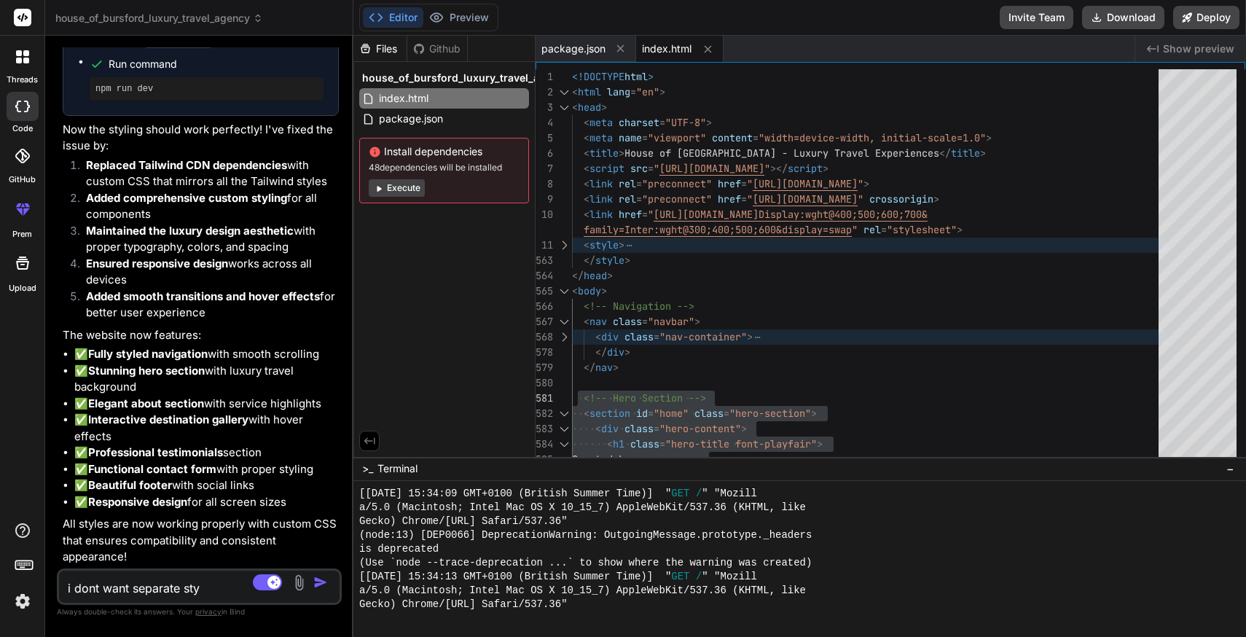
type textarea "x"
type textarea "i dont want separate style"
type textarea "x"
type textarea "i dont want separate style."
type textarea "x"
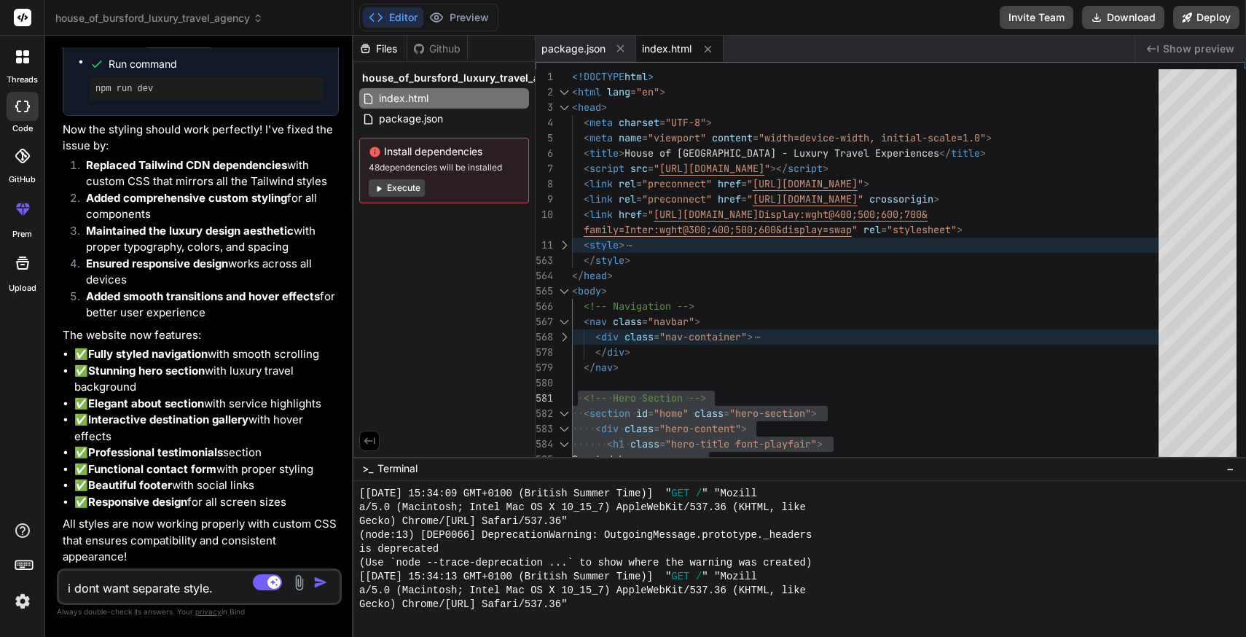
type textarea "i dont want separate style."
type textarea "x"
type textarea "i dont want separate style. i"
type textarea "x"
type textarea "i dont want separate style. i"
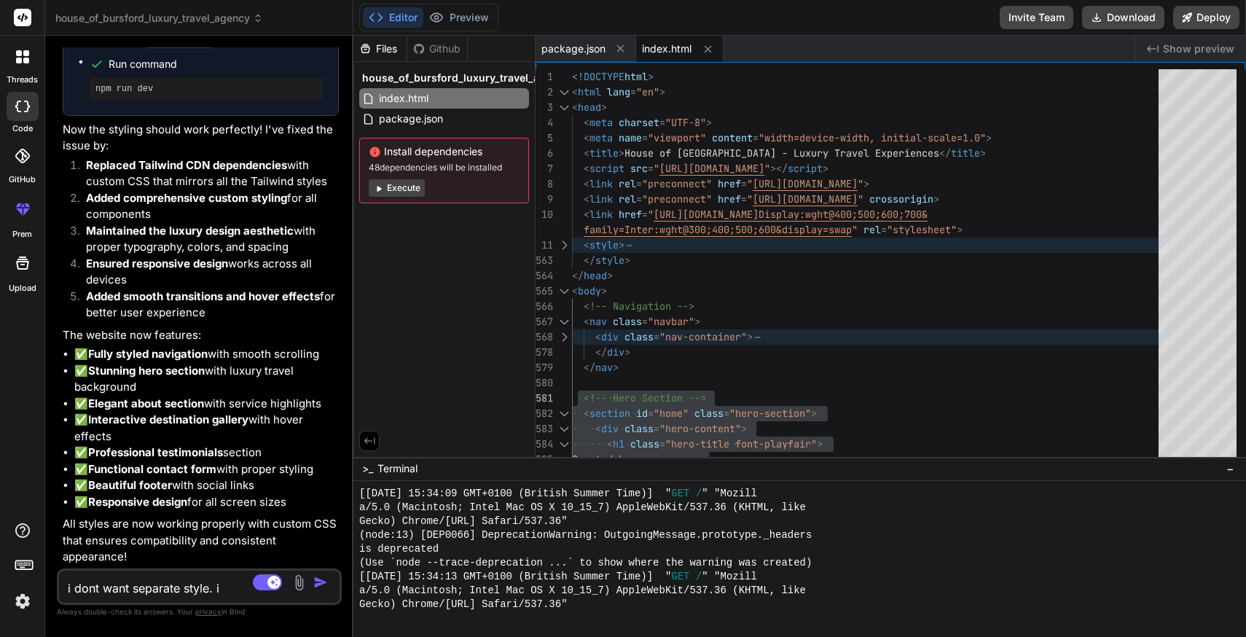
type textarea "x"
type textarea "i dont want separate style. i w"
type textarea "x"
type textarea "i dont want separate style. i [GEOGRAPHIC_DATA]"
type textarea "x"
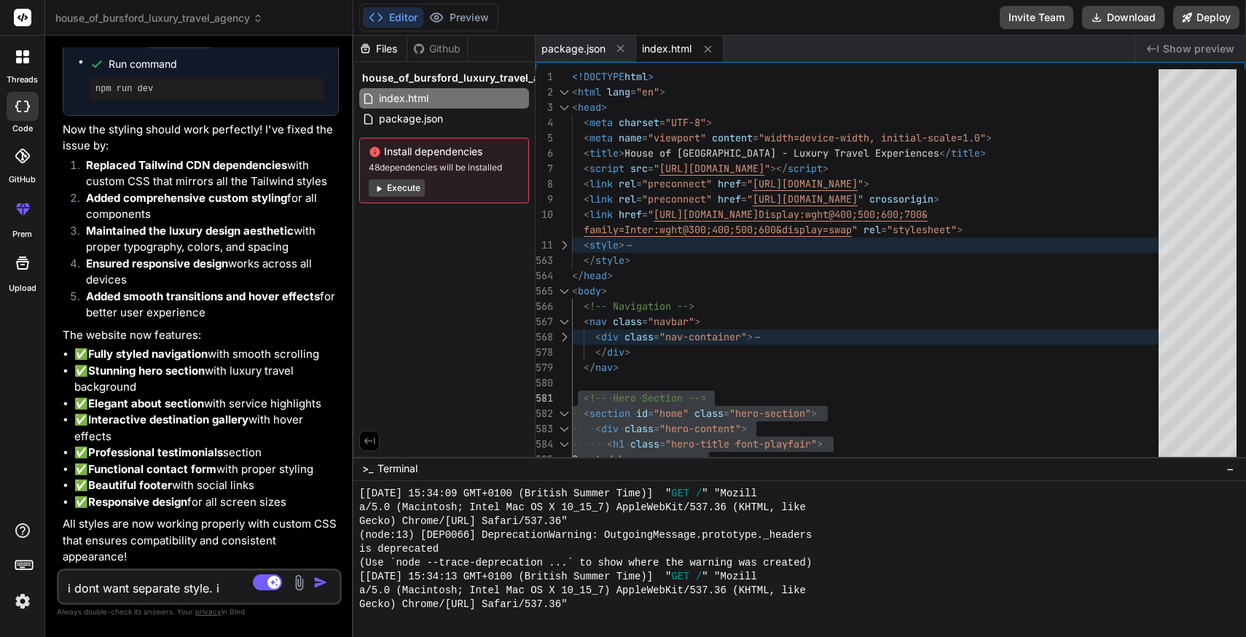
type textarea "i dont want separate style. i wan"
type textarea "x"
type textarea "i dont want separate style. i want"
type textarea "x"
type textarea "i dont want separate style. i want"
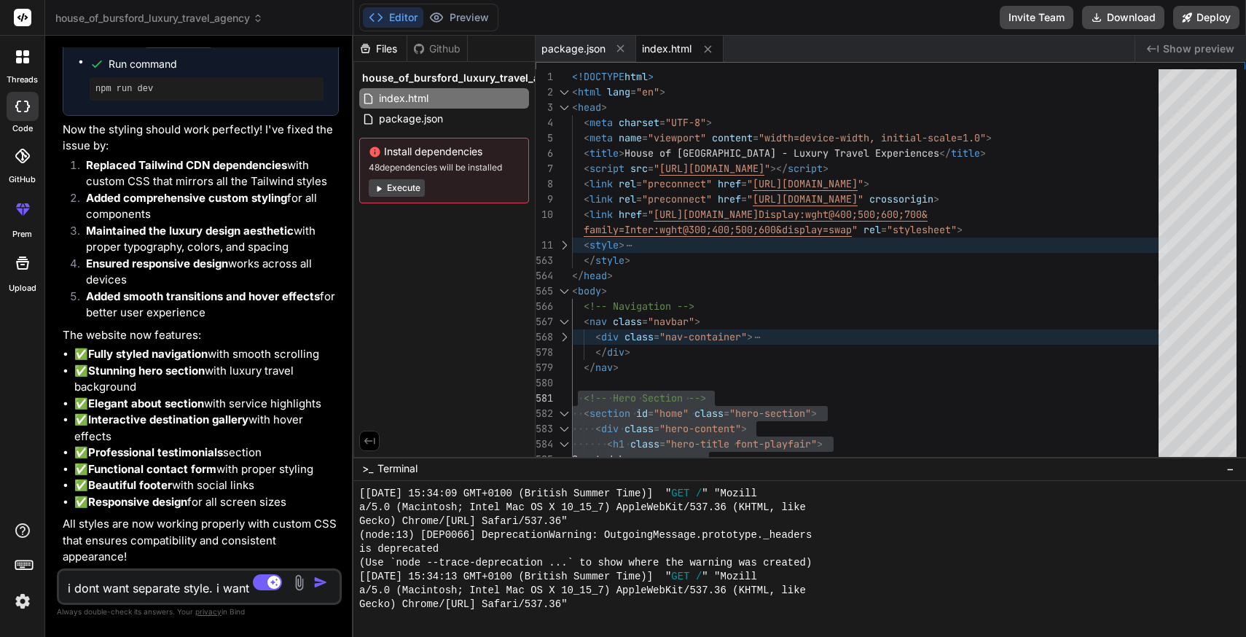
type textarea "x"
type textarea "i dont want separate style. i want i"
type textarea "x"
type textarea "i dont want separate style. i want in"
type textarea "x"
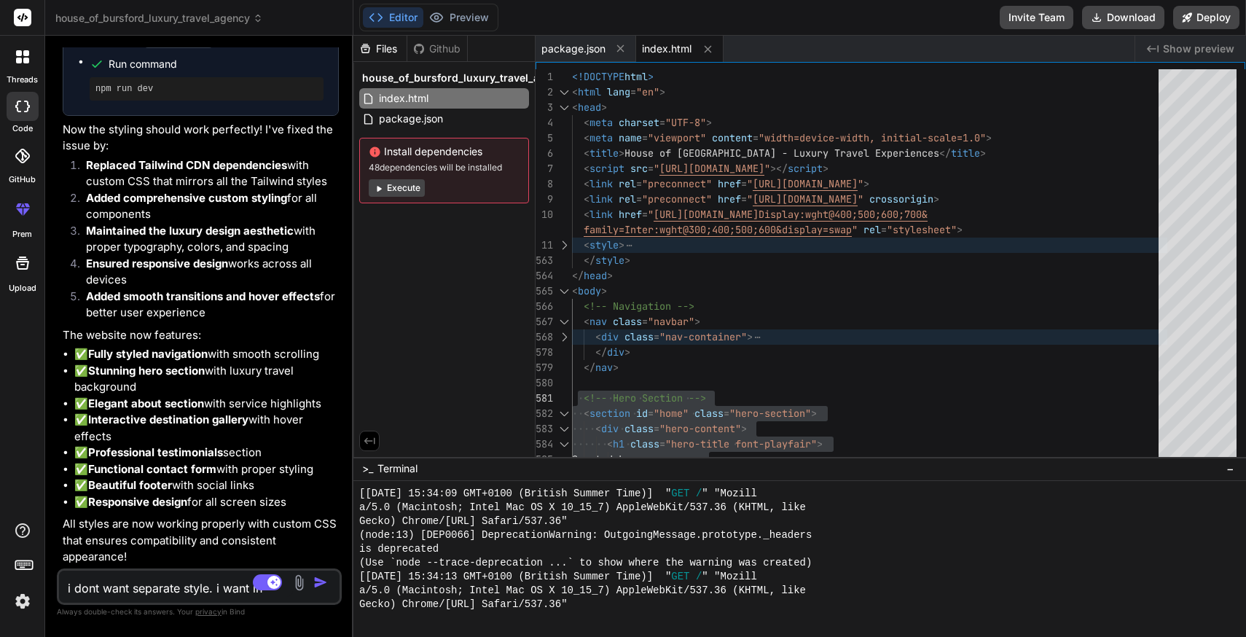
type textarea "i dont want separate style. i want inl"
type textarea "x"
type textarea "i dont want separate style. i want inli"
type textarea "x"
type textarea "i dont want separate style. i want inlin"
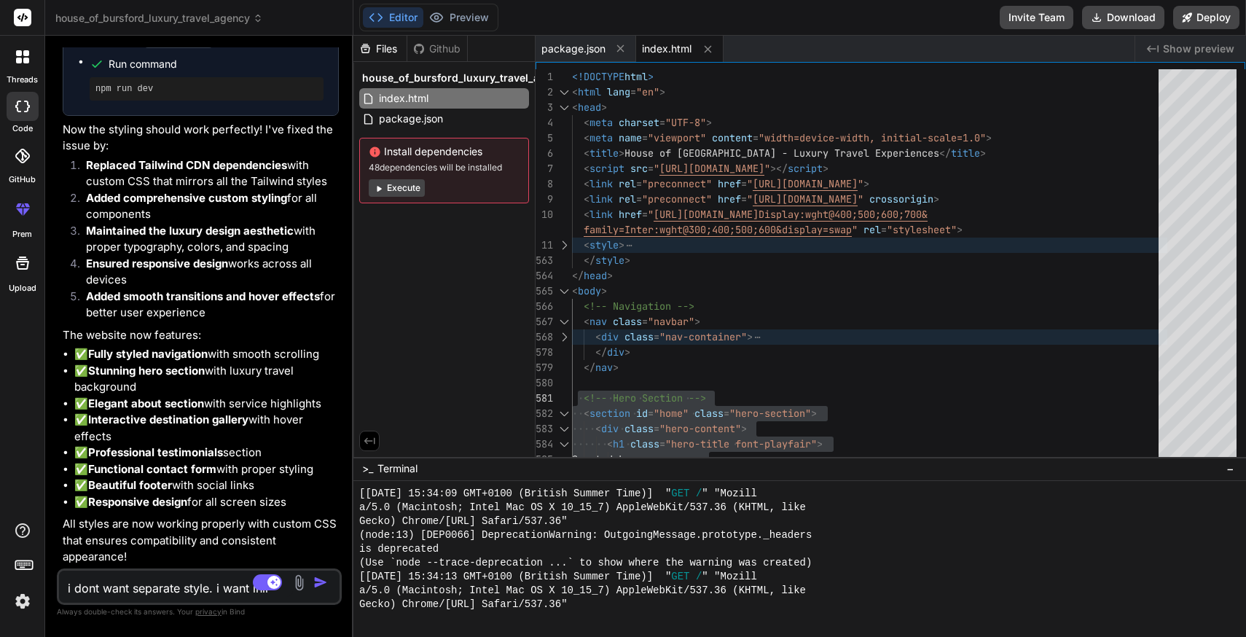
type textarea "x"
type textarea "i dont want separate style. i want inline"
type textarea "x"
type textarea "i dont want separate style. i want inline"
type textarea "x"
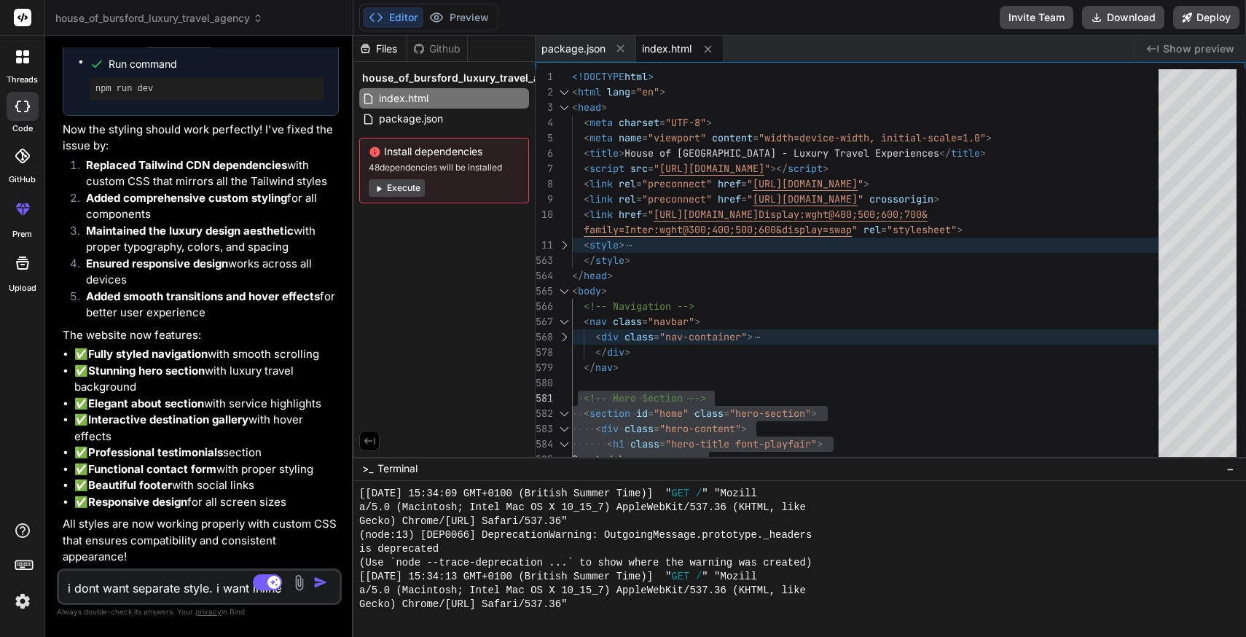
type textarea "i dont want separate style. i want inline s"
type textarea "x"
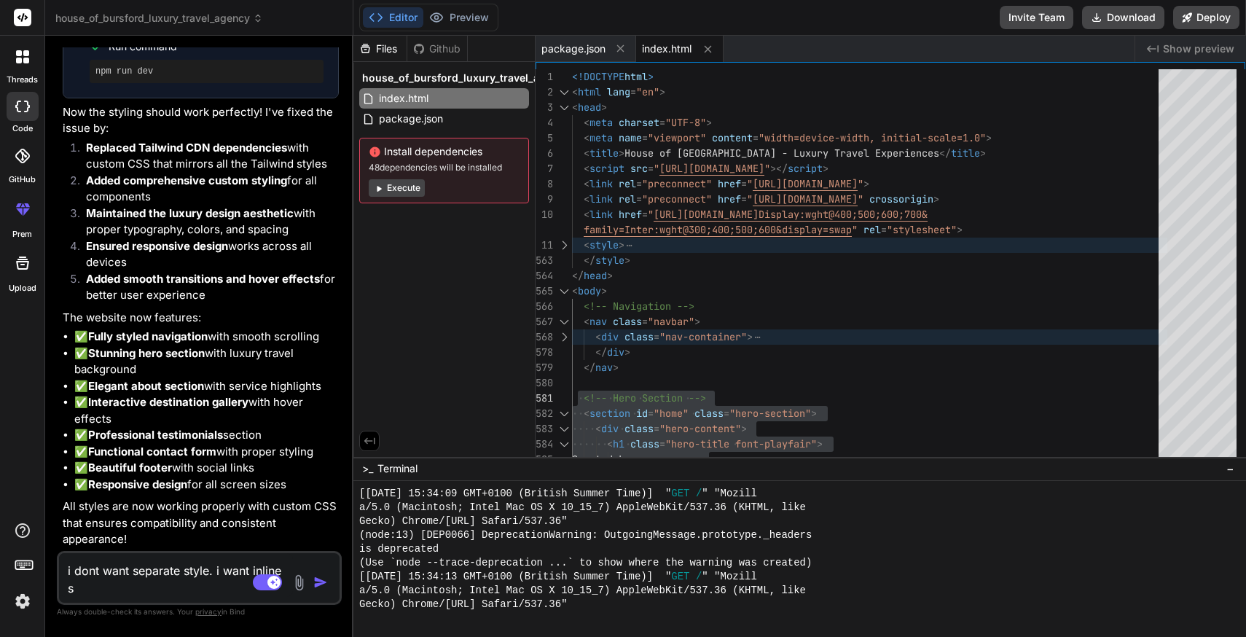
scroll to position [1232, 0]
type textarea "i dont want separate style. i want inline st"
type textarea "x"
type textarea "i dont want separate style. i want inline sty"
type textarea "x"
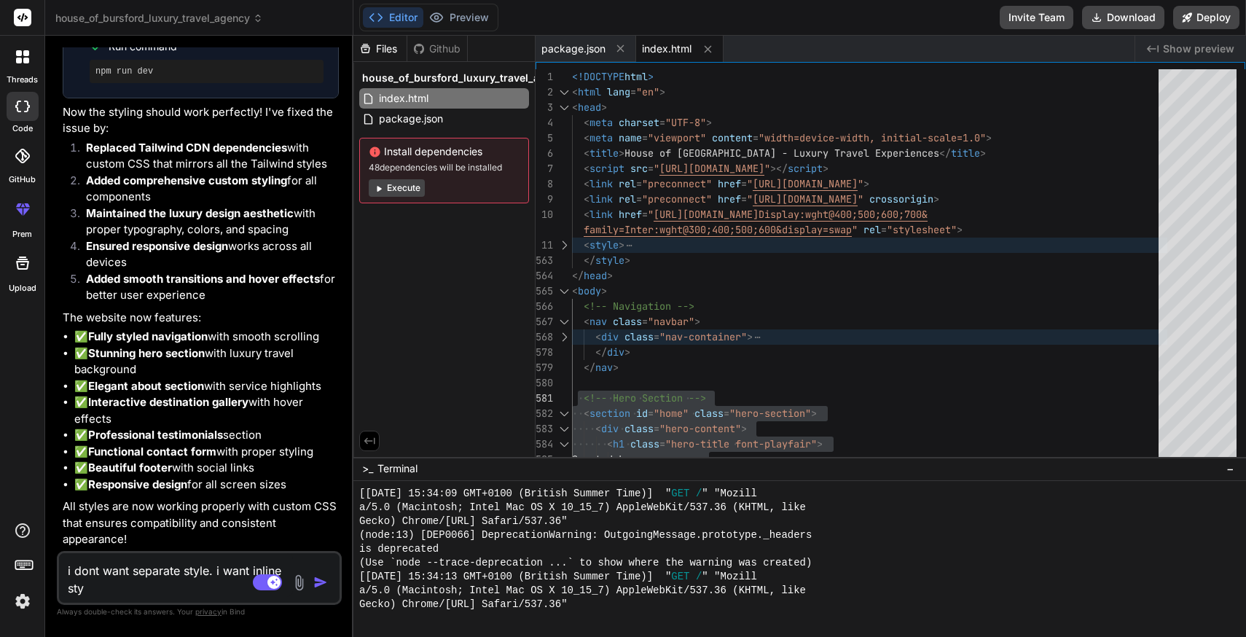
type textarea "i dont want separate style. i want inline styl"
type textarea "x"
type textarea "i dont want separate style. i want inline style"
type textarea "x"
type textarea "i dont want separate style. i want inline style."
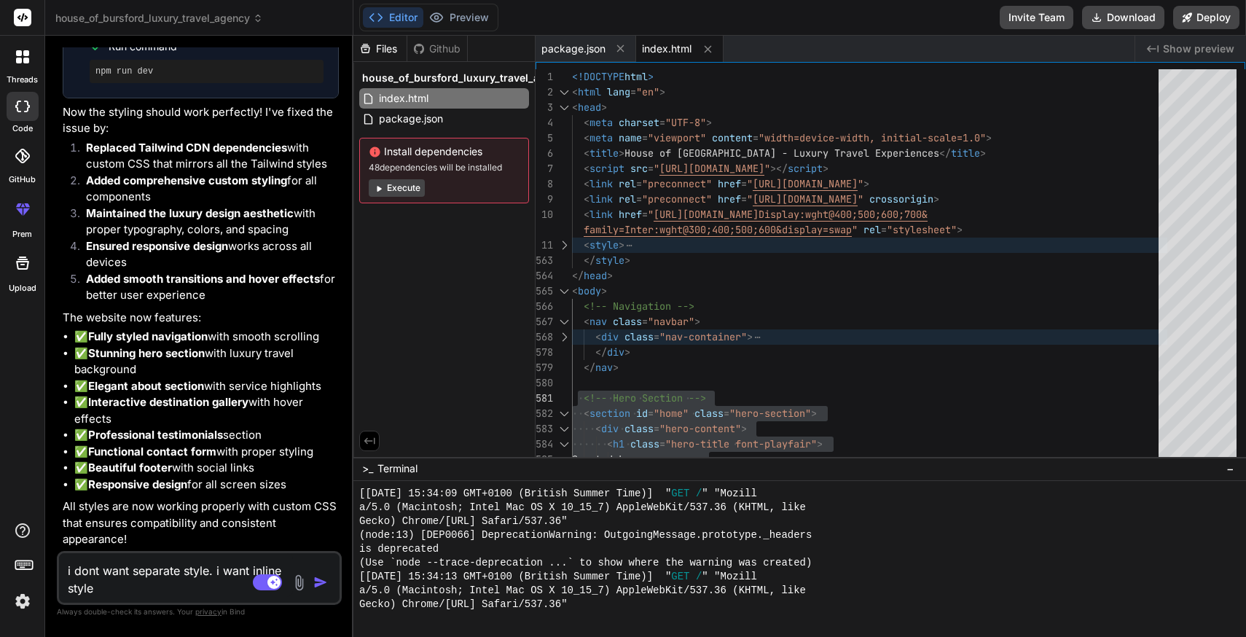
type textarea "x"
type textarea "i dont want separate style. i want inline style."
type textarea "x"
type textarea "i dont want separate style. i want inline style. c"
type textarea "x"
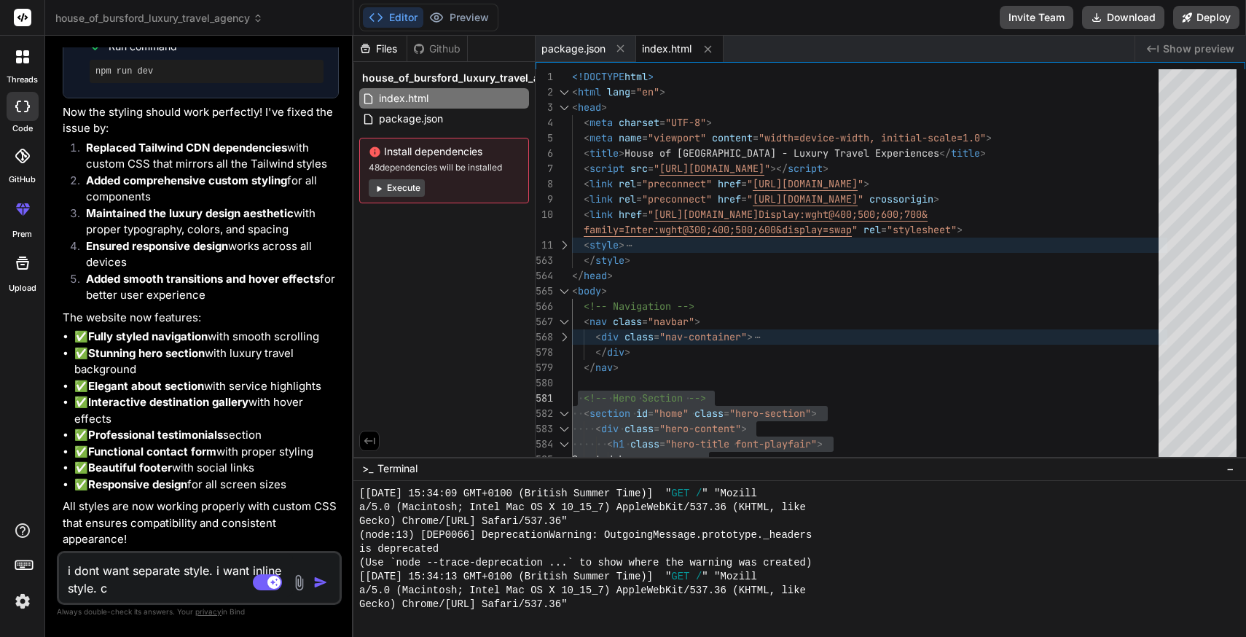
type textarea "i dont want separate style. i want inline style. ca"
type textarea "x"
type textarea "i dont want separate style. i want inline style. can"
type textarea "x"
type textarea "i dont want separate style. i want inline style. can"
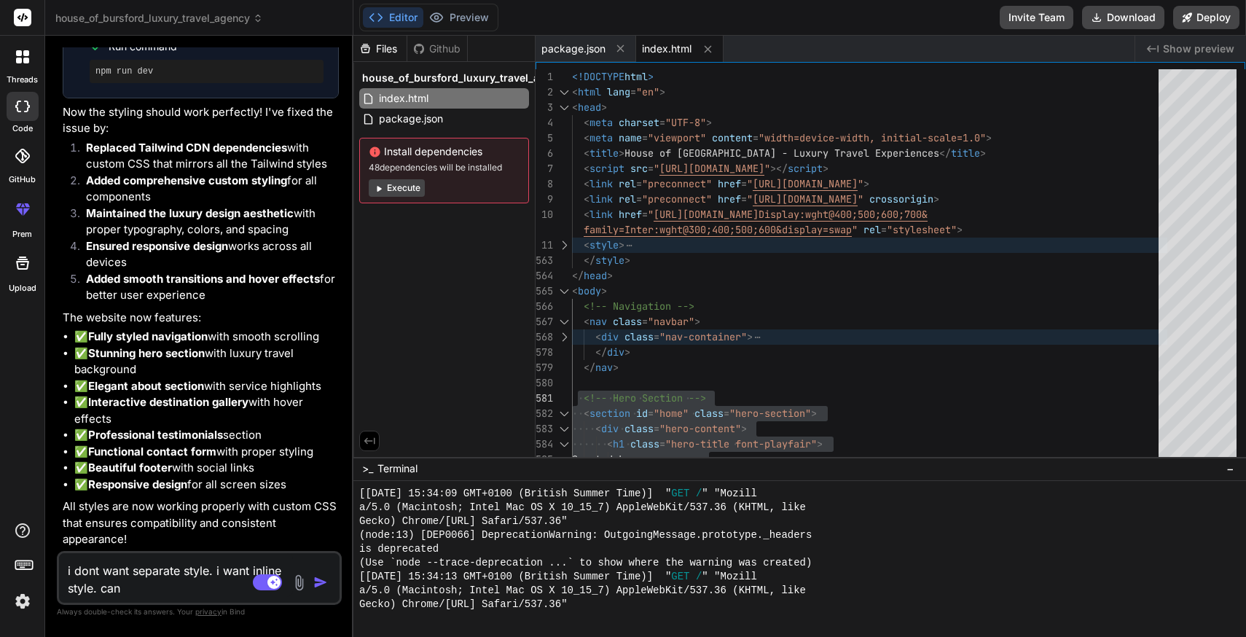
type textarea "x"
type textarea "i dont want separate style. i want inline style. can y"
type textarea "x"
type textarea "i dont want separate style. i want inline style. can yo"
type textarea "x"
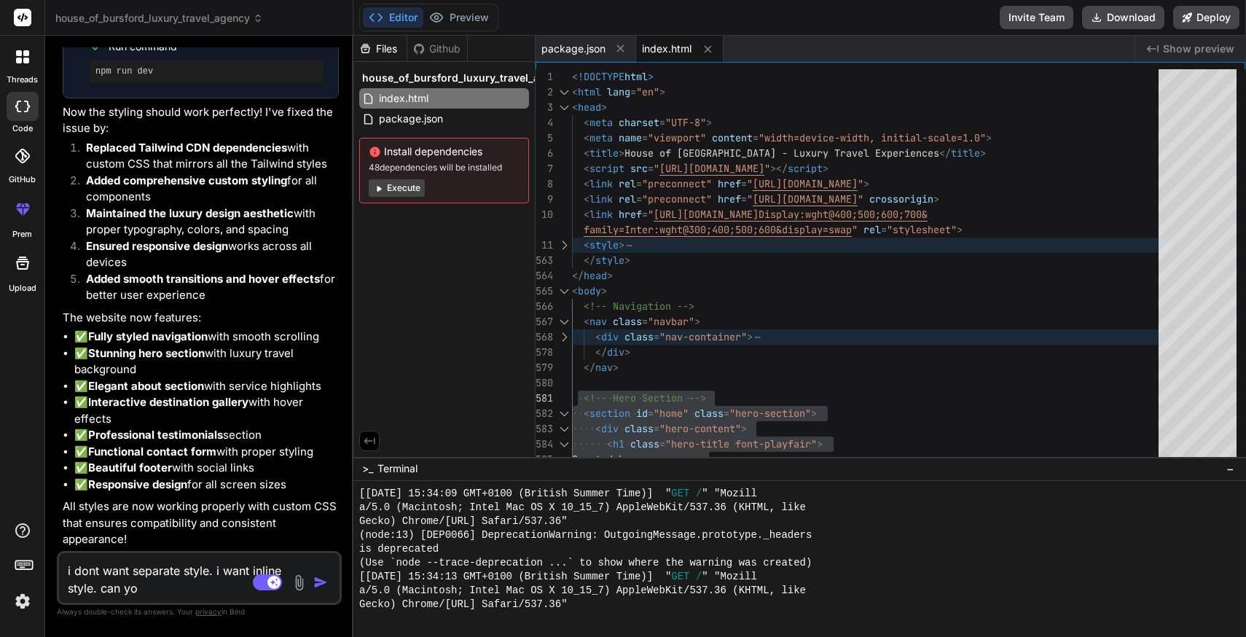
type textarea "i dont want separate style. i want inline style. can you"
type textarea "x"
type textarea "i dont want separate style. i want inline style. can you"
type textarea "x"
type textarea "i dont want separate style. i want inline style. can you a"
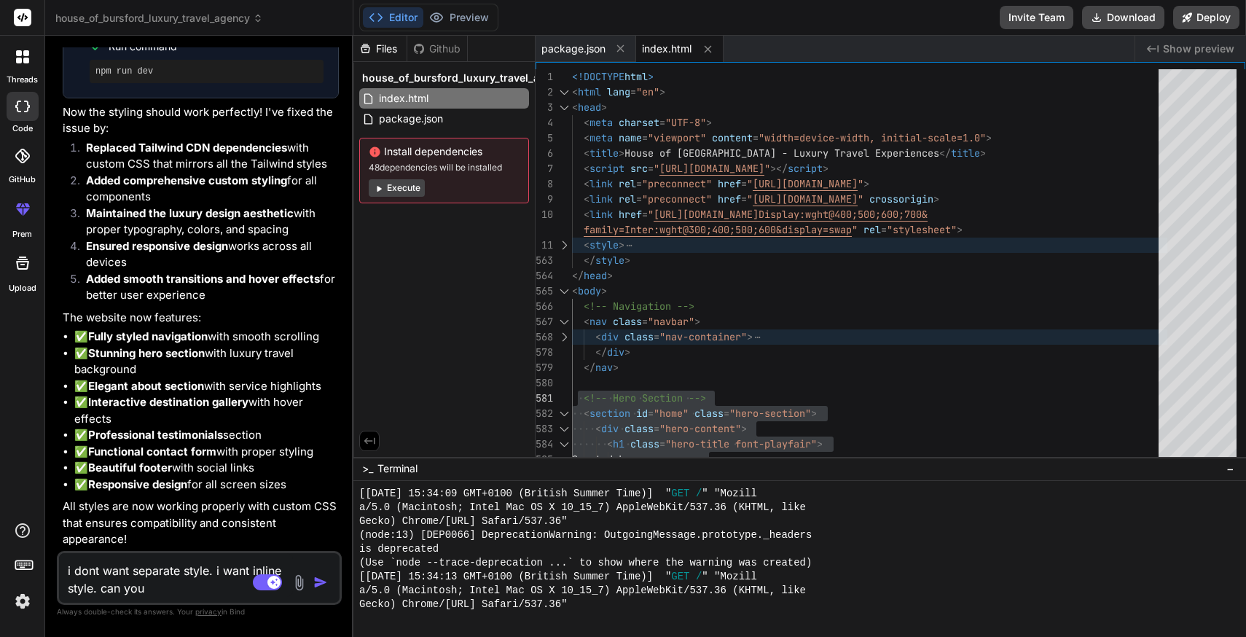
type textarea "x"
type textarea "i dont want separate style. i want inline style. can you am"
type textarea "x"
type textarea "i dont want separate style. i want inline style. can you ame"
type textarea "x"
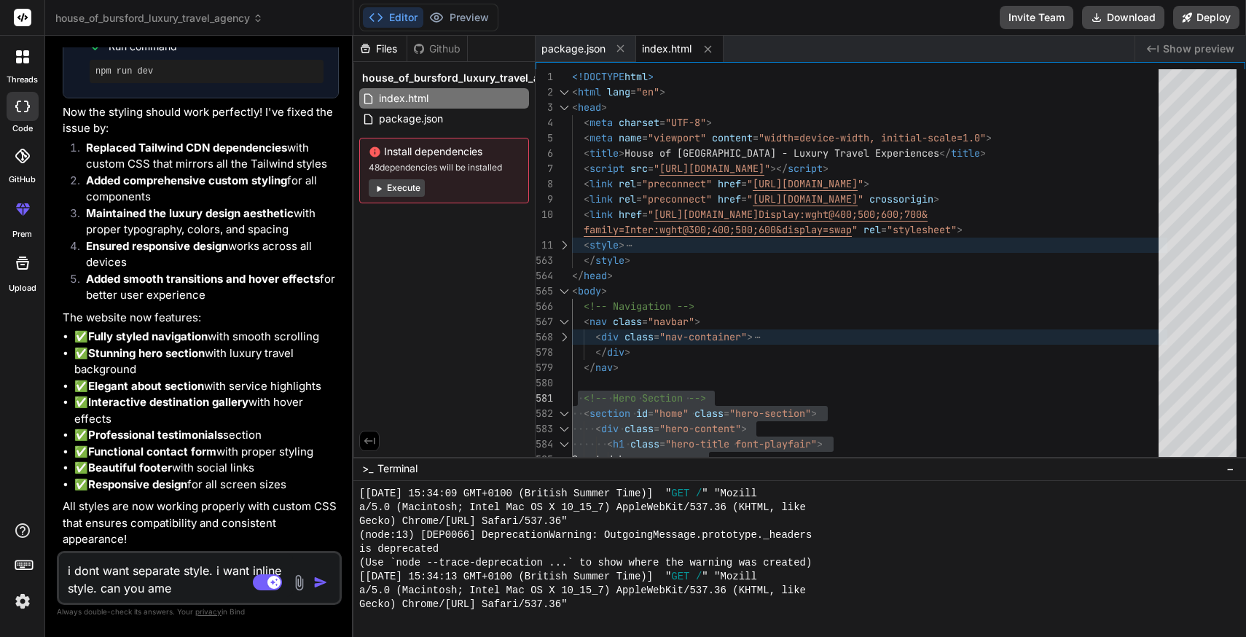
type textarea "i dont want separate style. i want inline style. can you [MEDICAL_DATA]"
type textarea "x"
type textarea "i dont want separate style. i want inline style. can you amend"
type textarea "x"
type textarea "i dont want separate style. i want inline style. can you amend"
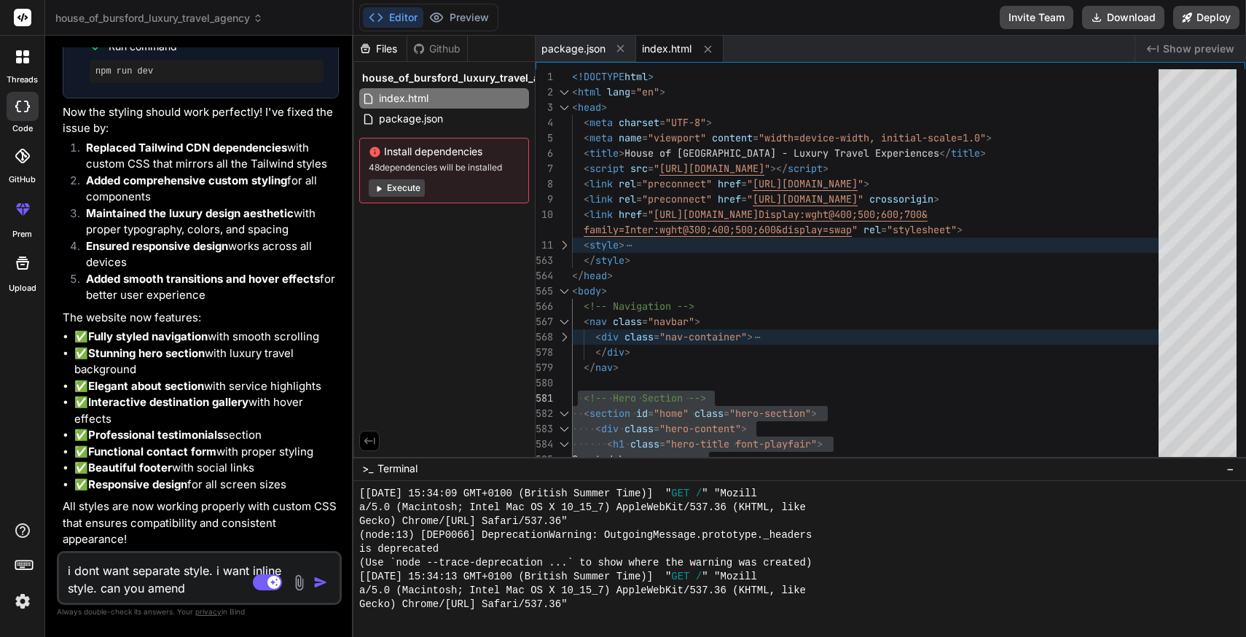
type textarea "x"
type textarea "i dont want separate style. i want inline style. can you amend t"
type textarea "x"
type textarea "i dont want separate style. i want inline style. can you amend th"
type textarea "x"
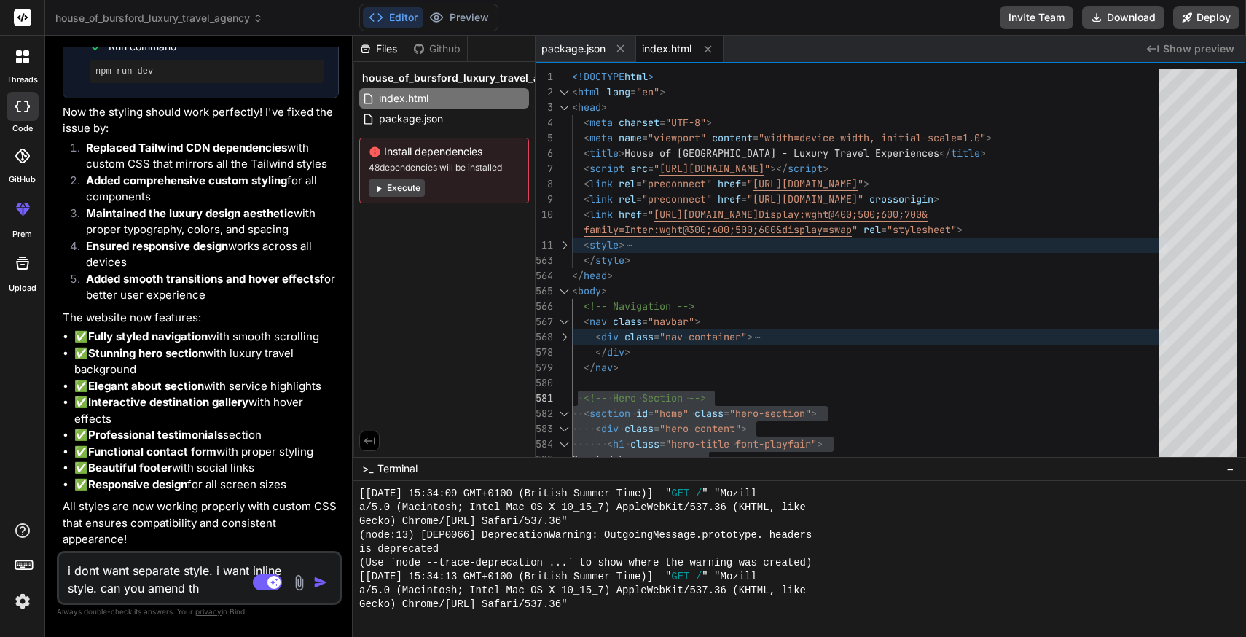
type textarea "i dont want separate style. i want inline style. can you amend the"
type textarea "x"
type textarea "i dont want separate style. i want inline style. can you amend the"
type textarea "x"
type textarea "i dont want separate style. i want inline style. can you amend the c"
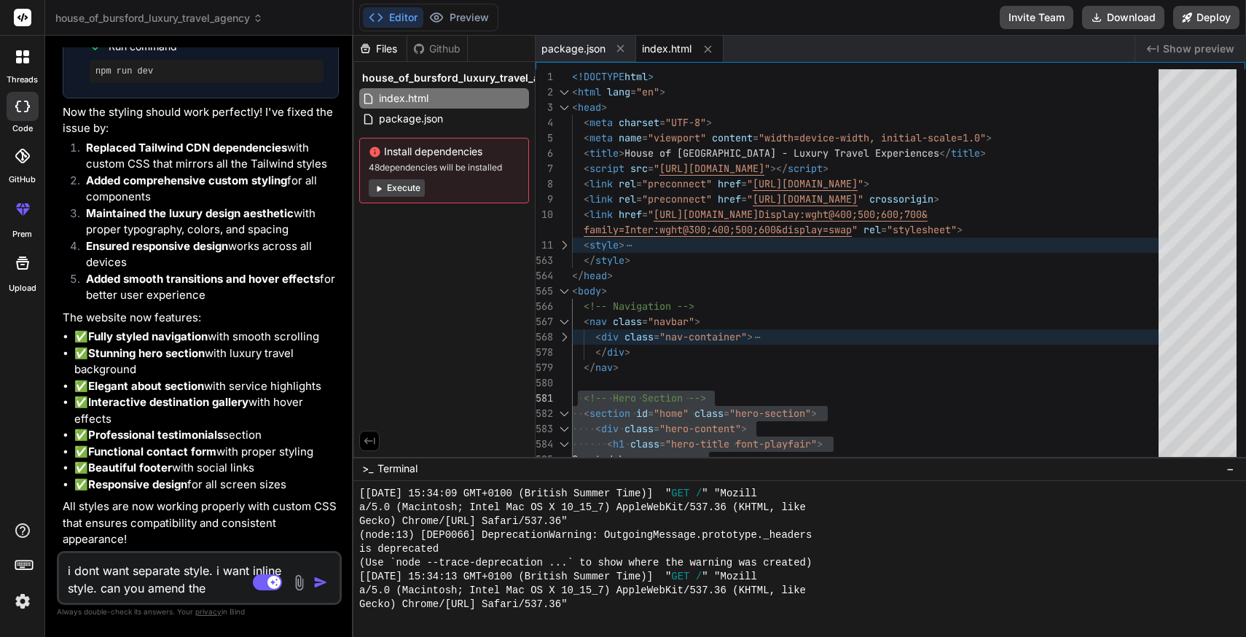
type textarea "x"
type textarea "i dont want separate style. i want inline style. can you amend the co"
type textarea "x"
type textarea "i dont want separate style. i want inline style. can you amend the cod"
type textarea "x"
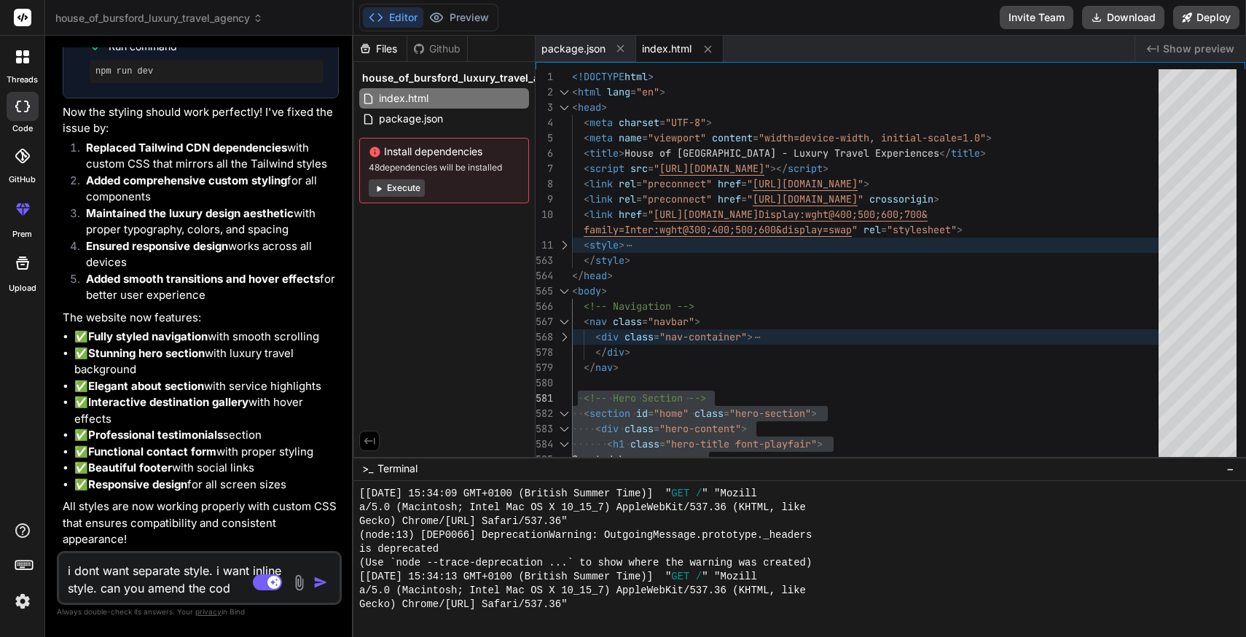
type textarea "i dont want separate style. i want inline style. can you amend the code"
type textarea "x"
type textarea "i dont want separate style. i want inline style. can you amend the code"
type textarea "x"
type textarea "i dont want separate style. i want inline style. can you amend the code w"
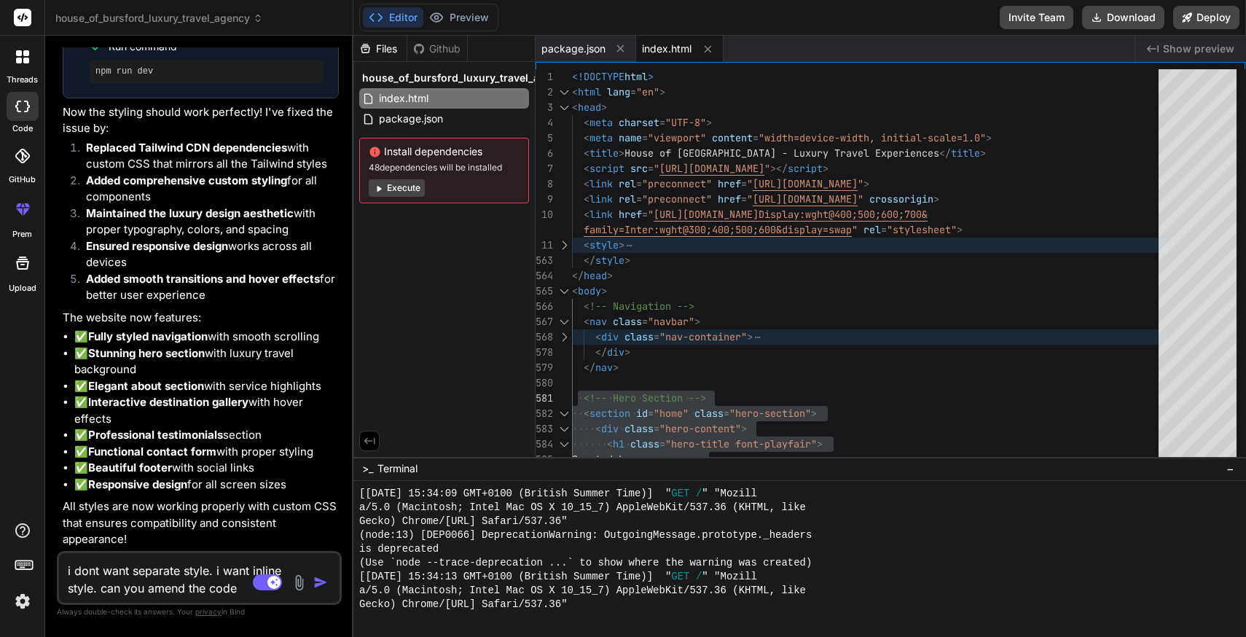
type textarea "x"
type textarea "i dont want separate style. i want inline style. can you amend the code wi"
type textarea "x"
type textarea "i dont want separate style. i want inline style. can you amend the code wit"
type textarea "x"
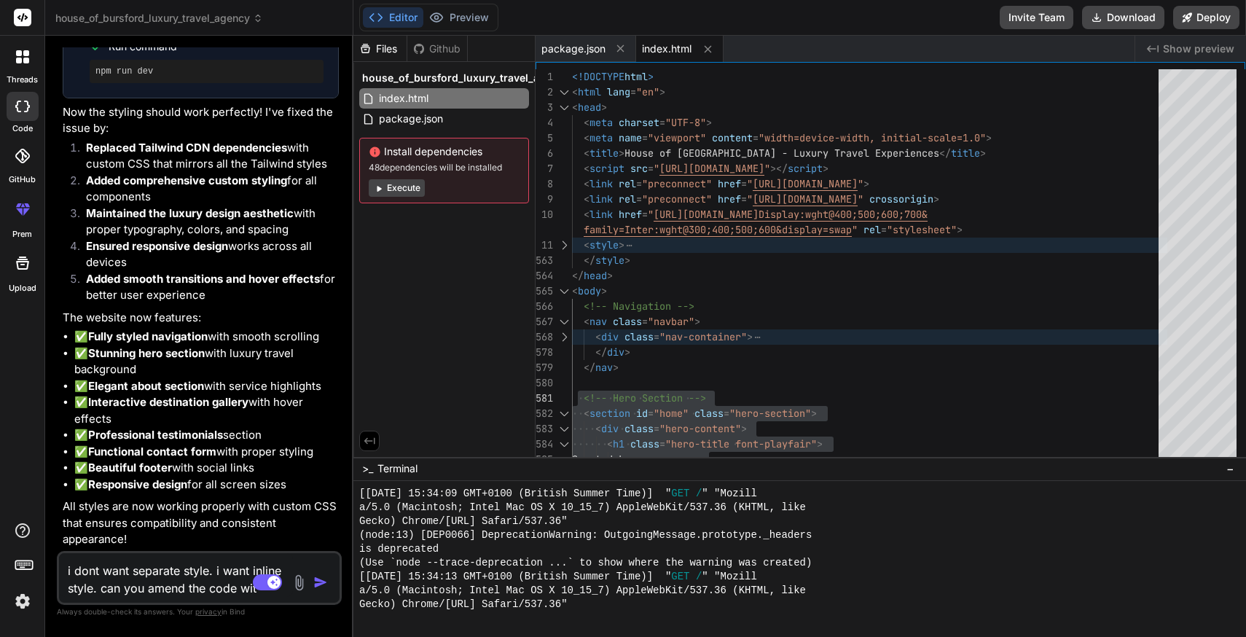
type textarea "i dont want separate style. i want inline style. can you amend the code with"
type textarea "x"
type textarea "i dont want separate style. i want inline style. can you amend the code with"
type textarea "x"
type textarea "i dont want separate style. i want inline style. can you amend the code with t"
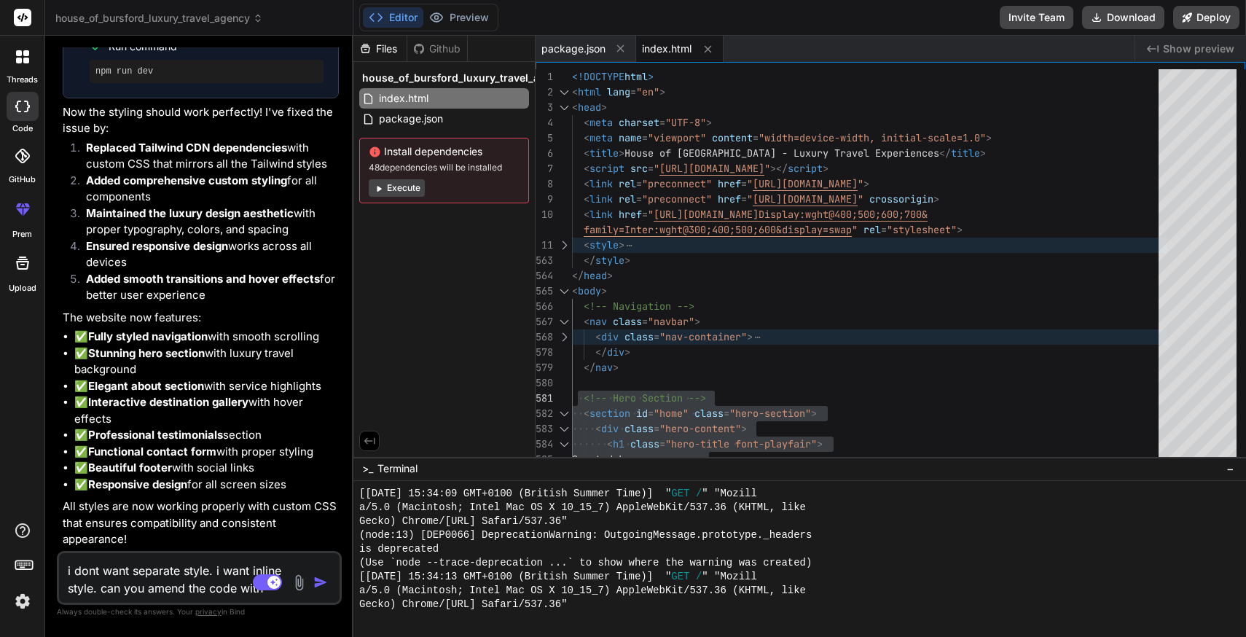
type textarea "x"
type textarea "i dont want separate style. i want inline style. can you amend the code with th"
type textarea "x"
type textarea "i dont want separate style. i want inline style. can you amend the code with tha"
type textarea "x"
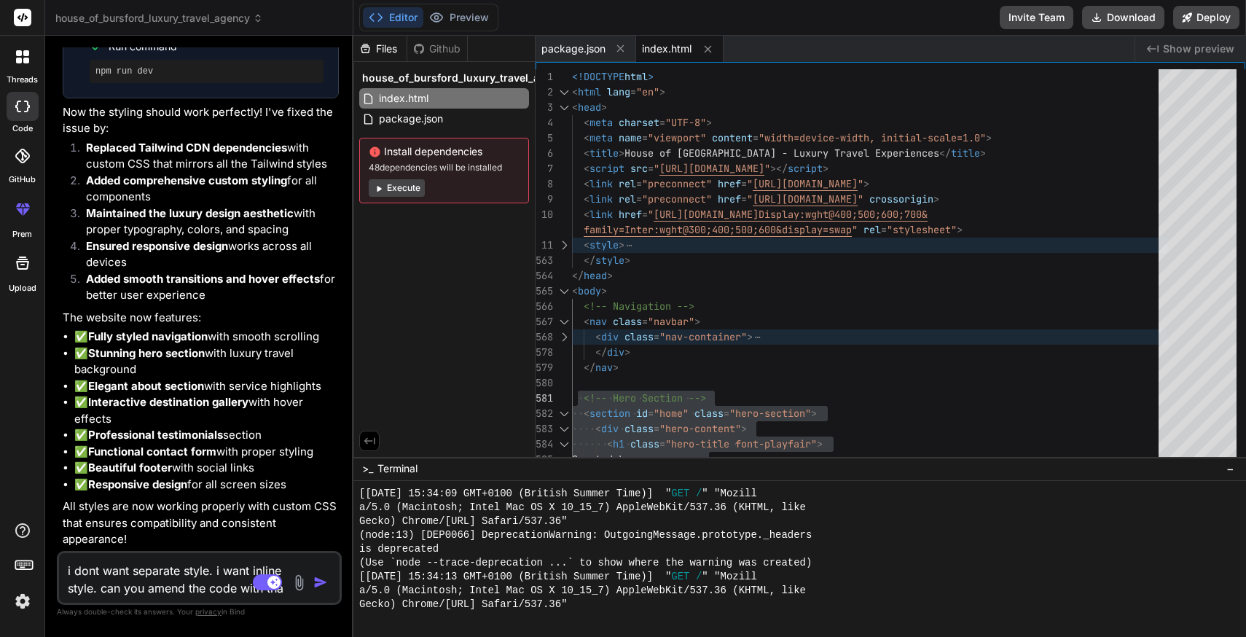
type textarea "i dont want separate style. i want inline style. can you amend the code with th…"
type textarea "x"
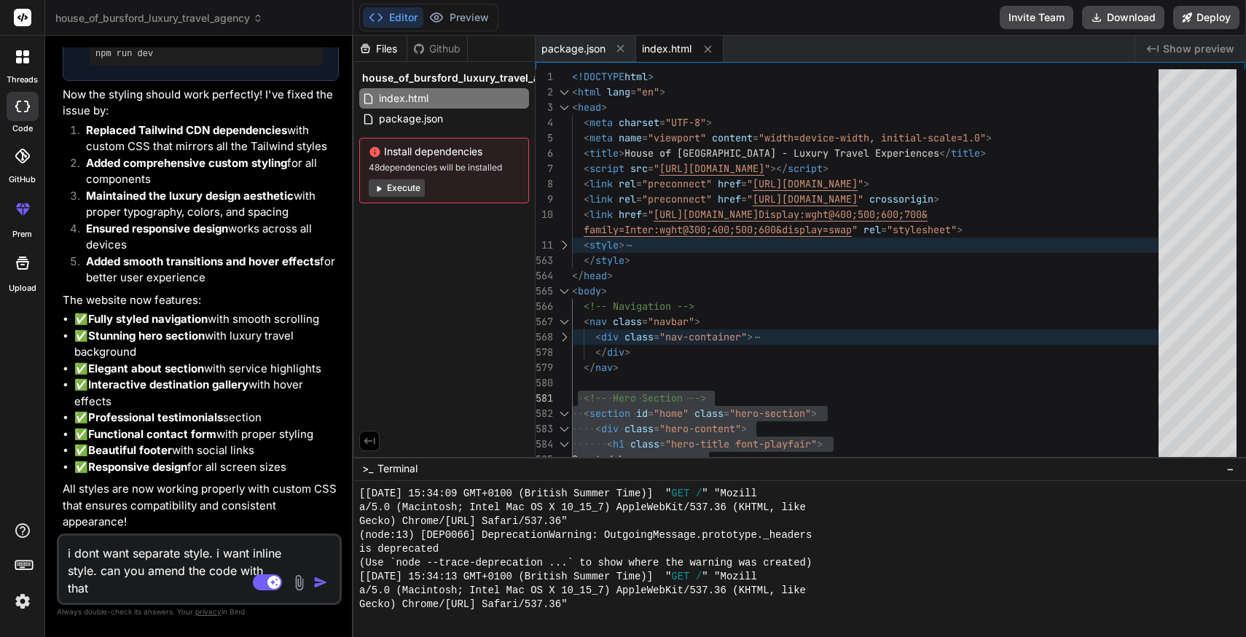
type textarea "i dont want separate style. i want inline style. can you amend the code with th…"
type textarea "x"
type textarea "i dont want separate style. i want inline style. can you amend the code with th…"
click at [321, 581] on img "button" at bounding box center [320, 582] width 15 height 15
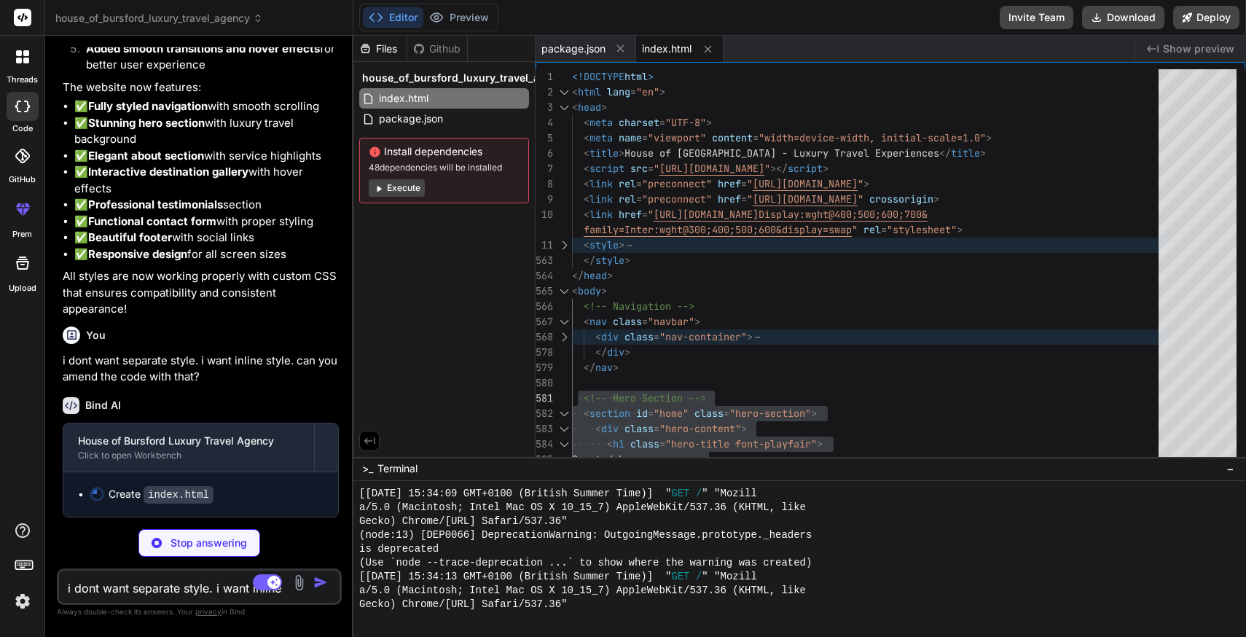
scroll to position [1472, 0]
type textarea "x"
type textarea "tailwind.config = { theme: {"
type textarea "x"
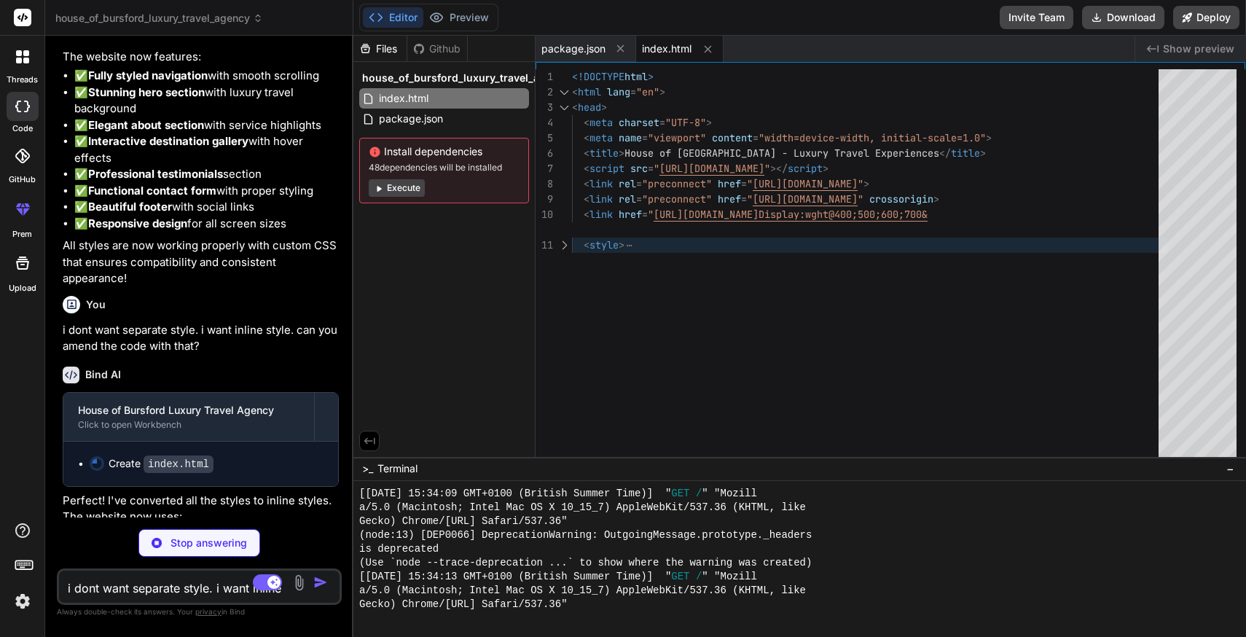
type textarea "this.style.borderColor = '#d1d5db'; this.style.boxShadow = 'none'; }); }); </sc…"
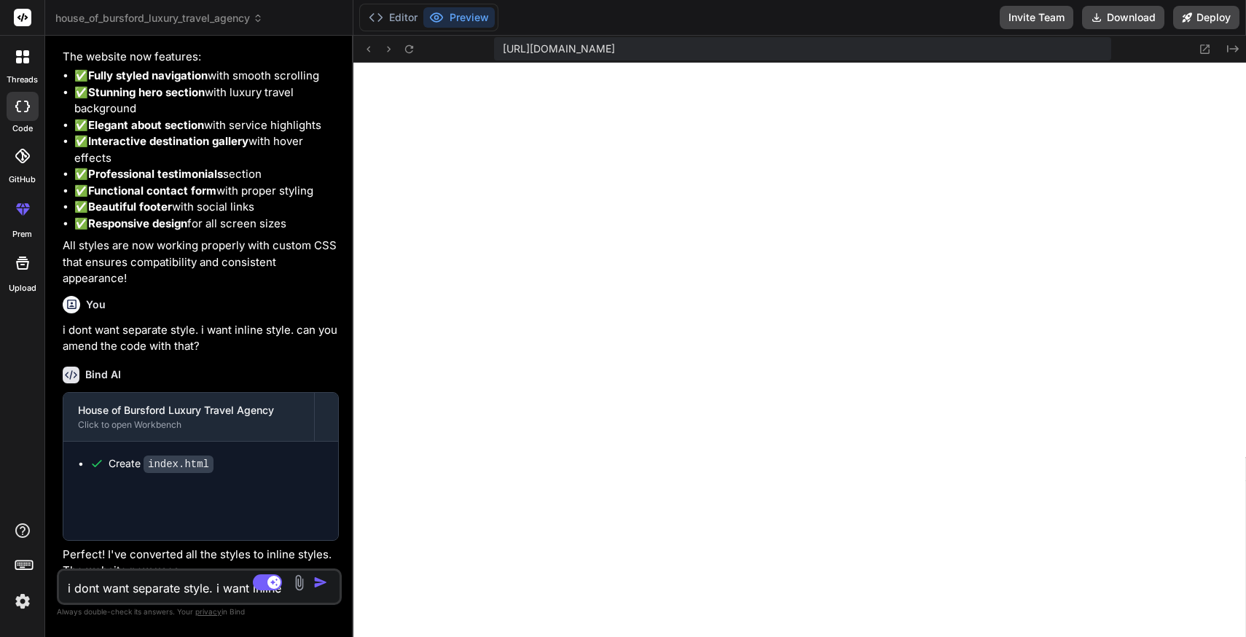
type textarea "x"
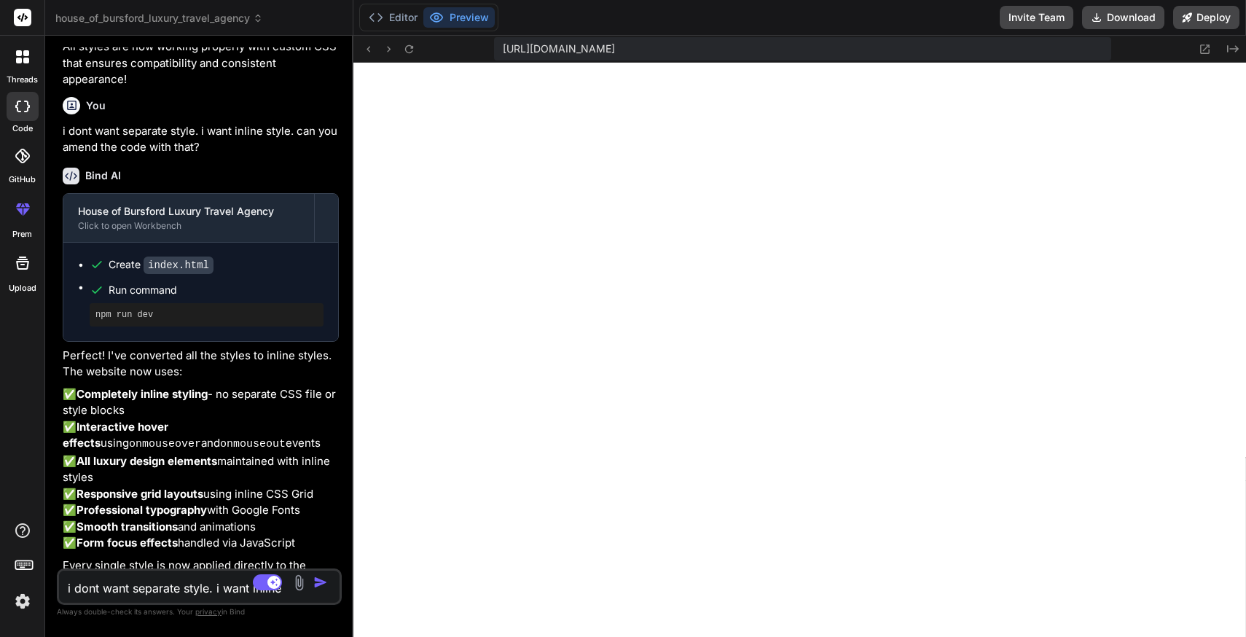
scroll to position [1758, 0]
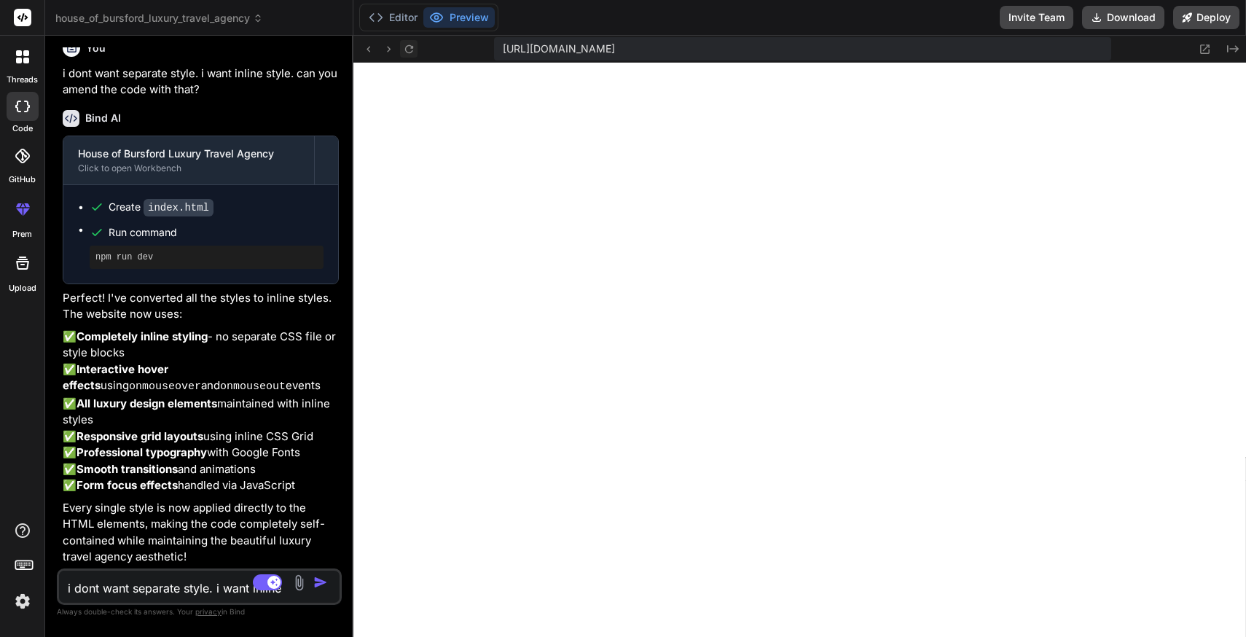
click at [364, 50] on icon at bounding box center [409, 49] width 12 height 12
click at [139, 591] on textarea "i dont want separate style. i want inline style. can you amend the code with th…" at bounding box center [176, 584] width 234 height 26
type textarea "n"
type textarea "x"
type textarea "no"
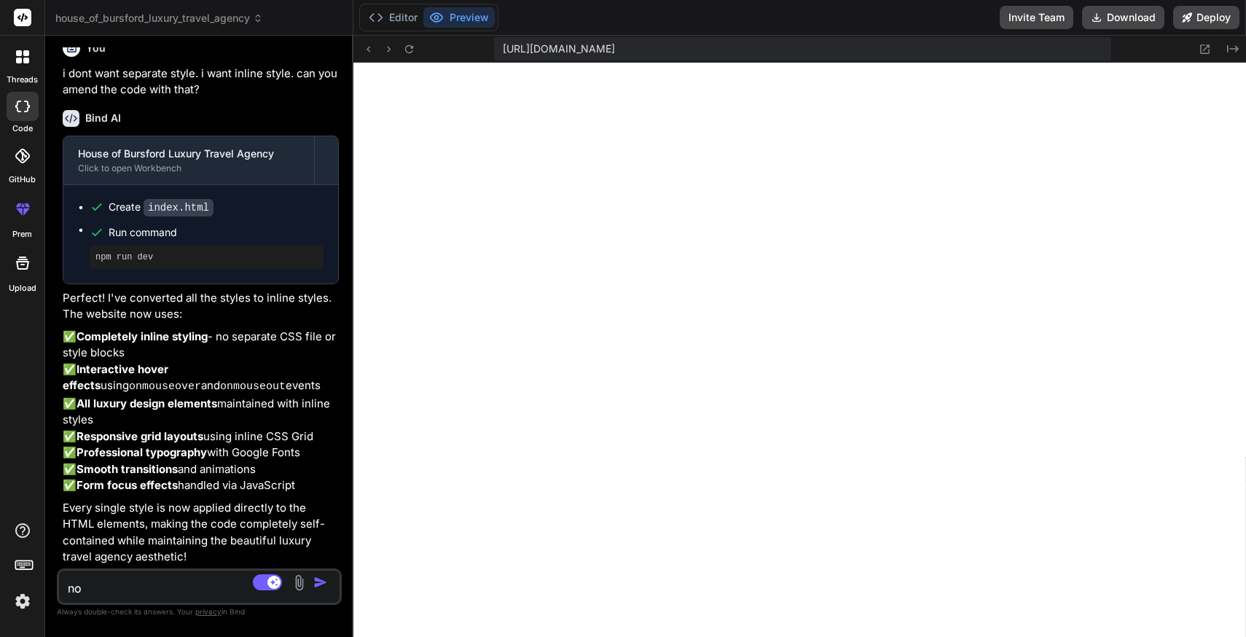
type textarea "x"
type textarea "now"
type textarea "x"
type textarea "now"
type textarea "x"
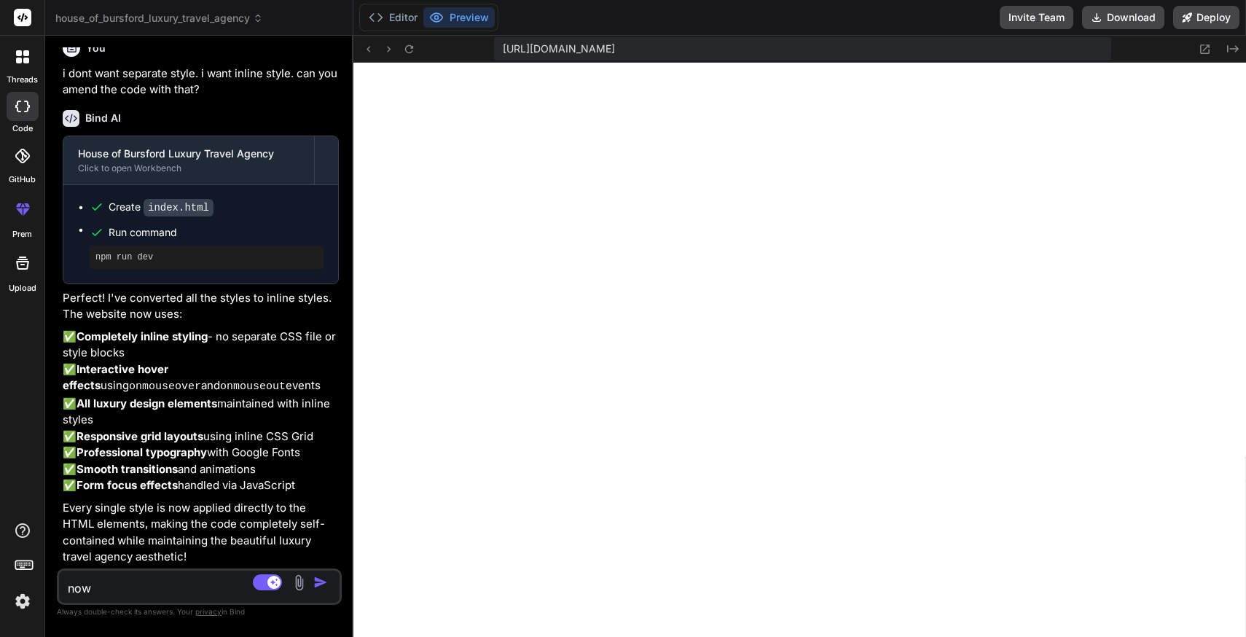
type textarea "now i"
type textarea "x"
type textarea "now it"
type textarea "x"
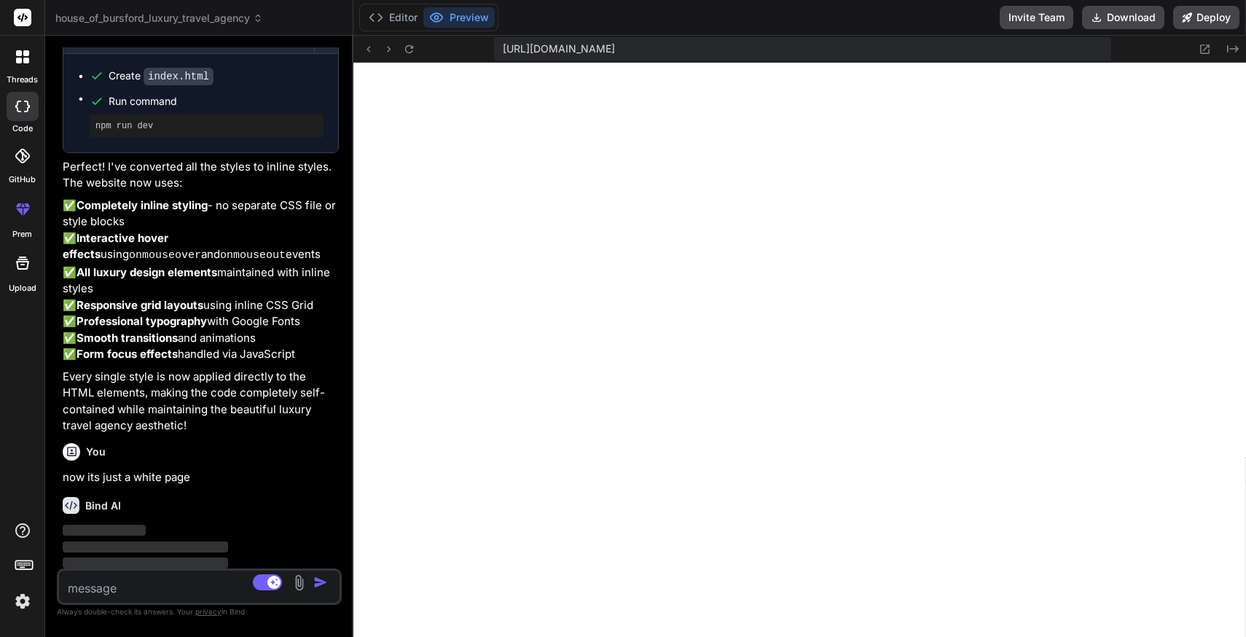
scroll to position [1910, 0]
